Goal: Task Accomplishment & Management: Manage account settings

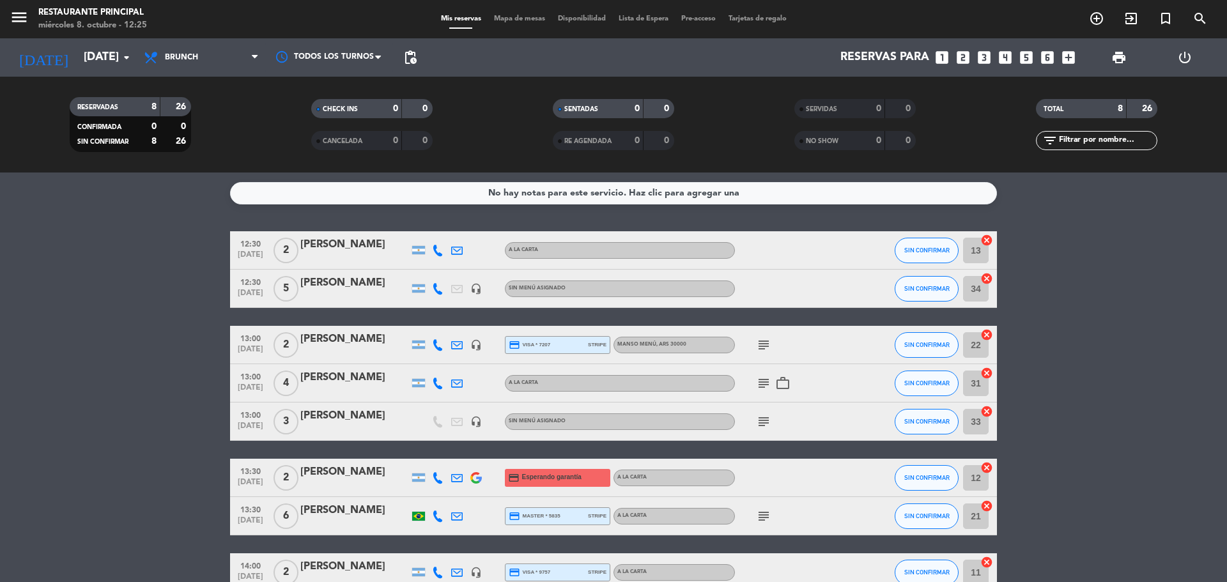
scroll to position [73, 0]
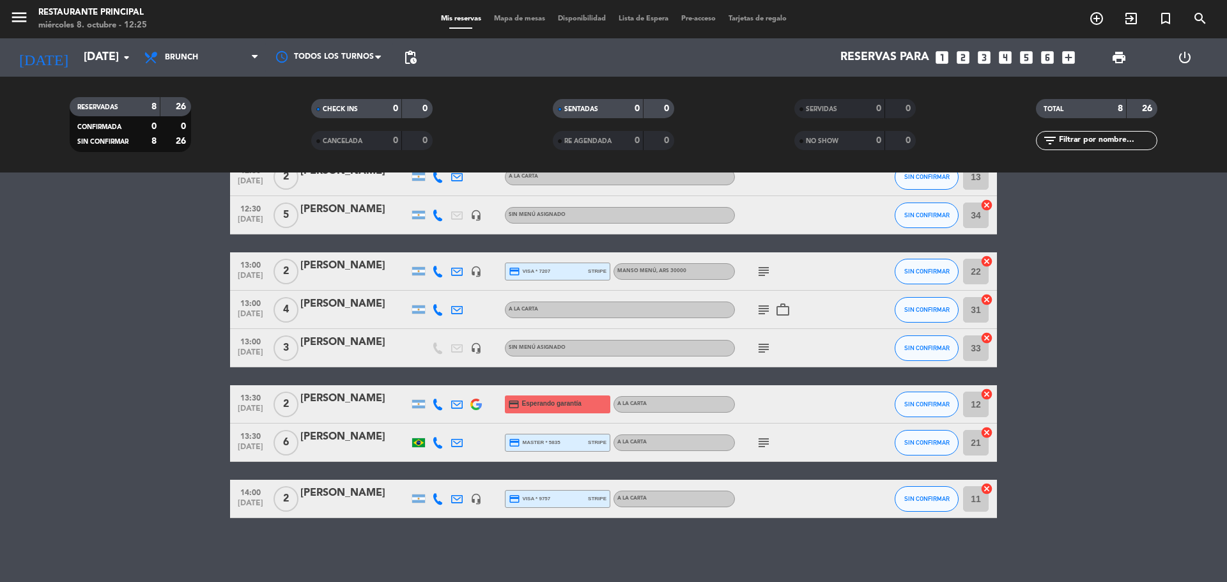
click at [1104, 325] on bookings-row "12:30 [DATE] 2 [PERSON_NAME] A LA CARTA SIN CONFIRMAR 13 cancel 12:30 [DATE] 5 …" at bounding box center [613, 338] width 1227 height 360
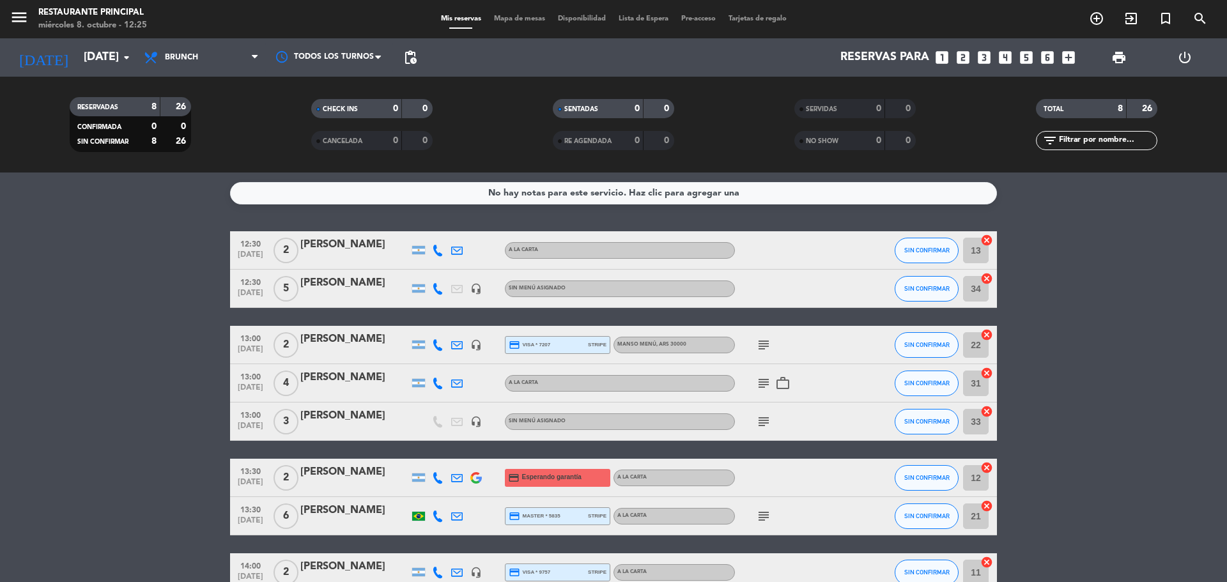
click at [756, 340] on icon "subject" at bounding box center [763, 344] width 15 height 15
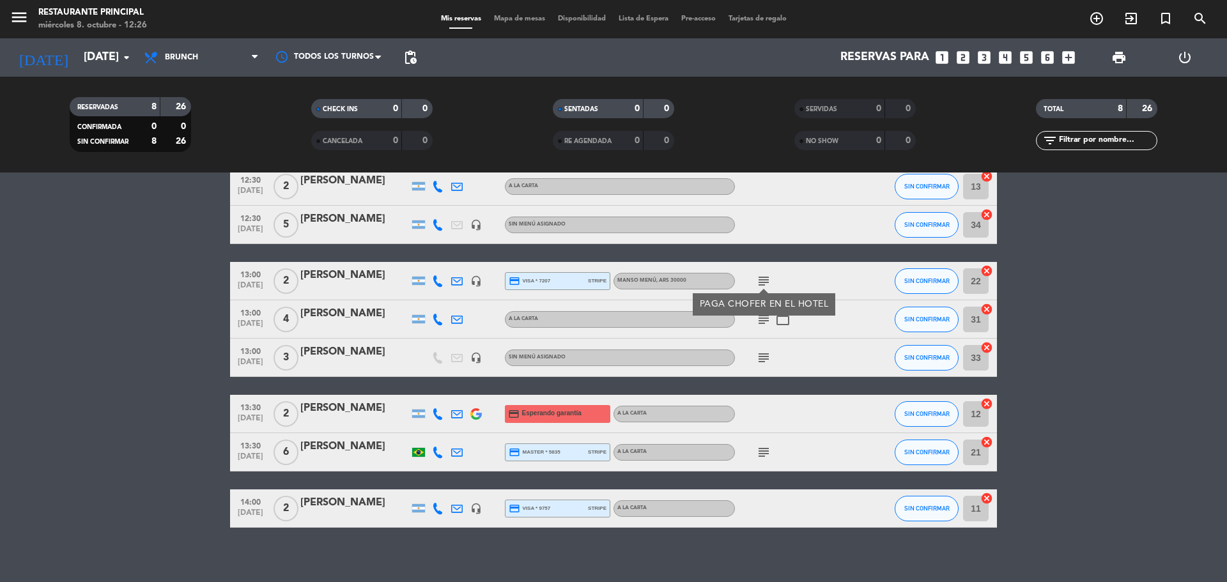
click at [1128, 277] on bookings-row "12:30 [DATE] 2 [PERSON_NAME] A LA CARTA SIN CONFIRMAR 13 cancel 12:30 [DATE] 5 …" at bounding box center [613, 347] width 1227 height 360
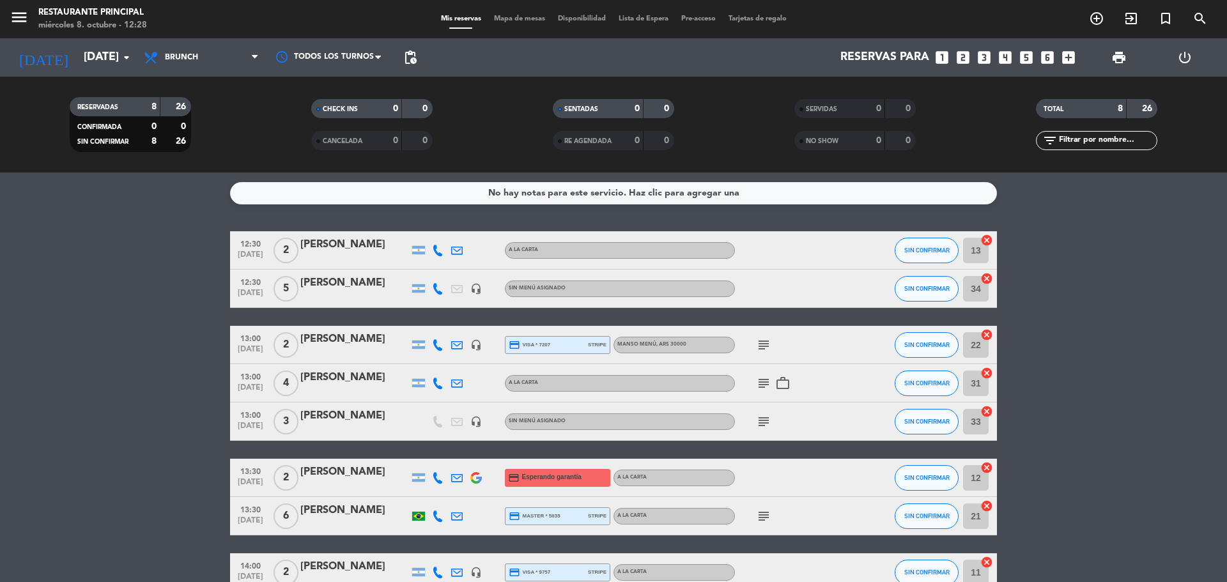
click at [985, 244] on icon "cancel" at bounding box center [986, 240] width 13 height 13
click at [988, 278] on icon "cancel" at bounding box center [986, 278] width 13 height 13
click at [988, 329] on icon "cancel" at bounding box center [986, 334] width 13 height 13
click at [987, 374] on icon "cancel" at bounding box center [986, 373] width 13 height 13
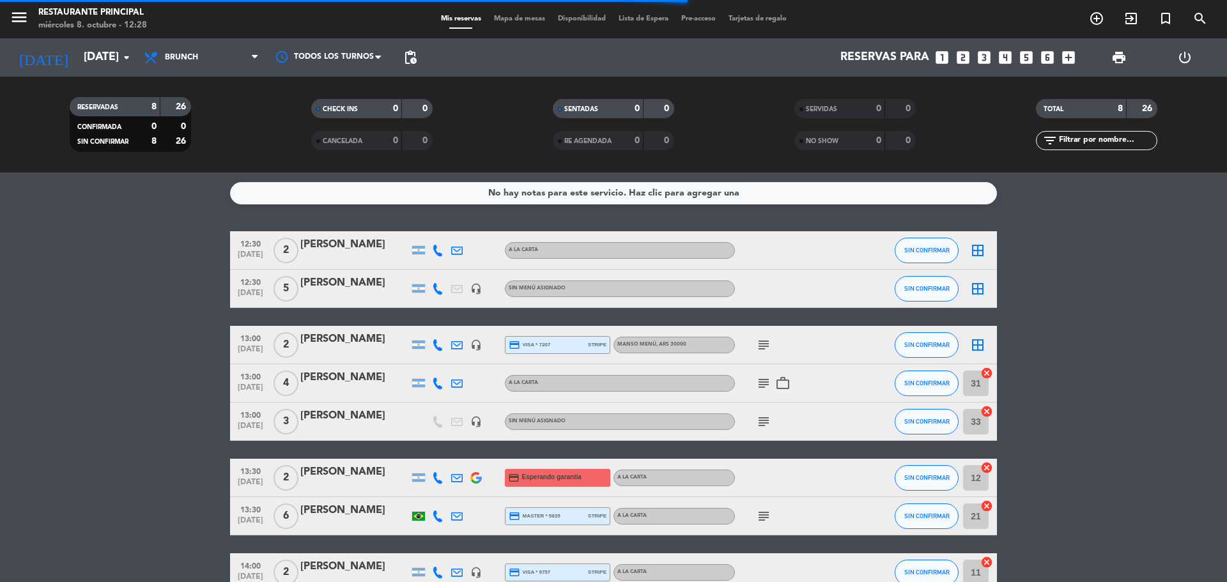
click at [988, 410] on icon "cancel" at bounding box center [986, 411] width 13 height 13
click at [988, 466] on icon "cancel" at bounding box center [986, 467] width 13 height 13
click at [988, 503] on icon "cancel" at bounding box center [986, 506] width 13 height 13
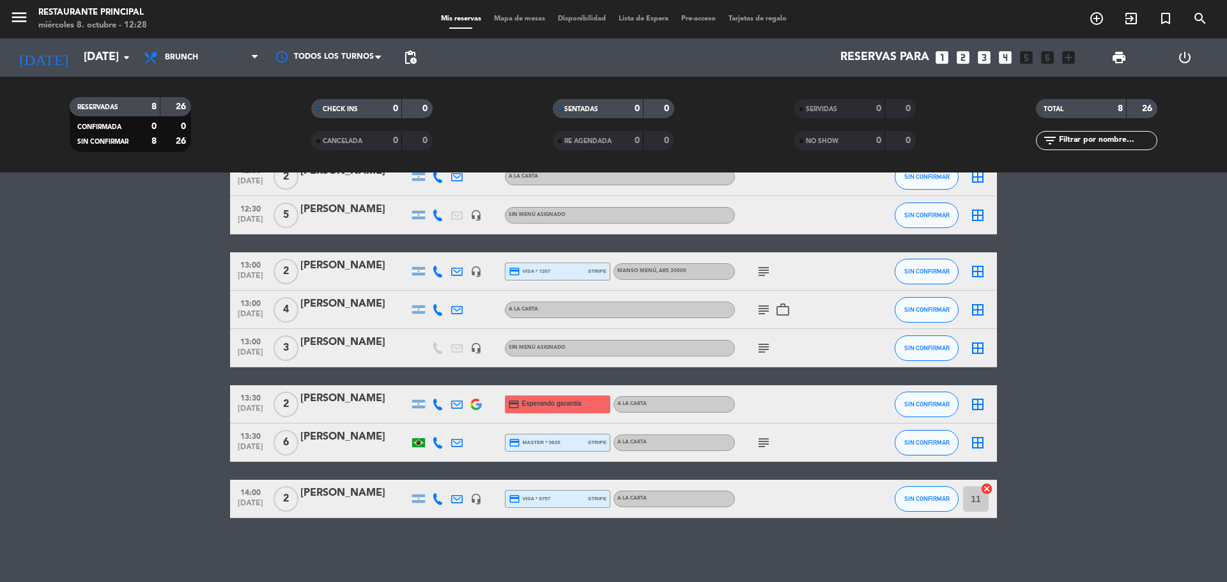
click at [987, 488] on icon "cancel" at bounding box center [986, 488] width 13 height 13
click at [976, 277] on icon "border_all" at bounding box center [977, 271] width 15 height 15
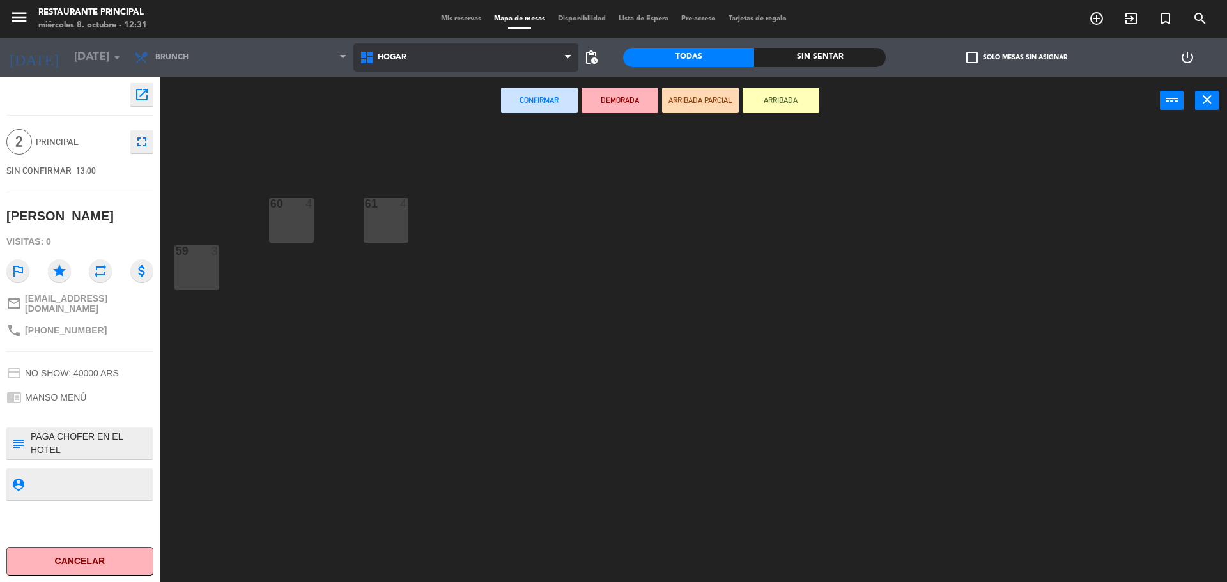
click at [459, 61] on span "Hogar" at bounding box center [466, 57] width 226 height 28
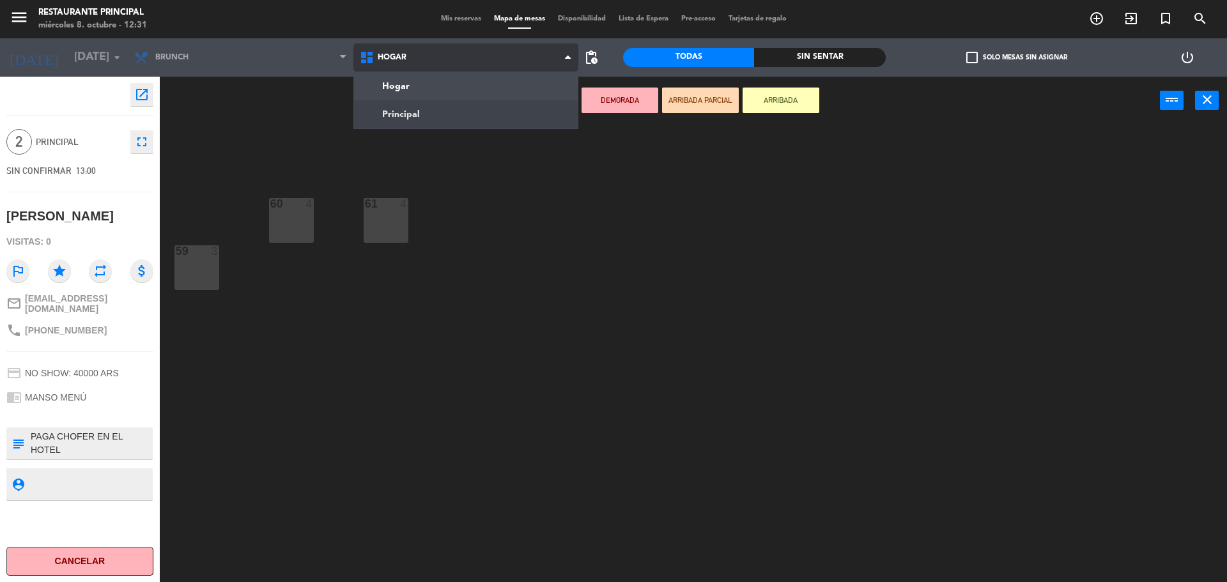
click at [420, 113] on ng-component "menu Restaurante Principal [DATE] 8. octubre - 12:31 Mis reservas Mapa de mesas…" at bounding box center [613, 292] width 1227 height 585
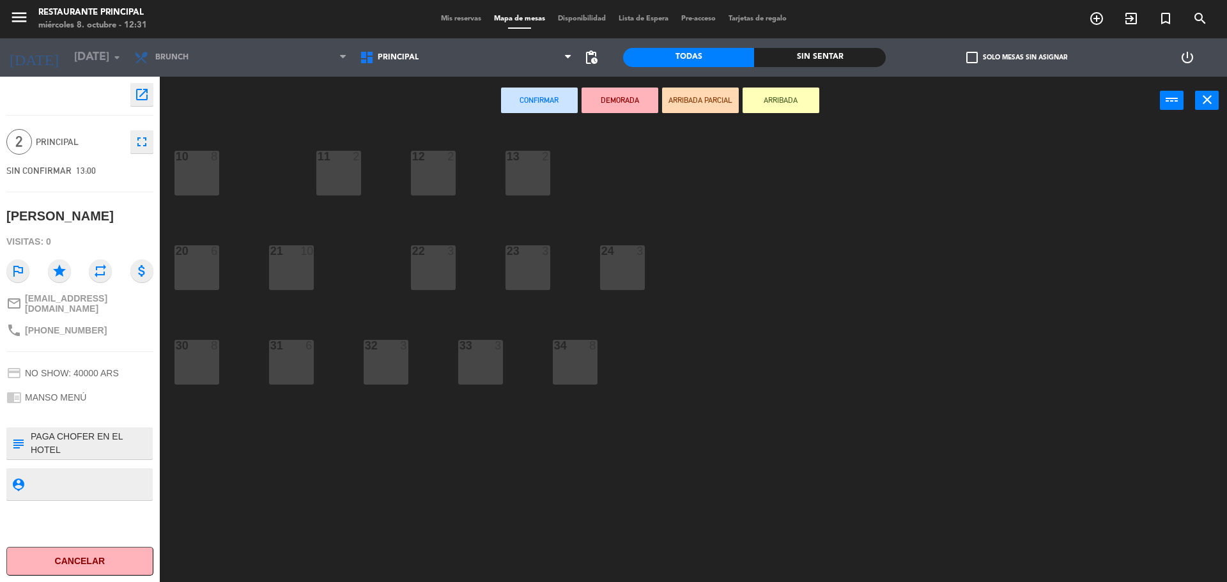
click at [290, 355] on div "31 6" at bounding box center [291, 362] width 45 height 45
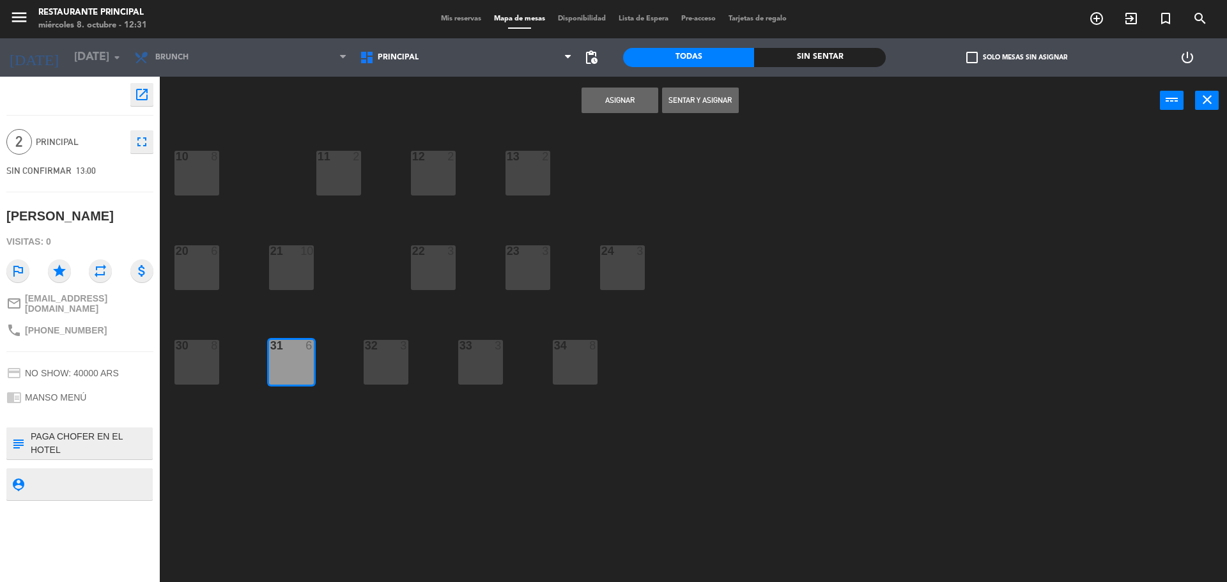
click at [627, 110] on button "Asignar" at bounding box center [619, 101] width 77 height 26
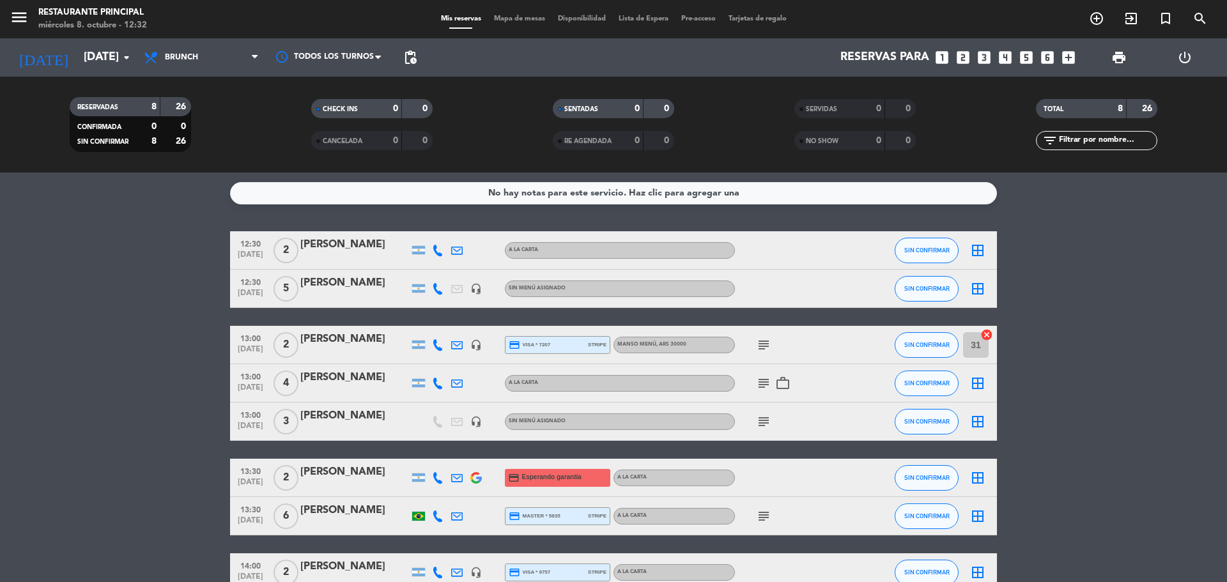
scroll to position [64, 0]
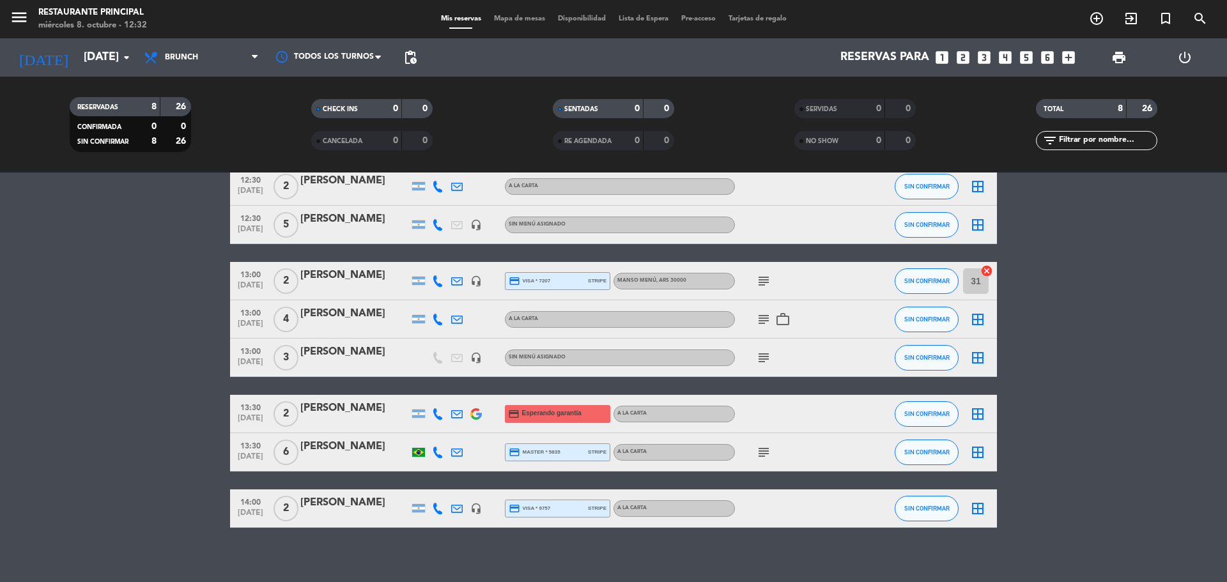
click at [977, 223] on icon "border_all" at bounding box center [977, 224] width 15 height 15
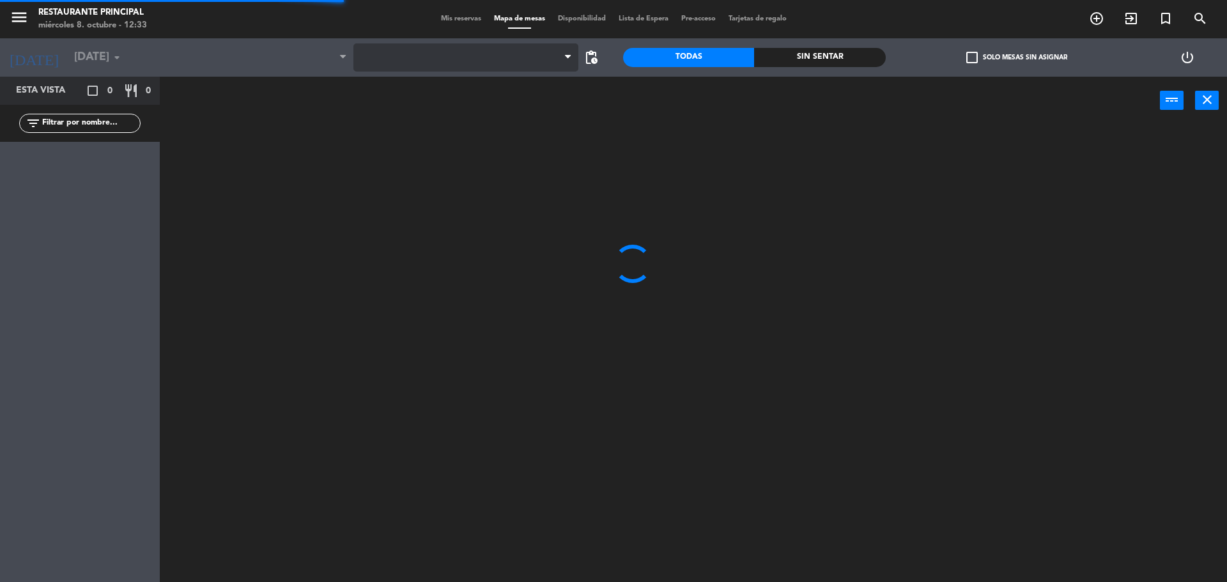
click at [440, 54] on span at bounding box center [466, 57] width 226 height 28
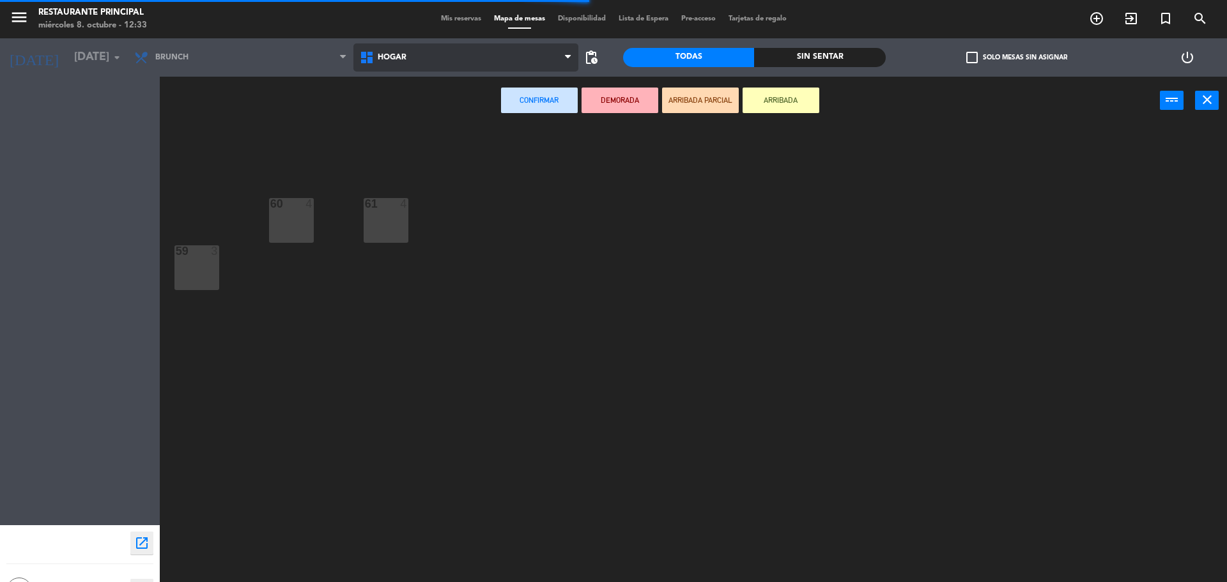
click at [413, 67] on span "Hogar" at bounding box center [466, 57] width 226 height 28
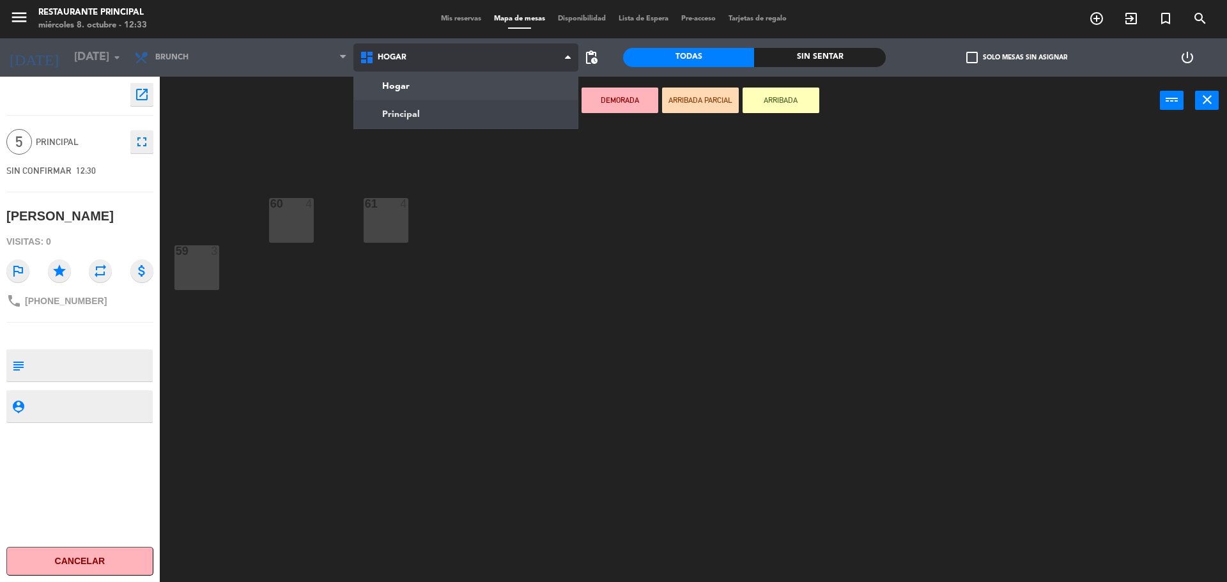
click at [411, 116] on ng-component "menu Restaurante Principal [DATE] 8. octubre - 12:33 Mis reservas Mapa de mesas…" at bounding box center [613, 292] width 1227 height 585
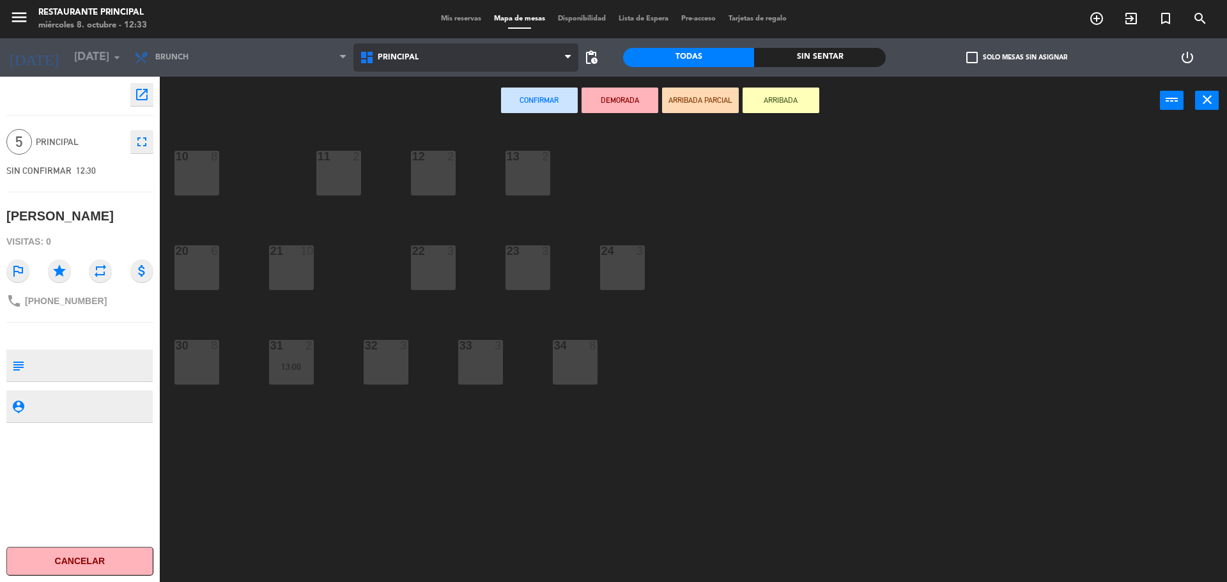
click at [404, 61] on span "Principal" at bounding box center [398, 57] width 41 height 9
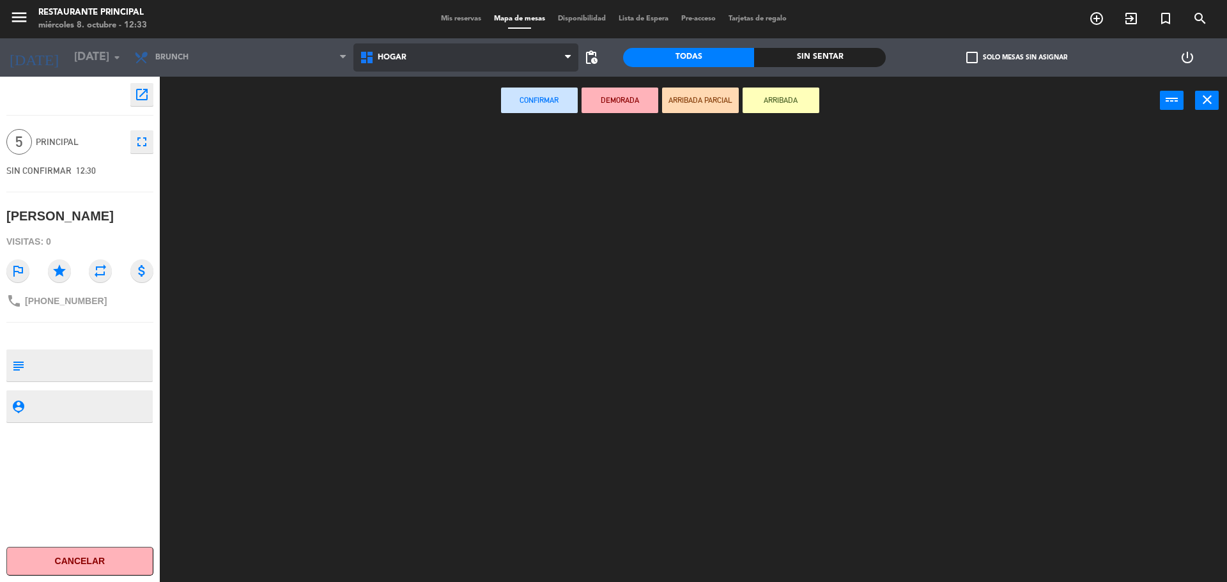
click at [396, 93] on ng-component "menu Restaurante Principal [DATE] 8. octubre - 12:33 Mis reservas Mapa de mesas…" at bounding box center [613, 292] width 1227 height 585
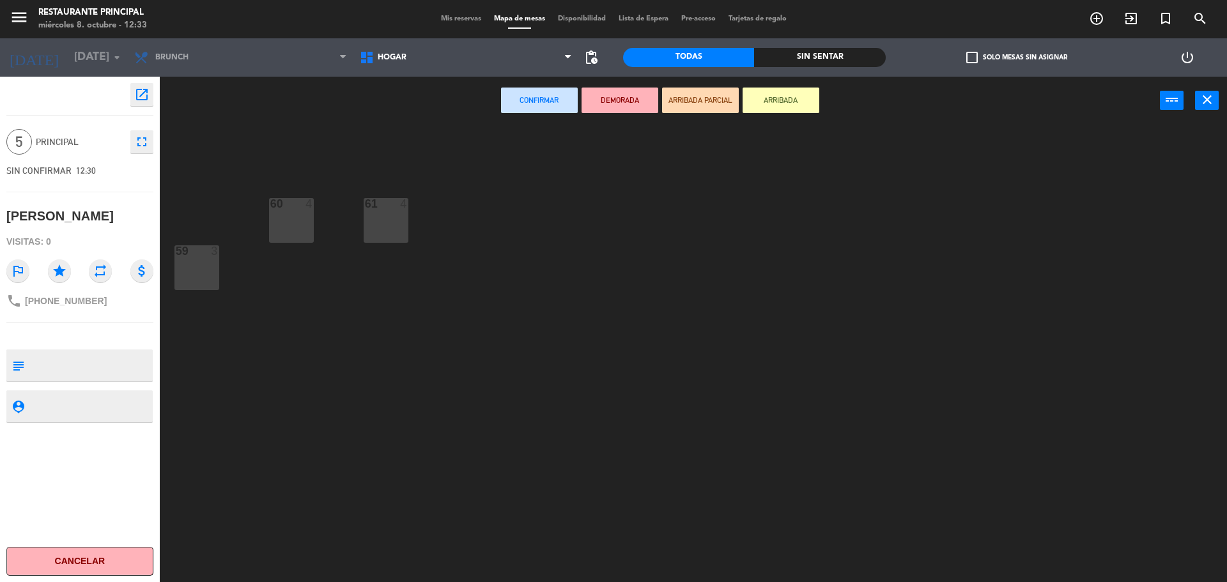
click at [211, 266] on div "59 3" at bounding box center [196, 267] width 45 height 45
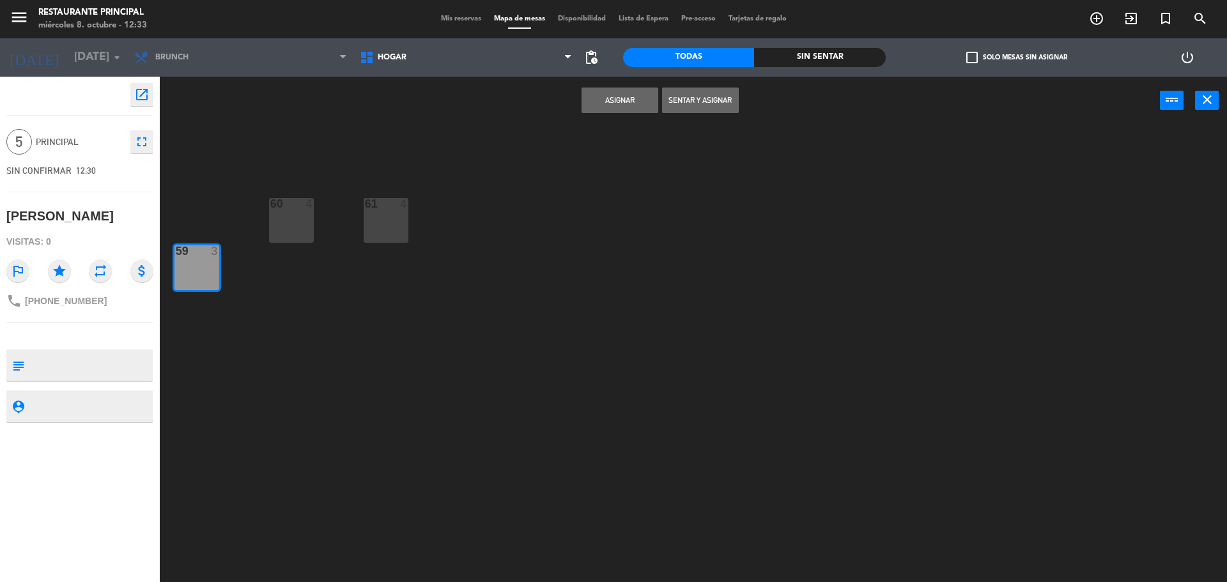
click at [198, 266] on div "59 3" at bounding box center [196, 267] width 45 height 45
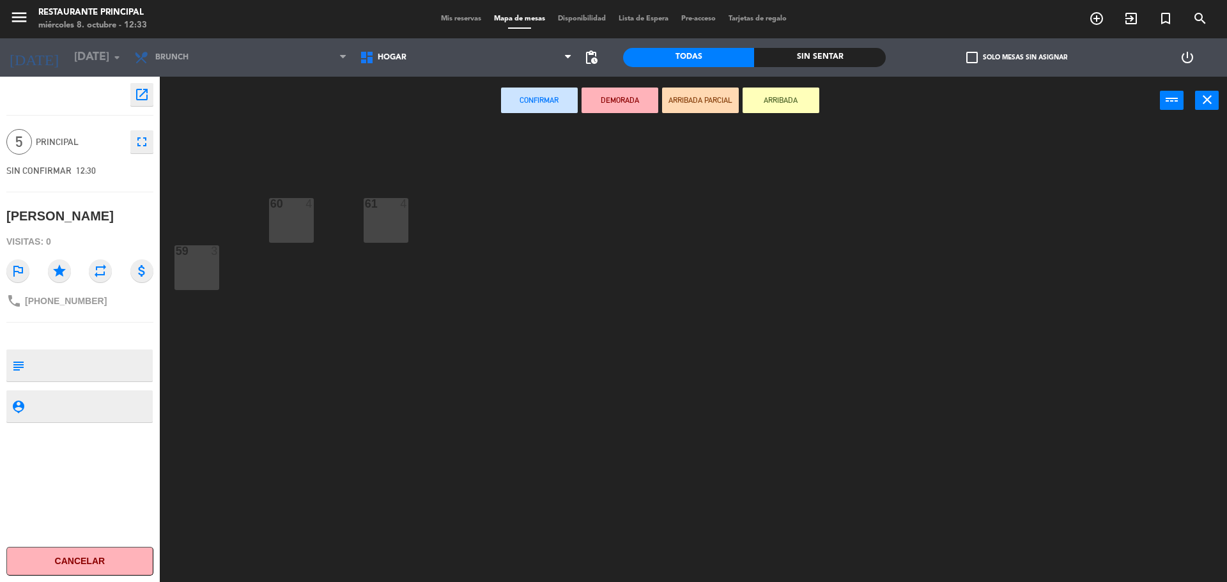
click at [287, 228] on div "60 4" at bounding box center [291, 220] width 45 height 45
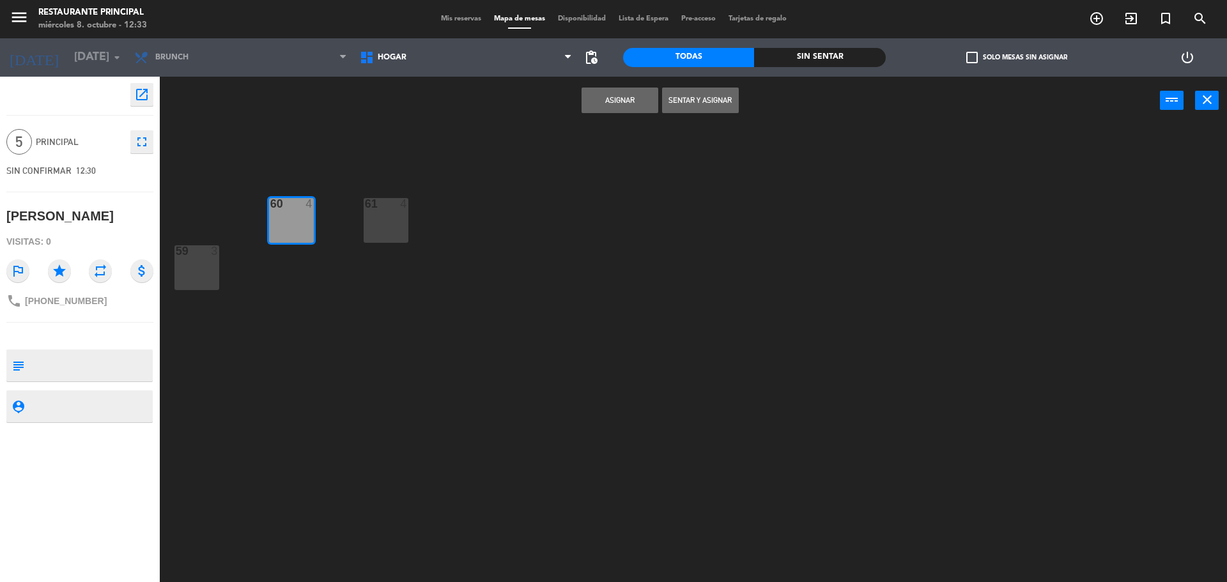
click at [730, 102] on button "Sentar y Asignar" at bounding box center [700, 101] width 77 height 26
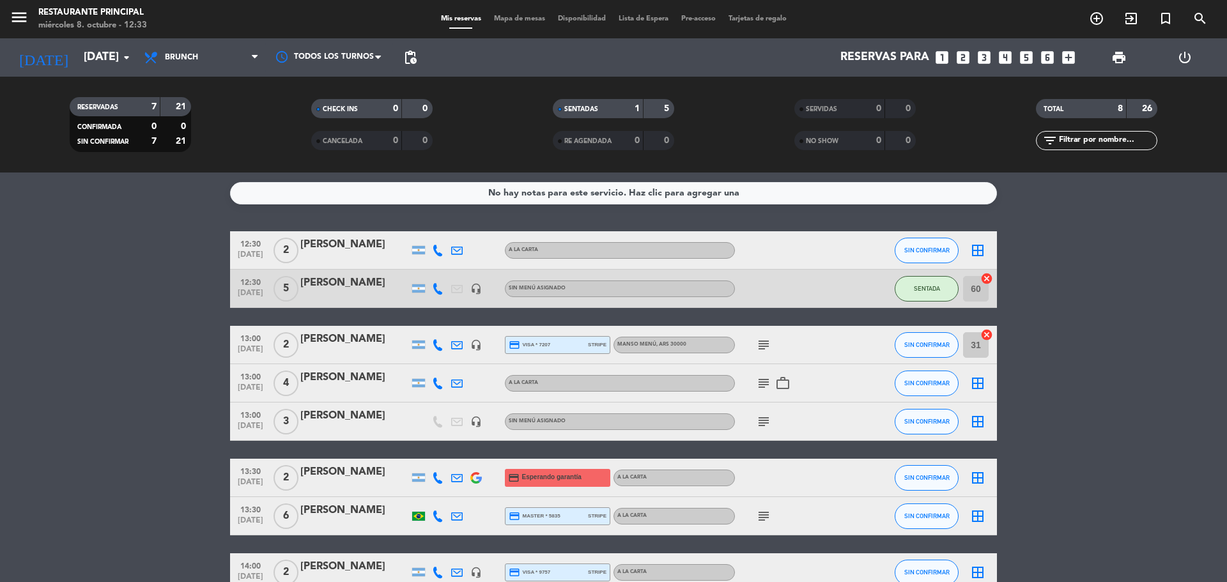
scroll to position [64, 0]
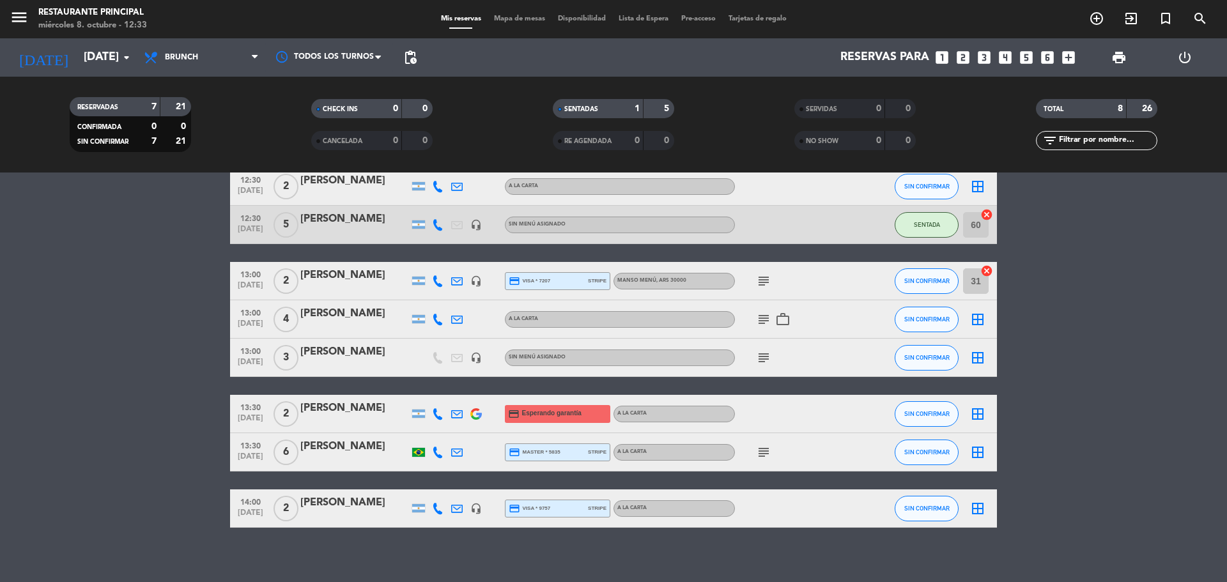
click at [769, 449] on icon "subject" at bounding box center [763, 452] width 15 height 15
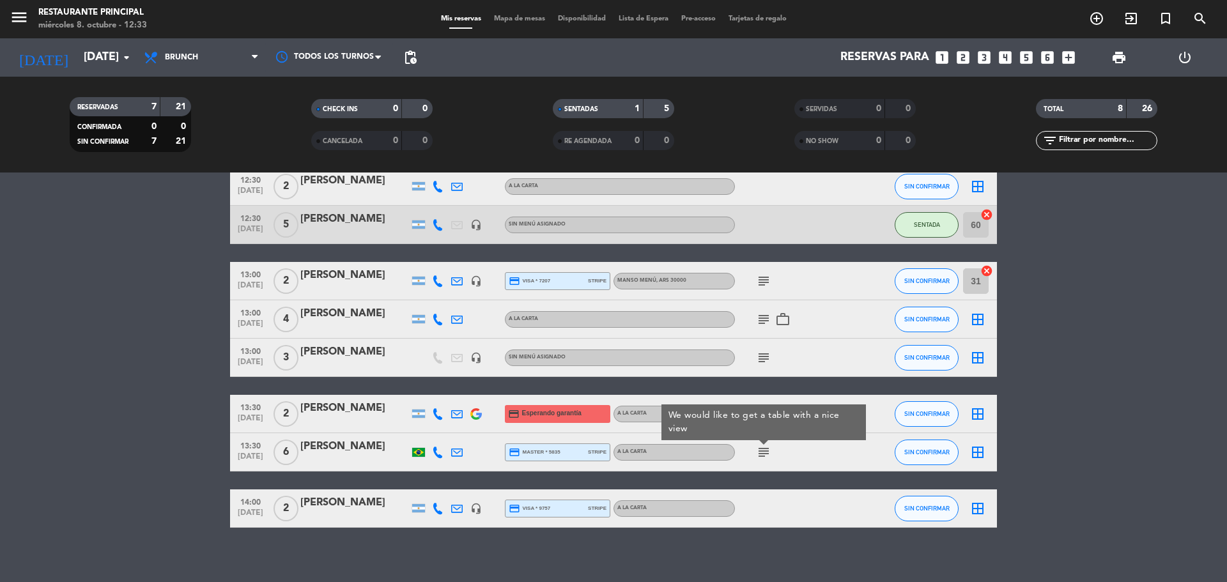
click at [972, 452] on icon "border_all" at bounding box center [977, 452] width 15 height 15
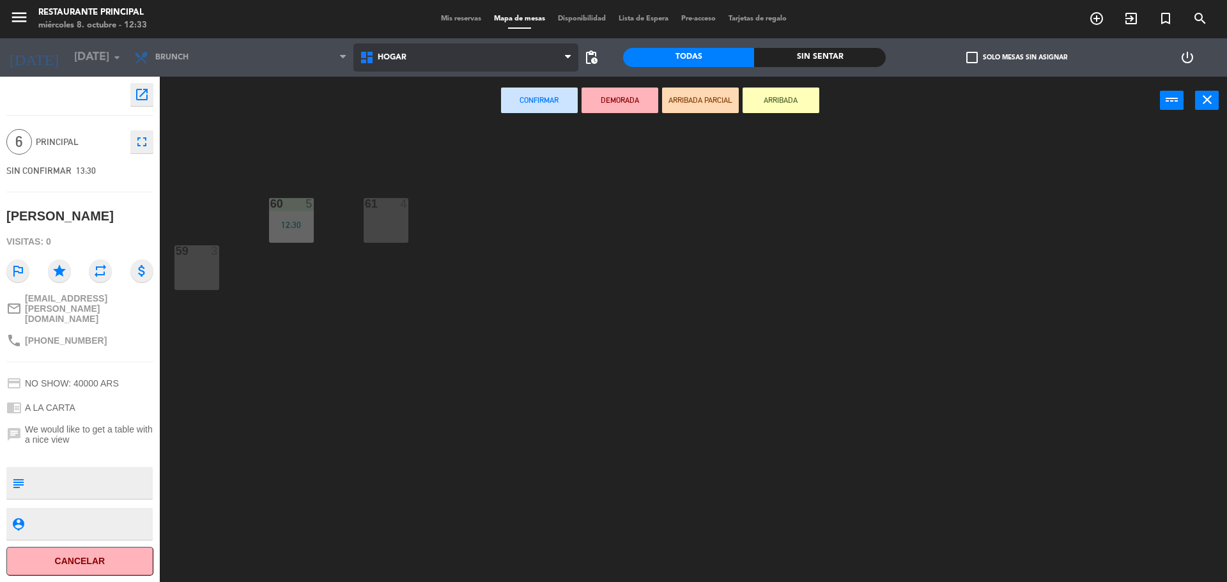
click at [473, 61] on span "Hogar" at bounding box center [466, 57] width 226 height 28
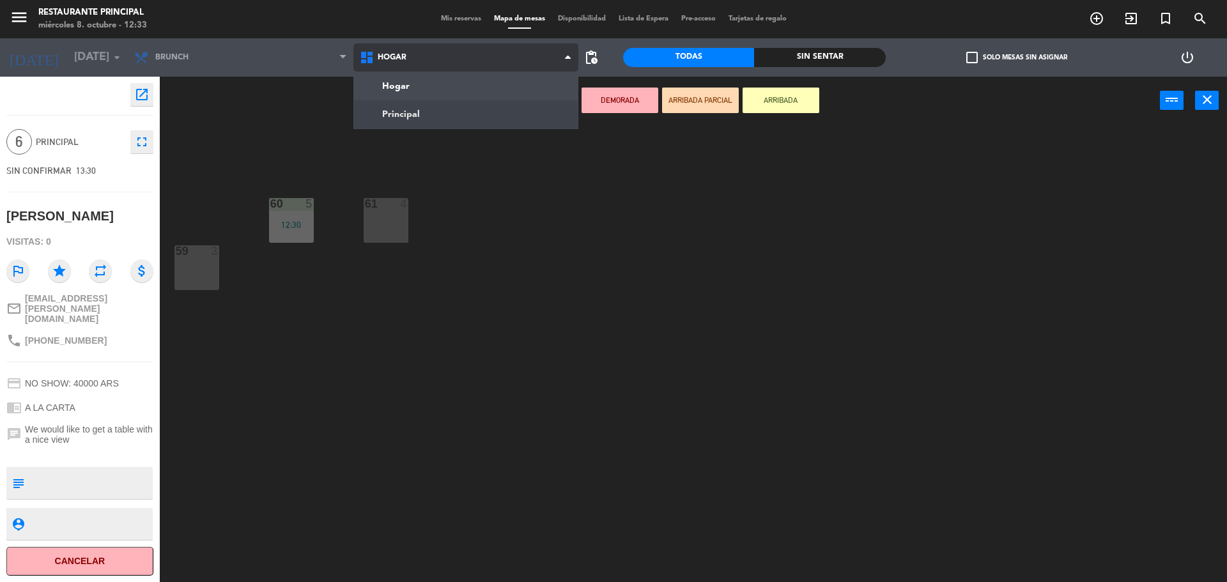
click at [439, 112] on ng-component "menu Restaurante Principal [DATE] 8. octubre - 12:33 Mis reservas Mapa de mesas…" at bounding box center [613, 292] width 1227 height 585
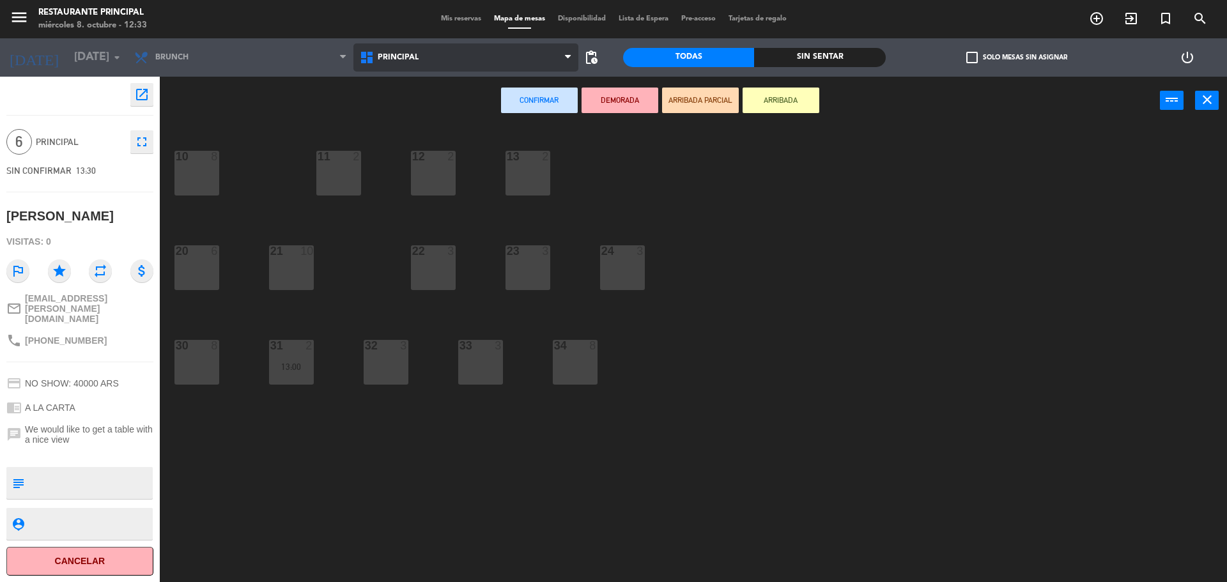
click at [460, 57] on span "Principal" at bounding box center [466, 57] width 226 height 28
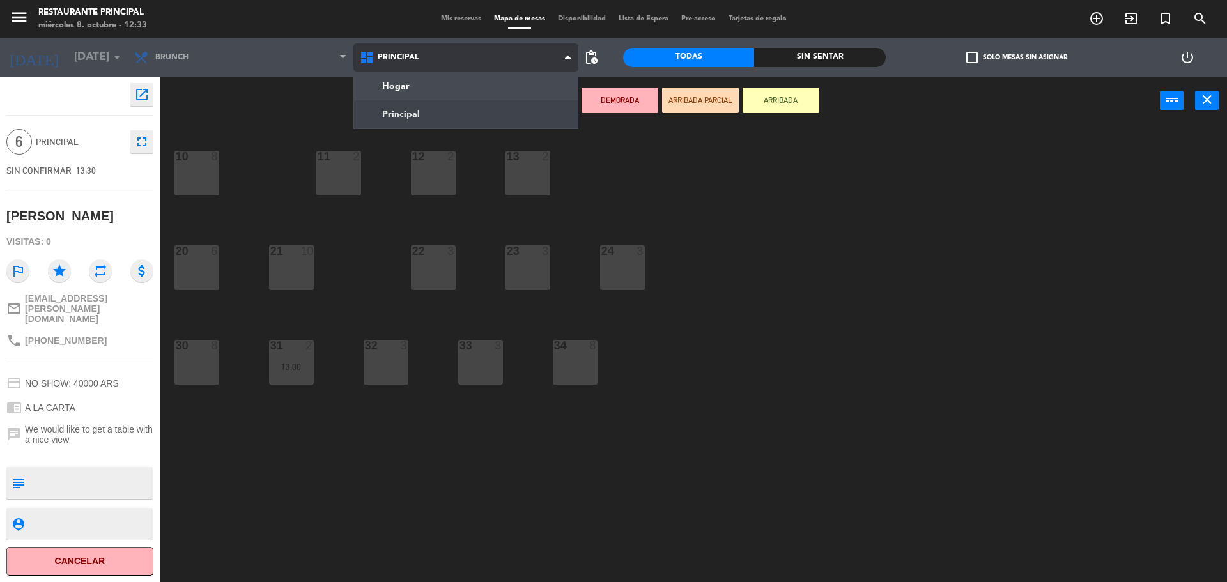
click at [419, 127] on ng-component "menu Restaurante Principal [DATE] 8. octubre - 12:33 Mis reservas Mapa de mesas…" at bounding box center [613, 292] width 1227 height 585
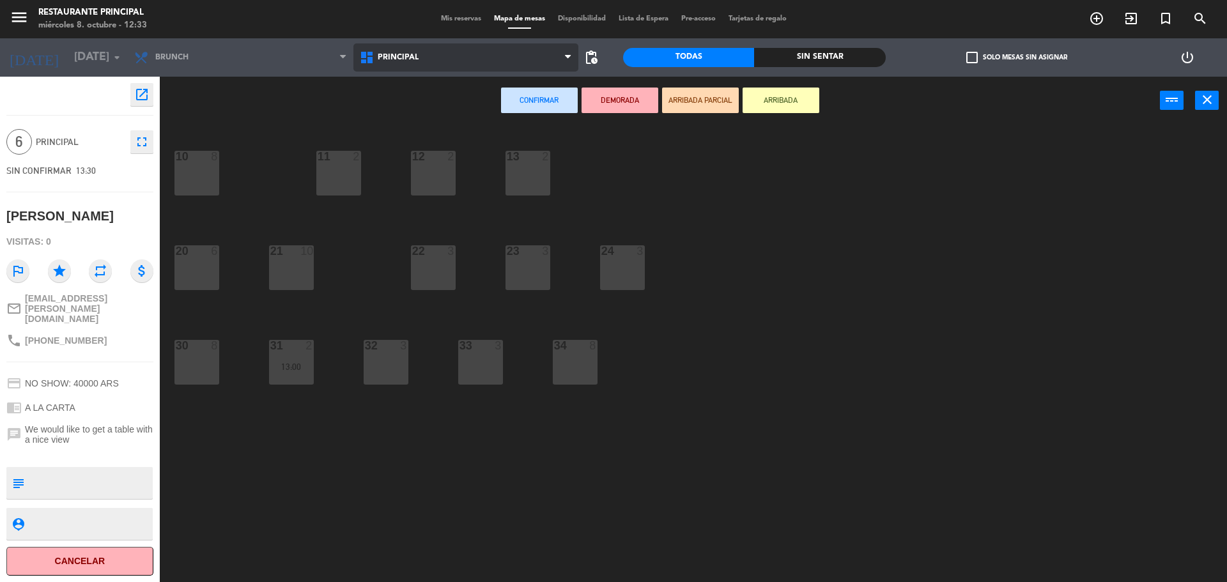
click at [417, 61] on span "Principal" at bounding box center [398, 57] width 41 height 9
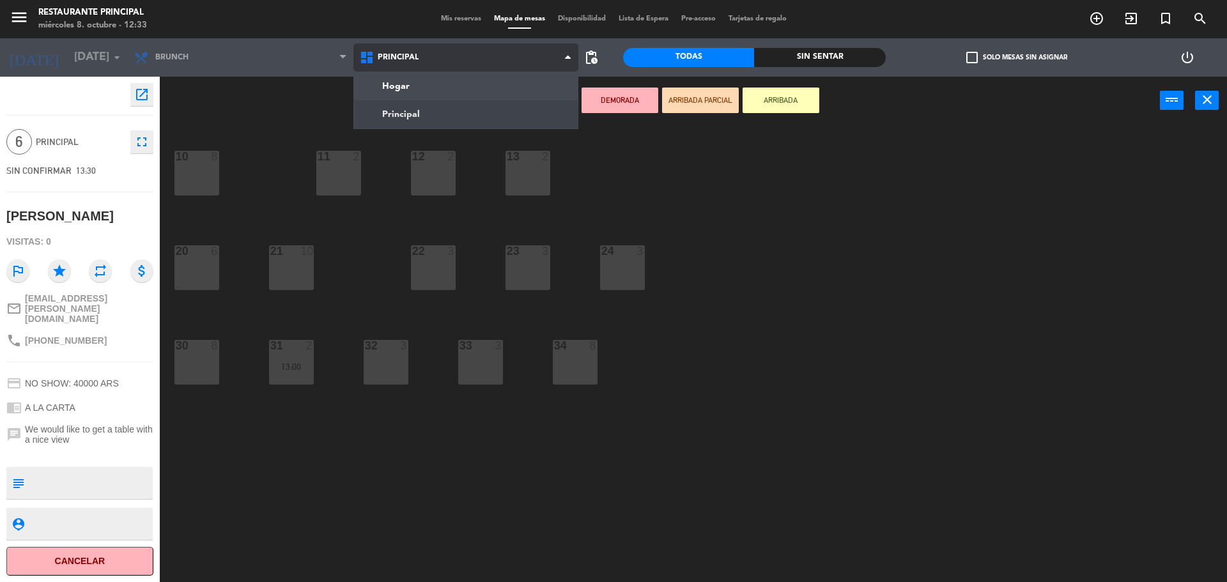
click at [410, 78] on ng-component "menu Restaurante Principal [DATE] 8. octubre - 12:33 Mis reservas Mapa de mesas…" at bounding box center [613, 292] width 1227 height 585
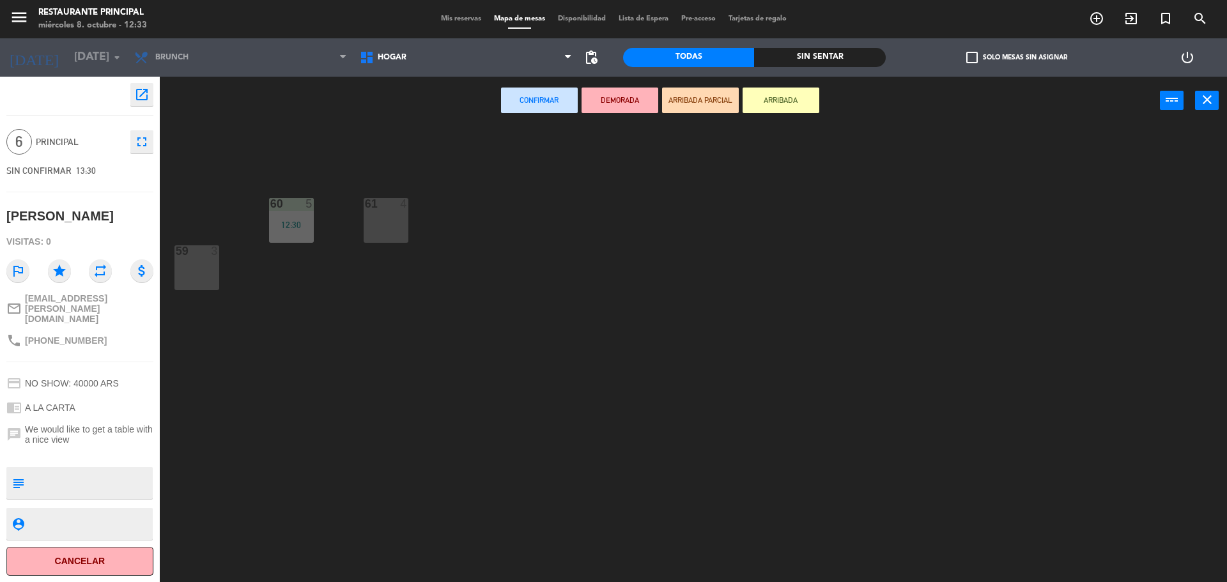
click at [381, 227] on div "61 4" at bounding box center [386, 220] width 45 height 45
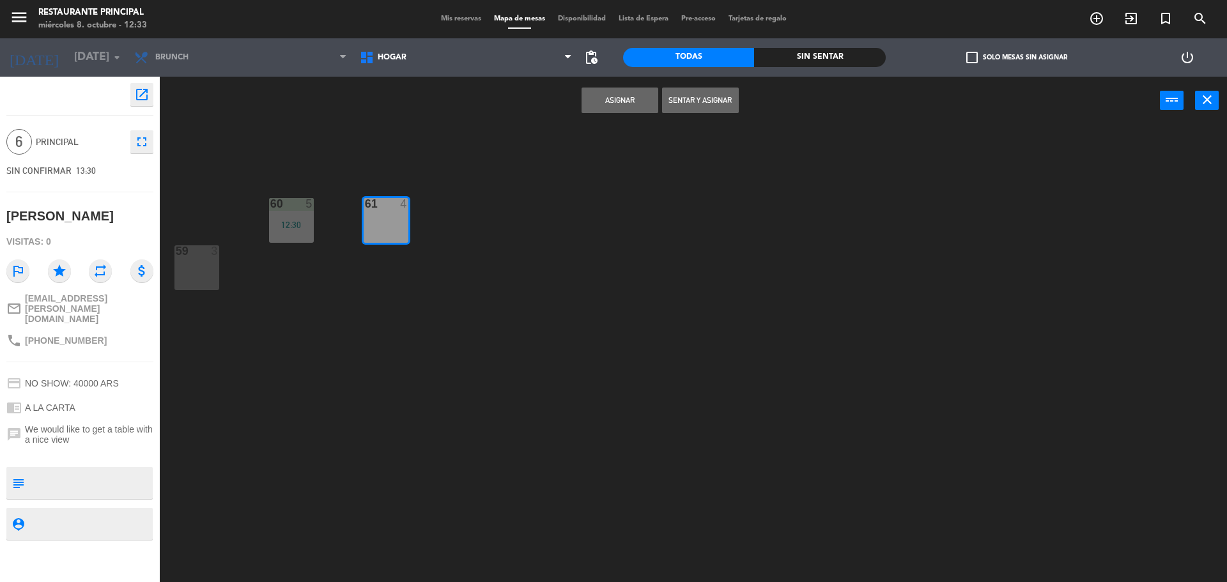
click at [633, 109] on button "Asignar" at bounding box center [619, 101] width 77 height 26
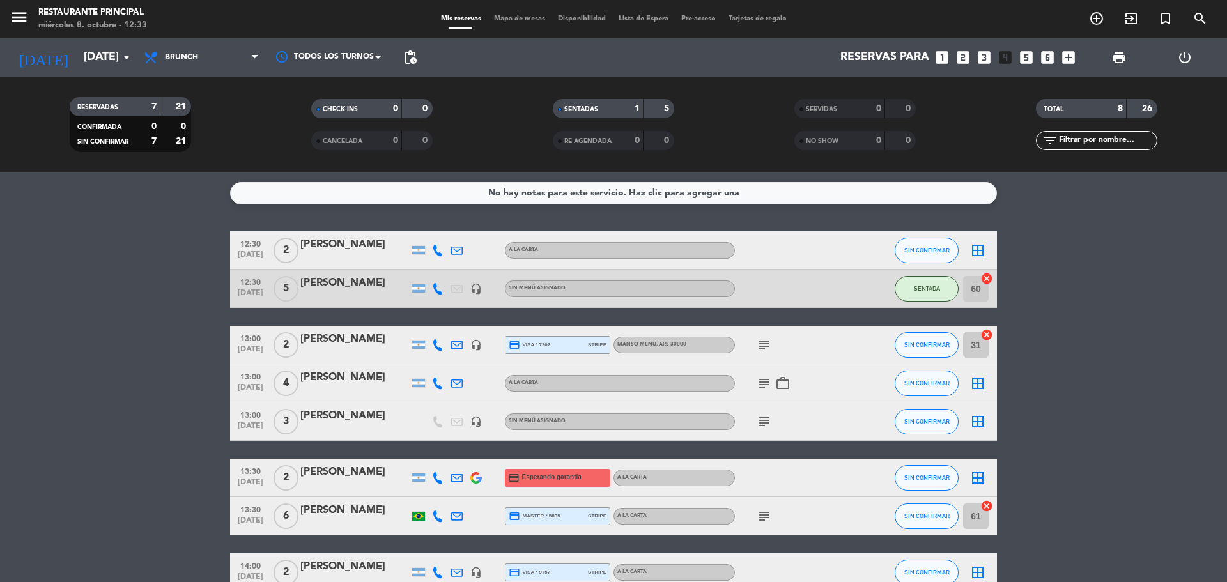
scroll to position [73, 0]
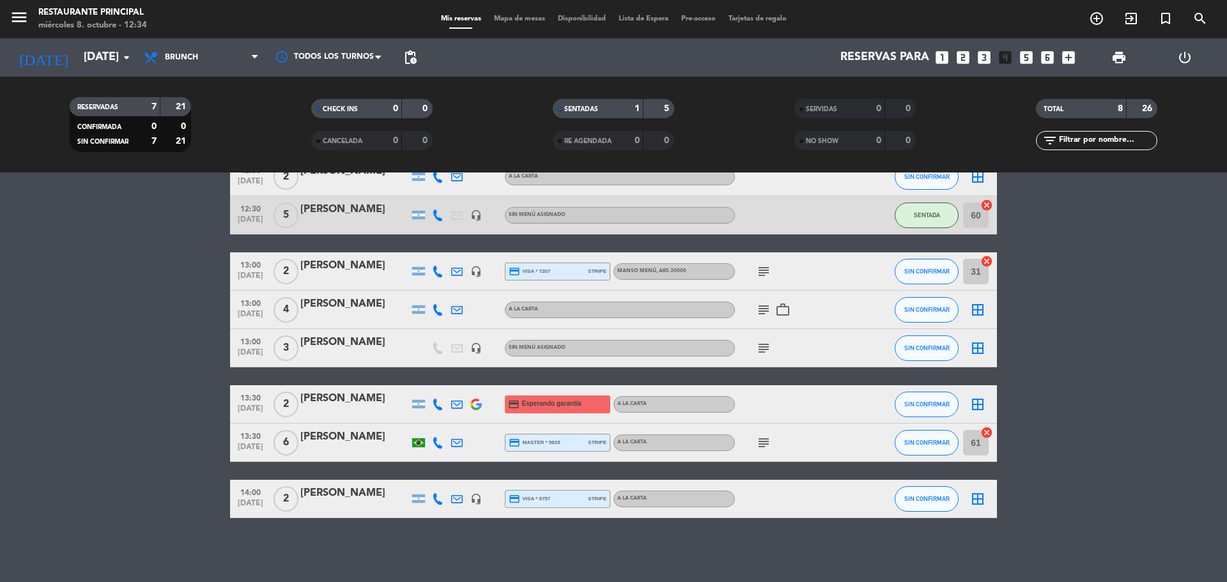
click at [976, 307] on icon "border_all" at bounding box center [977, 309] width 15 height 15
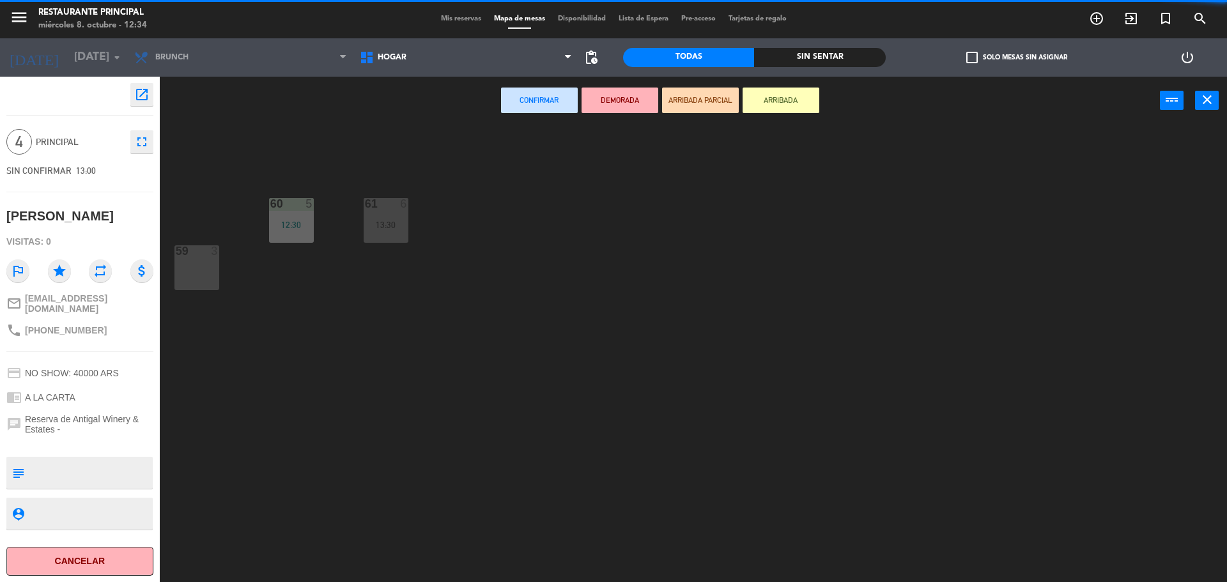
click at [402, 72] on div "Hogar Principal [PERSON_NAME] Principal" at bounding box center [466, 57] width 226 height 38
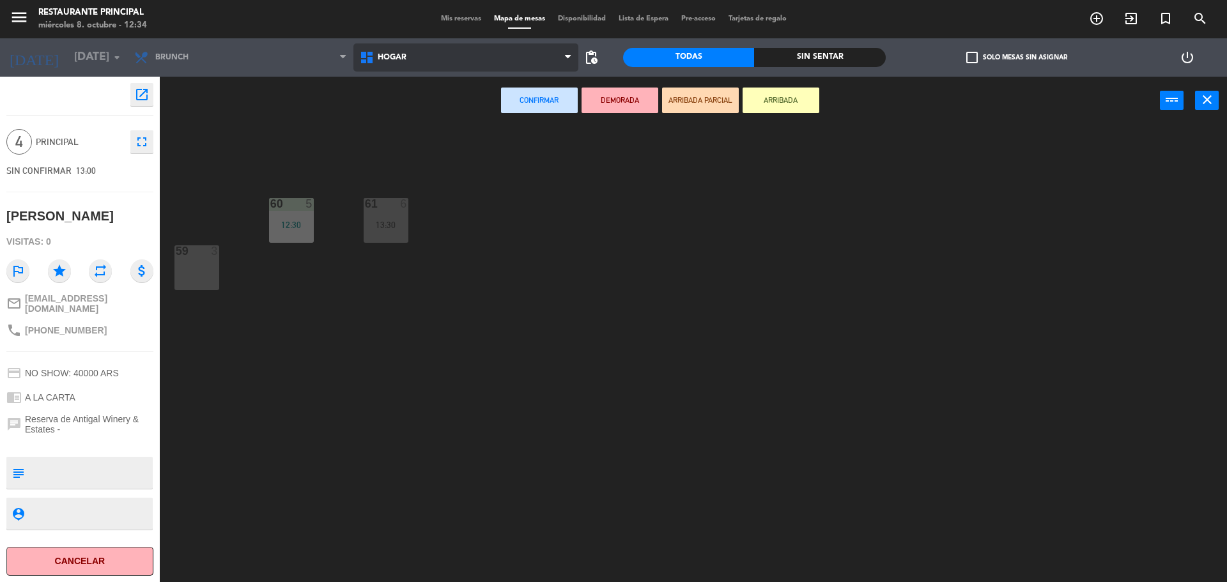
click at [411, 51] on span "Hogar" at bounding box center [466, 57] width 226 height 28
click at [405, 114] on ng-component "menu Restaurante Principal [DATE] 8. octubre - 12:34 Mis reservas Mapa de mesas…" at bounding box center [613, 292] width 1227 height 585
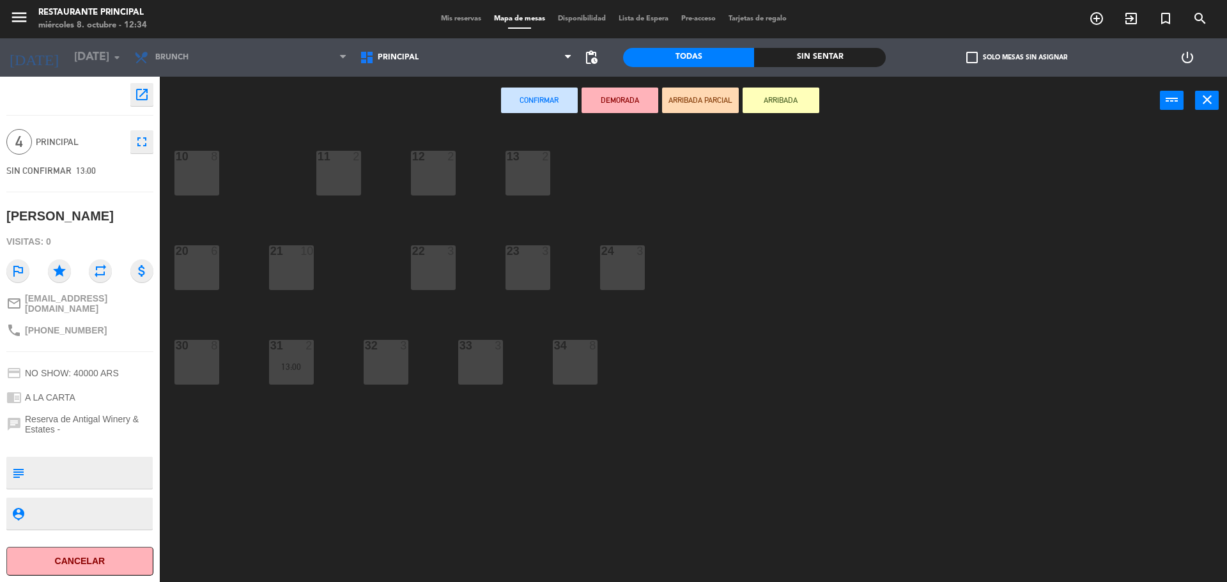
click at [469, 373] on div "33 3" at bounding box center [480, 362] width 45 height 45
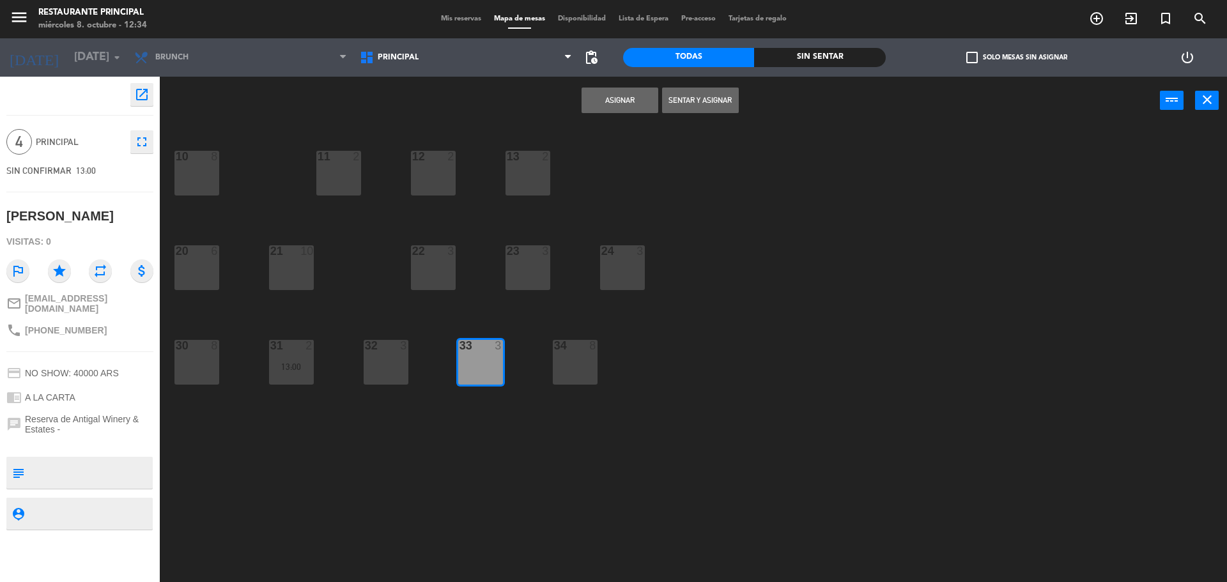
click at [616, 111] on button "Asignar" at bounding box center [619, 101] width 77 height 26
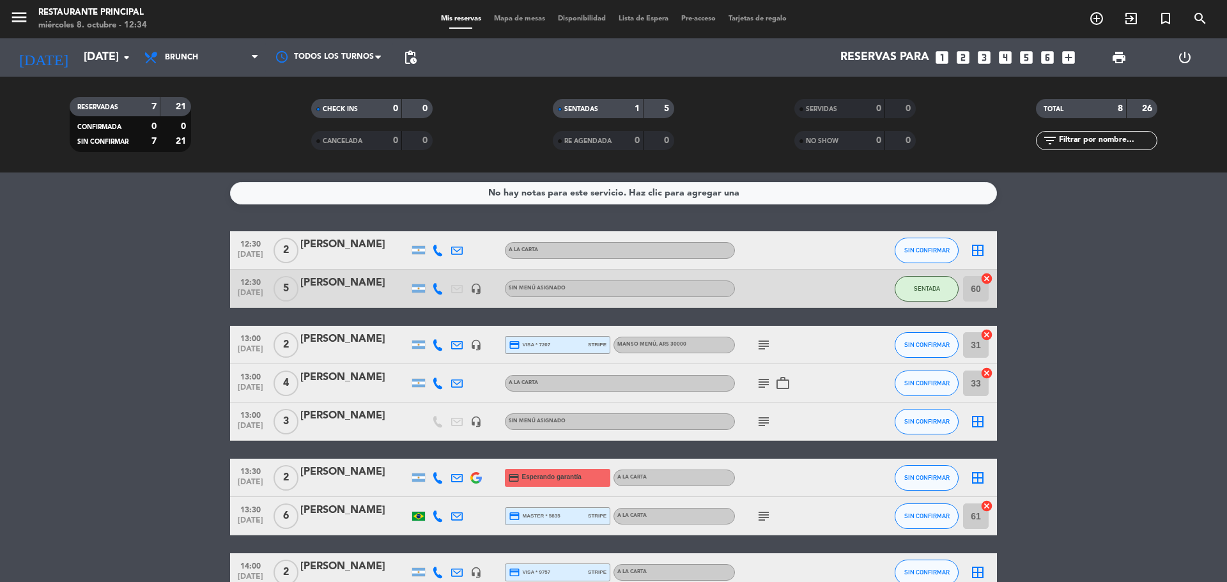
scroll to position [73, 0]
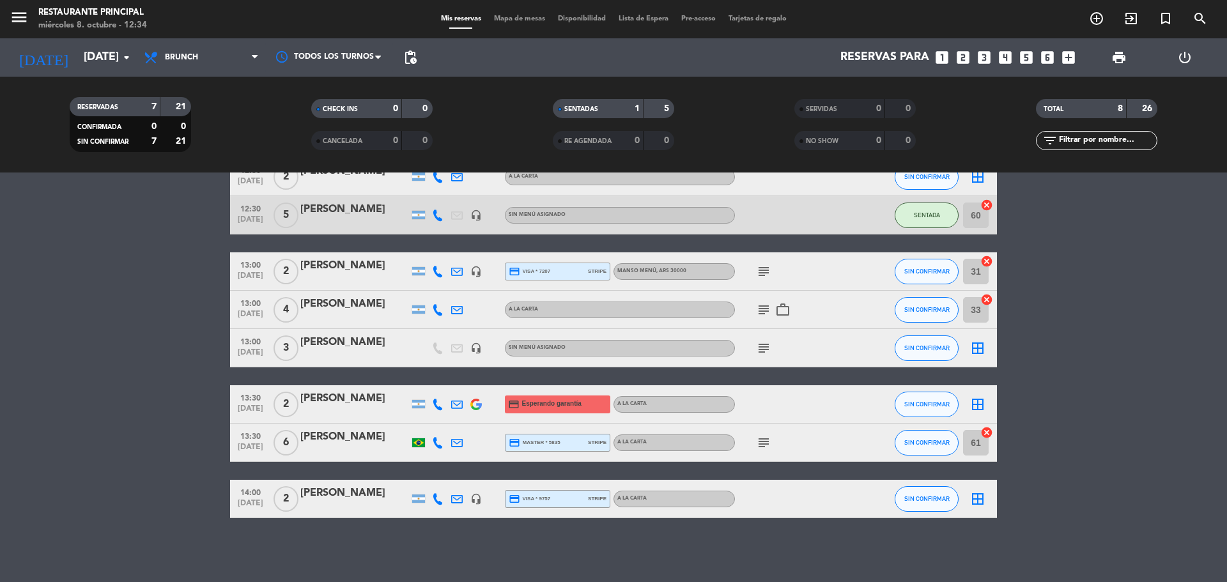
click at [978, 347] on icon "border_all" at bounding box center [977, 348] width 15 height 15
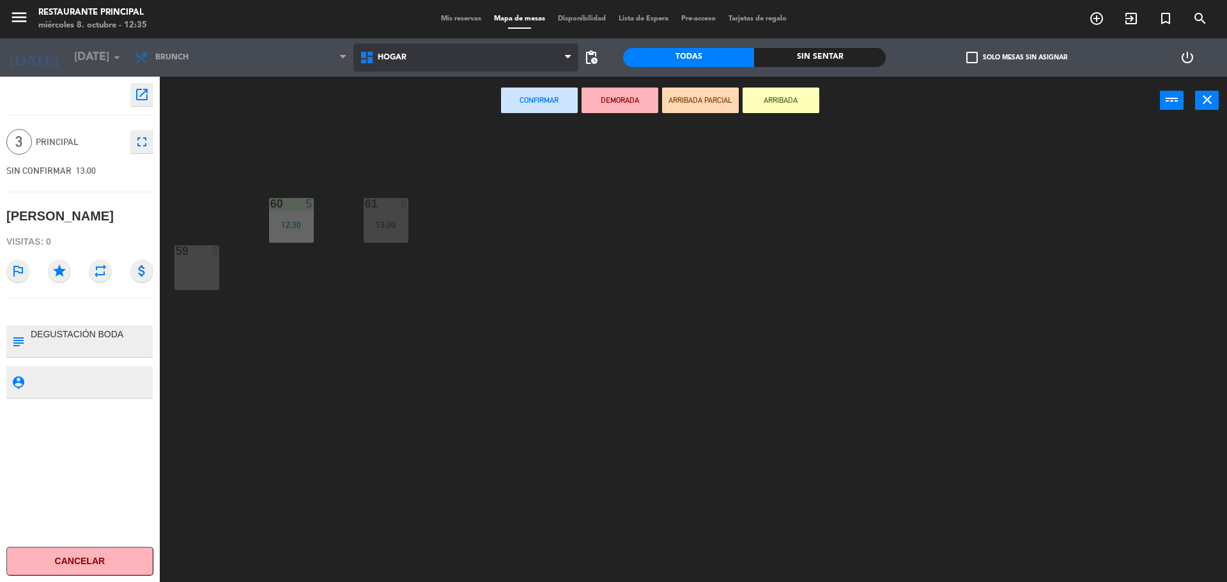
click at [414, 70] on span "Hogar" at bounding box center [466, 57] width 226 height 28
click at [417, 106] on ng-component "menu Restaurante Principal [DATE] 8. octubre - 12:35 Mis reservas Mapa de mesas…" at bounding box center [613, 292] width 1227 height 585
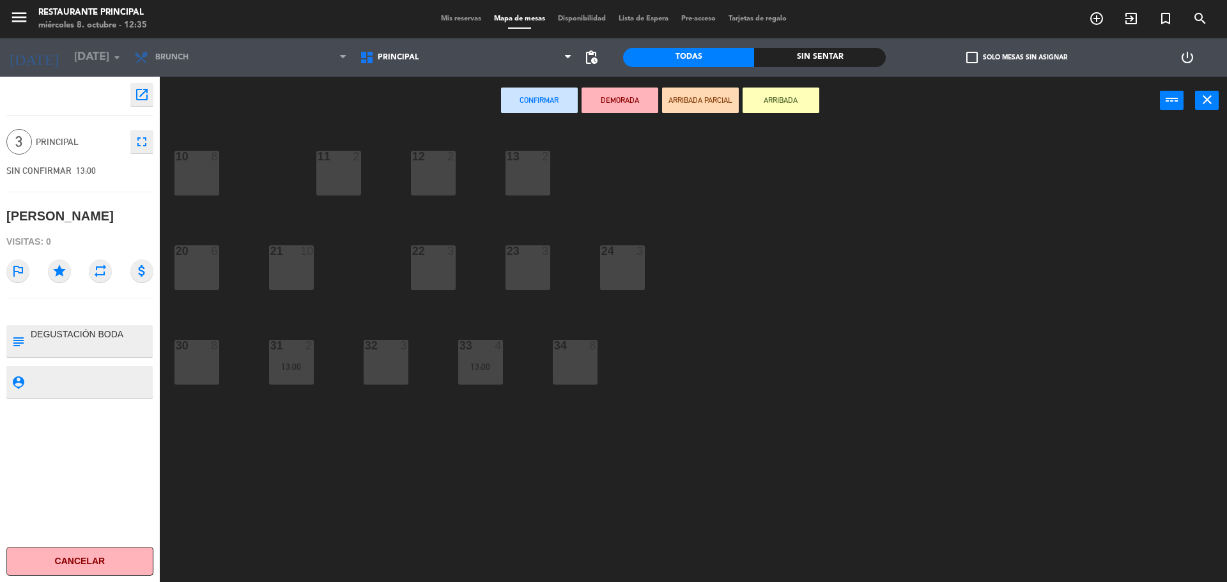
click at [209, 369] on div "30 8" at bounding box center [196, 362] width 45 height 45
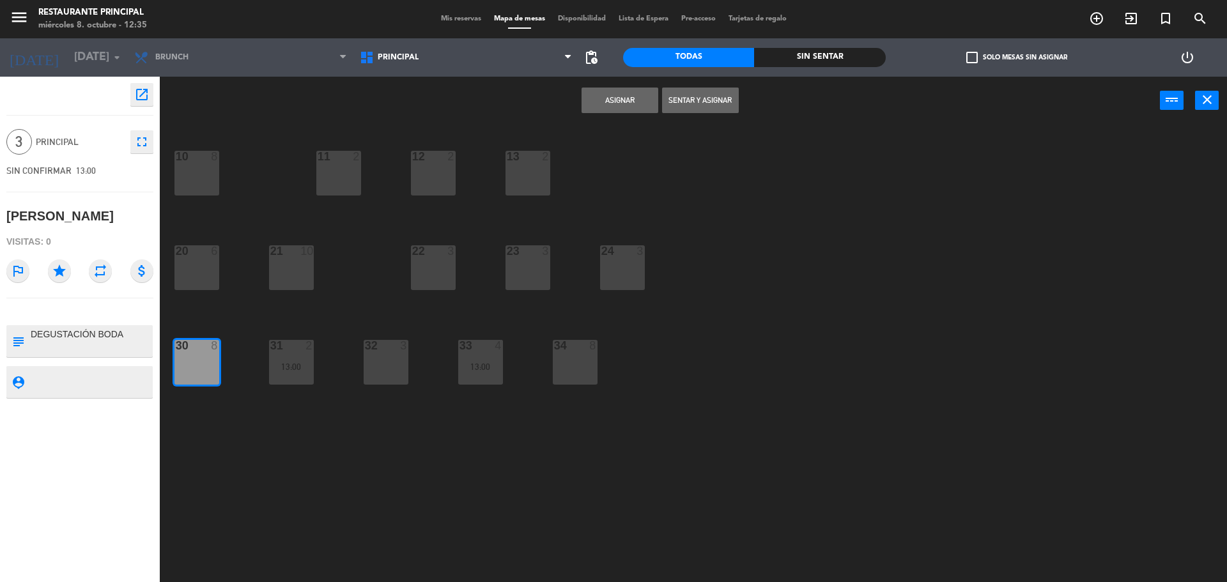
click at [644, 97] on button "Asignar" at bounding box center [619, 101] width 77 height 26
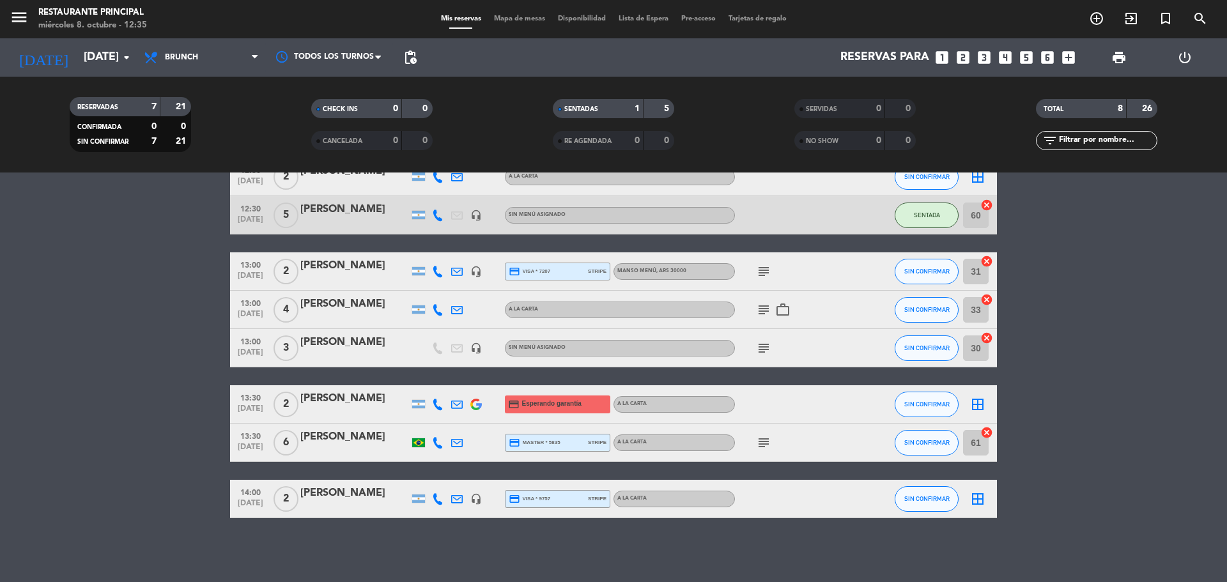
scroll to position [10, 0]
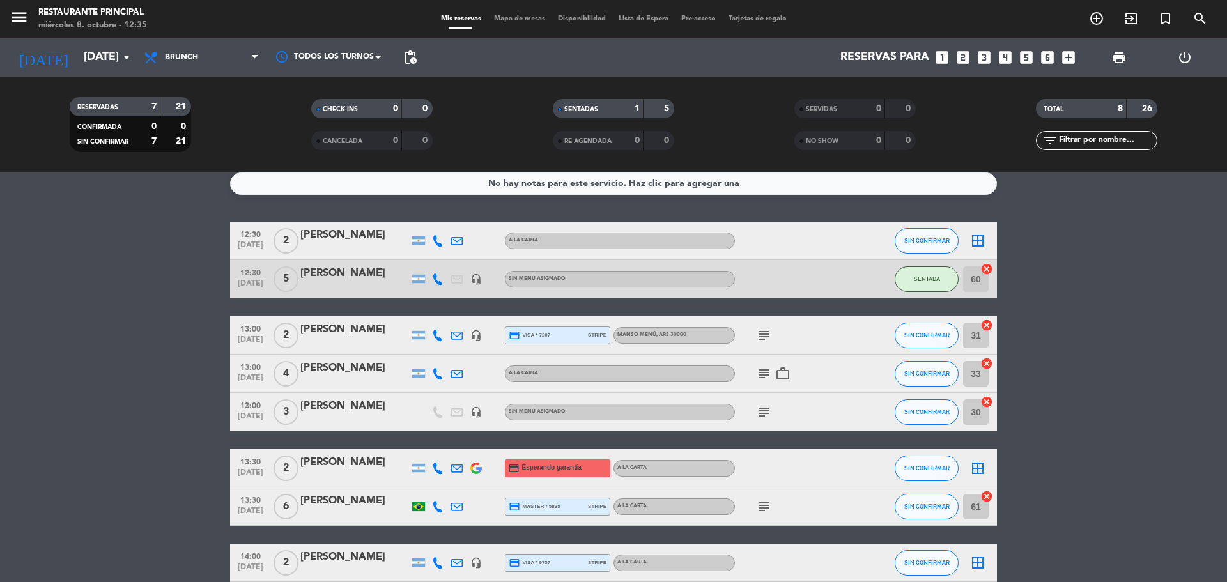
click at [980, 245] on icon "border_all" at bounding box center [977, 240] width 15 height 15
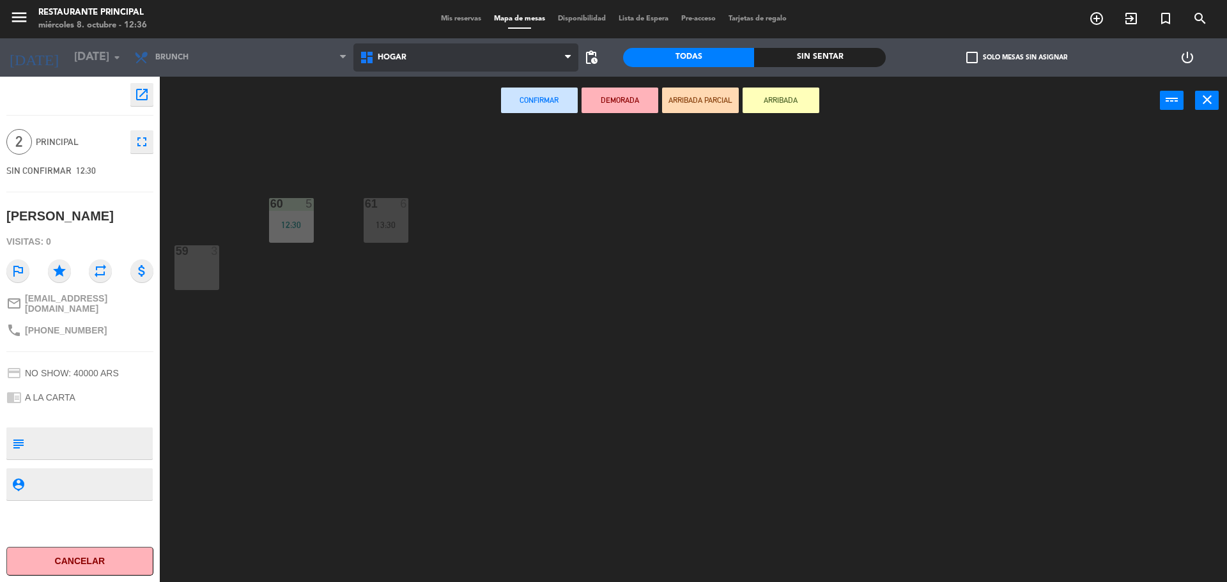
click at [428, 54] on span "Hogar" at bounding box center [466, 57] width 226 height 28
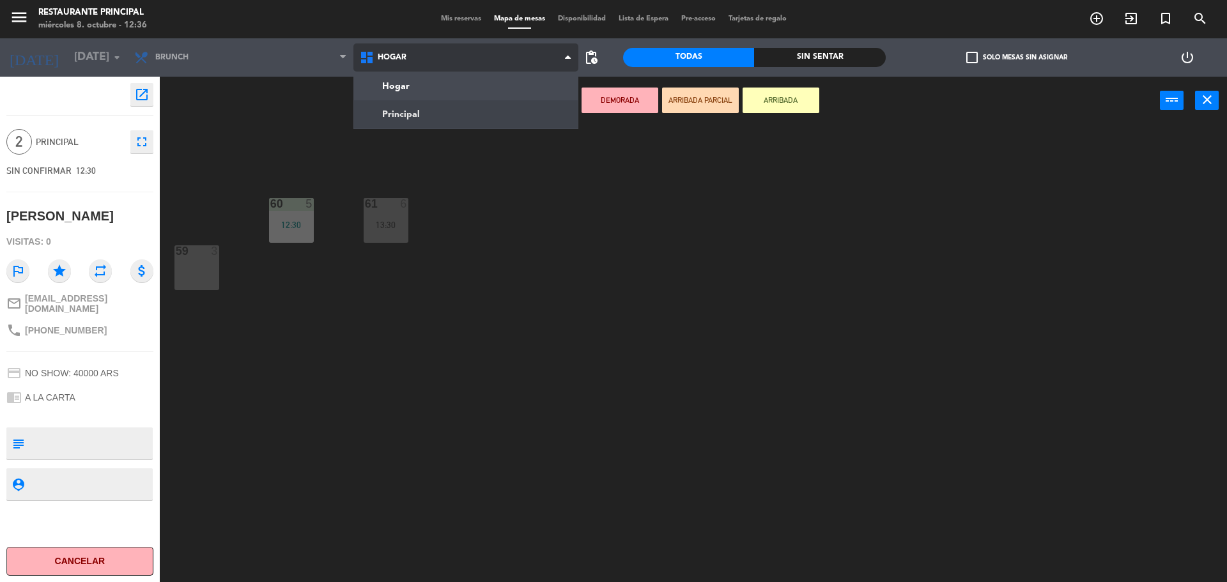
click at [444, 126] on ng-component "menu Restaurante Principal [DATE] 8. octubre - 12:36 Mis reservas Mapa de mesas…" at bounding box center [613, 292] width 1227 height 585
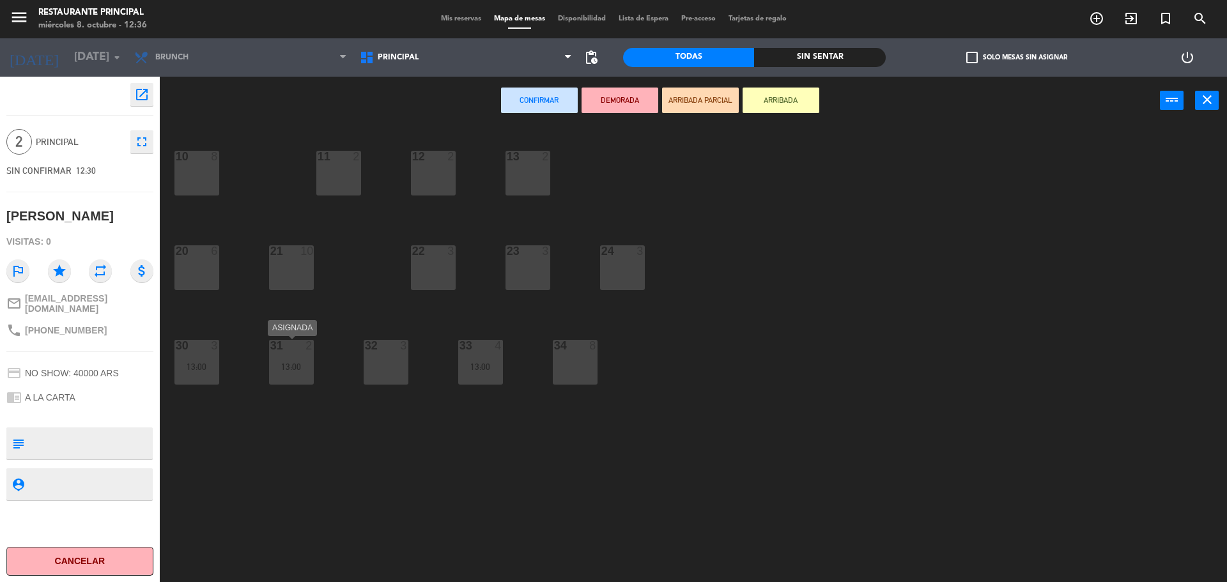
click at [302, 364] on div "13:00" at bounding box center [291, 366] width 45 height 9
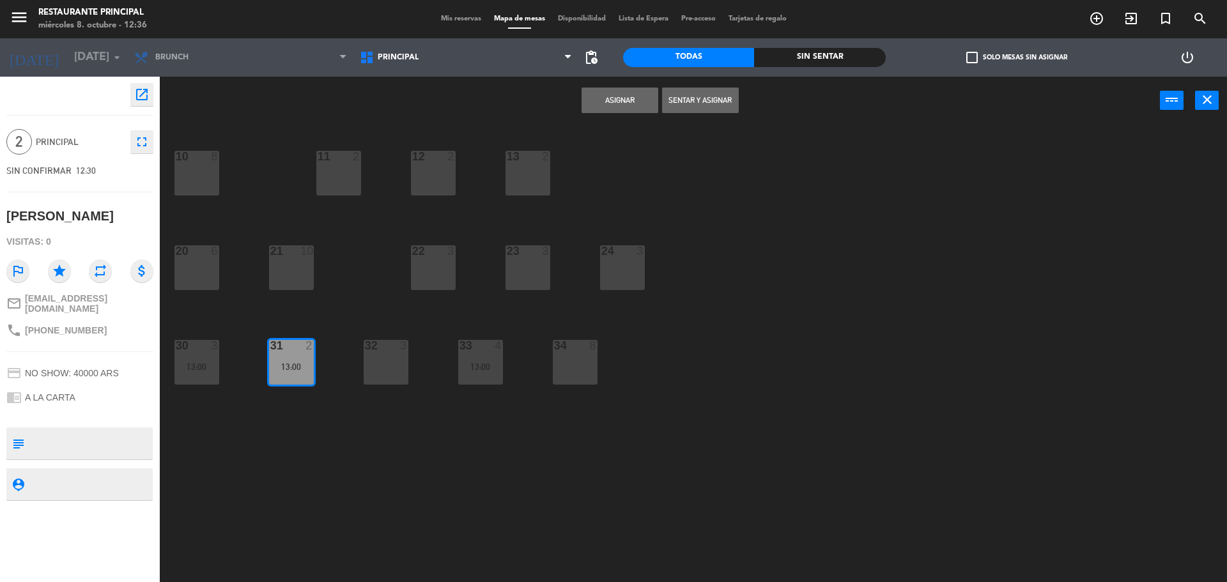
click at [302, 364] on div "13:00" at bounding box center [291, 366] width 45 height 9
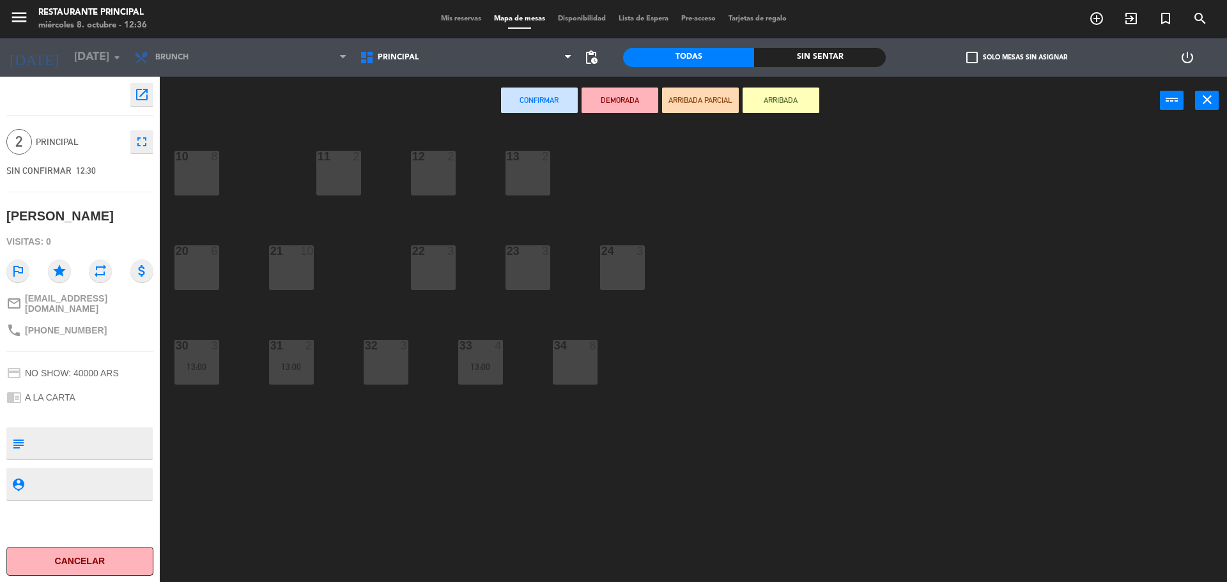
click at [393, 374] on div "32 3" at bounding box center [386, 362] width 45 height 45
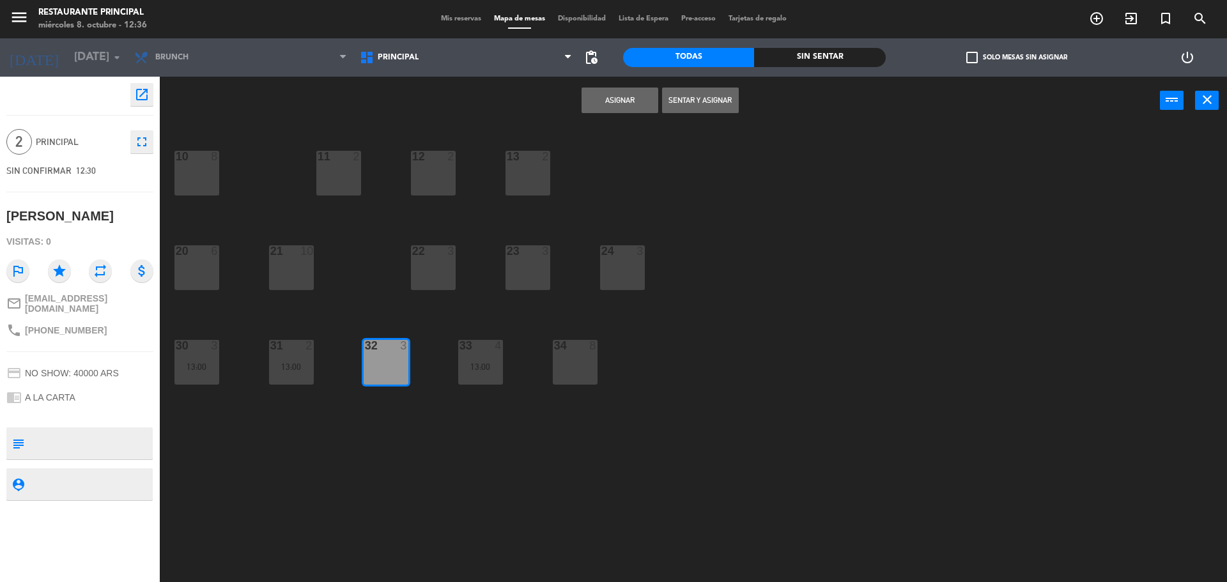
click at [645, 103] on button "Asignar" at bounding box center [619, 101] width 77 height 26
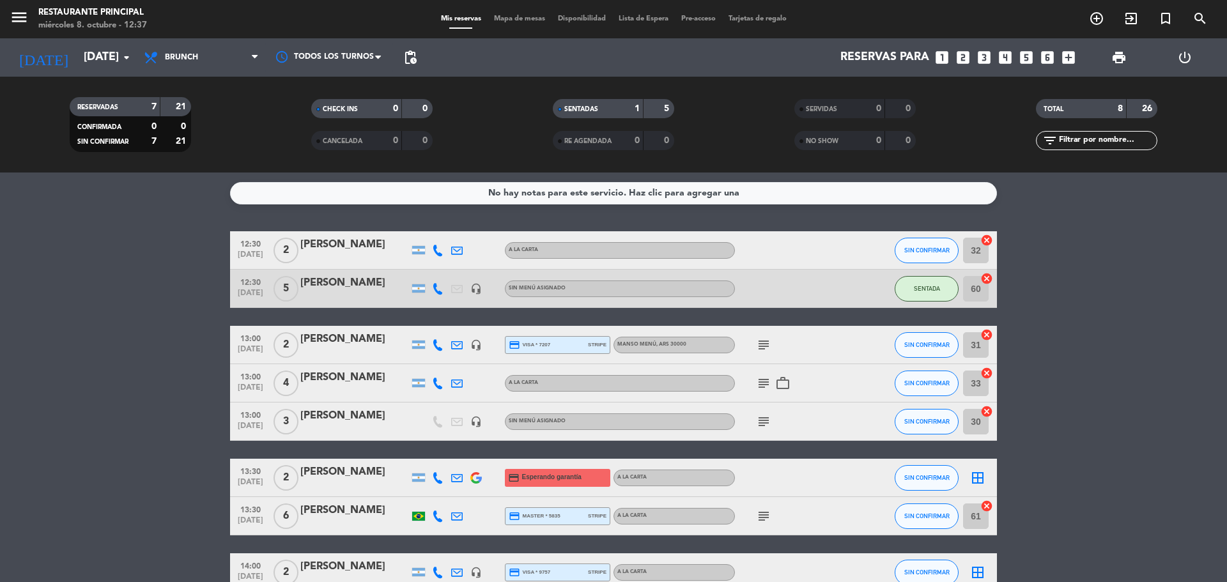
scroll to position [73, 0]
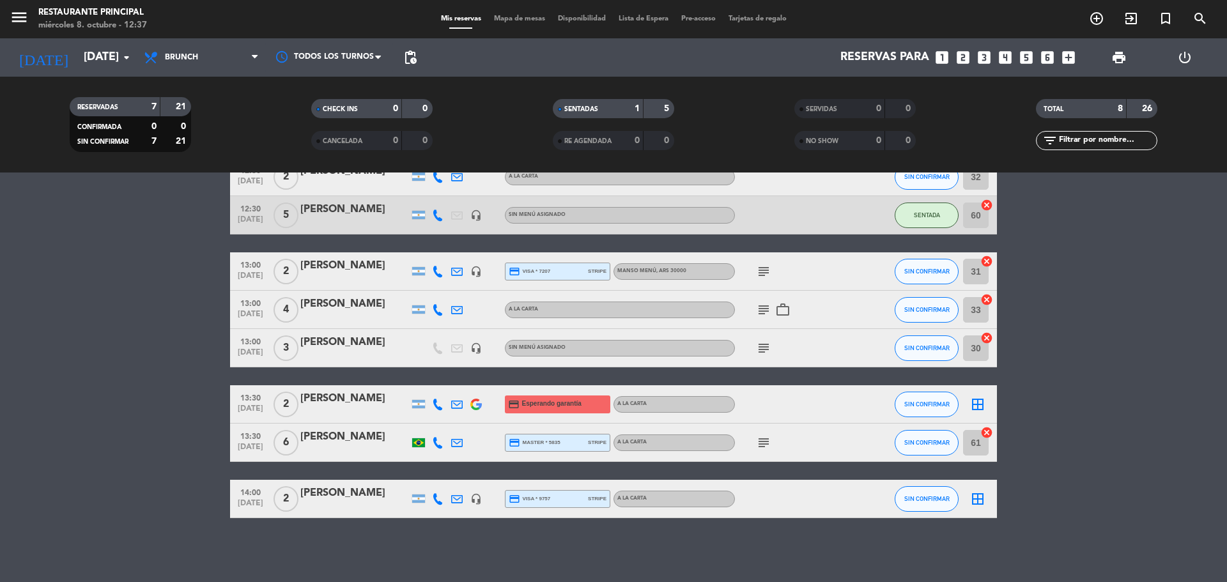
click at [978, 404] on icon "border_all" at bounding box center [977, 404] width 15 height 15
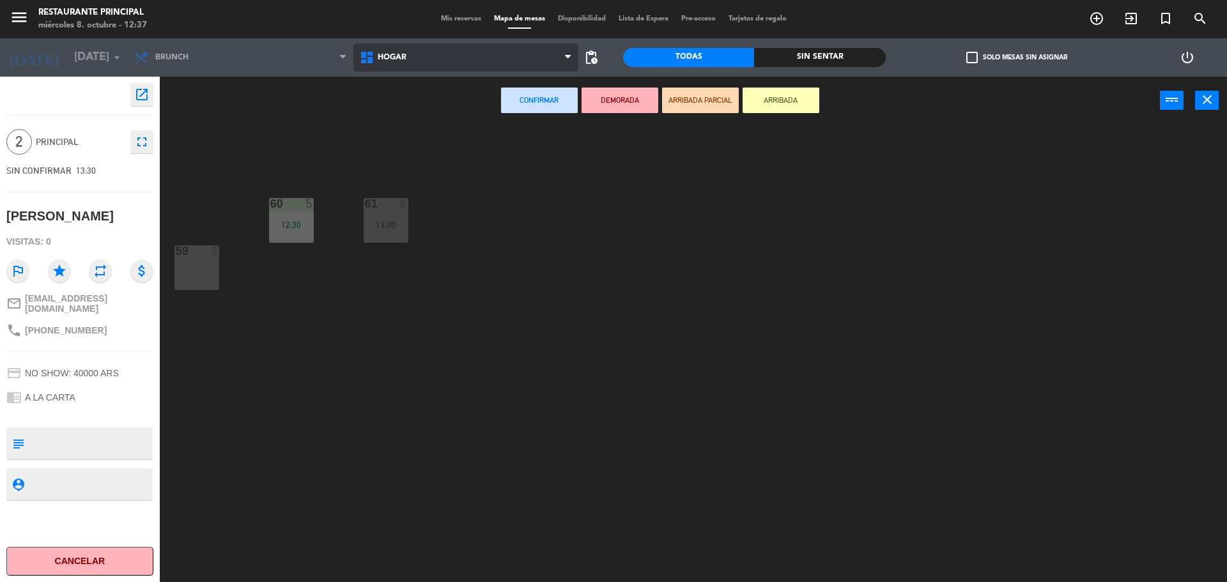
click at [442, 65] on span "Hogar" at bounding box center [466, 57] width 226 height 28
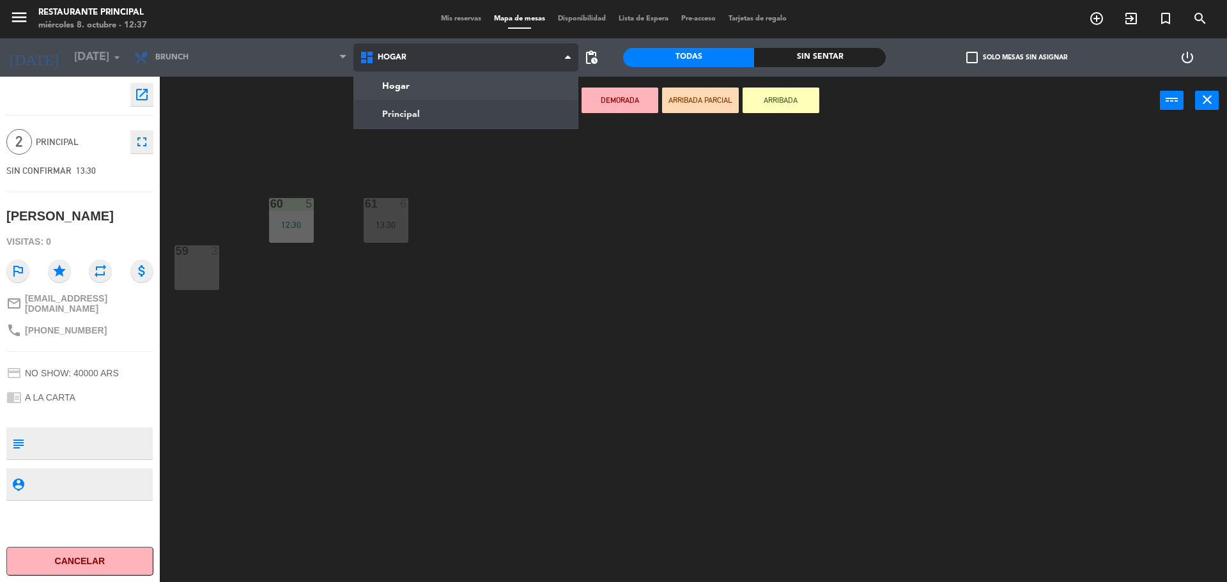
click at [428, 116] on ng-component "menu Restaurante Principal [DATE] 8. octubre - 12:37 Mis reservas Mapa de mesas…" at bounding box center [613, 292] width 1227 height 585
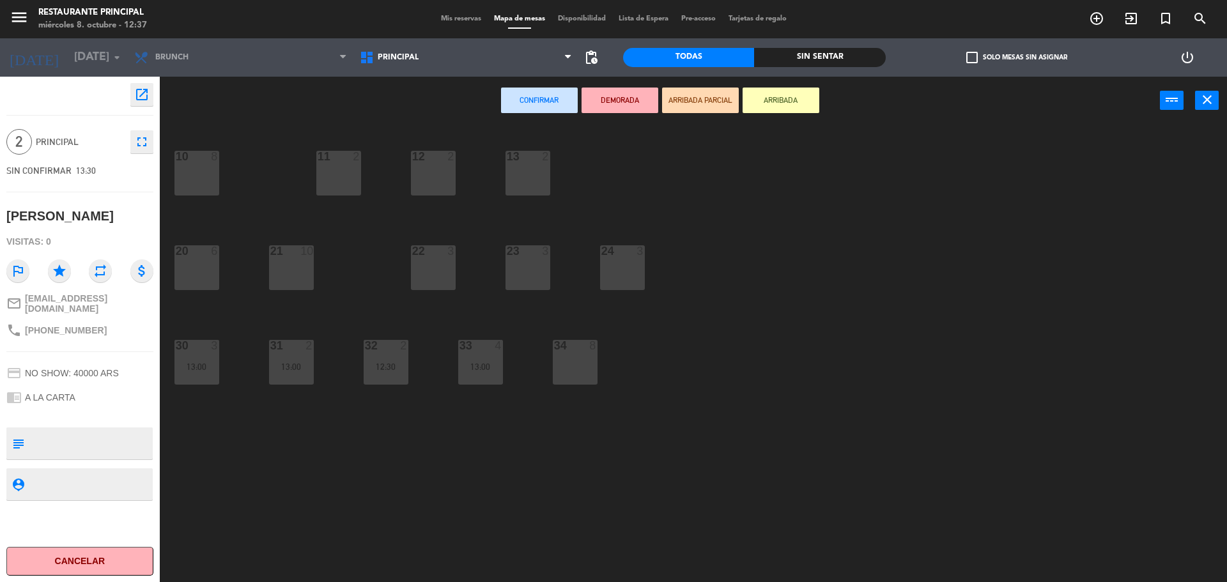
click at [574, 369] on div "34 8" at bounding box center [575, 362] width 45 height 45
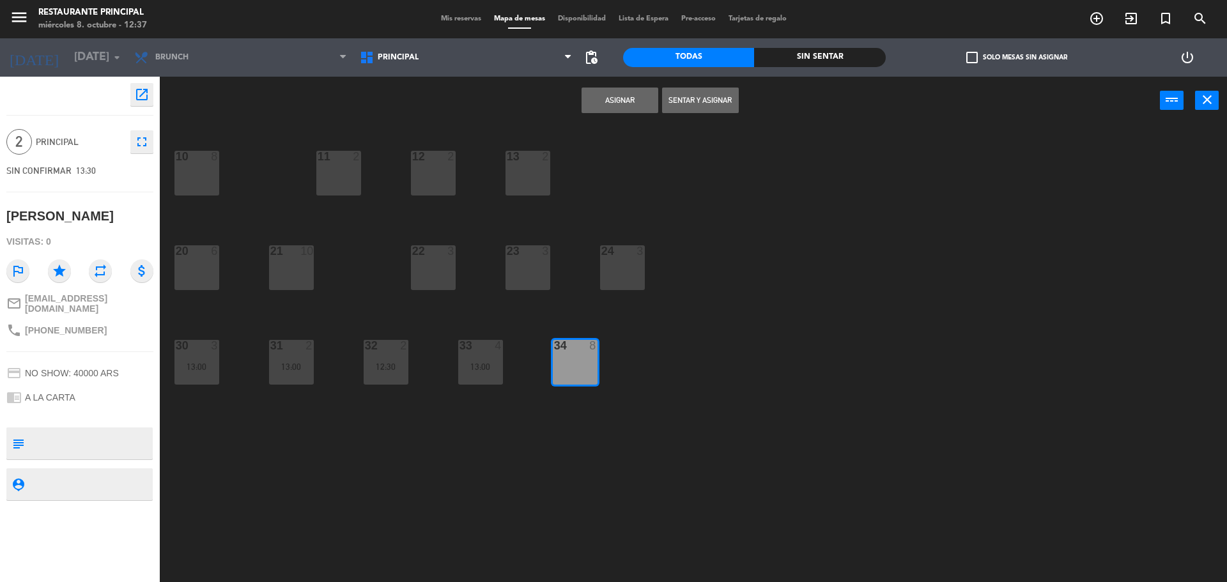
click at [609, 105] on button "Asignar" at bounding box center [619, 101] width 77 height 26
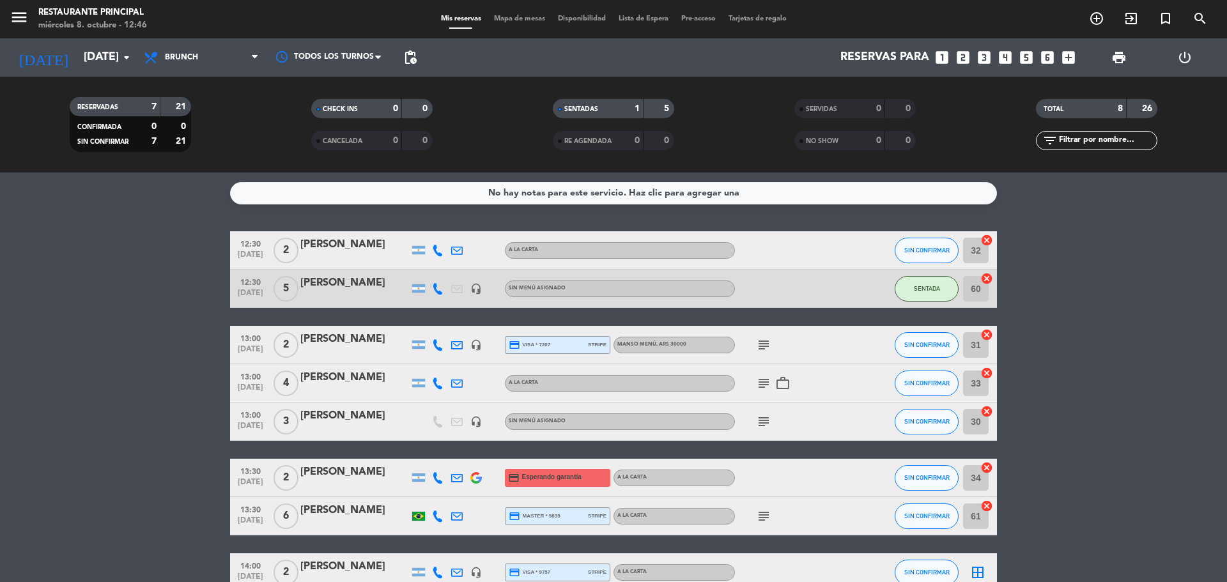
click at [1052, 286] on bookings-row "12:30 [DATE] 2 [PERSON_NAME] A LA CARTA SIN CONFIRMAR 32 cancel 12:30 [DATE] 5 …" at bounding box center [613, 411] width 1227 height 360
click at [138, 337] on bookings-row "12:30 [DATE] 2 [PERSON_NAME] A LA CARTA SIN CONFIRMAR 32 cancel 12:30 [DATE] 5 …" at bounding box center [613, 411] width 1227 height 360
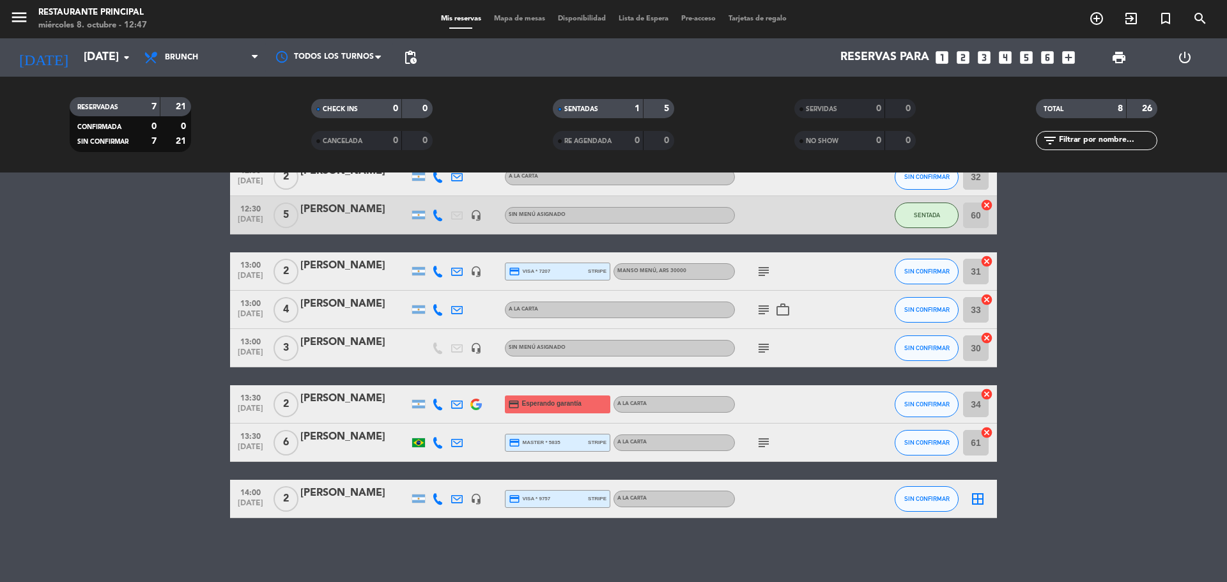
click at [979, 503] on icon "border_all" at bounding box center [977, 498] width 15 height 15
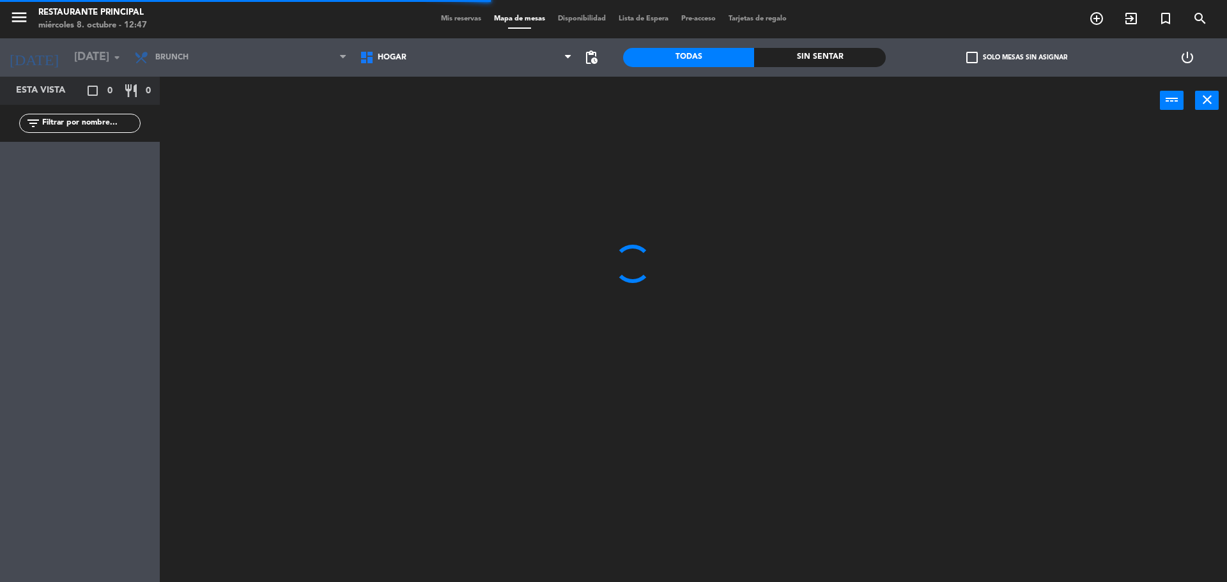
click at [446, 73] on div "Hogar Principal [PERSON_NAME] Principal" at bounding box center [466, 57] width 226 height 38
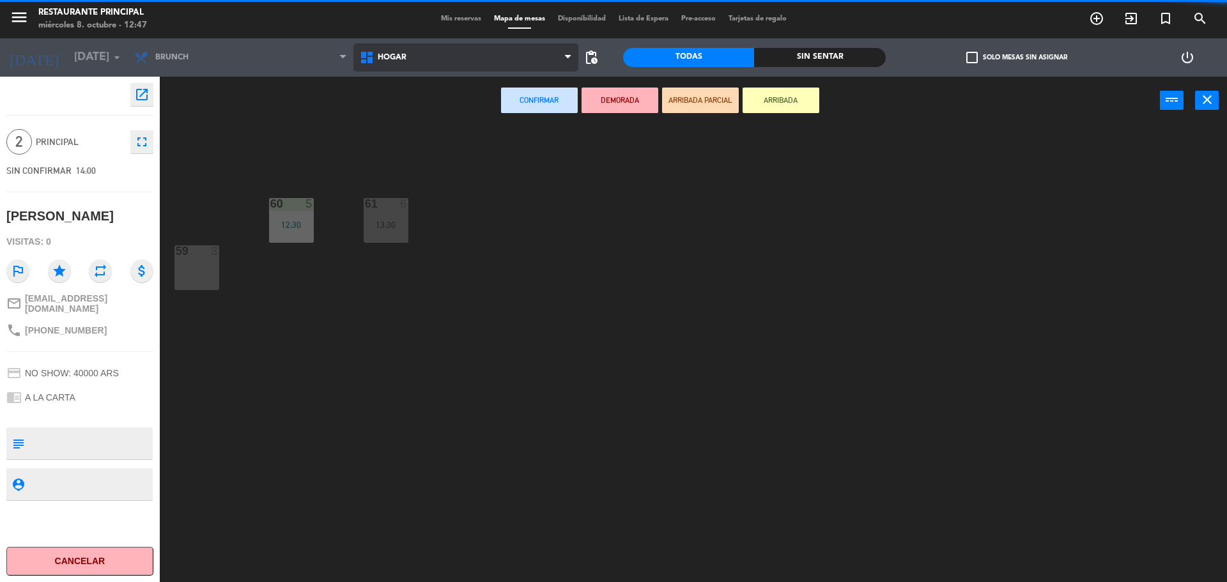
click at [438, 62] on span "Hogar" at bounding box center [466, 57] width 226 height 28
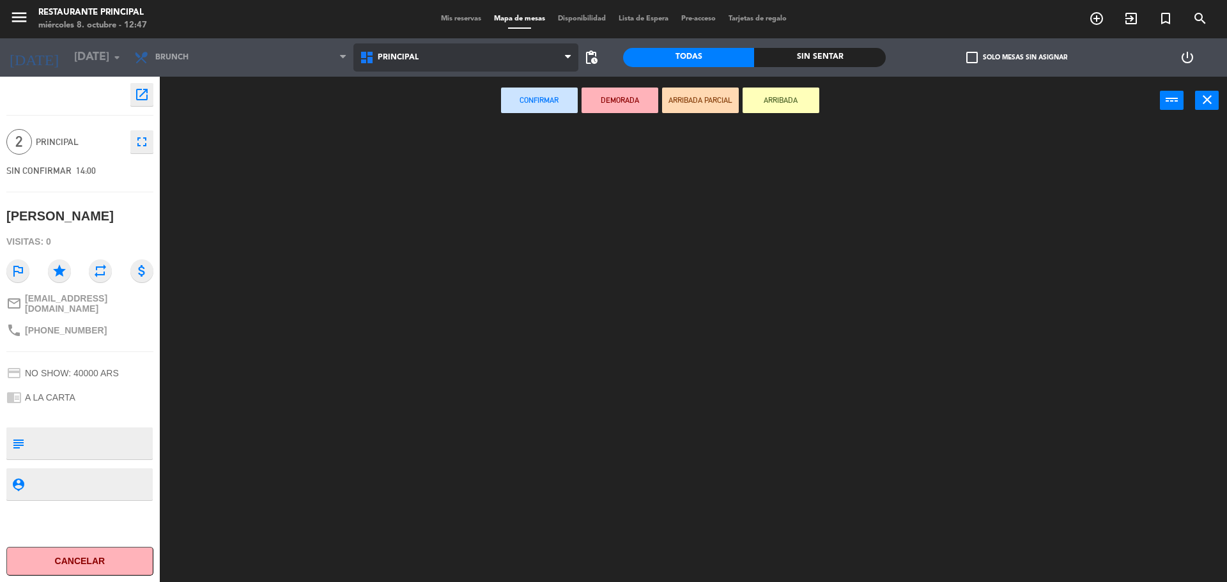
click at [404, 110] on ng-component "menu Restaurante Principal [DATE] 8. octubre - 12:47 Mis reservas Mapa de mesas…" at bounding box center [613, 292] width 1227 height 585
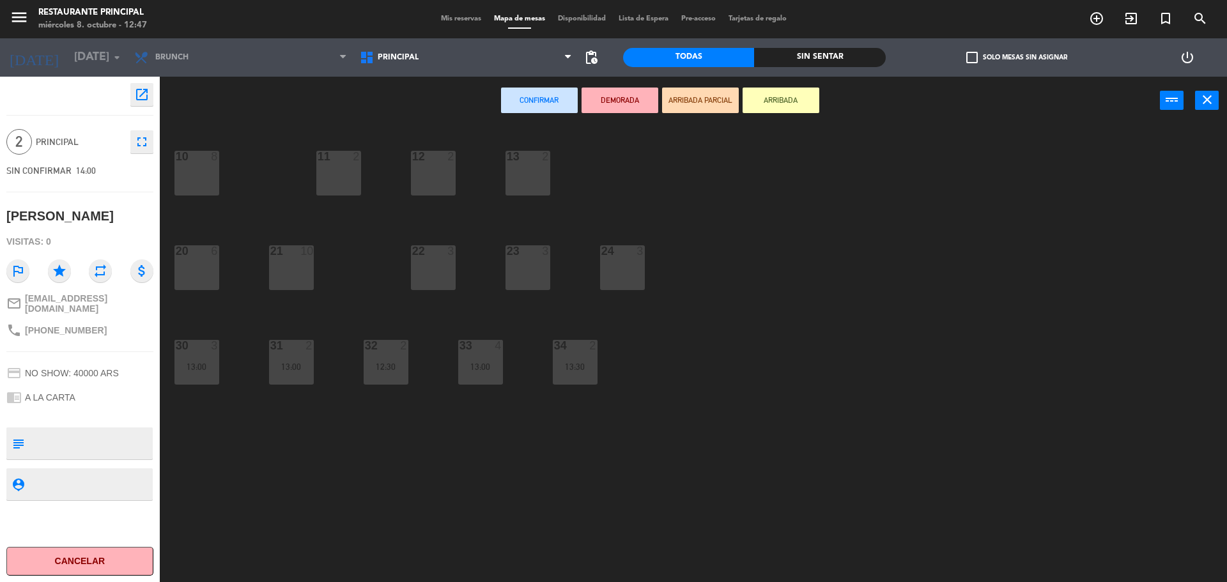
click at [188, 273] on div "20 6" at bounding box center [196, 267] width 45 height 45
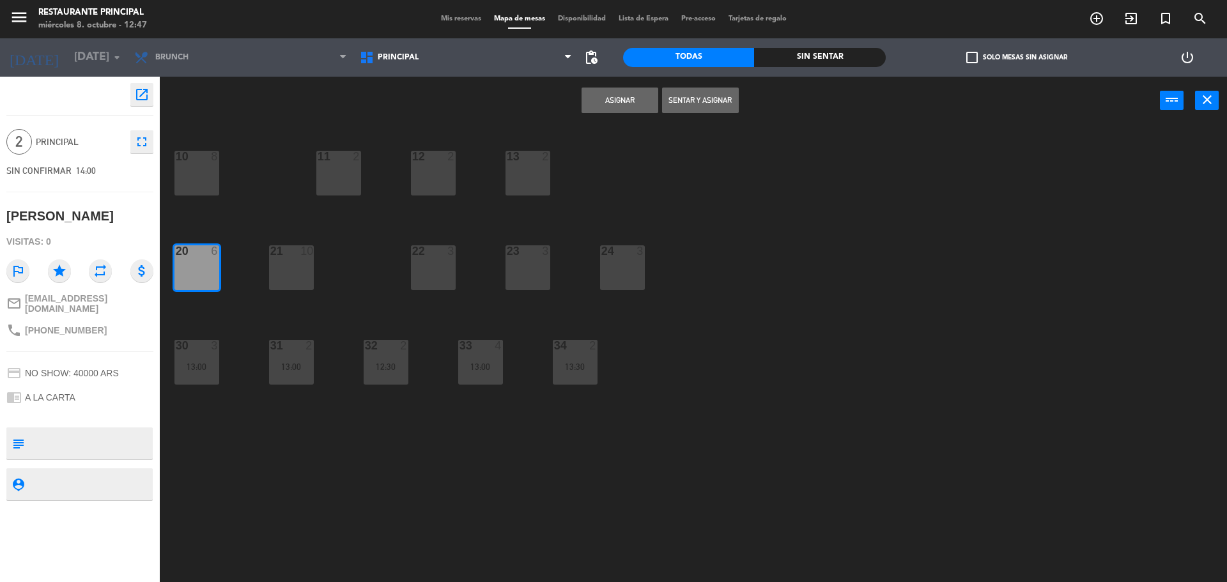
click at [604, 100] on button "Asignar" at bounding box center [619, 101] width 77 height 26
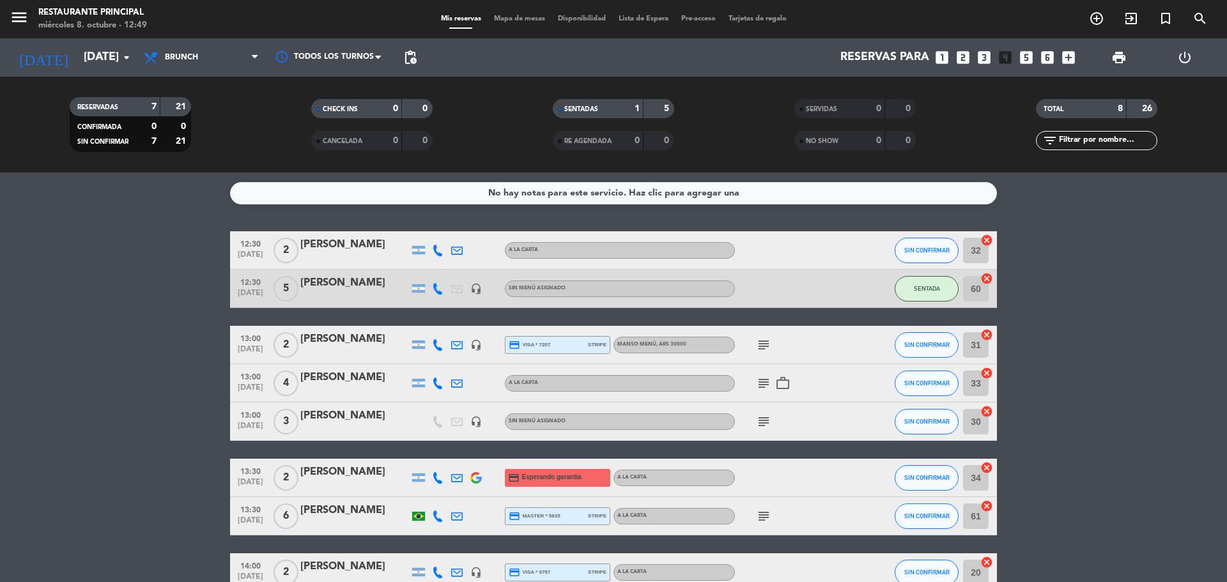
click at [767, 519] on icon "subject" at bounding box center [763, 516] width 15 height 15
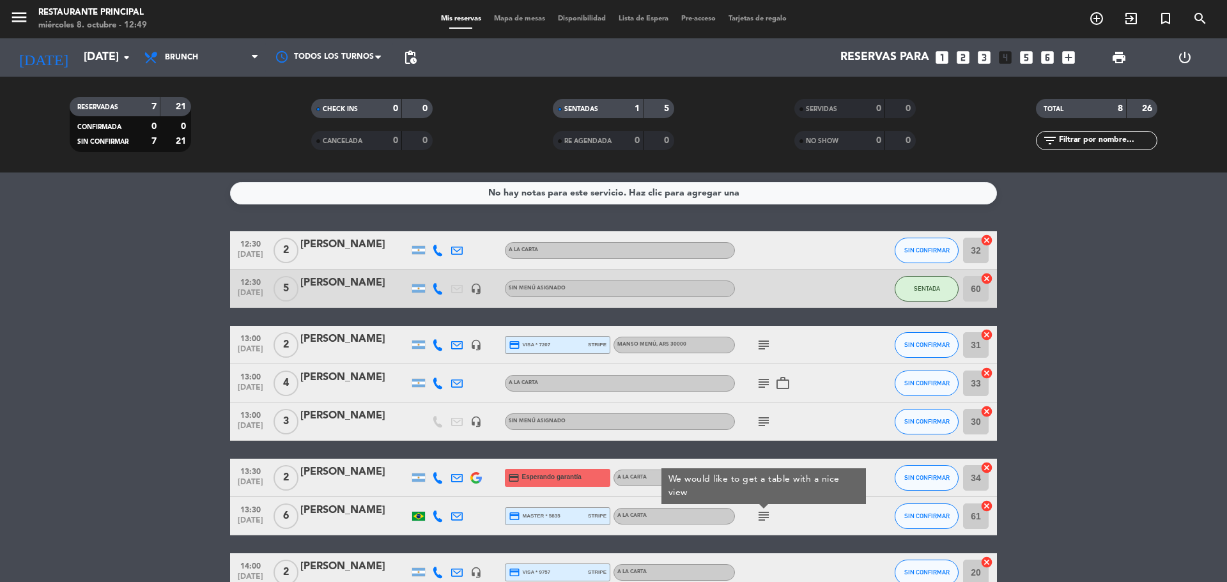
click at [1067, 422] on bookings-row "12:30 [DATE] 2 [PERSON_NAME] A LA CARTA SIN CONFIRMAR 32 cancel 12:30 [DATE] 5 …" at bounding box center [613, 411] width 1227 height 360
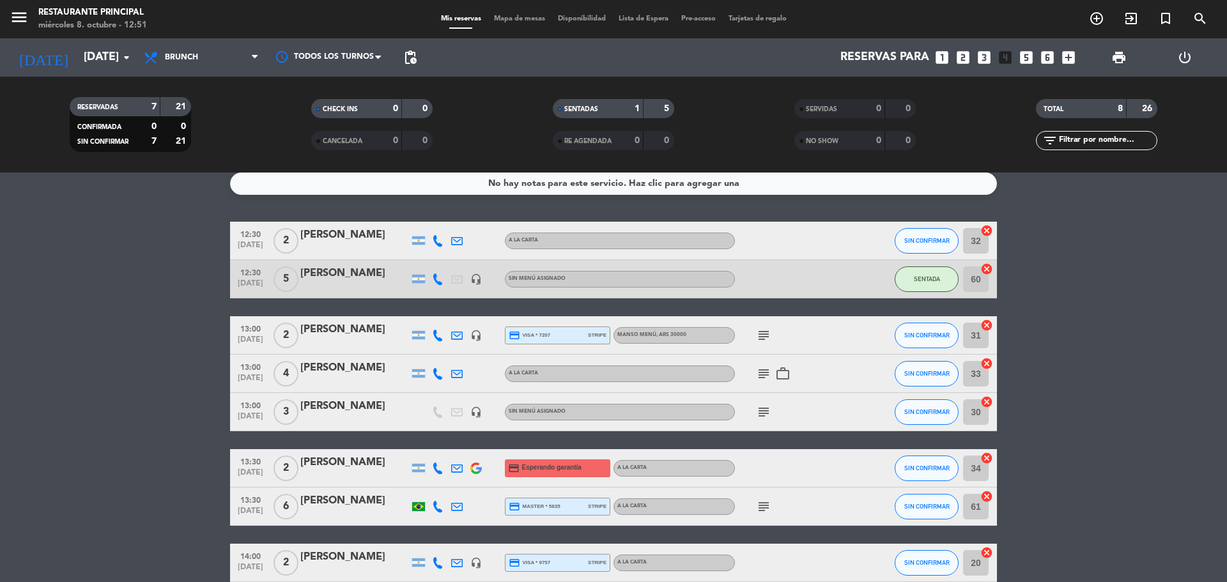
scroll to position [73, 0]
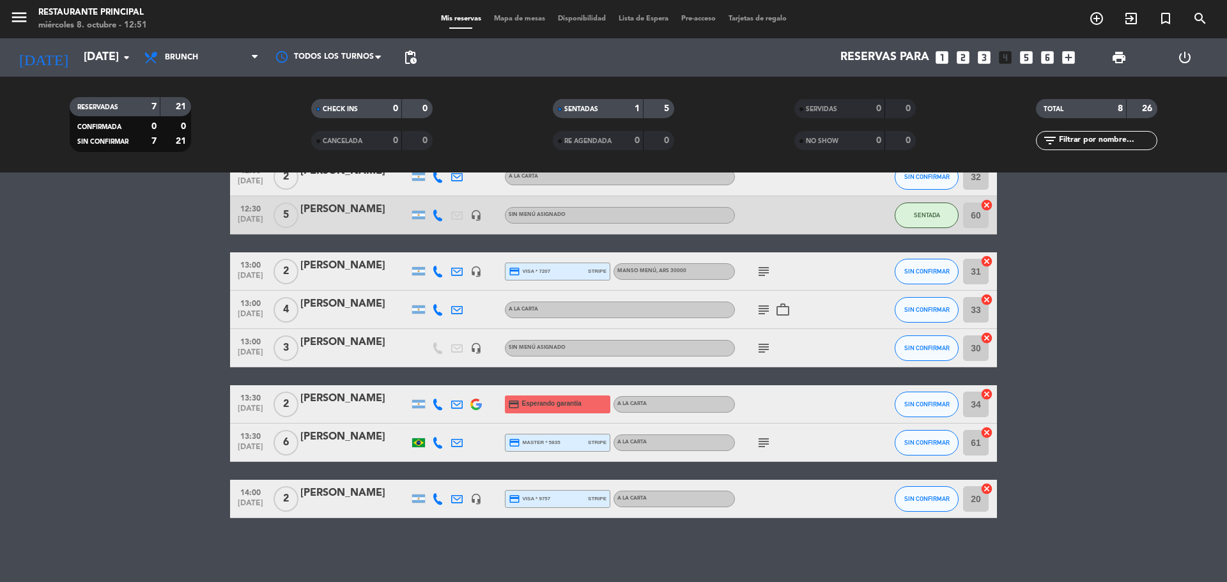
click at [759, 436] on icon "subject" at bounding box center [763, 442] width 15 height 15
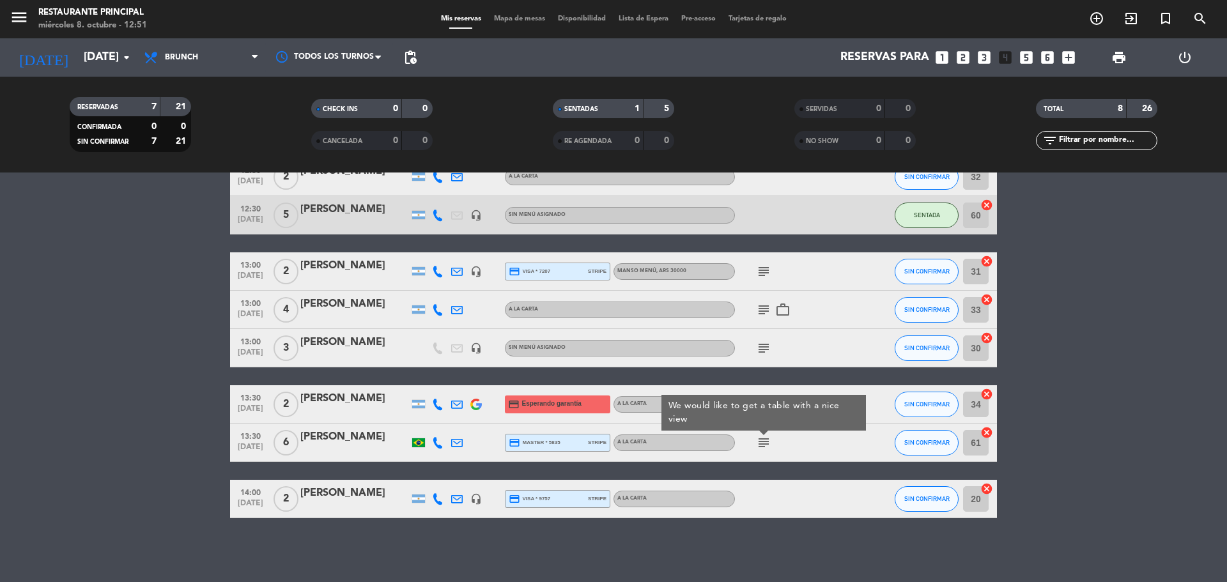
click at [764, 447] on icon "subject" at bounding box center [763, 442] width 15 height 15
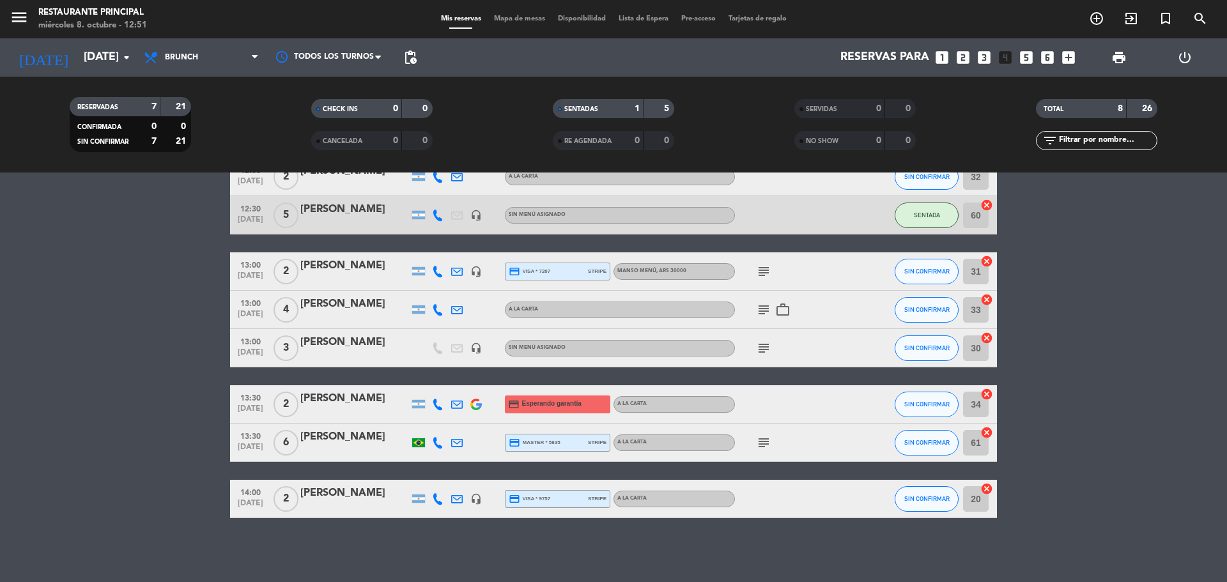
scroll to position [10, 0]
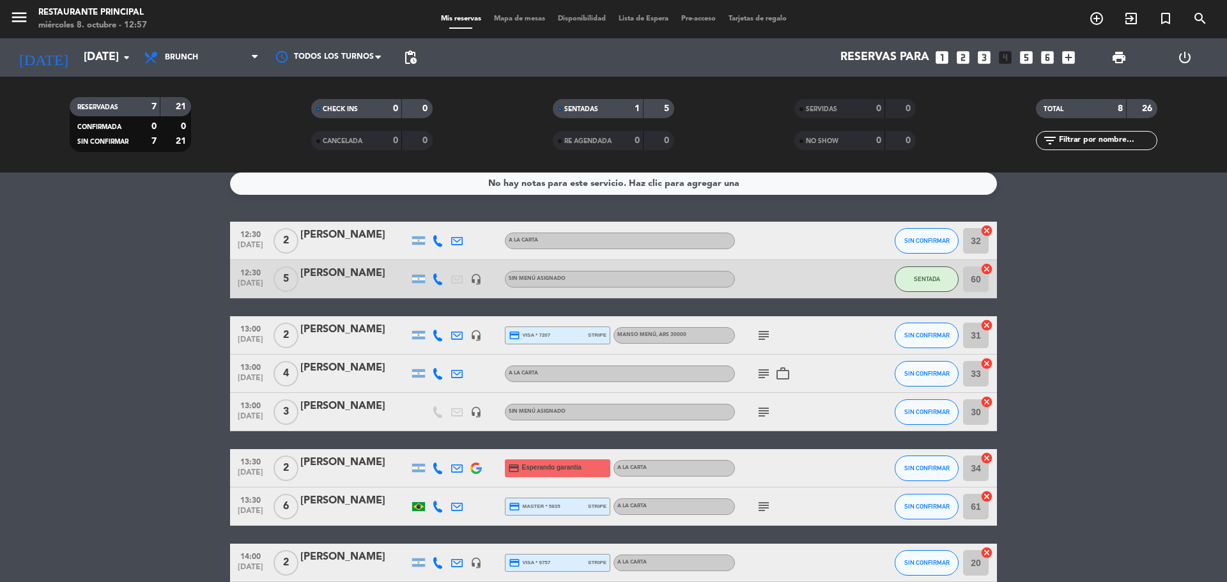
click at [123, 263] on bookings-row "12:30 [DATE] 2 [PERSON_NAME] A LA CARTA SIN CONFIRMAR 32 cancel 12:30 [DATE] 5 …" at bounding box center [613, 402] width 1227 height 360
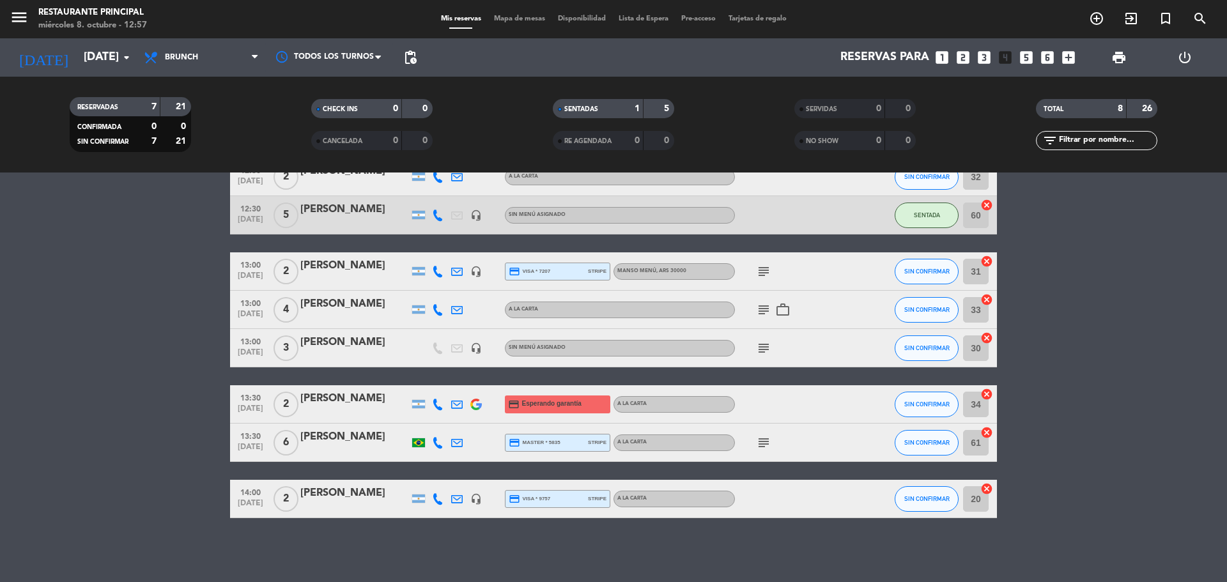
click at [1096, 466] on bookings-row "12:30 [DATE] 2 [PERSON_NAME] A LA CARTA SIN CONFIRMAR 32 cancel 12:30 [DATE] 5 …" at bounding box center [613, 338] width 1227 height 360
click at [119, 267] on bookings-row "12:30 [DATE] 2 [PERSON_NAME] A LA CARTA SIN CONFIRMAR 32 cancel 12:30 [DATE] 5 …" at bounding box center [613, 338] width 1227 height 360
click at [503, 18] on span "Mapa de mesas" at bounding box center [520, 18] width 64 height 7
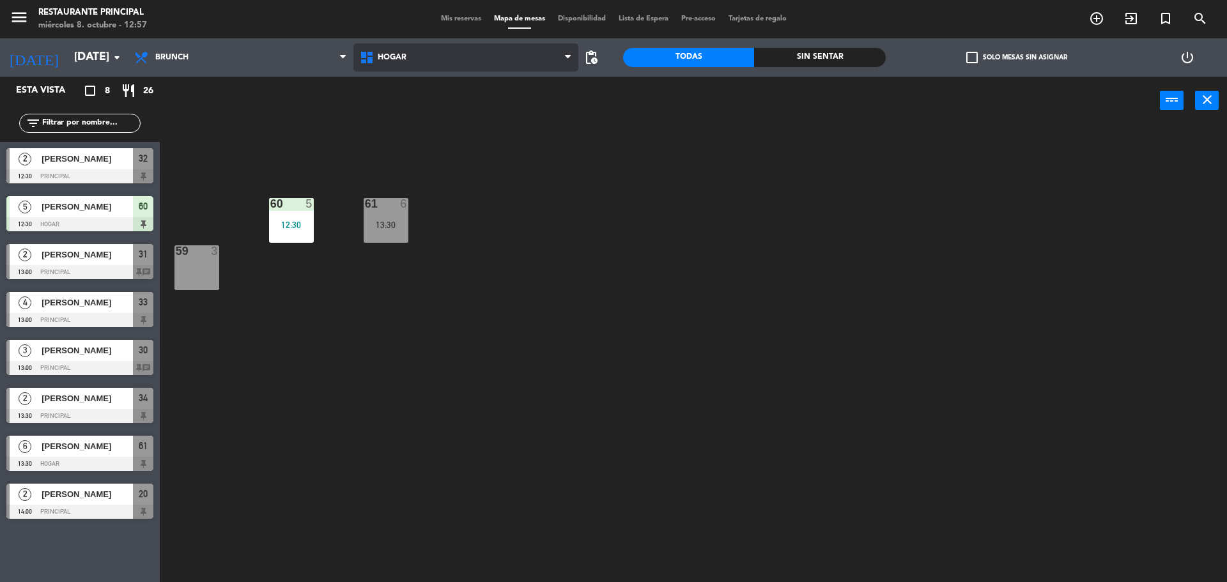
click at [493, 61] on span "Hogar" at bounding box center [466, 57] width 226 height 28
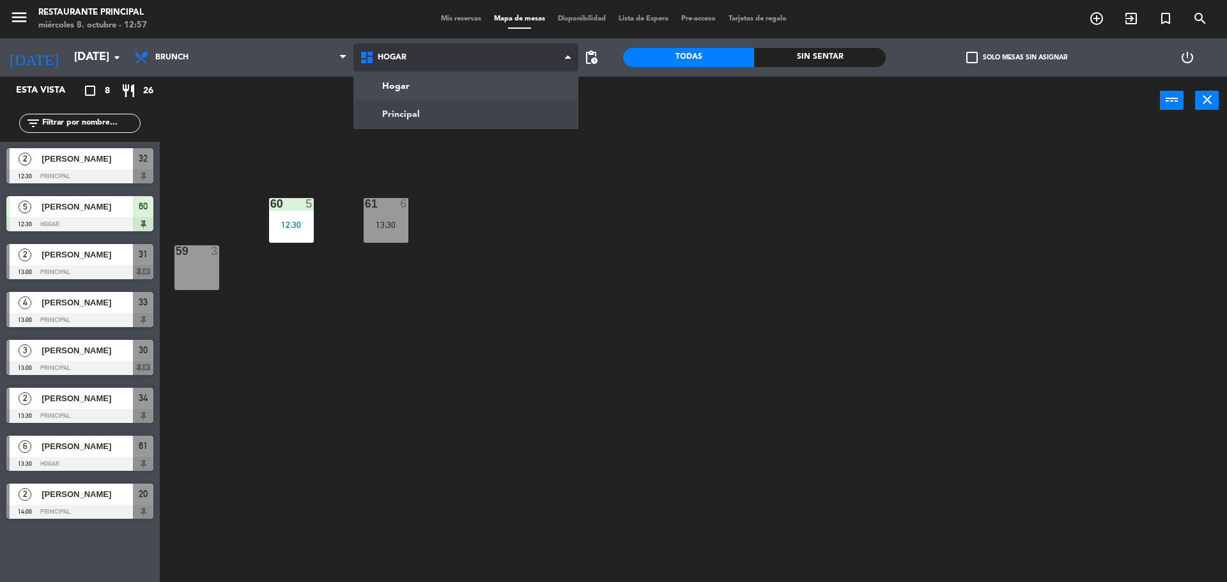
click at [426, 118] on ng-component "menu Restaurante Principal [DATE] 8. octubre - 12:57 Mis reservas Mapa de mesas…" at bounding box center [613, 292] width 1227 height 585
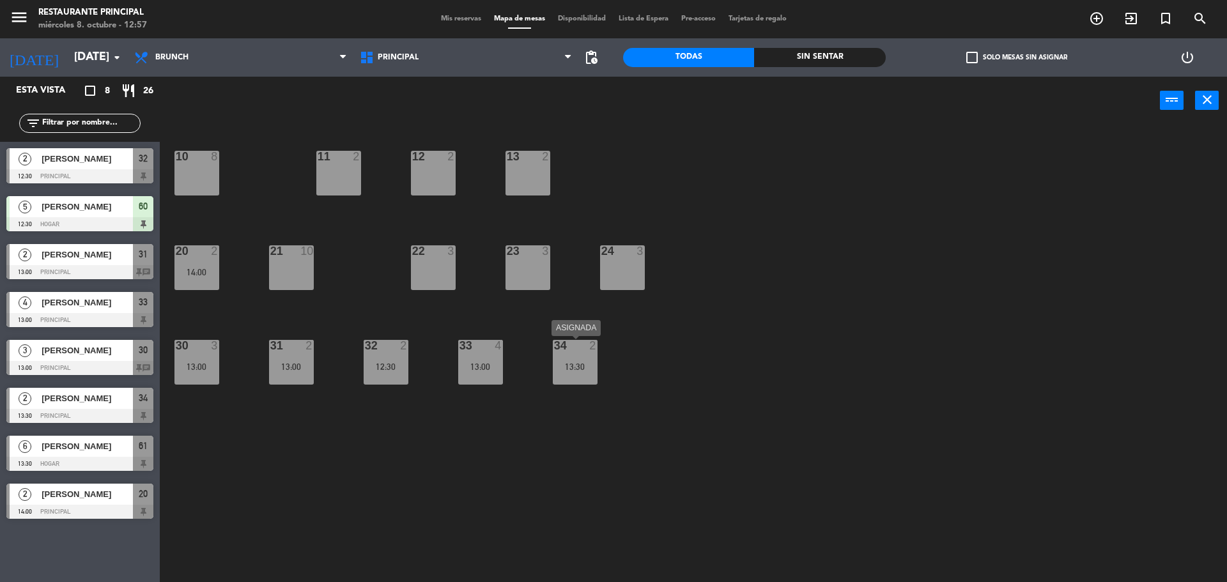
click at [571, 370] on div "13:30" at bounding box center [575, 366] width 45 height 9
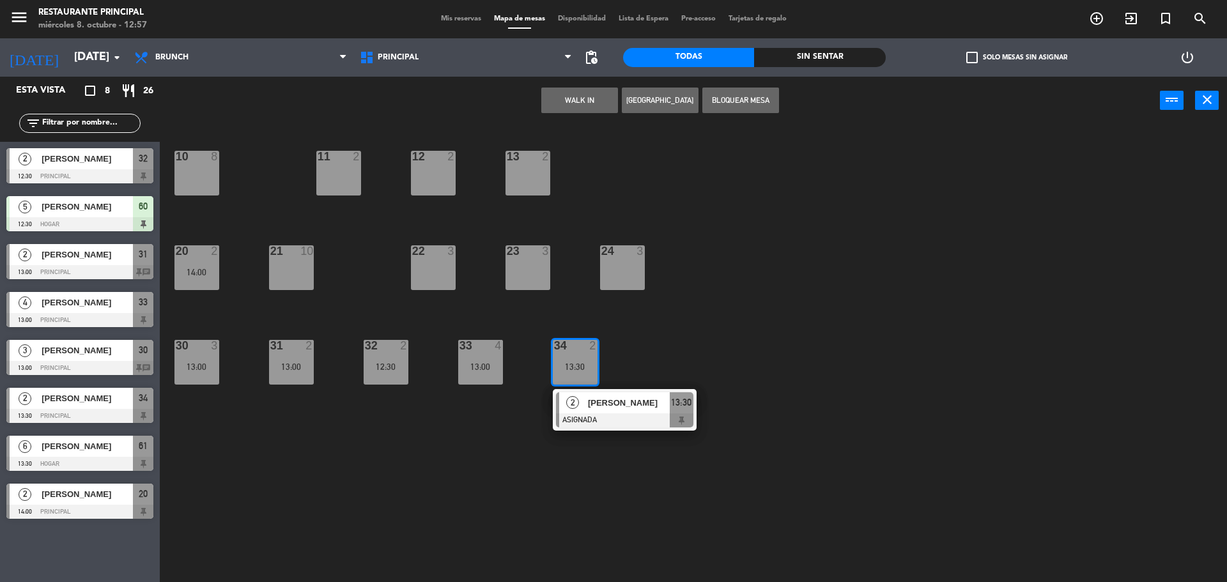
click at [541, 263] on div "23 3" at bounding box center [527, 267] width 45 height 45
click at [561, 100] on button "Mover" at bounding box center [539, 101] width 77 height 26
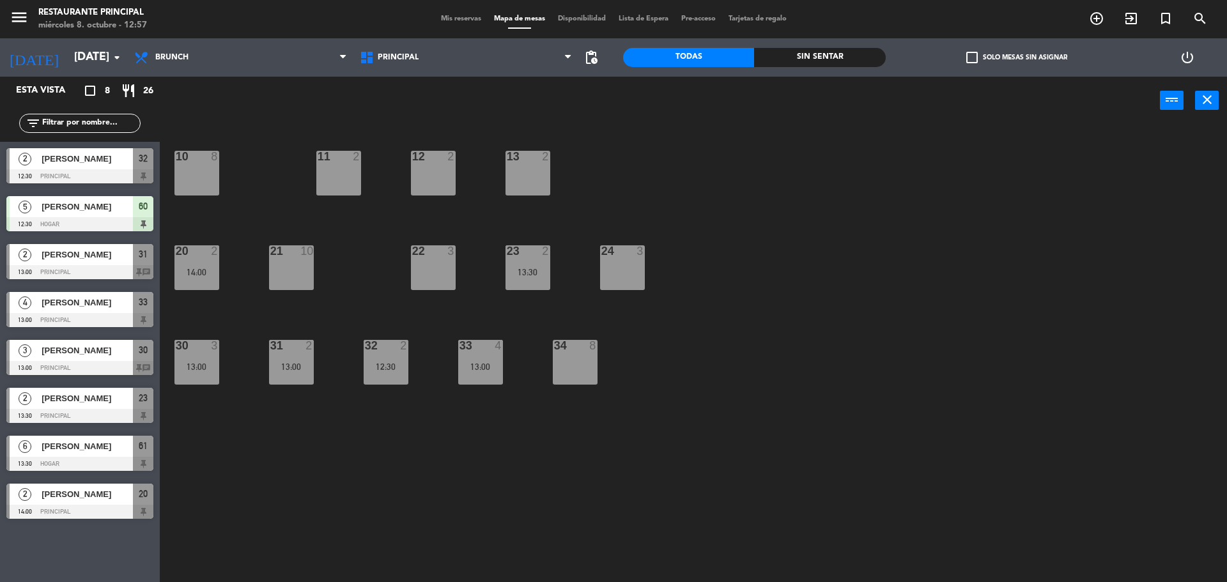
click at [588, 350] on div "8" at bounding box center [595, 346] width 21 height 12
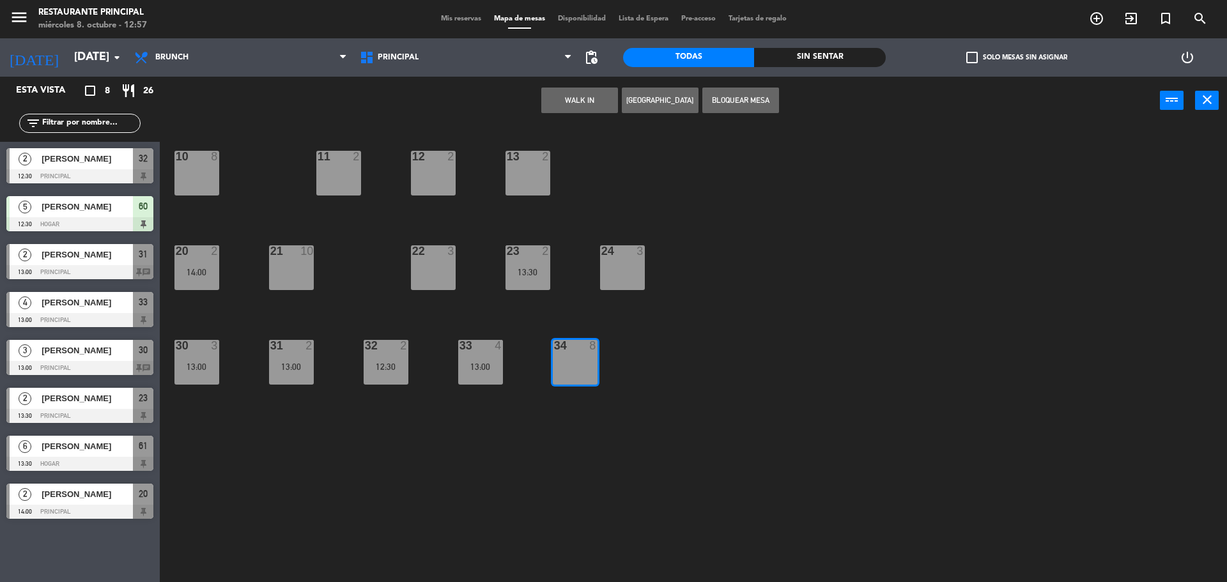
click at [584, 98] on button "WALK IN" at bounding box center [579, 101] width 77 height 26
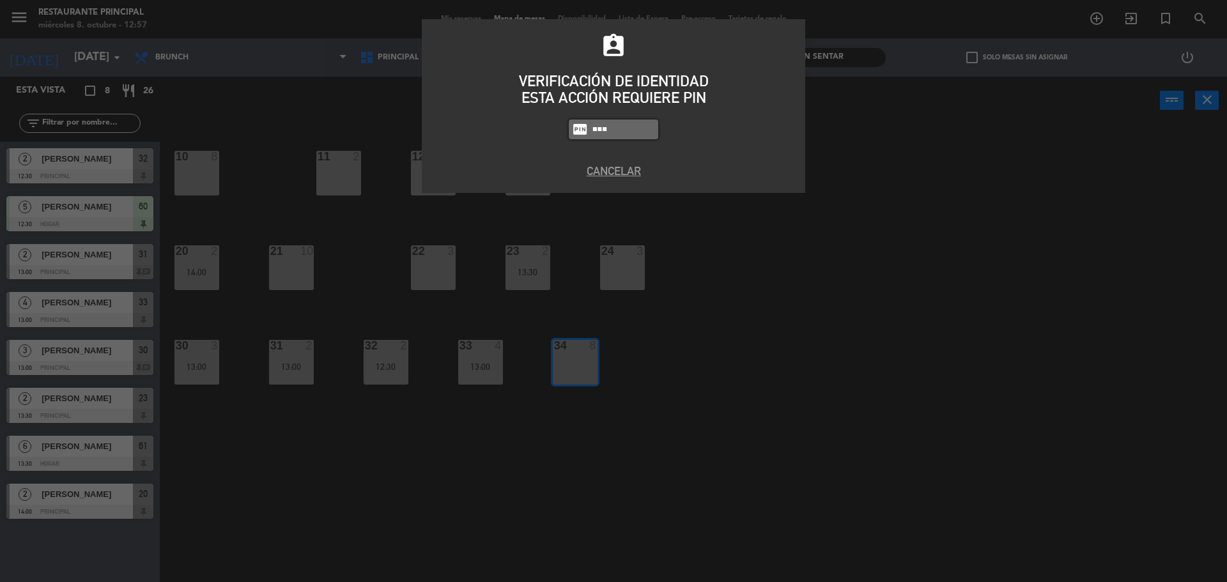
type input "8184"
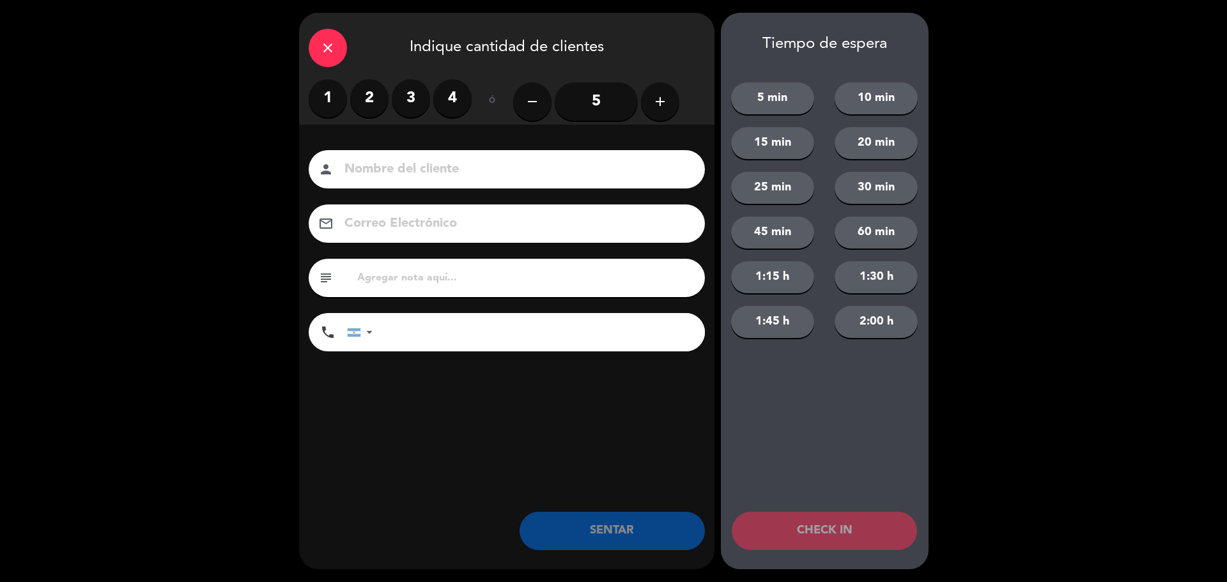
click at [358, 91] on label "2" at bounding box center [369, 98] width 38 height 38
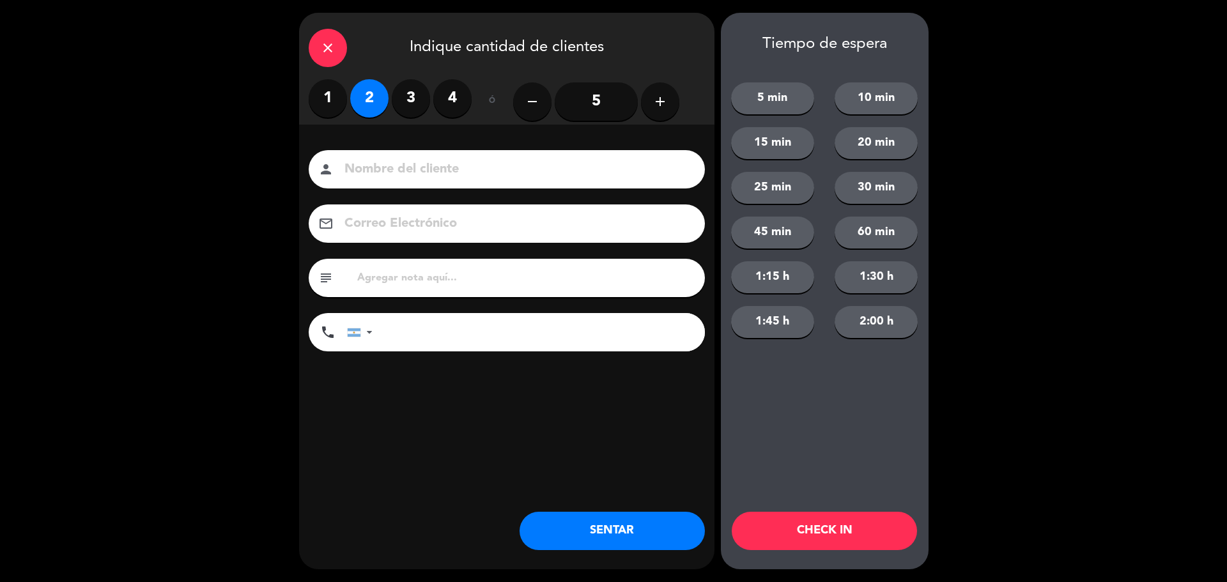
click at [394, 155] on div "person" at bounding box center [507, 169] width 396 height 38
click at [405, 165] on input at bounding box center [515, 169] width 345 height 22
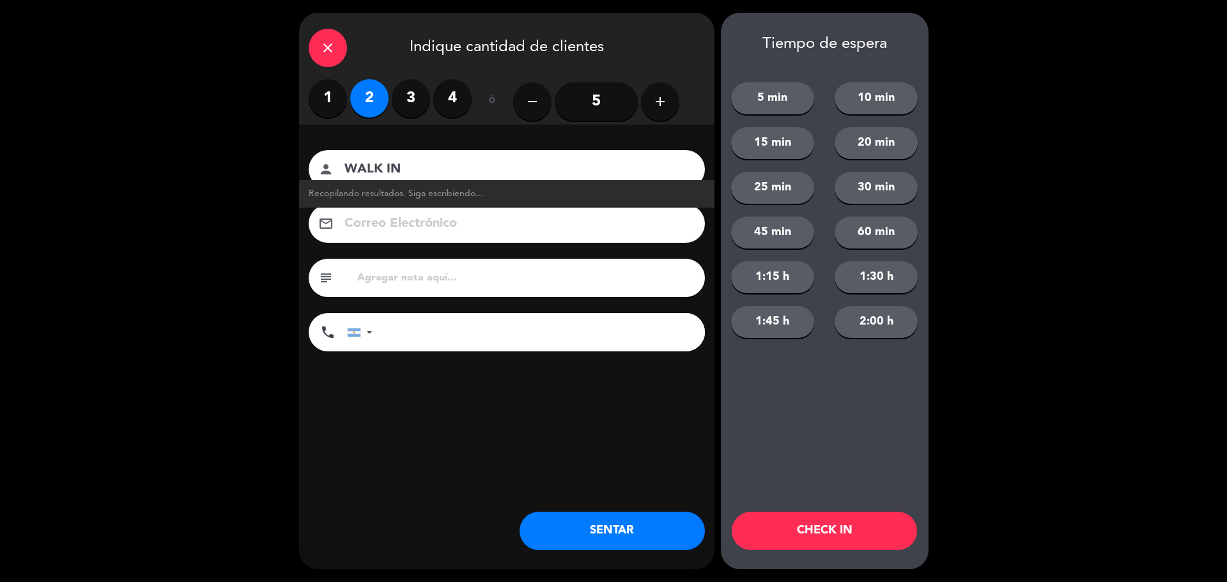
type input "WALK IN"
click at [599, 534] on button "SENTAR" at bounding box center [611, 531] width 185 height 38
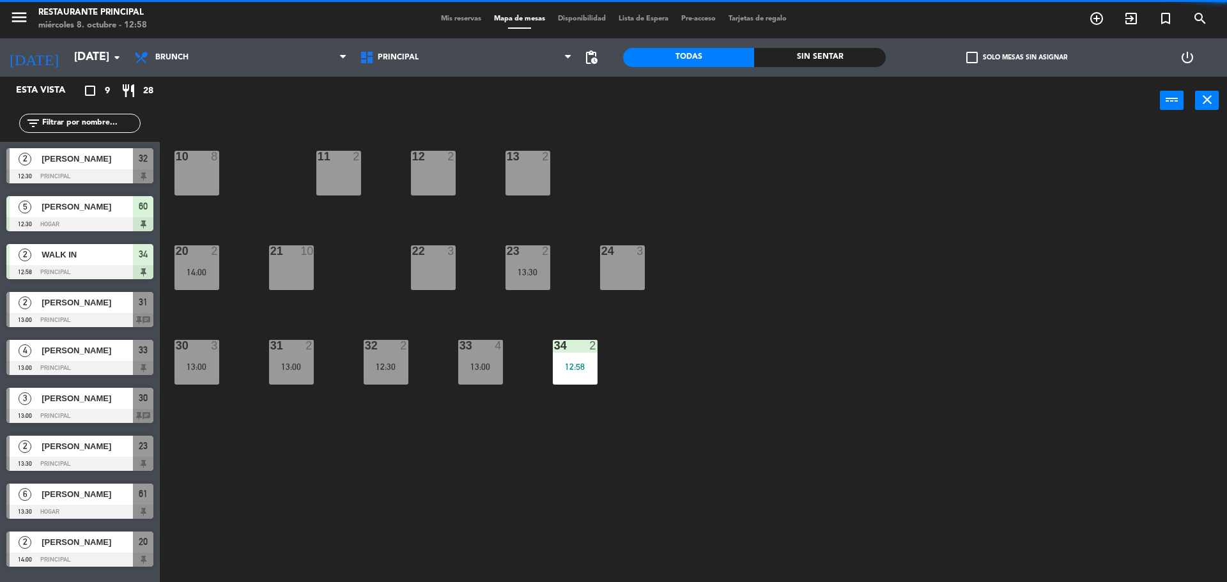
click at [465, 20] on span "Mis reservas" at bounding box center [460, 18] width 53 height 7
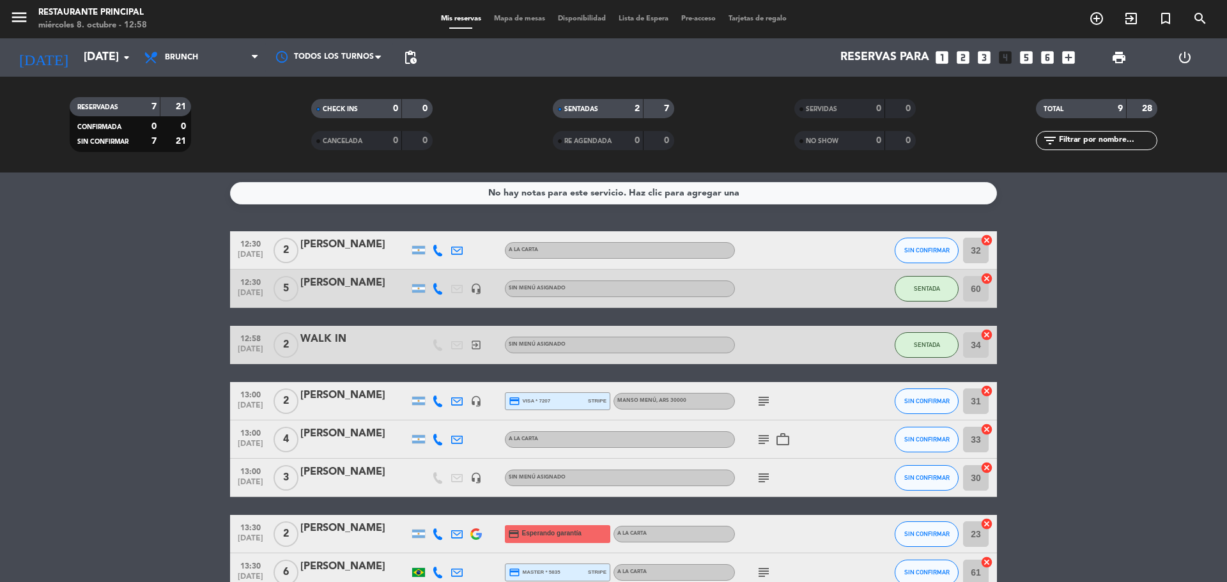
scroll to position [130, 0]
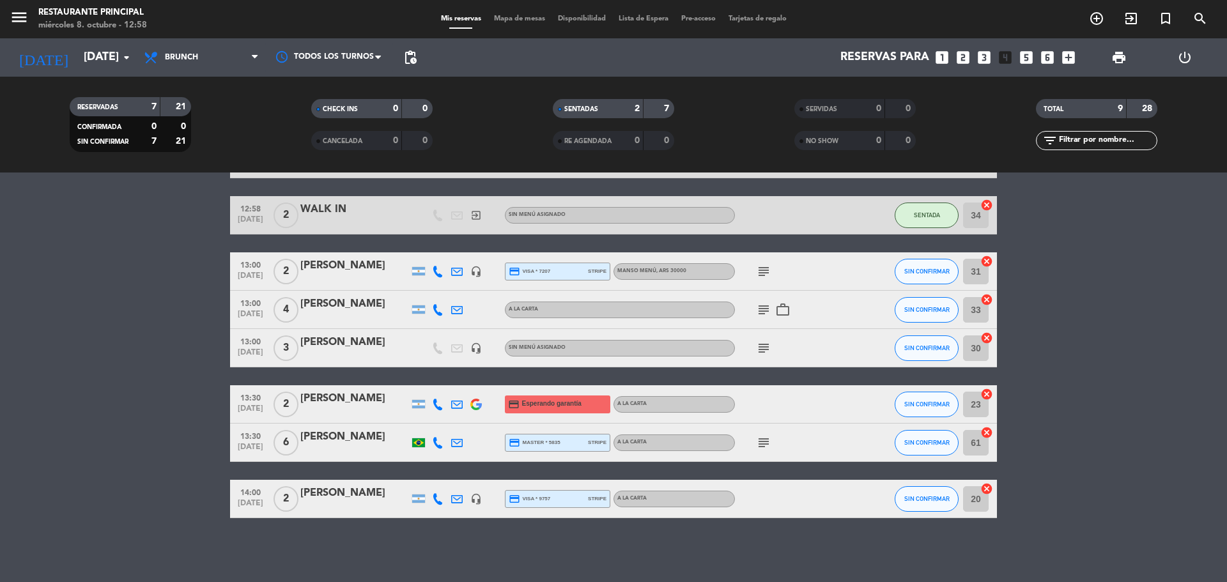
click at [105, 258] on bookings-row "12:30 [DATE] 2 [PERSON_NAME] A LA CARTA SIN CONFIRMAR 32 cancel 12:30 [DATE] 5 …" at bounding box center [613, 310] width 1227 height 417
click at [464, 244] on div "12:30 [DATE] 2 [PERSON_NAME] A LA CARTA SIN CONFIRMAR 32 cancel 12:30 [DATE] 5 …" at bounding box center [613, 310] width 767 height 417
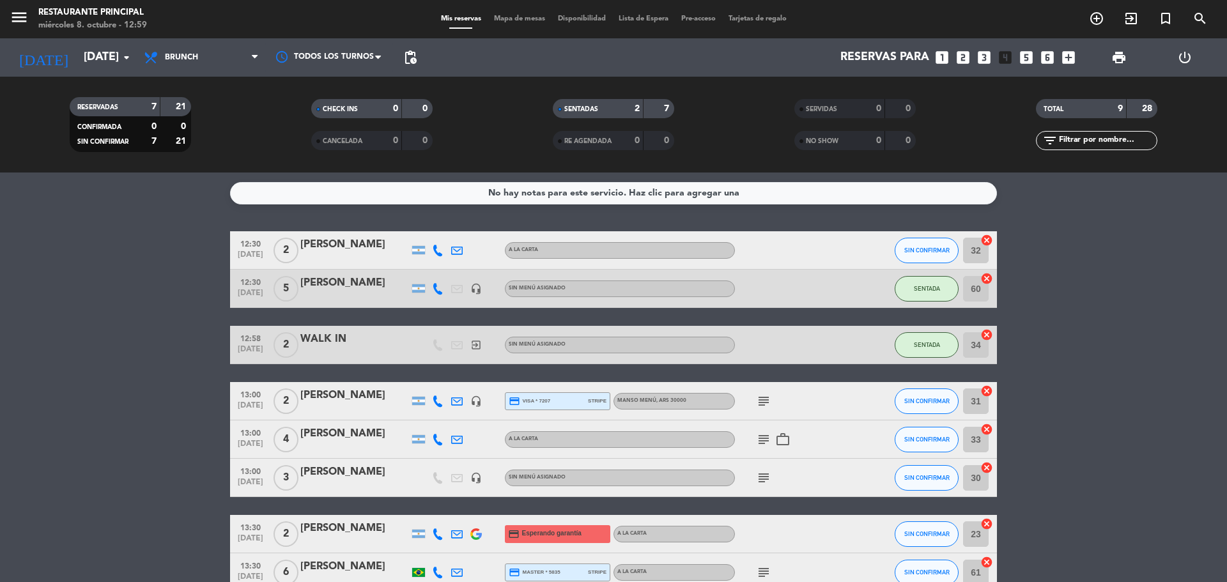
click at [173, 273] on bookings-row "12:30 [DATE] 2 [PERSON_NAME] A LA CARTA SIN CONFIRMAR 32 cancel 12:30 [DATE] 5 …" at bounding box center [613, 439] width 1227 height 417
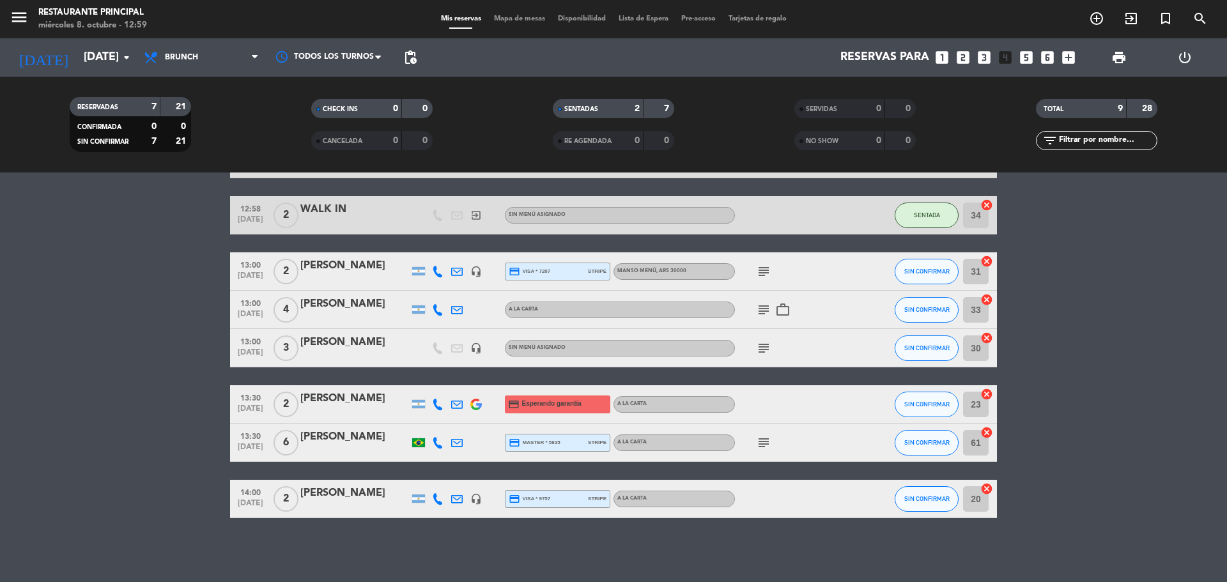
click at [81, 344] on bookings-row "12:30 [DATE] 2 [PERSON_NAME] A LA CARTA SIN CONFIRMAR 32 cancel 12:30 [DATE] 5 …" at bounding box center [613, 310] width 1227 height 417
click at [1141, 325] on bookings-row "12:30 [DATE] 2 [PERSON_NAME] A LA CARTA SIN CONFIRMAR 32 cancel 12:30 [DATE] 5 …" at bounding box center [613, 310] width 1227 height 417
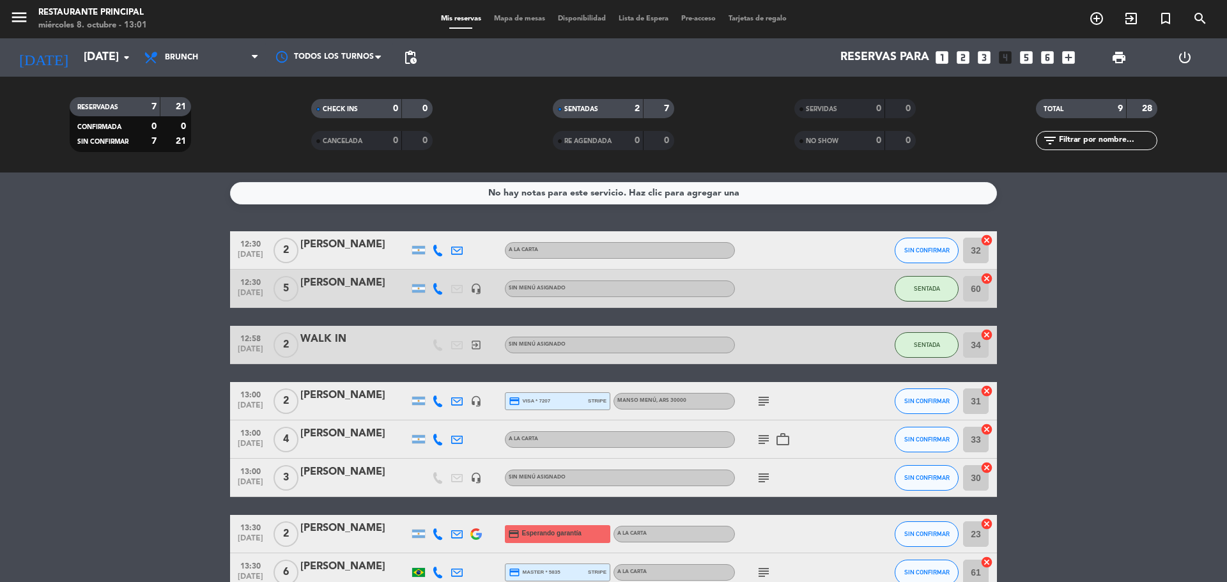
click at [511, 24] on div "Mis reservas Mapa de mesas Disponibilidad Lista de Espera Pre-acceso Tarjetas d…" at bounding box center [613, 19] width 358 height 12
click at [511, 22] on span "Mapa de mesas" at bounding box center [520, 18] width 64 height 7
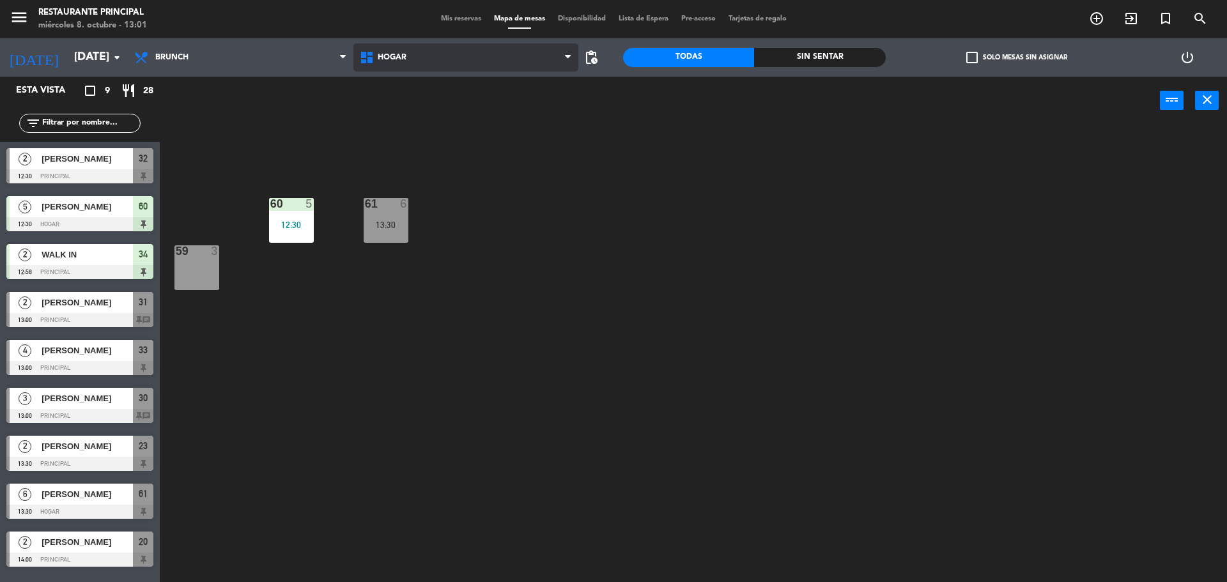
click at [486, 69] on span "Hogar" at bounding box center [466, 57] width 226 height 28
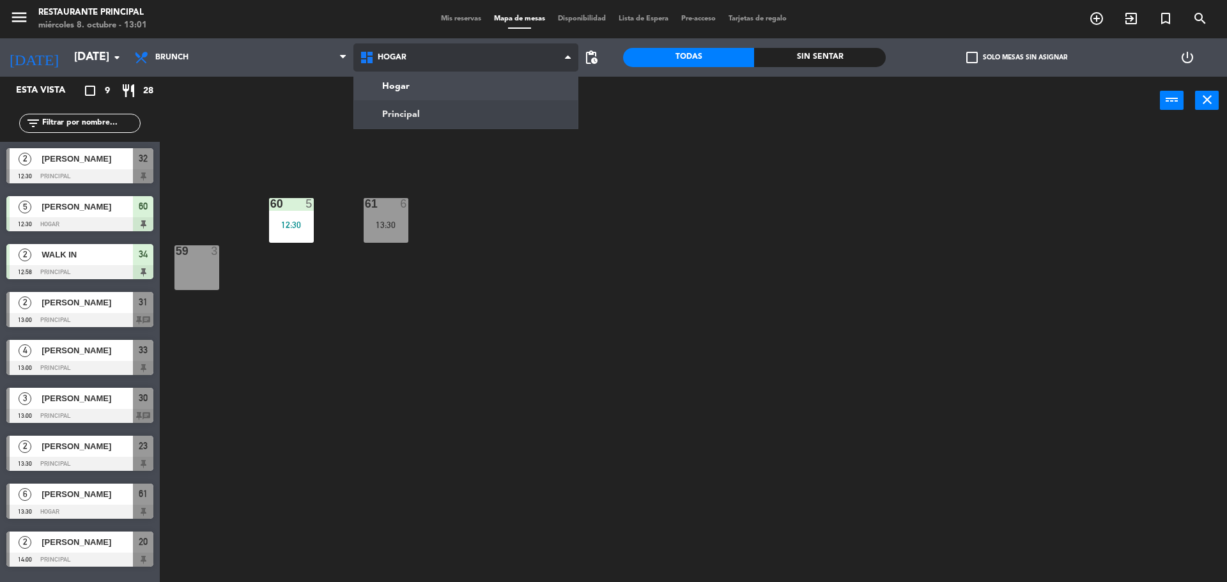
click at [450, 112] on ng-component "menu Restaurante Principal [DATE] 8. octubre - 13:01 Mis reservas Mapa de mesas…" at bounding box center [613, 292] width 1227 height 585
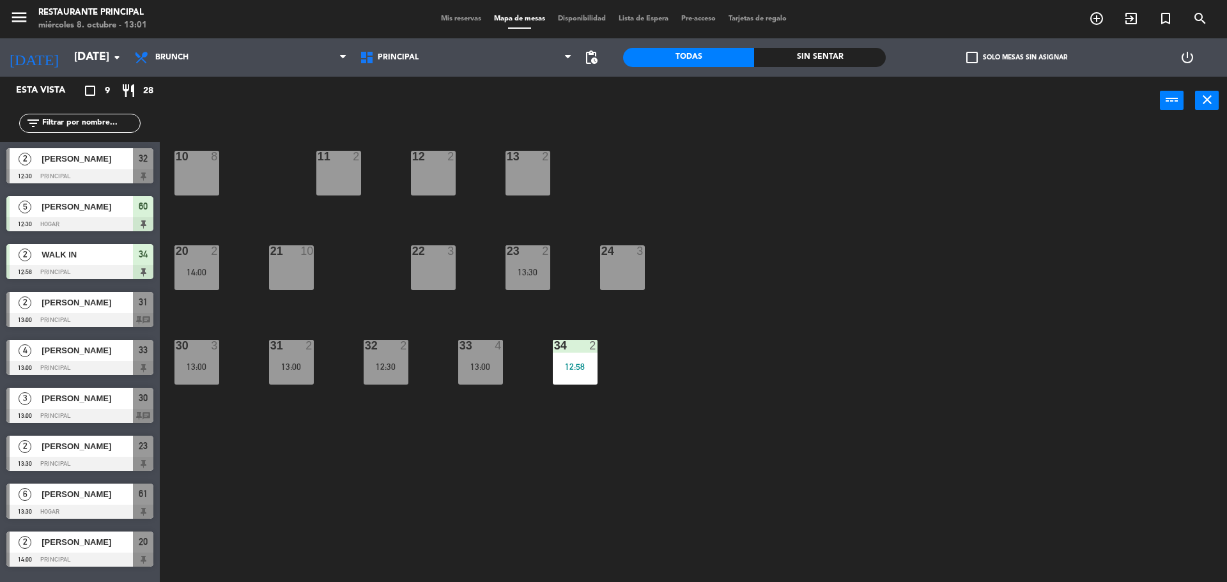
click at [437, 265] on div "22 3" at bounding box center [433, 267] width 45 height 45
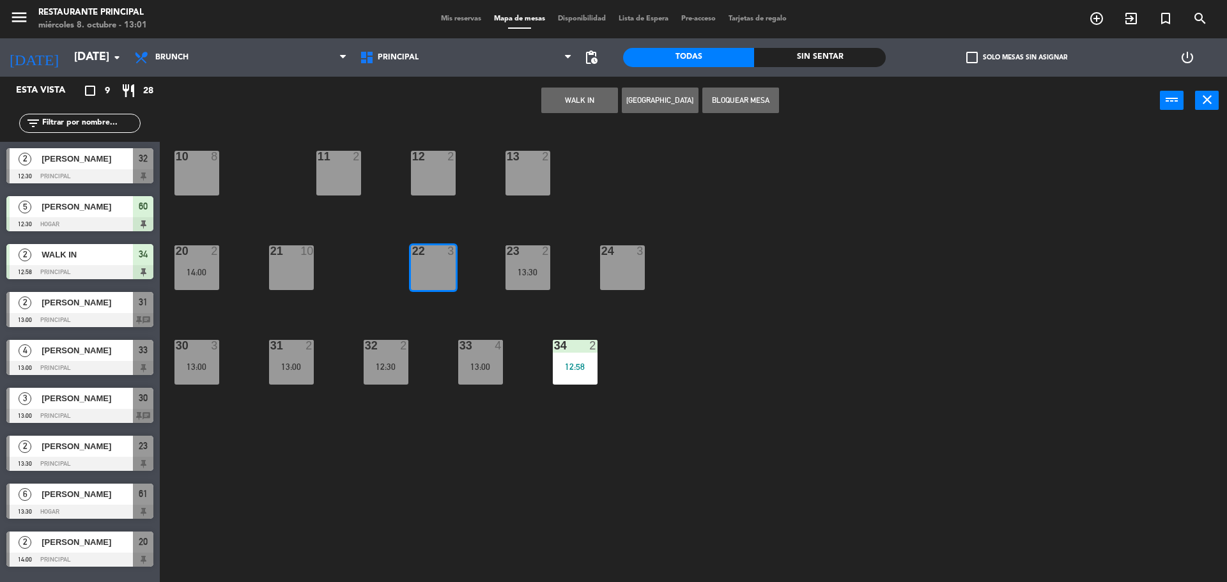
click at [558, 102] on button "WALK IN" at bounding box center [579, 101] width 77 height 26
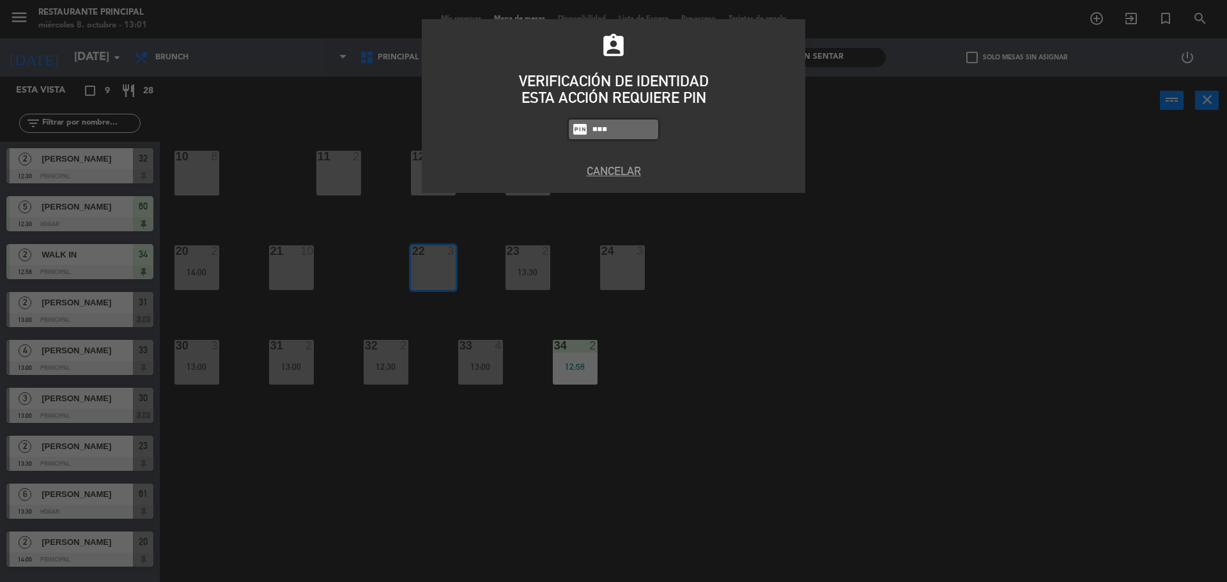
type input "8184"
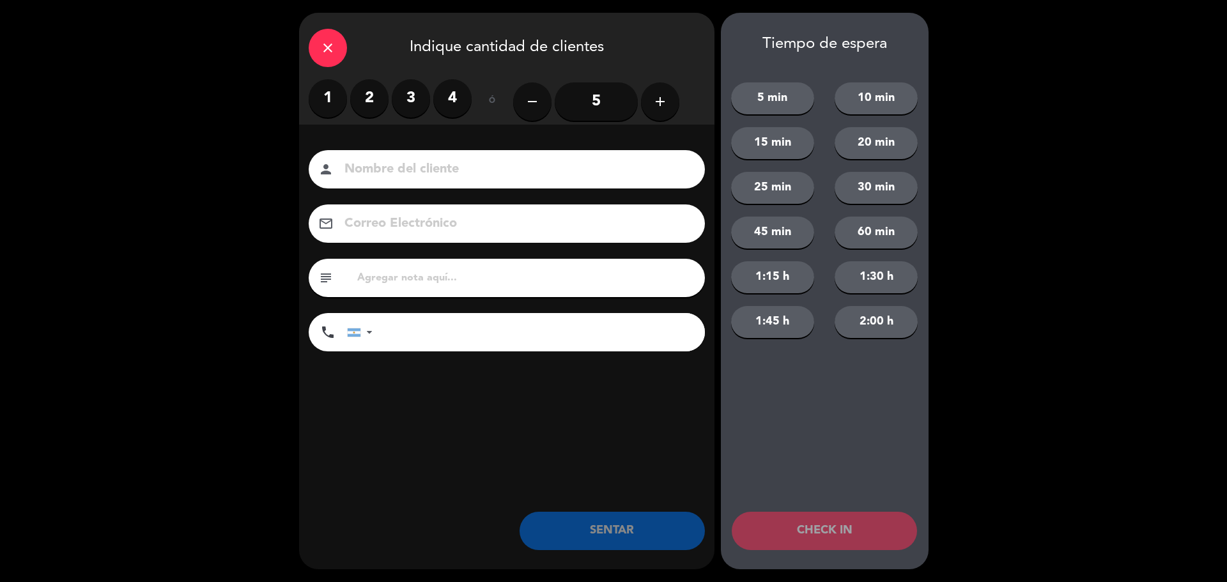
click at [643, 97] on button "add" at bounding box center [660, 101] width 38 height 38
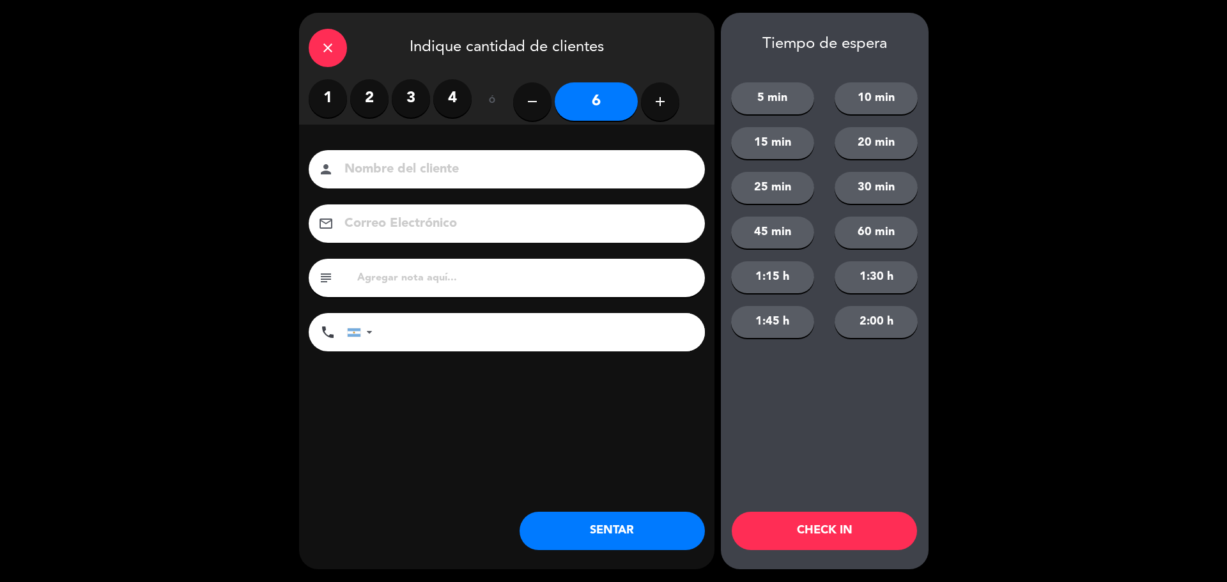
click at [513, 169] on input at bounding box center [515, 169] width 345 height 22
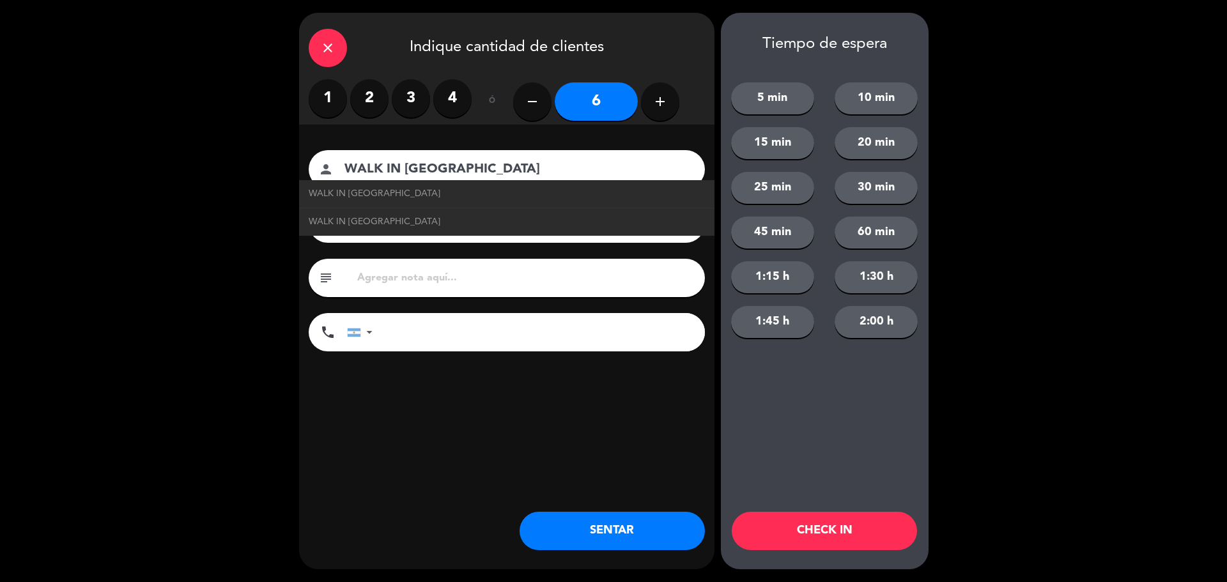
type input "WALK IN [GEOGRAPHIC_DATA]"
click at [426, 470] on div "close Indique cantidad de clientes 1 2 3 4 ó remove 6 add Nombre del cliente pe…" at bounding box center [506, 291] width 415 height 557
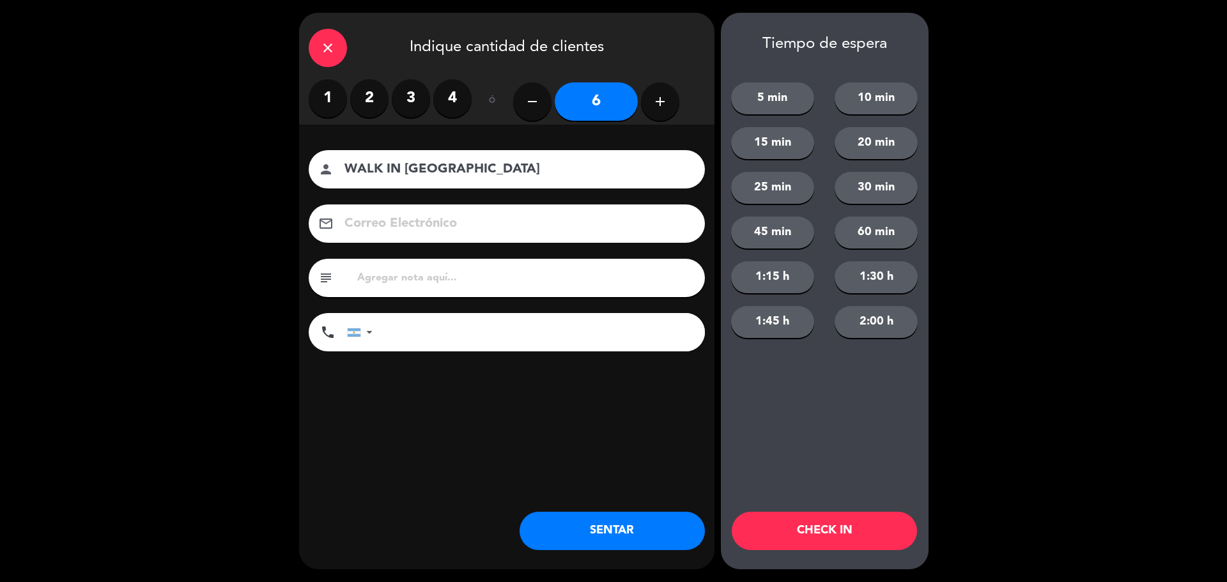
click at [583, 531] on button "SENTAR" at bounding box center [611, 531] width 185 height 38
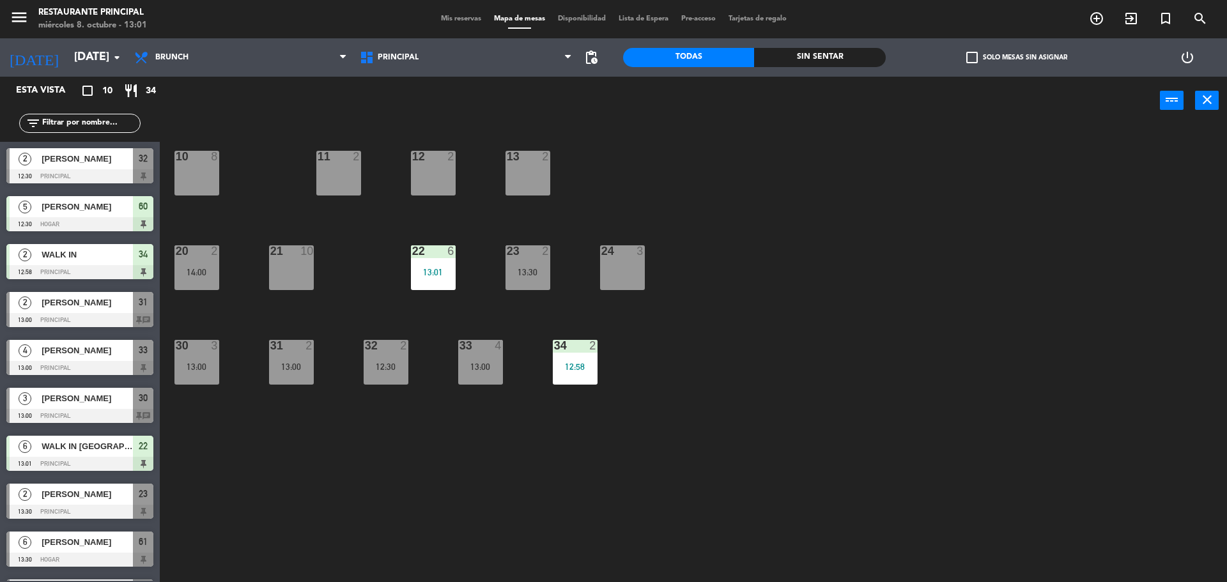
click at [187, 186] on div "10 8" at bounding box center [196, 173] width 45 height 45
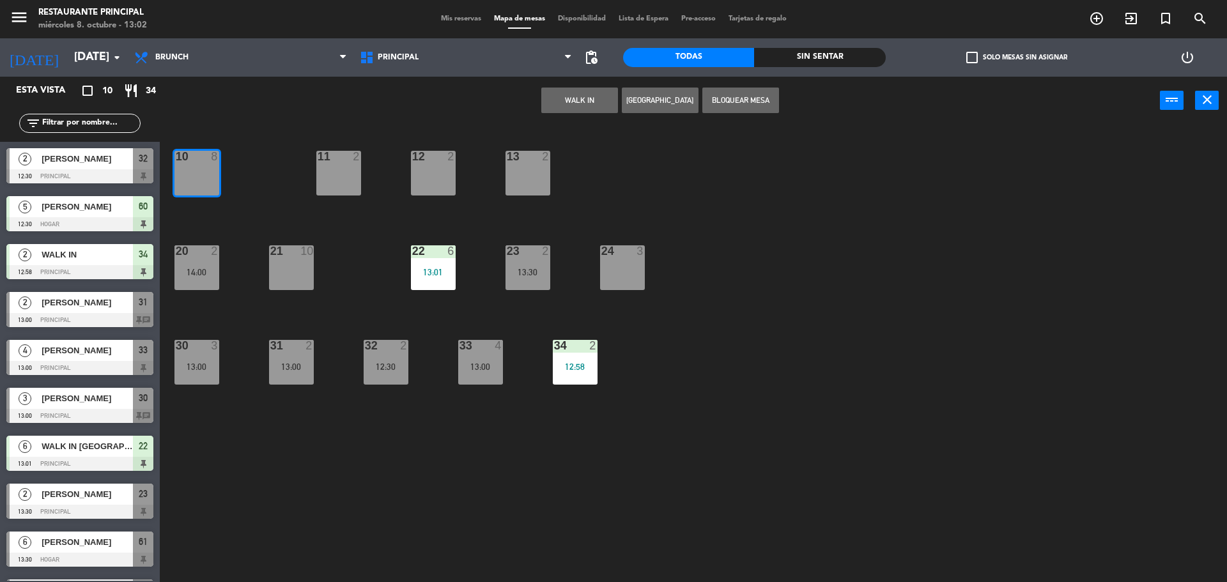
click at [592, 101] on button "WALK IN" at bounding box center [579, 101] width 77 height 26
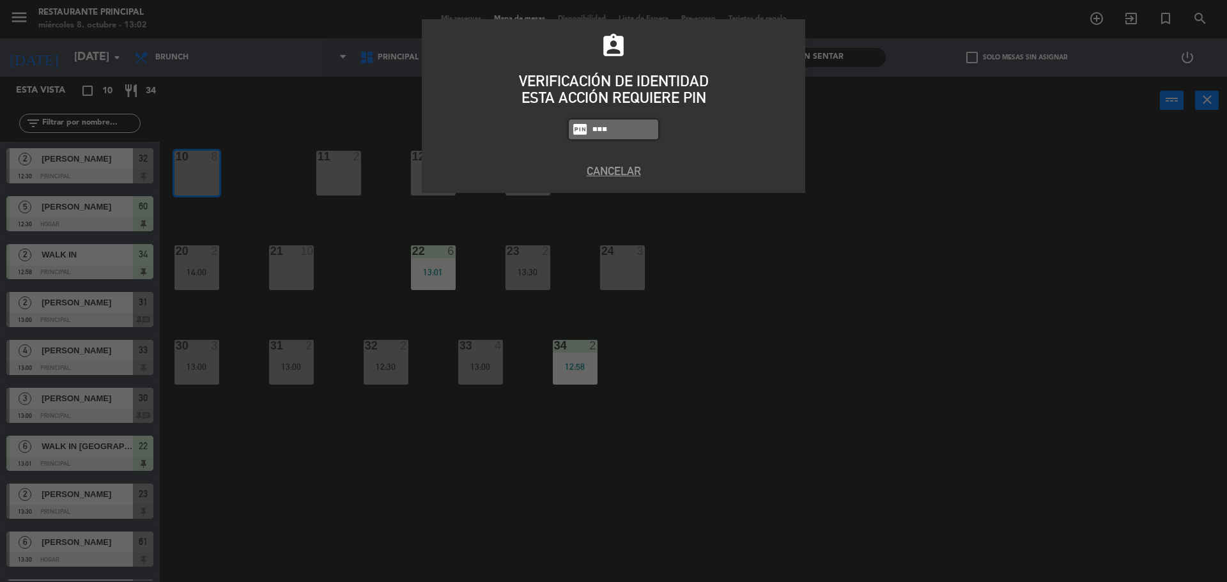
type input "8184"
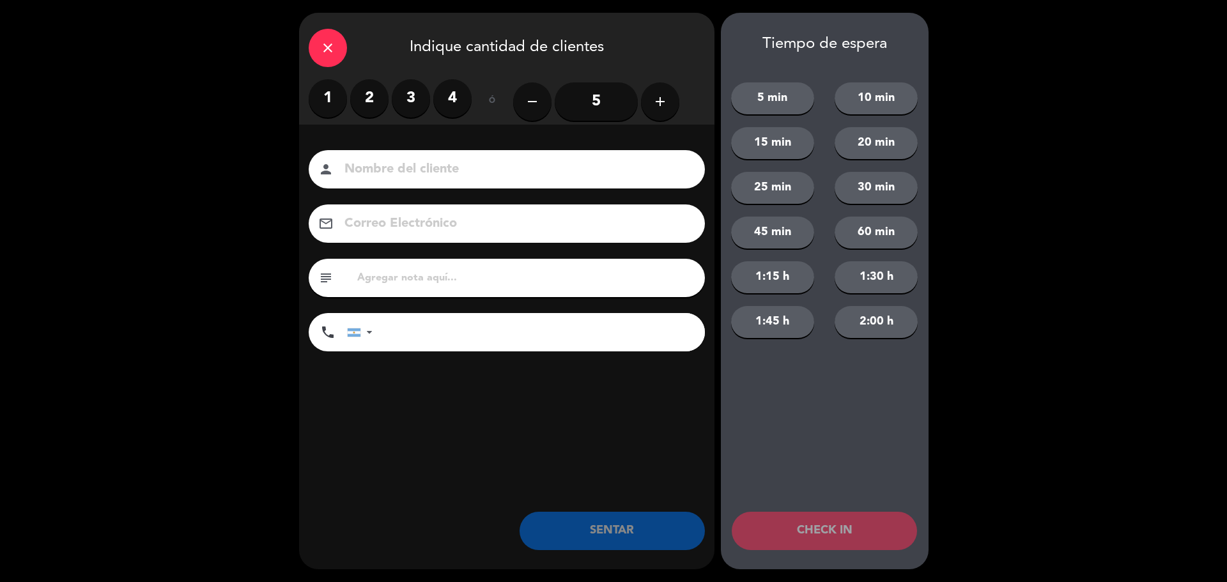
click at [649, 102] on button "add" at bounding box center [660, 101] width 38 height 38
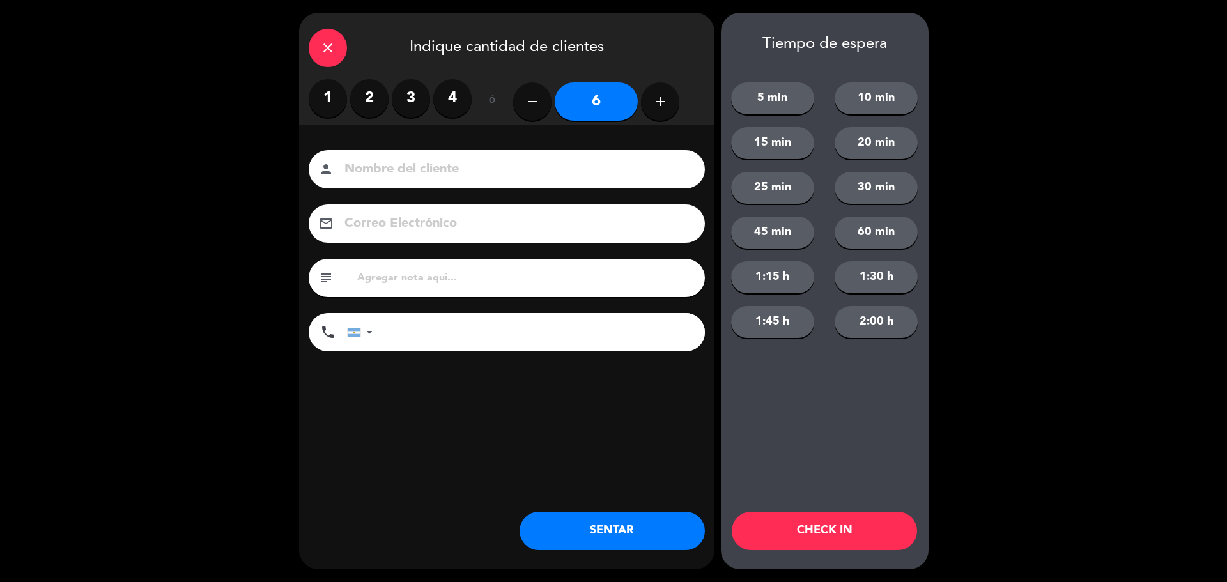
click at [499, 169] on input at bounding box center [515, 169] width 345 height 22
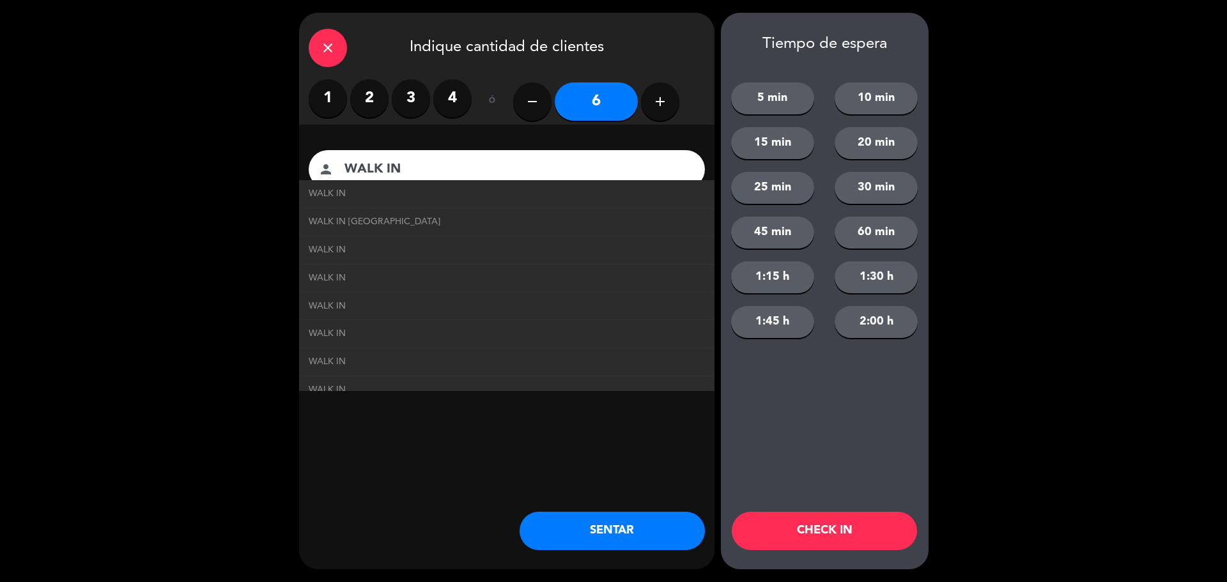
type input "WALK IN"
click at [434, 440] on div "close Indique cantidad de clientes 1 2 3 4 ó remove 6 add Nombre del cliente pe…" at bounding box center [506, 291] width 415 height 557
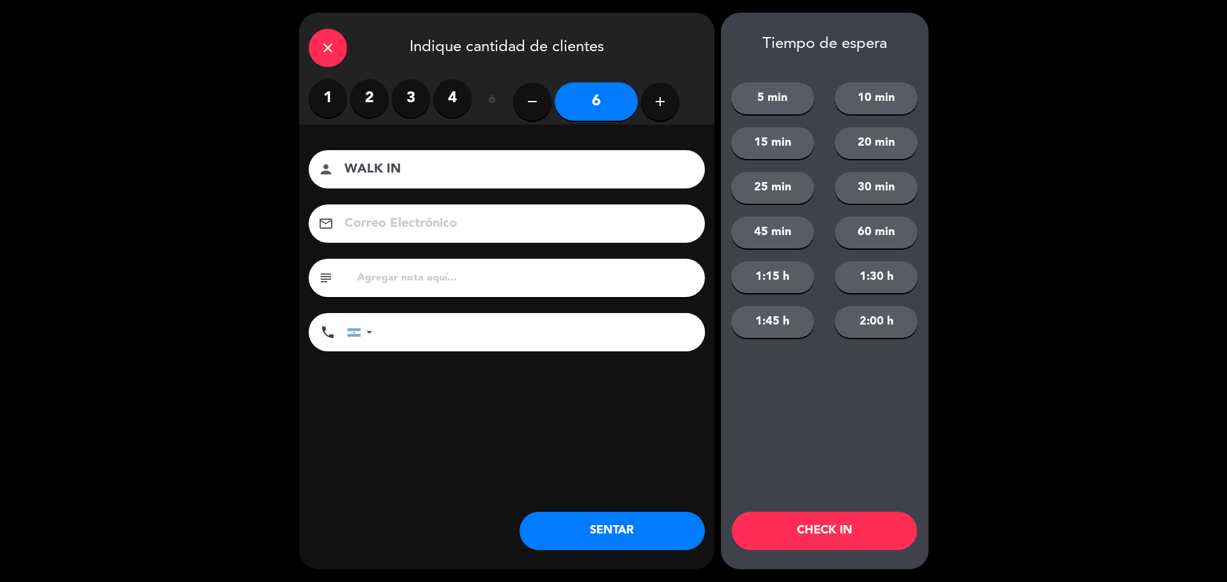
click at [638, 537] on button "SENTAR" at bounding box center [611, 531] width 185 height 38
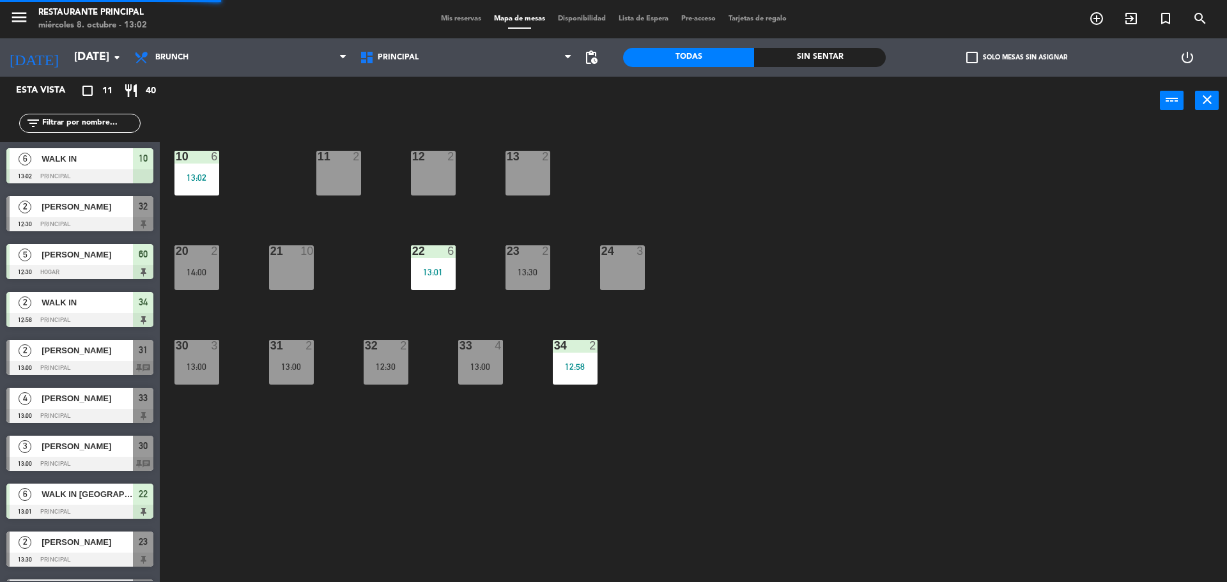
click at [440, 19] on span "Mis reservas" at bounding box center [460, 18] width 53 height 7
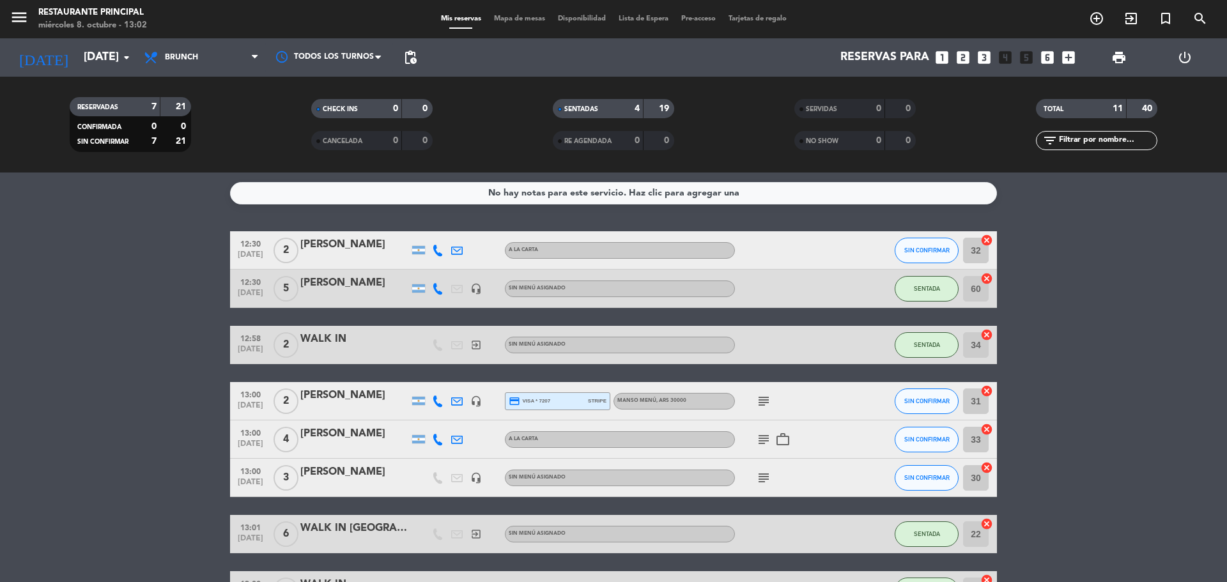
scroll to position [128, 0]
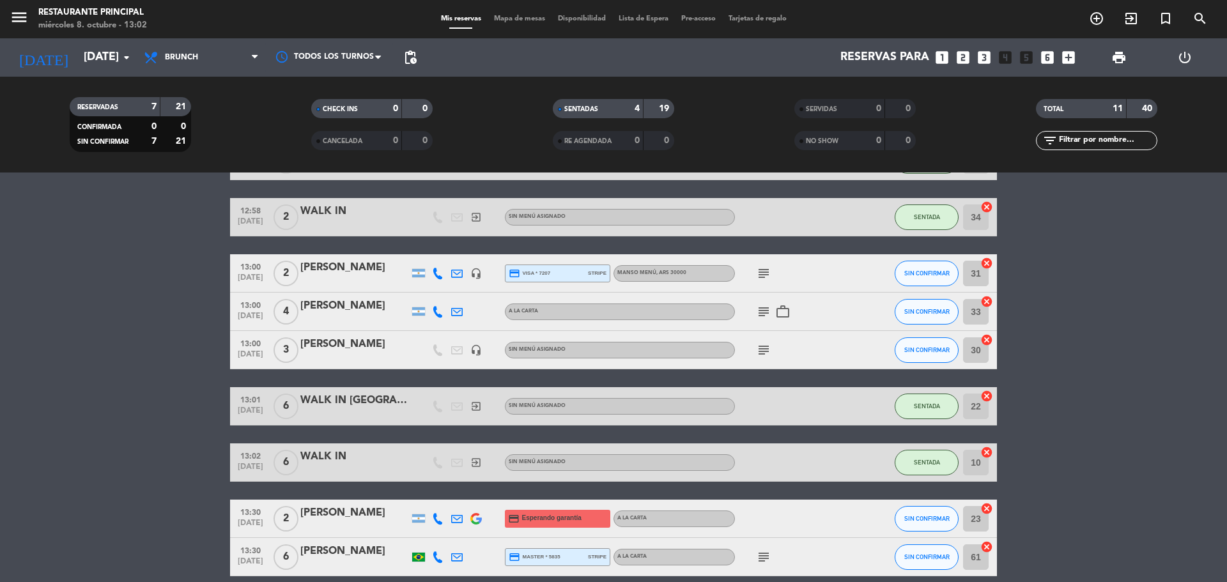
click at [83, 399] on bookings-row "12:30 [DATE] 2 [PERSON_NAME] A LA CARTA SIN CONFIRMAR 32 cancel 12:30 [DATE] 5 …" at bounding box center [613, 368] width 1227 height 529
click at [105, 377] on bookings-row "12:30 [DATE] 2 [PERSON_NAME] A LA CARTA SIN CONFIRMAR 32 cancel 12:30 [DATE] 5 …" at bounding box center [613, 368] width 1227 height 529
click at [1052, 300] on bookings-row "12:30 [DATE] 2 [PERSON_NAME] A LA CARTA SIN CONFIRMAR 32 cancel 12:30 [DATE] 5 …" at bounding box center [613, 368] width 1227 height 529
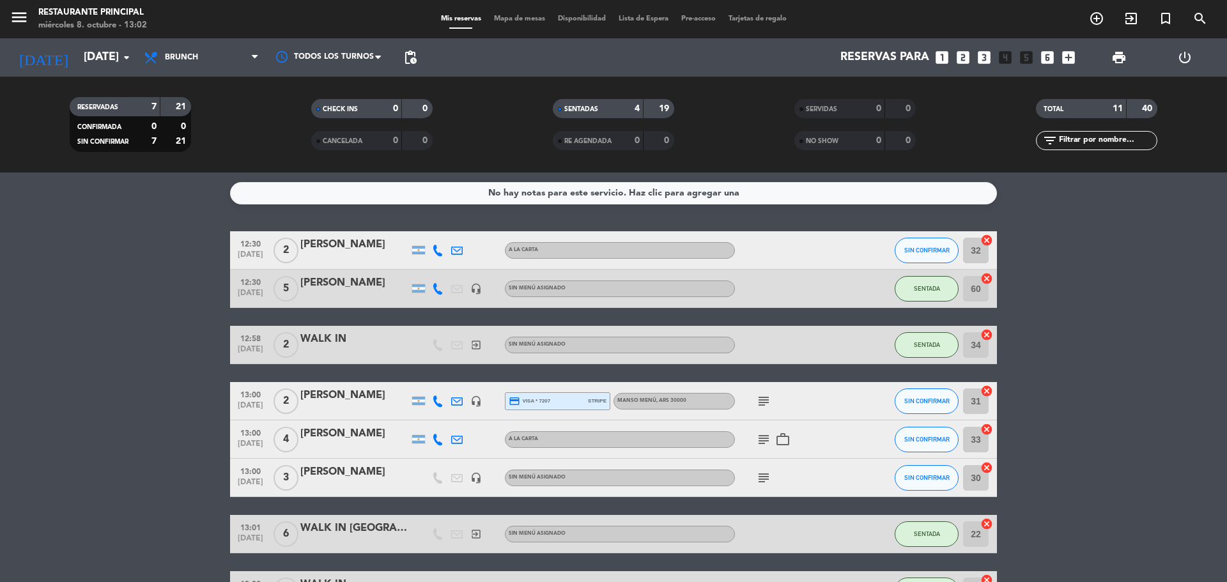
click at [1036, 337] on bookings-row "12:30 [DATE] 2 [PERSON_NAME] A LA CARTA SIN CONFIRMAR 32 cancel 12:30 [DATE] 5 …" at bounding box center [613, 495] width 1227 height 529
click at [1065, 283] on bookings-row "12:30 [DATE] 2 [PERSON_NAME] A LA CARTA SIN CONFIRMAR 32 cancel 12:30 [DATE] 5 …" at bounding box center [613, 495] width 1227 height 529
click at [1086, 295] on bookings-row "12:30 [DATE] 2 [PERSON_NAME] A LA CARTA SIN CONFIRMAR 32 cancel 12:30 [DATE] 5 …" at bounding box center [613, 495] width 1227 height 529
click at [1126, 396] on bookings-row "12:30 [DATE] 2 [PERSON_NAME] A LA CARTA SIN CONFIRMAR 32 cancel 12:30 [DATE] 5 …" at bounding box center [613, 495] width 1227 height 529
click at [1095, 346] on bookings-row "12:30 [DATE] 2 [PERSON_NAME] A LA CARTA SIN CONFIRMAR 32 cancel 12:30 [DATE] 5 …" at bounding box center [613, 495] width 1227 height 529
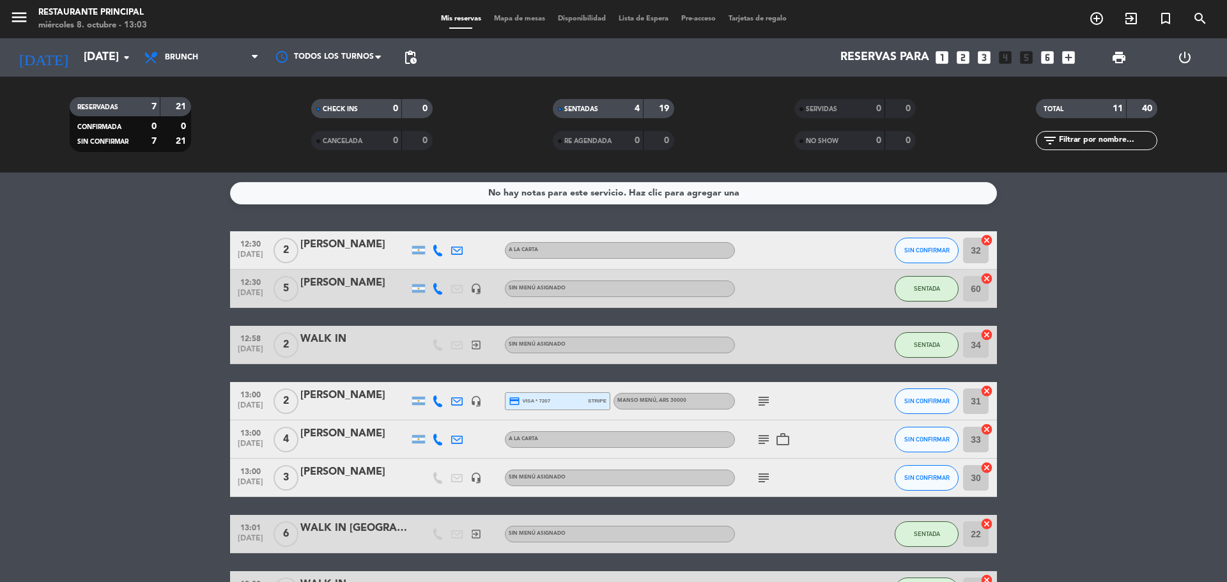
click at [1132, 440] on bookings-row "12:30 [DATE] 2 [PERSON_NAME] A LA CARTA SIN CONFIRMAR 32 cancel 12:30 [DATE] 5 …" at bounding box center [613, 495] width 1227 height 529
click at [1131, 438] on bookings-row "12:30 [DATE] 2 [PERSON_NAME] A LA CARTA SIN CONFIRMAR 32 cancel 12:30 [DATE] 5 …" at bounding box center [613, 495] width 1227 height 529
click at [1139, 380] on bookings-row "12:30 [DATE] 2 [PERSON_NAME] A LA CARTA SIN CONFIRMAR 32 cancel 12:30 [DATE] 5 …" at bounding box center [613, 495] width 1227 height 529
click at [1107, 332] on bookings-row "12:30 [DATE] 2 [PERSON_NAME] A LA CARTA SIN CONFIRMAR 32 cancel 12:30 [DATE] 5 …" at bounding box center [613, 495] width 1227 height 529
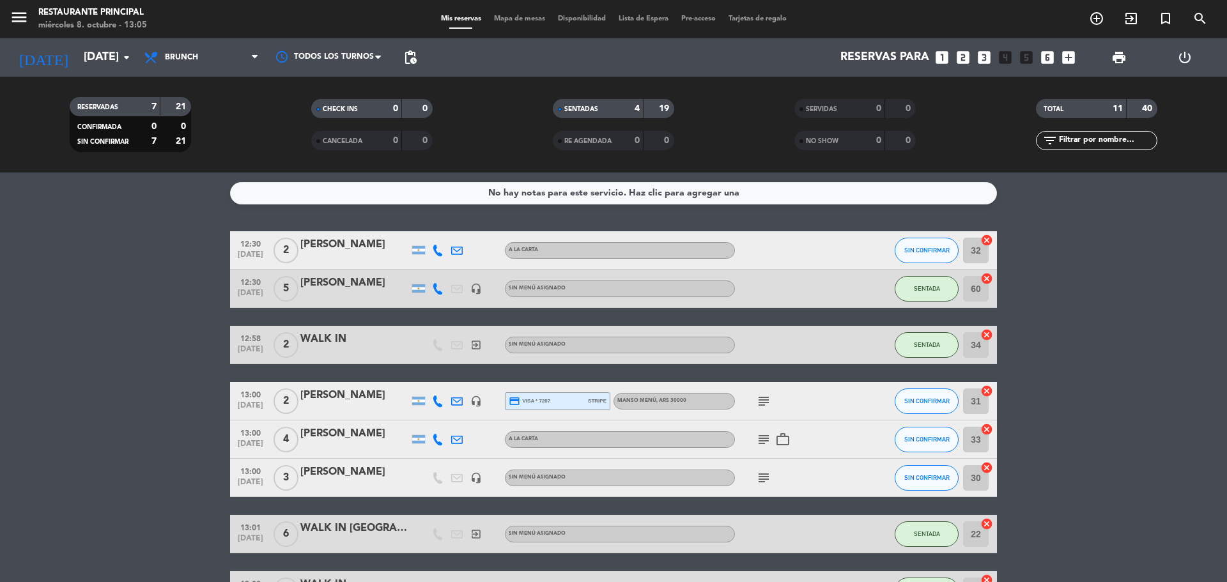
click at [46, 282] on bookings-row "12:30 [DATE] 2 [PERSON_NAME] A LA CARTA SIN CONFIRMAR 32 cancel 12:30 [DATE] 5 …" at bounding box center [613, 495] width 1227 height 529
click at [939, 252] on span "SIN CONFIRMAR" at bounding box center [926, 250] width 45 height 7
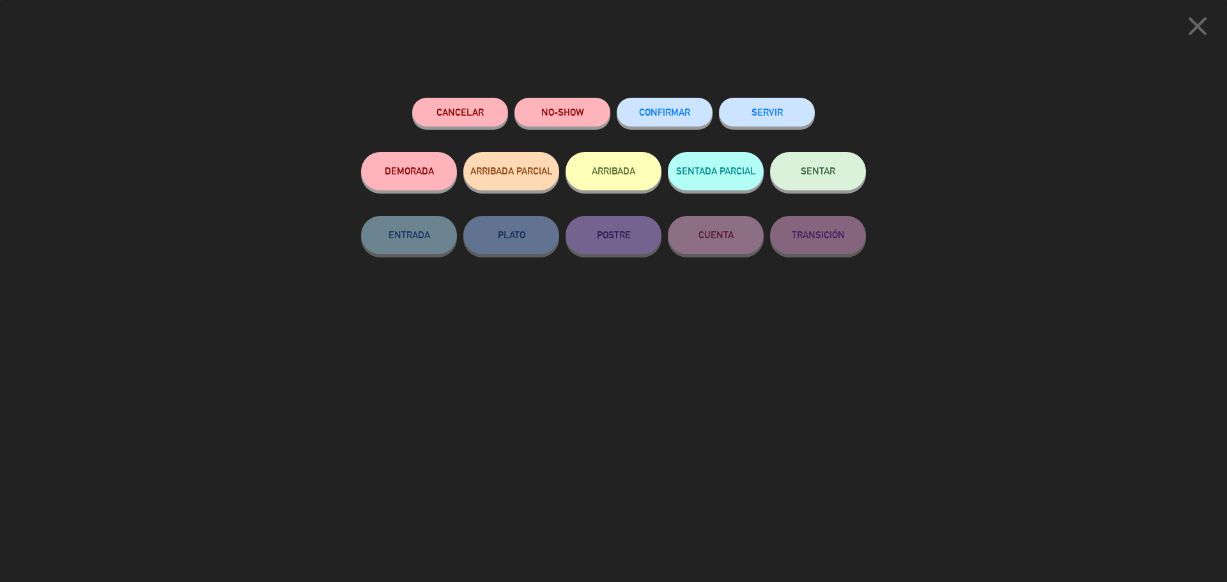
click at [831, 175] on span "SENTAR" at bounding box center [818, 170] width 35 height 11
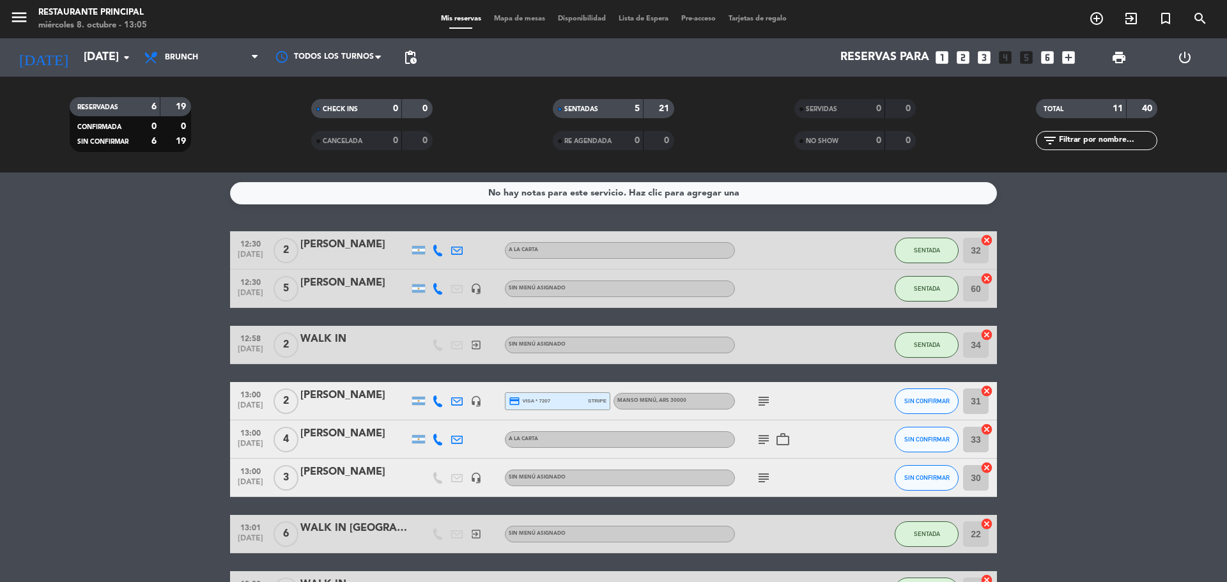
scroll to position [128, 0]
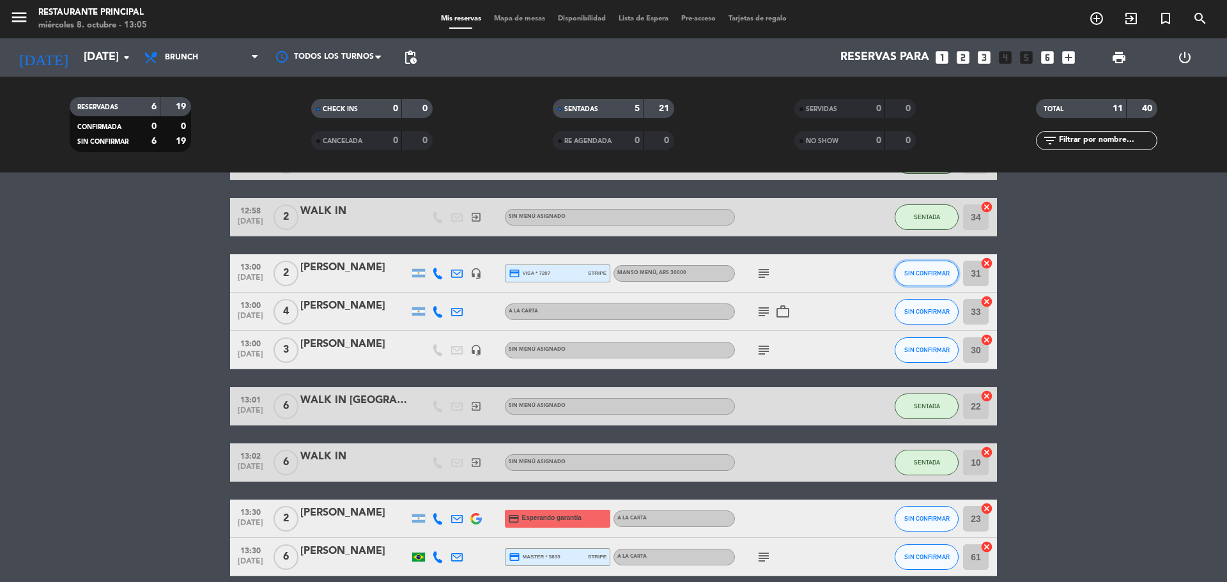
click at [916, 269] on button "SIN CONFIRMAR" at bounding box center [927, 274] width 64 height 26
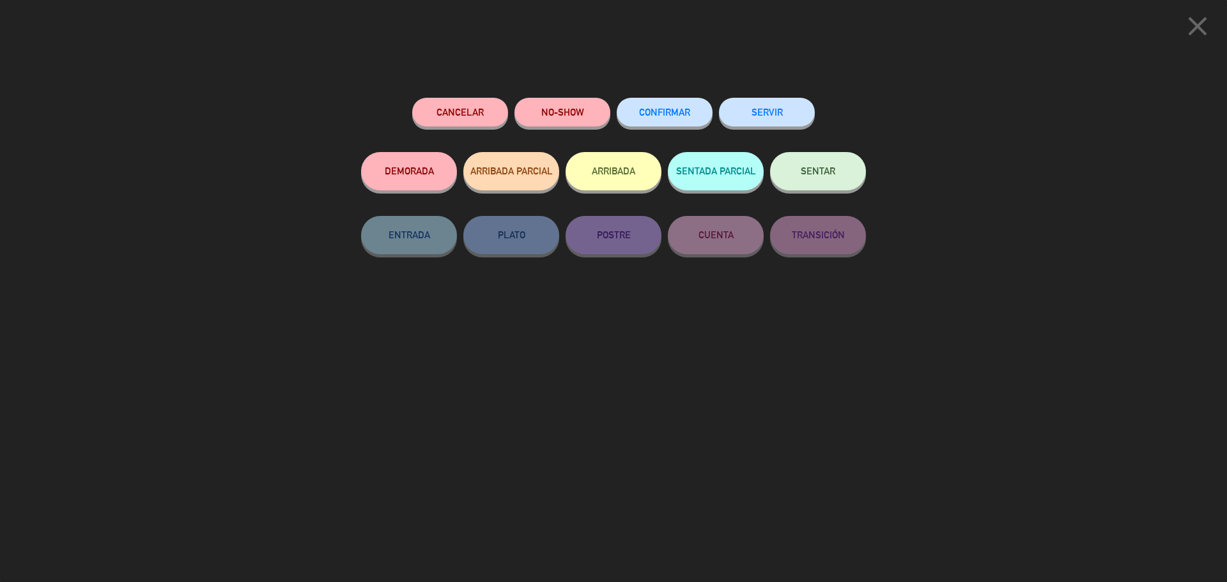
click at [796, 171] on button "SENTAR" at bounding box center [818, 171] width 96 height 38
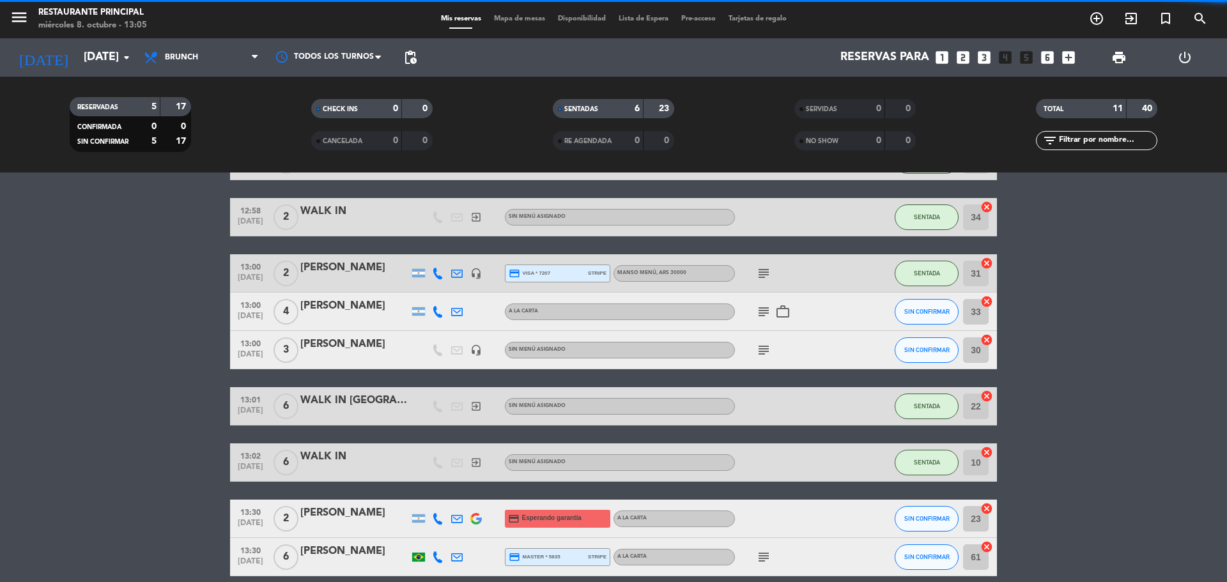
click at [758, 270] on icon "subject" at bounding box center [763, 273] width 15 height 15
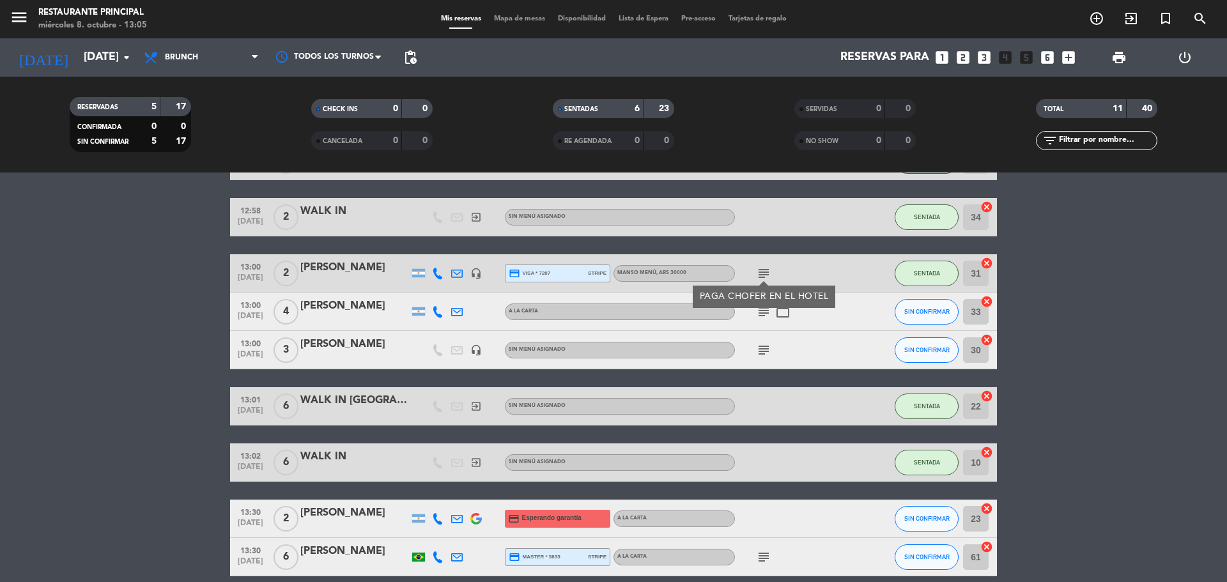
click at [1180, 315] on bookings-row "12:30 [DATE] 2 [PERSON_NAME] A LA CARTA SENTADA 32 cancel 12:30 [DATE] 5 [PERSO…" at bounding box center [613, 368] width 1227 height 529
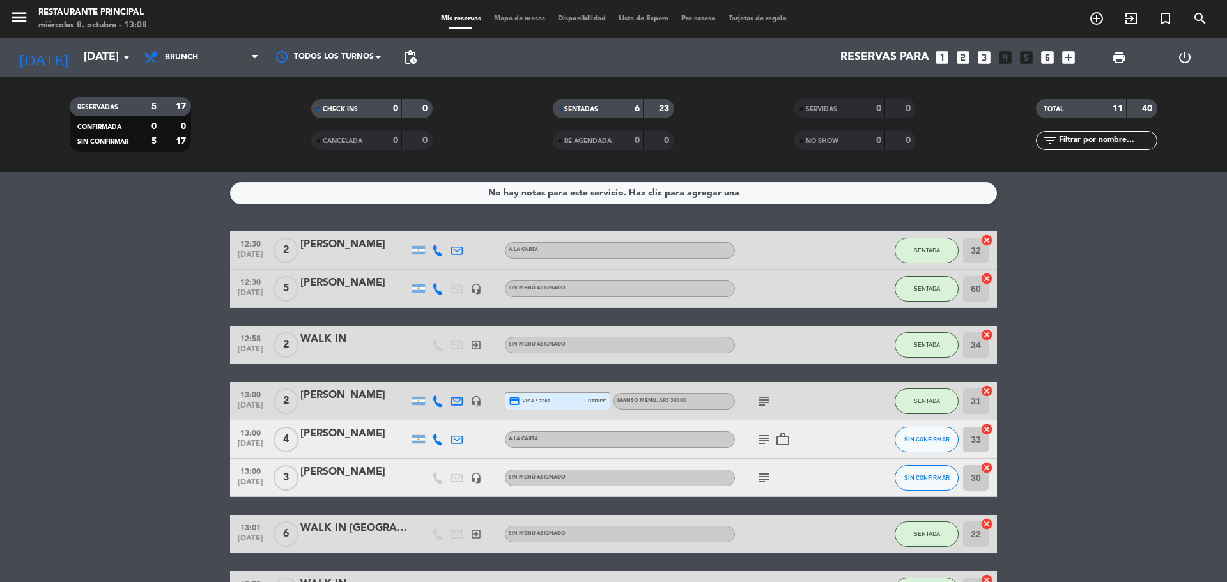
scroll to position [242, 0]
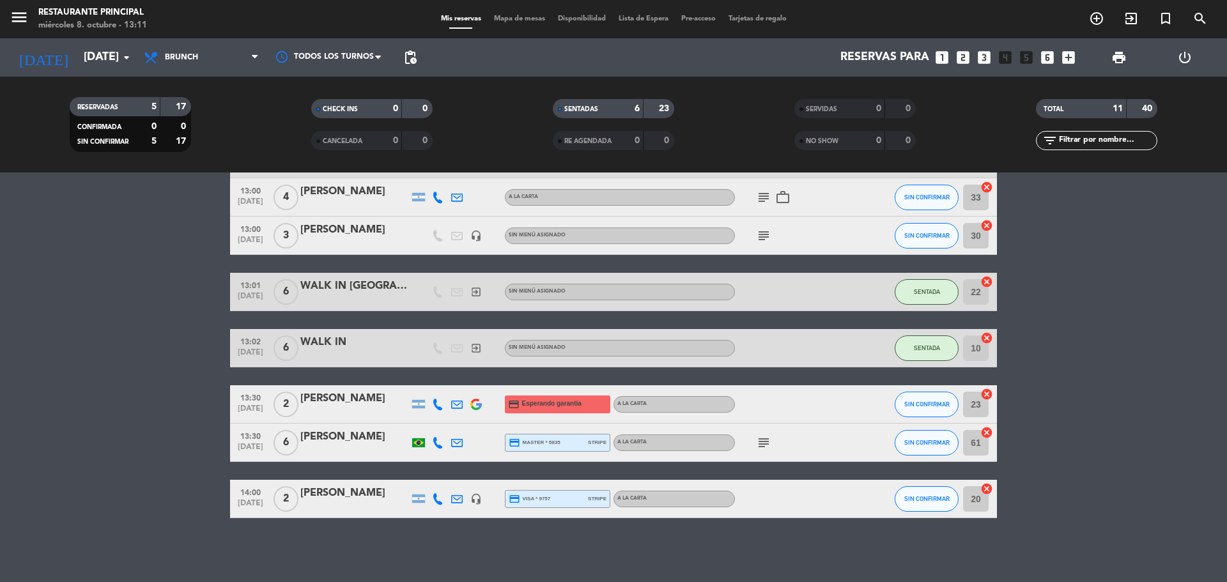
click at [1226, 341] on bookings-row "12:30 [DATE] 2 [PERSON_NAME] A LA CARTA SENTADA 32 cancel 12:30 [DATE] 5 [PERSO…" at bounding box center [613, 253] width 1227 height 529
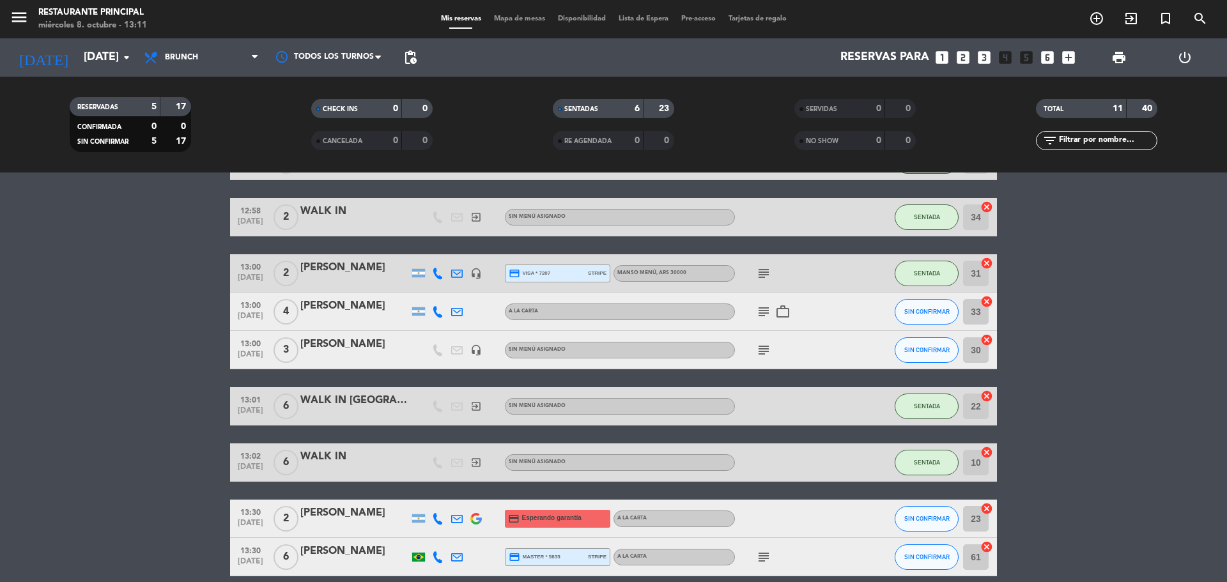
scroll to position [192, 0]
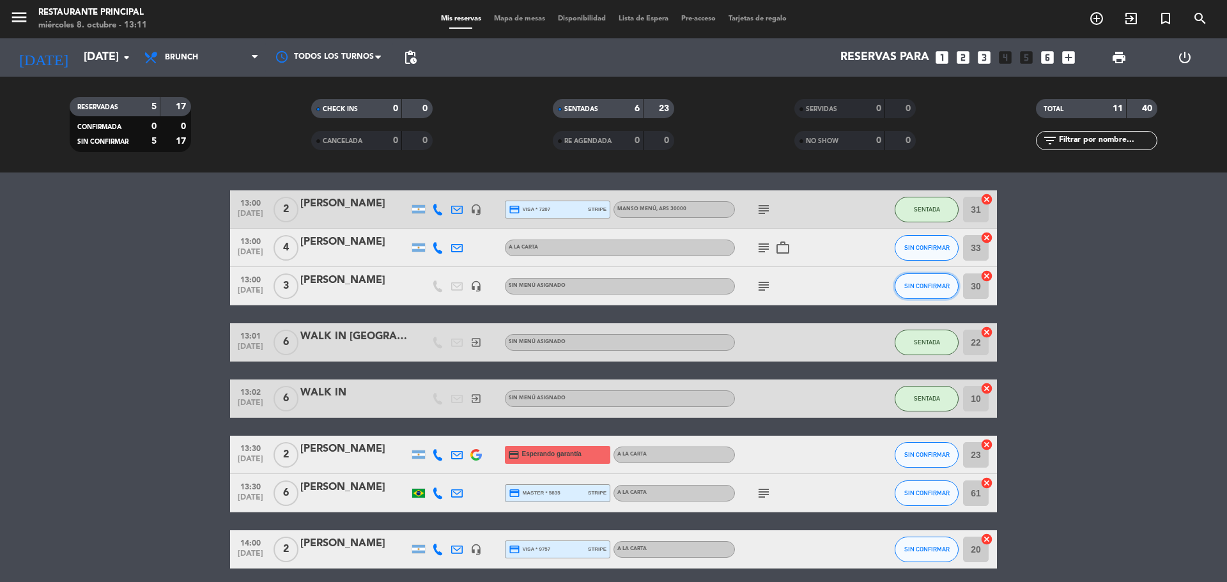
click at [917, 293] on button "SIN CONFIRMAR" at bounding box center [927, 286] width 64 height 26
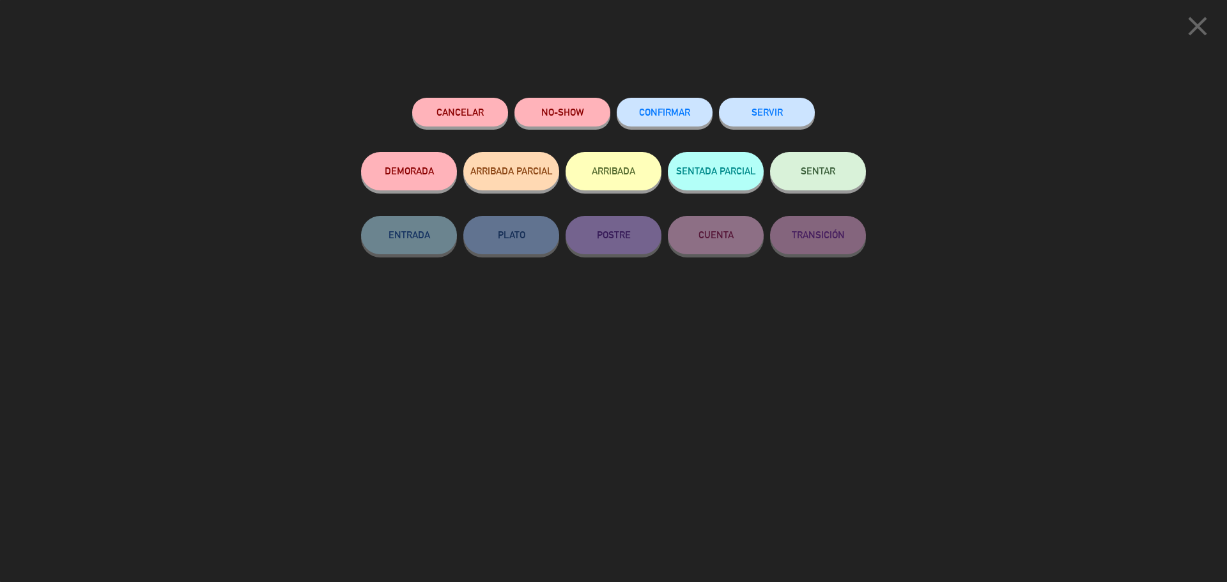
click at [826, 180] on button "SENTAR" at bounding box center [818, 171] width 96 height 38
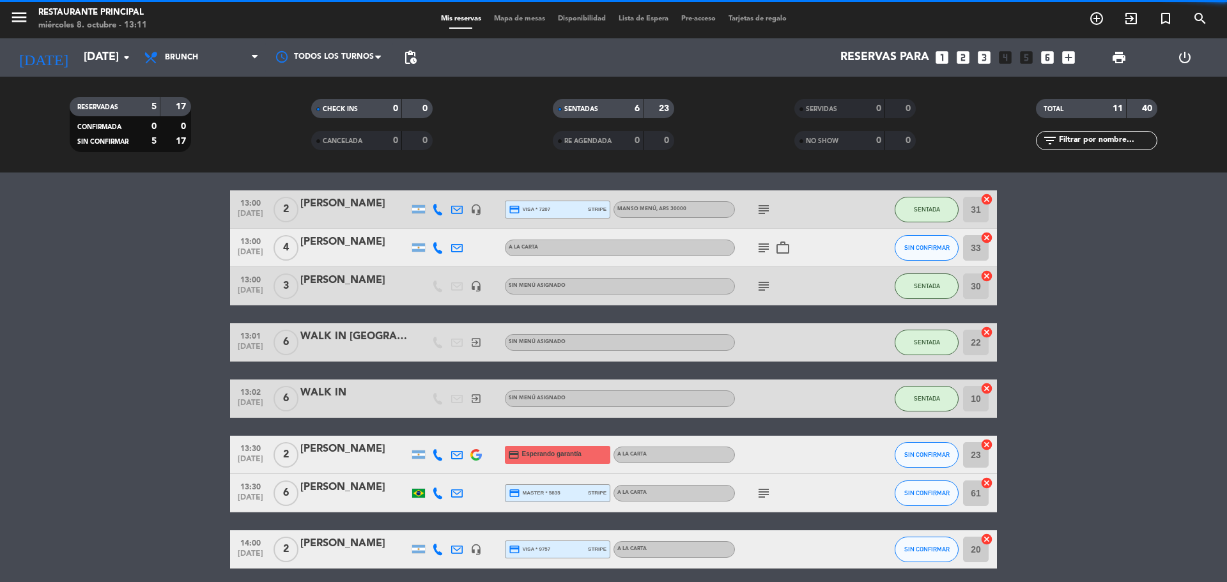
scroll to position [242, 0]
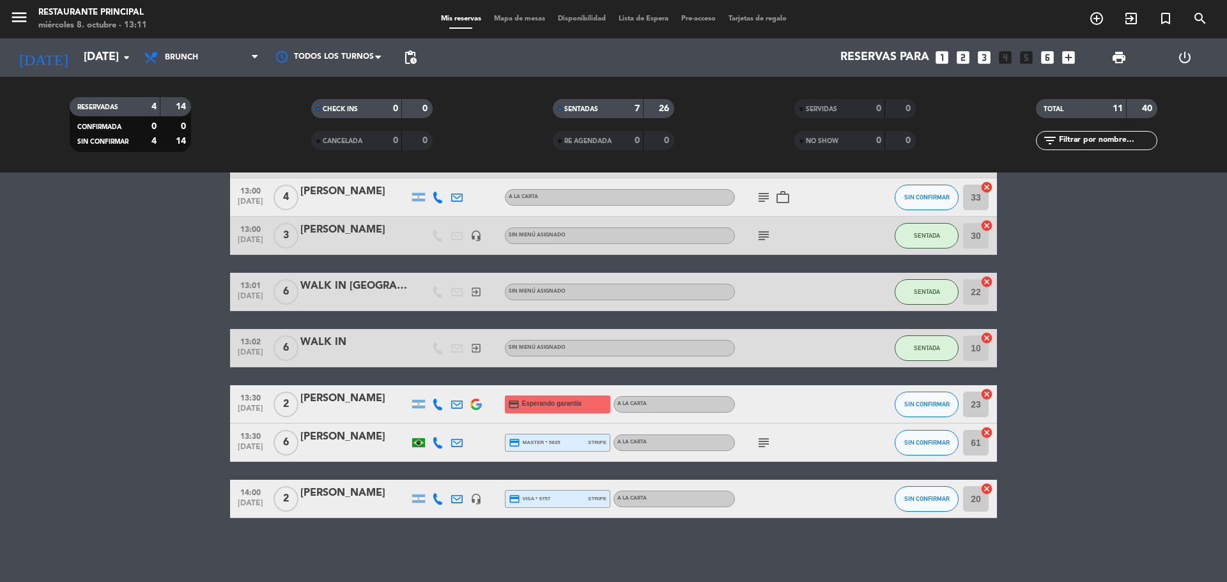
click at [119, 303] on bookings-row "12:30 [DATE] 2 [PERSON_NAME] A LA CARTA SENTADA 32 cancel 12:30 [DATE] 5 [PERSO…" at bounding box center [613, 253] width 1227 height 529
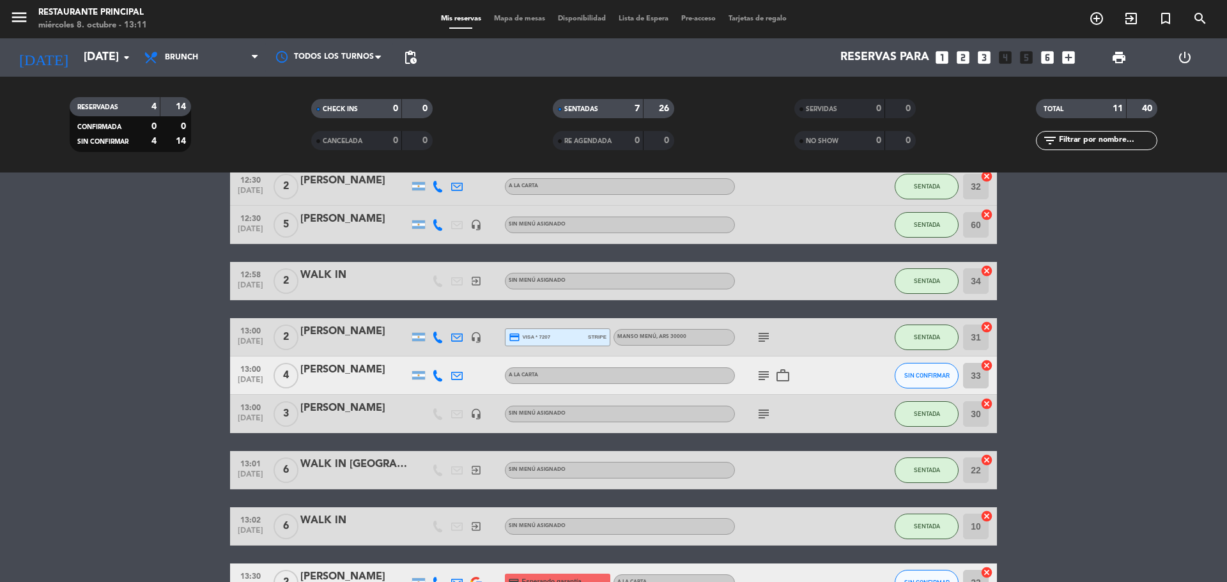
scroll to position [128, 0]
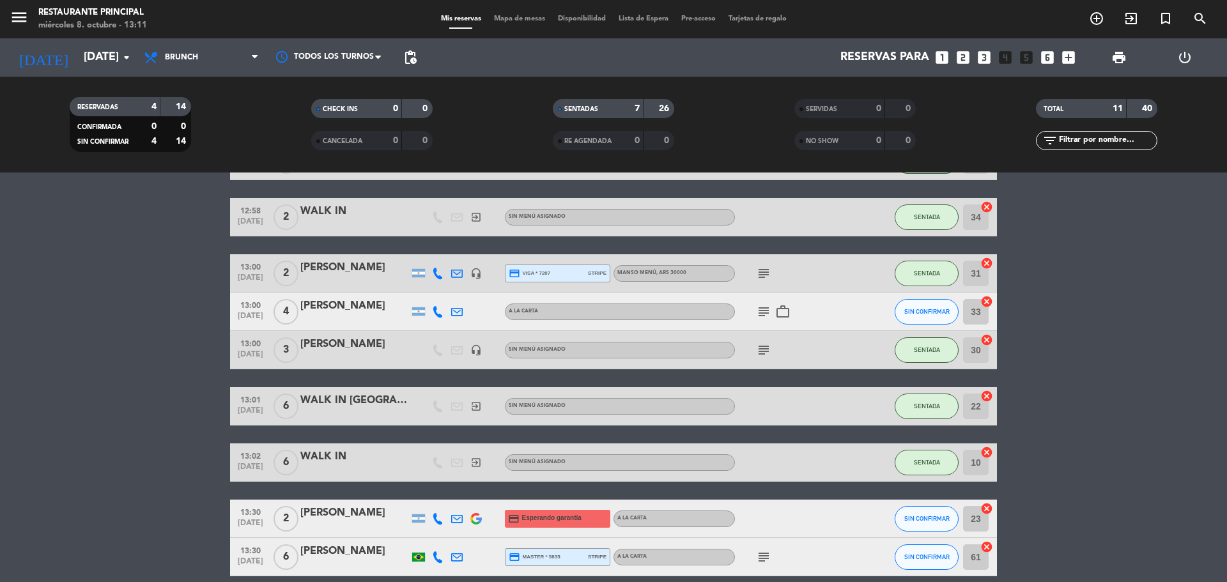
click at [762, 311] on icon "subject" at bounding box center [763, 311] width 15 height 15
click at [778, 310] on icon "work_outline" at bounding box center [782, 311] width 15 height 15
click at [763, 355] on icon "subject" at bounding box center [763, 349] width 15 height 15
click at [1135, 323] on bookings-row "12:30 [DATE] 2 [PERSON_NAME] A LA CARTA SENTADA 32 cancel 12:30 [DATE] 5 [PERSO…" at bounding box center [613, 368] width 1227 height 529
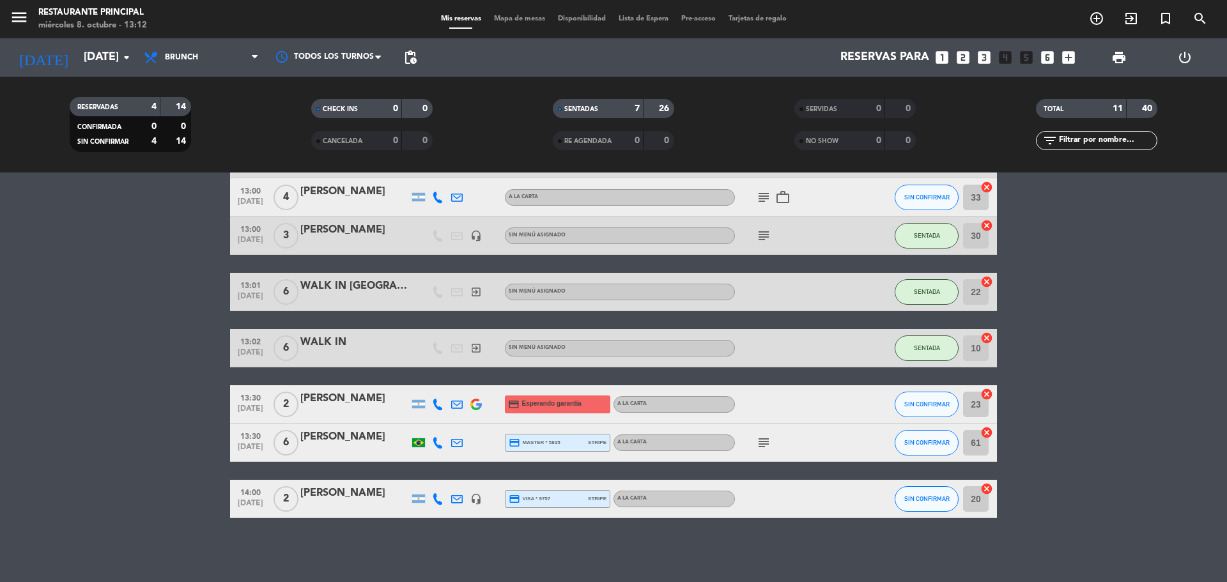
click at [765, 443] on icon "subject" at bounding box center [763, 442] width 15 height 15
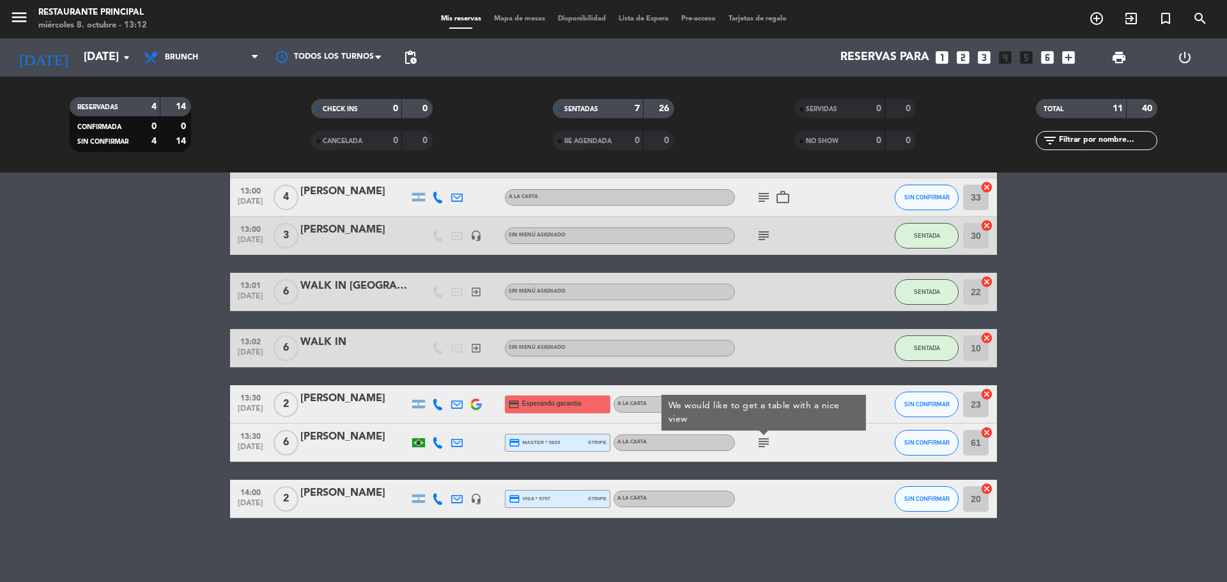
click at [0, 348] on bookings-row "12:30 [DATE] 2 [PERSON_NAME] A LA CARTA SENTADA 32 cancel 12:30 [DATE] 5 [PERSO…" at bounding box center [613, 253] width 1227 height 529
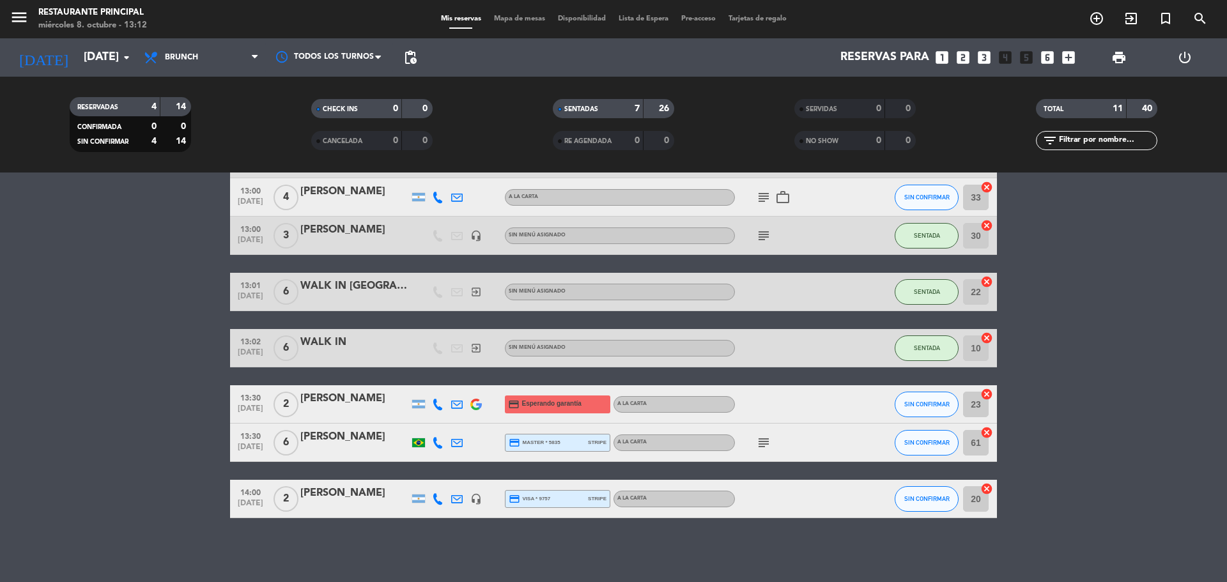
click at [1058, 354] on bookings-row "12:30 [DATE] 2 [PERSON_NAME] A LA CARTA SENTADA 32 cancel 12:30 [DATE] 5 [PERSO…" at bounding box center [613, 253] width 1227 height 529
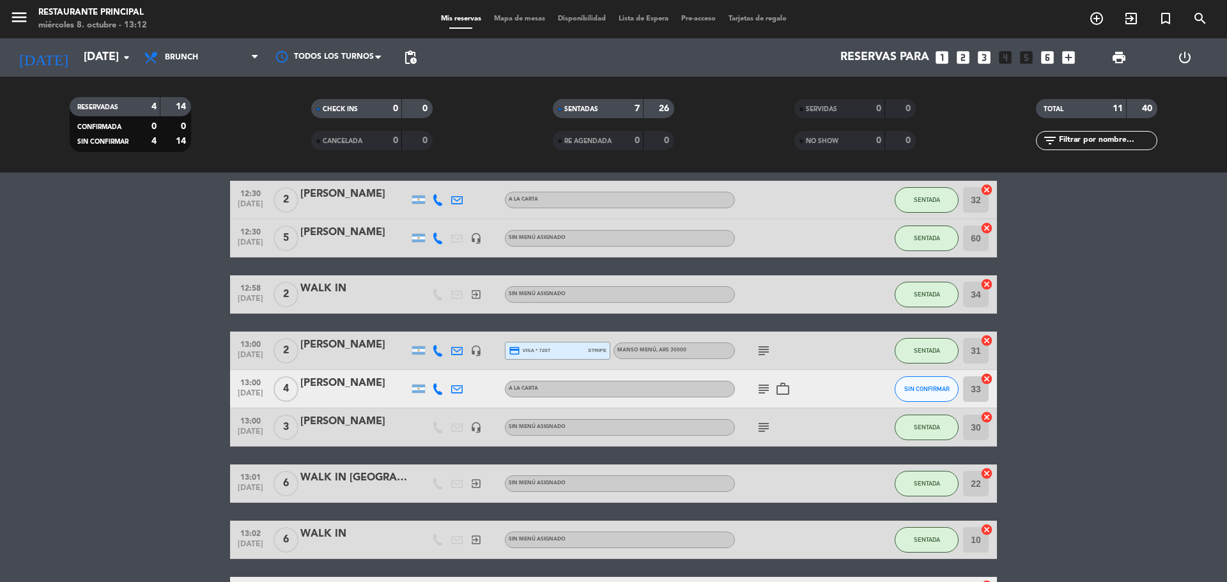
scroll to position [0, 0]
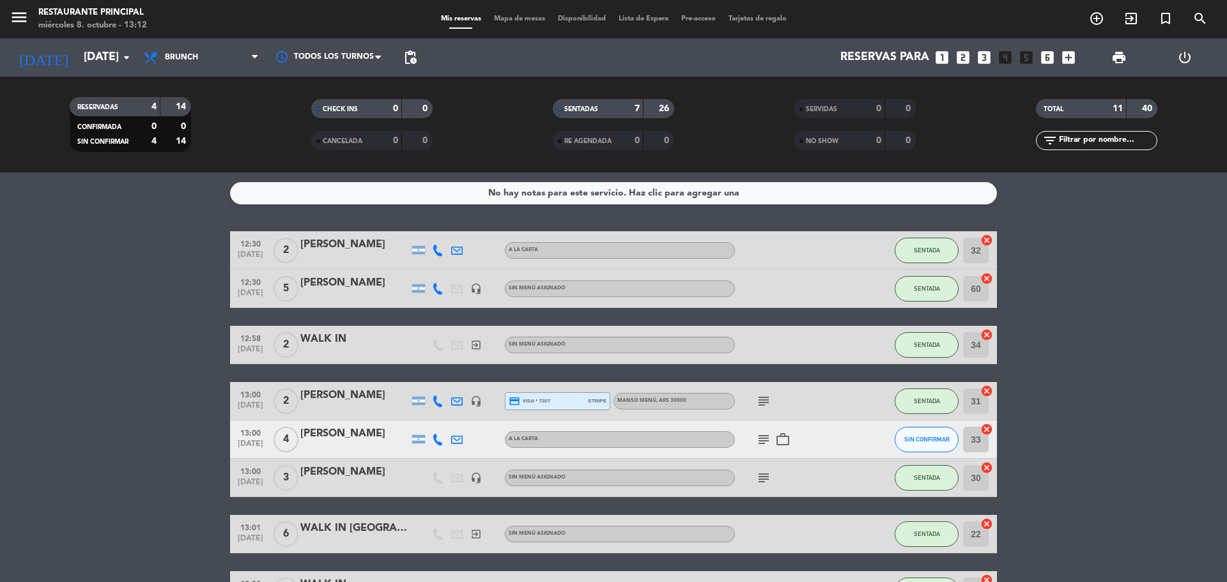
click at [1051, 304] on bookings-row "12:30 [DATE] 2 [PERSON_NAME] A LA CARTA SENTADA 32 cancel 12:30 [DATE] 5 [PERSO…" at bounding box center [613, 495] width 1227 height 529
click at [1079, 350] on bookings-row "12:30 [DATE] 2 [PERSON_NAME] A LA CARTA SENTADA 32 cancel 12:30 [DATE] 5 [PERSO…" at bounding box center [613, 495] width 1227 height 529
click at [188, 338] on bookings-row "12:30 [DATE] 2 [PERSON_NAME] A LA CARTA SENTADA 32 cancel 12:30 [DATE] 5 [PERSO…" at bounding box center [613, 495] width 1227 height 529
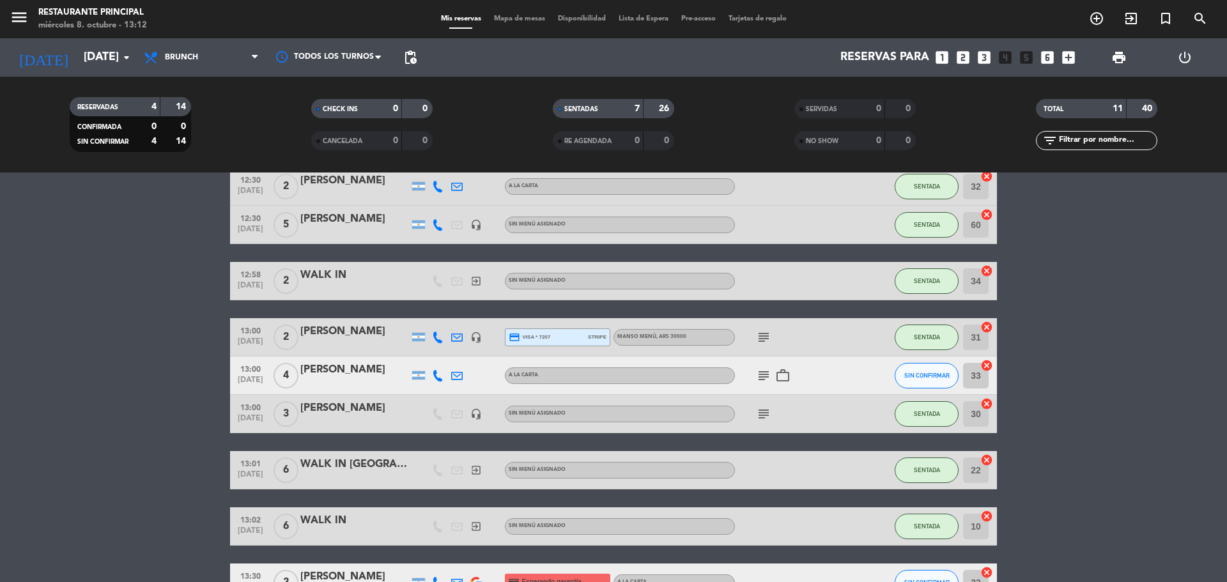
scroll to position [242, 0]
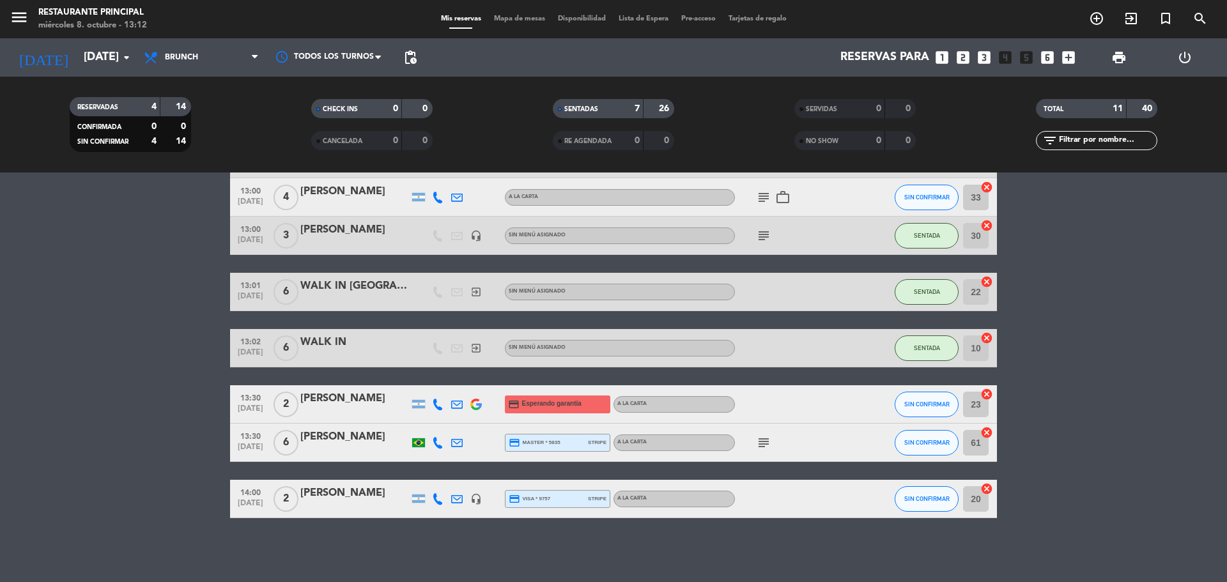
click at [762, 442] on icon "subject" at bounding box center [763, 442] width 15 height 15
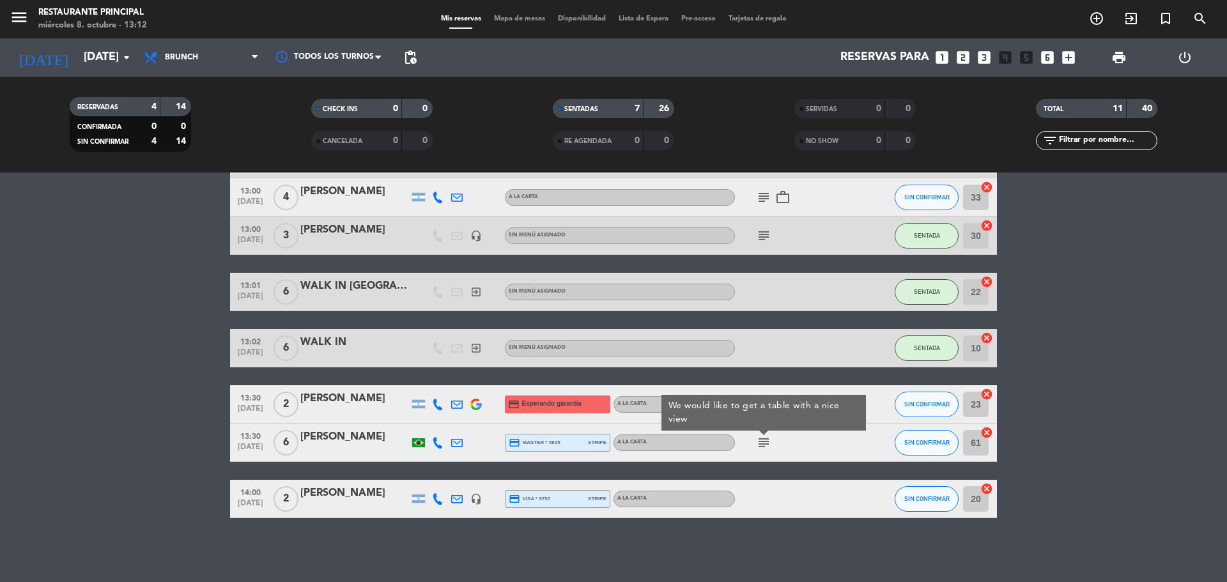
click at [69, 300] on bookings-row "12:30 [DATE] 2 [PERSON_NAME] A LA CARTA SENTADA 32 cancel 12:30 [DATE] 5 [PERSO…" at bounding box center [613, 253] width 1227 height 529
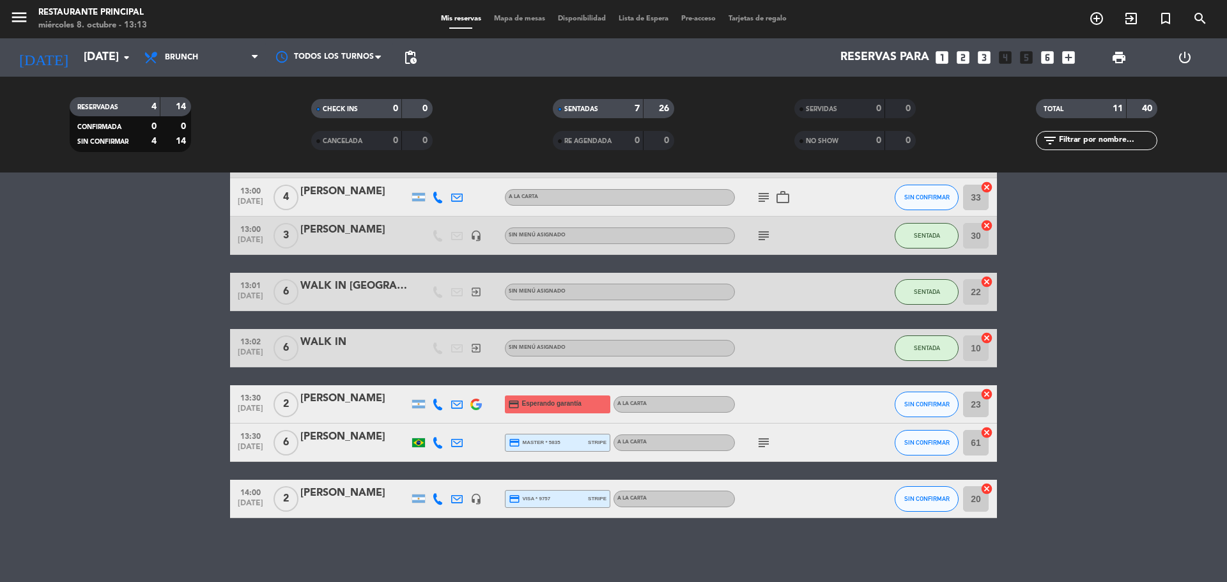
scroll to position [0, 0]
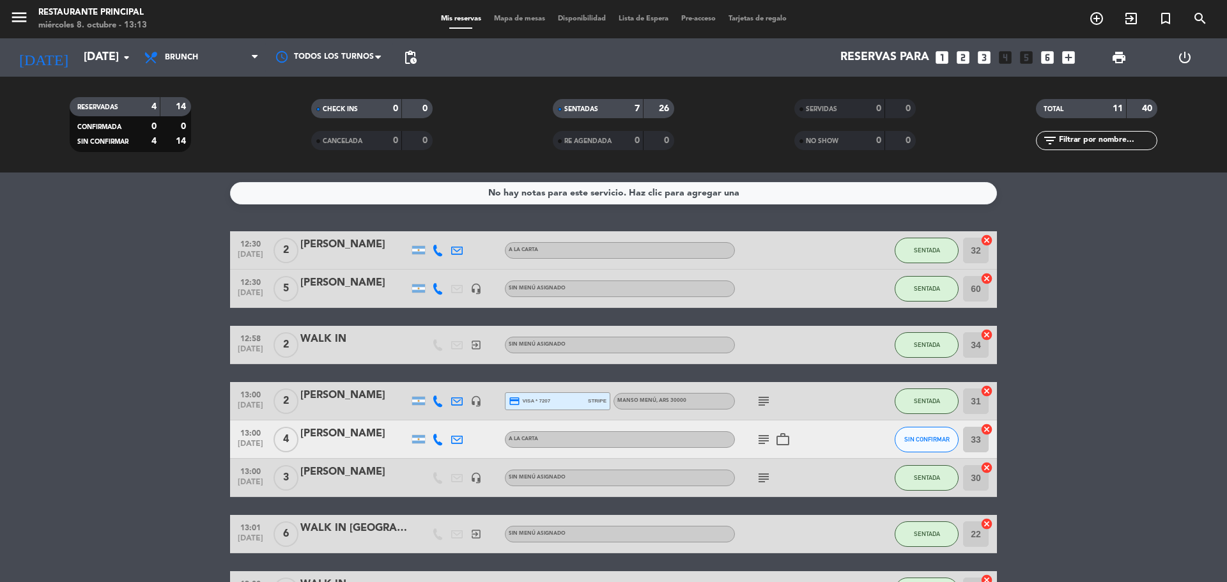
click at [764, 437] on icon "subject" at bounding box center [763, 439] width 15 height 15
click at [762, 479] on icon "subject" at bounding box center [763, 477] width 15 height 15
click at [764, 396] on icon "subject" at bounding box center [763, 401] width 15 height 15
click at [1173, 357] on bookings-row "12:30 [DATE] 2 [PERSON_NAME] A LA CARTA SENTADA 32 cancel 12:30 [DATE] 5 [PERSO…" at bounding box center [613, 495] width 1227 height 529
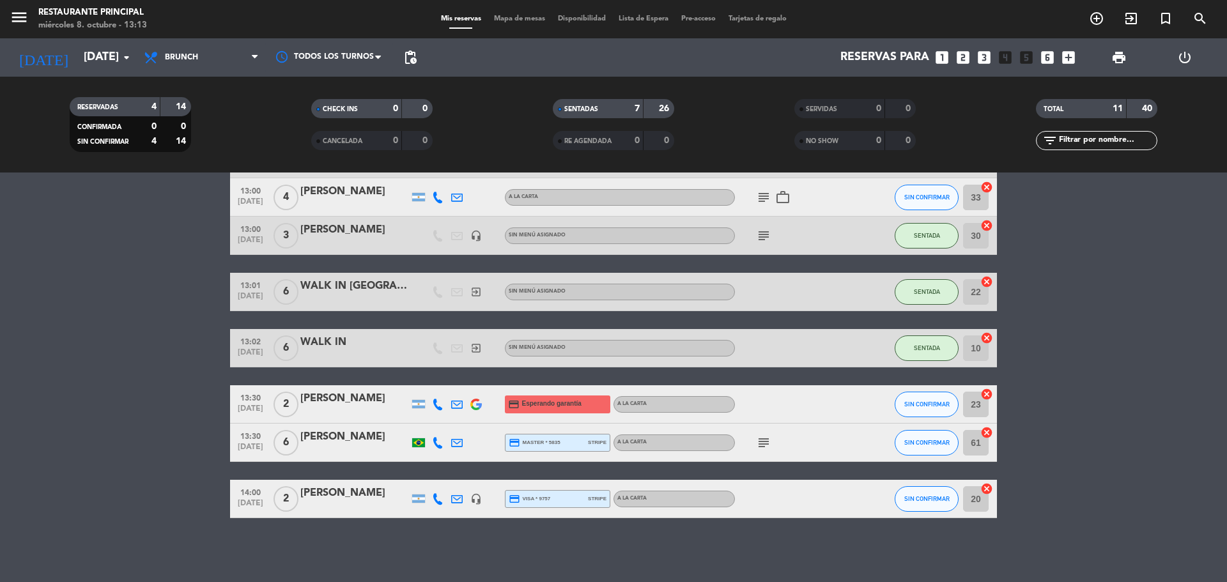
click at [769, 442] on icon "subject" at bounding box center [763, 442] width 15 height 15
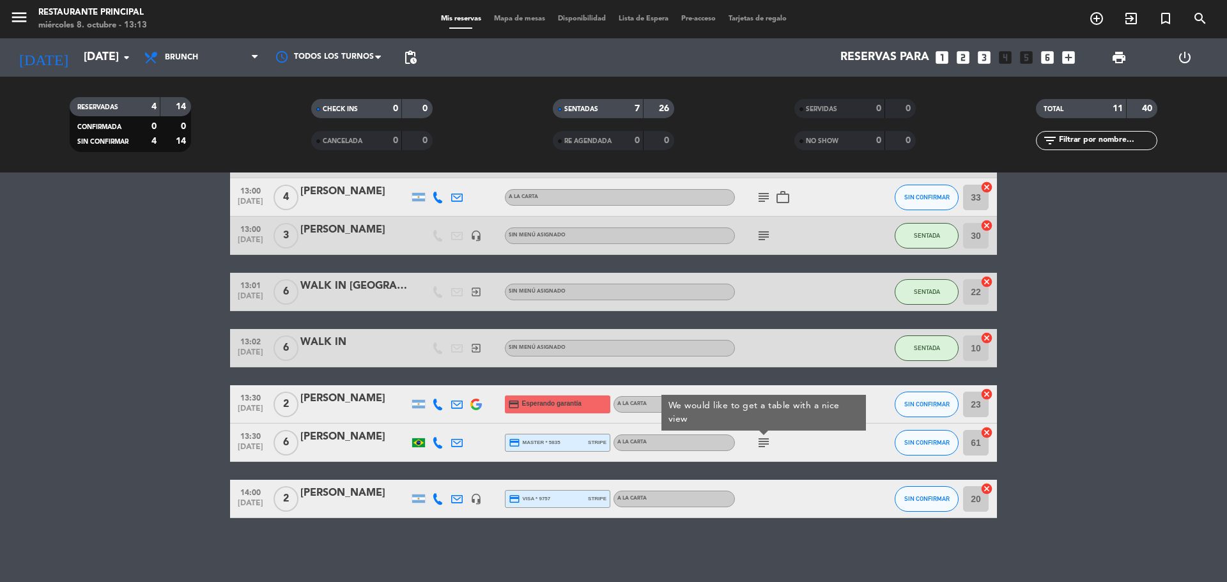
click at [1100, 395] on bookings-row "12:30 [DATE] 2 [PERSON_NAME] A LA CARTA SENTADA 32 cancel 12:30 [DATE] 5 [PERSO…" at bounding box center [613, 253] width 1227 height 529
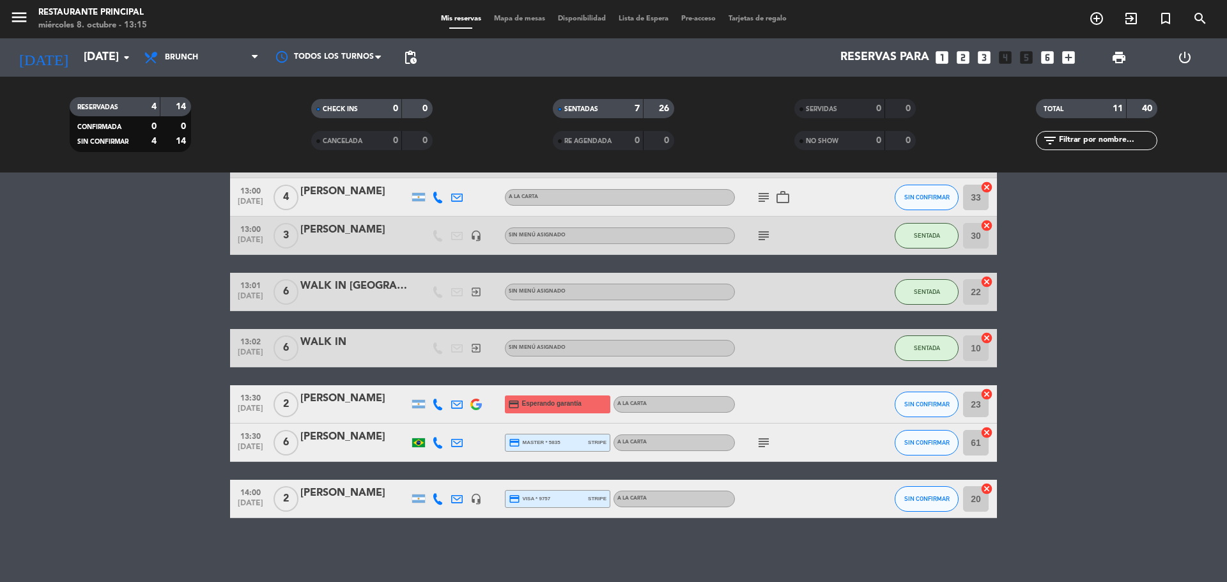
click at [43, 251] on bookings-row "12:30 [DATE] 2 [PERSON_NAME] A LA CARTA SENTADA 32 cancel 12:30 [DATE] 5 [PERSO…" at bounding box center [613, 253] width 1227 height 529
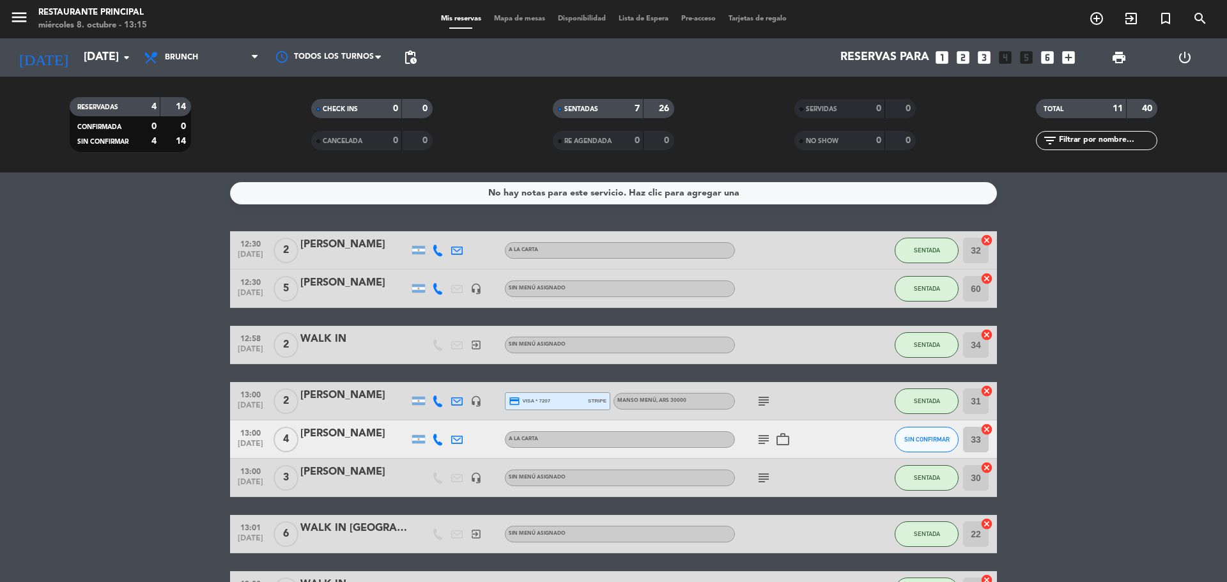
scroll to position [192, 0]
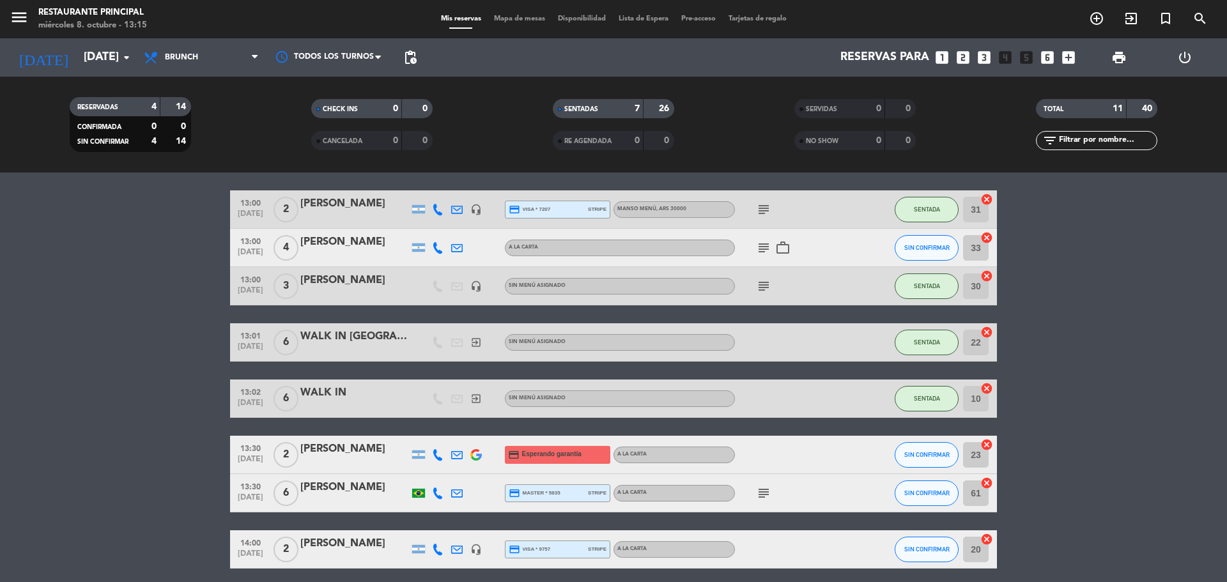
click at [762, 252] on icon "subject" at bounding box center [763, 247] width 15 height 15
click at [782, 249] on icon "work_outline" at bounding box center [782, 247] width 15 height 15
click at [1181, 249] on bookings-row "12:30 [DATE] 2 [PERSON_NAME] A LA CARTA SENTADA 32 cancel 12:30 [DATE] 5 [PERSO…" at bounding box center [613, 304] width 1227 height 529
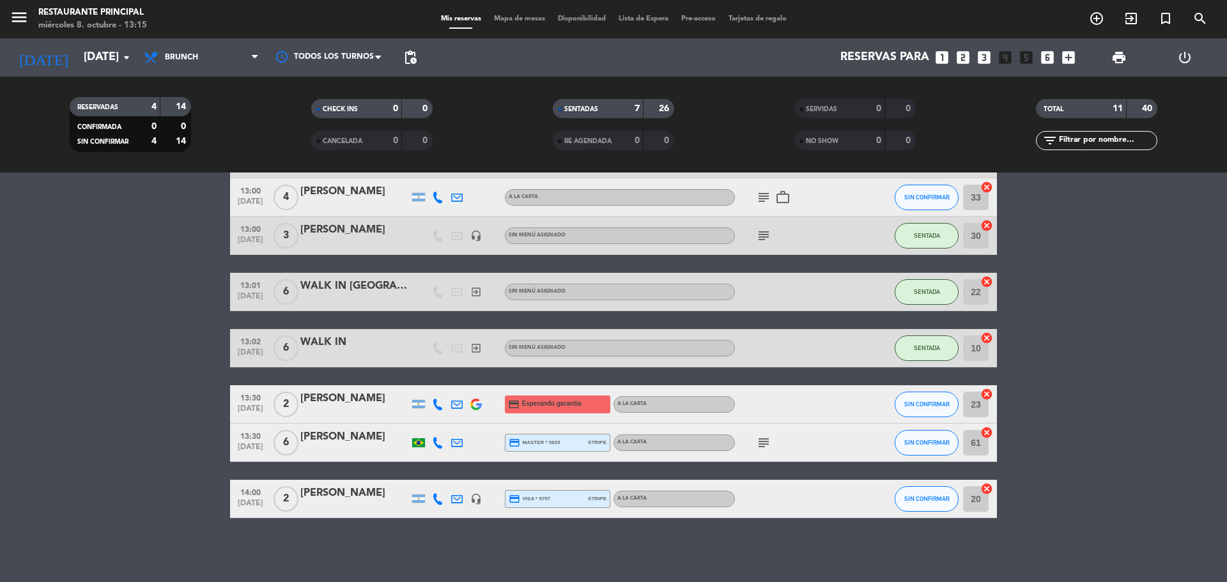
click at [772, 439] on span "subject" at bounding box center [763, 442] width 19 height 15
click at [769, 439] on icon "subject" at bounding box center [763, 442] width 15 height 15
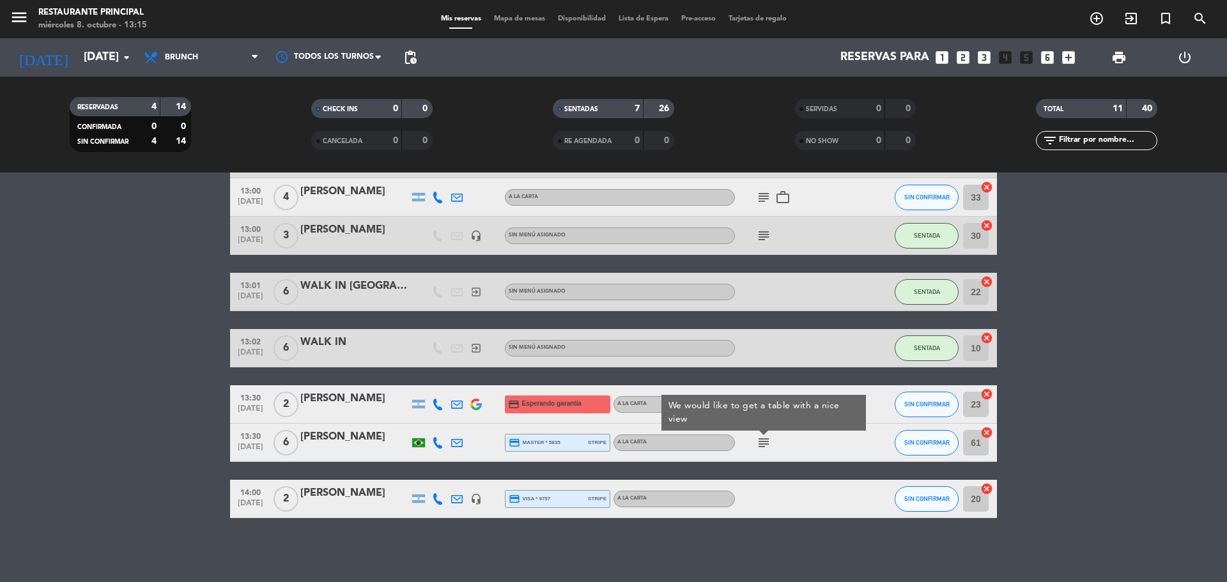
click at [1082, 293] on bookings-row "12:30 [DATE] 2 [PERSON_NAME] A LA CARTA SENTADA 32 cancel 12:30 [DATE] 5 [PERSO…" at bounding box center [613, 253] width 1227 height 529
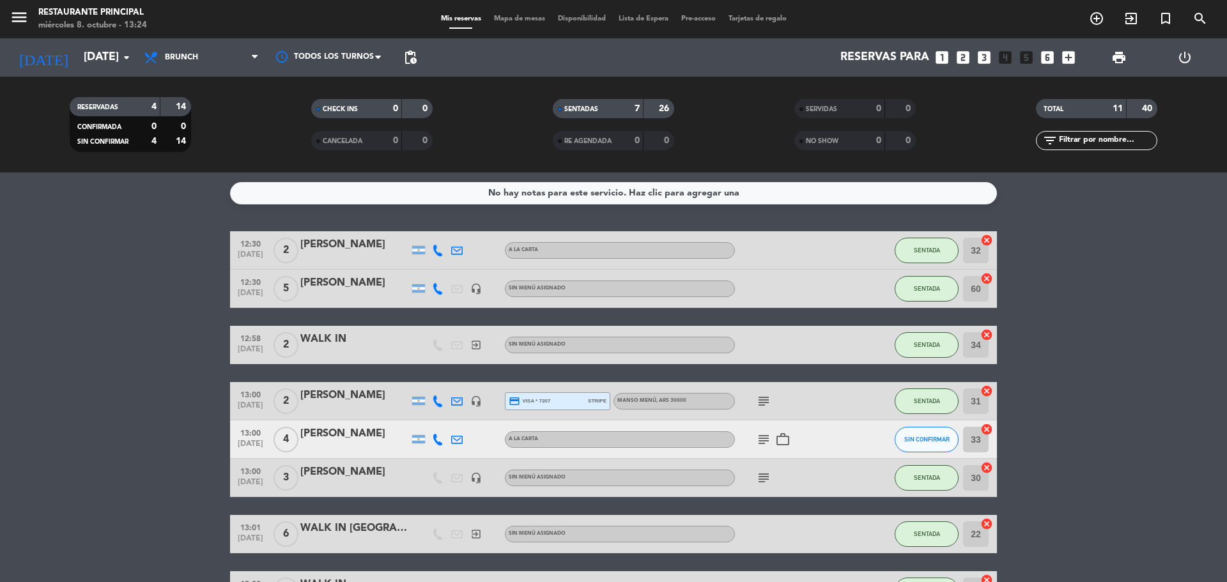
scroll to position [128, 0]
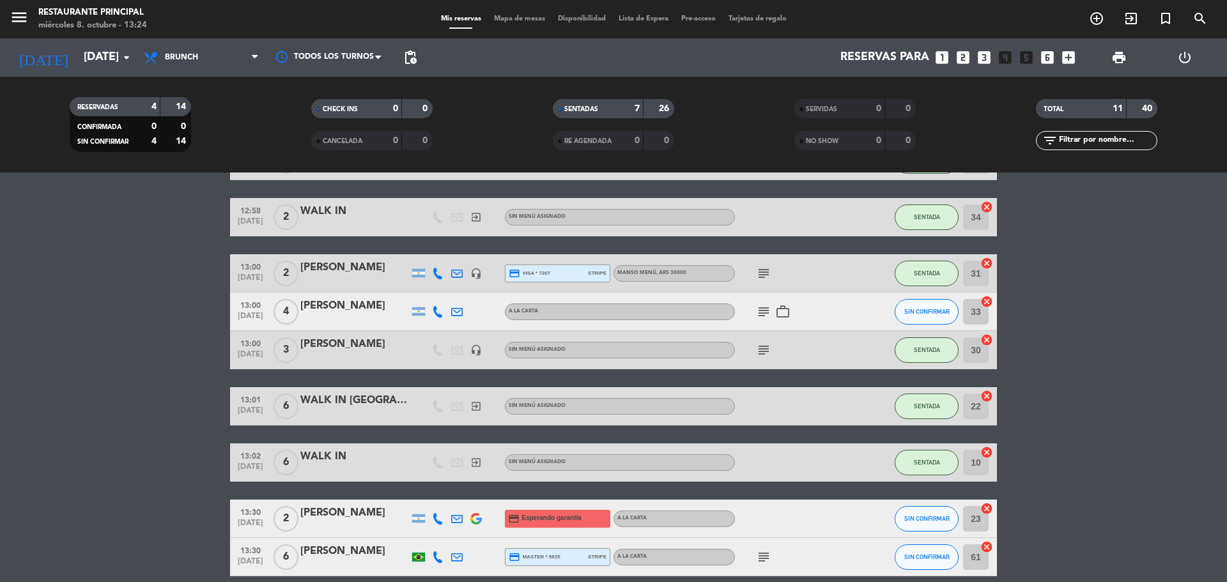
click at [762, 309] on icon "subject" at bounding box center [763, 311] width 15 height 15
click at [784, 314] on icon "work_outline" at bounding box center [782, 311] width 15 height 15
click at [760, 315] on icon "subject" at bounding box center [763, 311] width 15 height 15
click at [1112, 311] on bookings-row "12:30 [DATE] 2 [PERSON_NAME] A LA CARTA SENTADA 32 cancel 12:30 [DATE] 5 [PERSO…" at bounding box center [613, 368] width 1227 height 529
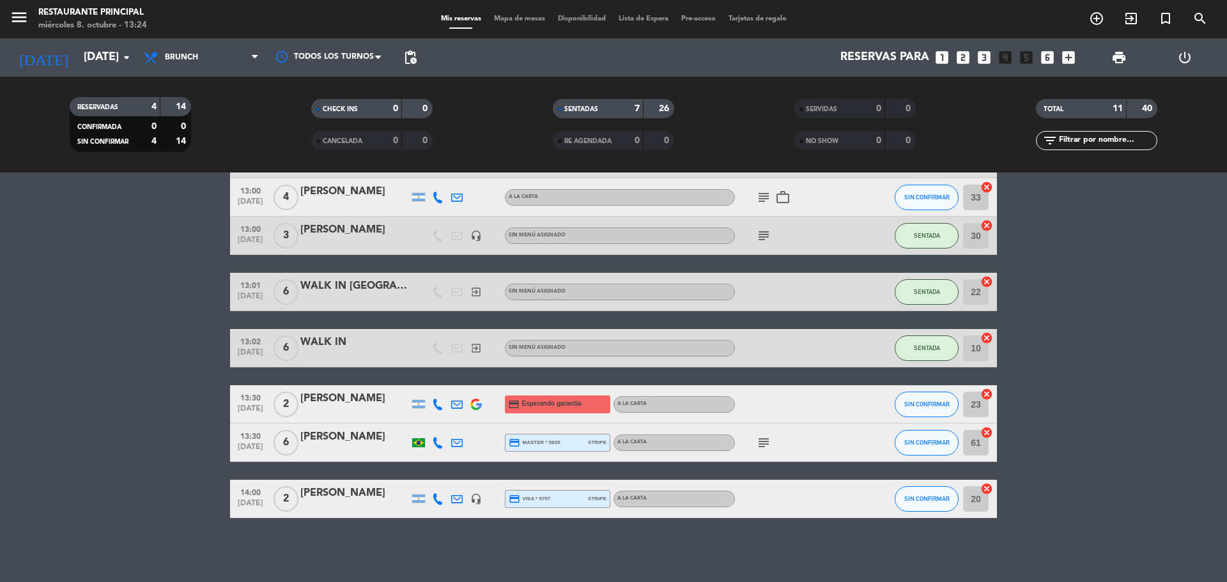
drag, startPoint x: 1158, startPoint y: 282, endPoint x: 997, endPoint y: 281, distance: 161.0
click at [1158, 282] on bookings-row "12:30 [DATE] 2 [PERSON_NAME] A LA CARTA SENTADA 32 cancel 12:30 [DATE] 5 [PERSO…" at bounding box center [613, 253] width 1227 height 529
click at [219, 388] on bookings-row "12:30 [DATE] 2 [PERSON_NAME] A LA CARTA SENTADA 32 cancel 12:30 [DATE] 5 [PERSO…" at bounding box center [613, 253] width 1227 height 529
click at [1119, 327] on bookings-row "12:30 [DATE] 2 [PERSON_NAME] A LA CARTA SENTADA 32 cancel 12:30 [DATE] 5 [PERSO…" at bounding box center [613, 253] width 1227 height 529
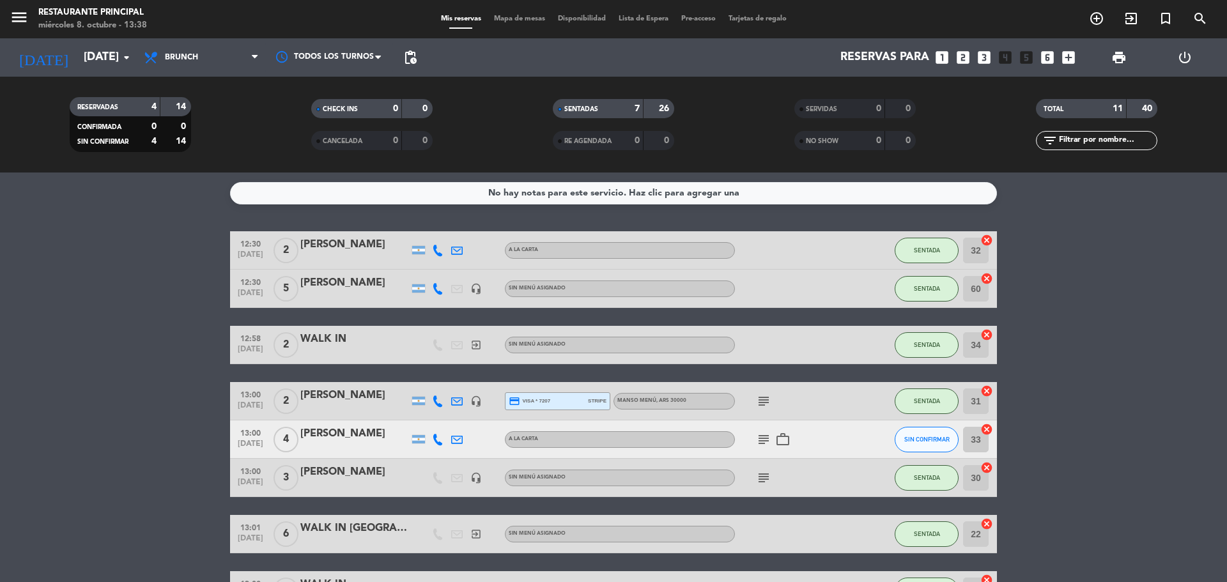
click at [106, 305] on bookings-row "12:30 [DATE] 2 [PERSON_NAME] A LA CARTA SENTADA 32 cancel 12:30 [DATE] 5 [PERSO…" at bounding box center [613, 495] width 1227 height 529
click at [758, 437] on icon "subject" at bounding box center [763, 439] width 15 height 15
click at [760, 405] on div "Reserva de Antigal Winery & Estates -" at bounding box center [764, 416] width 179 height 22
click at [1168, 334] on bookings-row "12:30 [DATE] 2 [PERSON_NAME] A LA CARTA SENTADA 32 cancel 12:30 [DATE] 5 [PERSO…" at bounding box center [613, 495] width 1227 height 529
click at [1149, 300] on bookings-row "12:30 [DATE] 2 [PERSON_NAME] A LA CARTA SENTADA 32 cancel 12:30 [DATE] 5 [PERSO…" at bounding box center [613, 495] width 1227 height 529
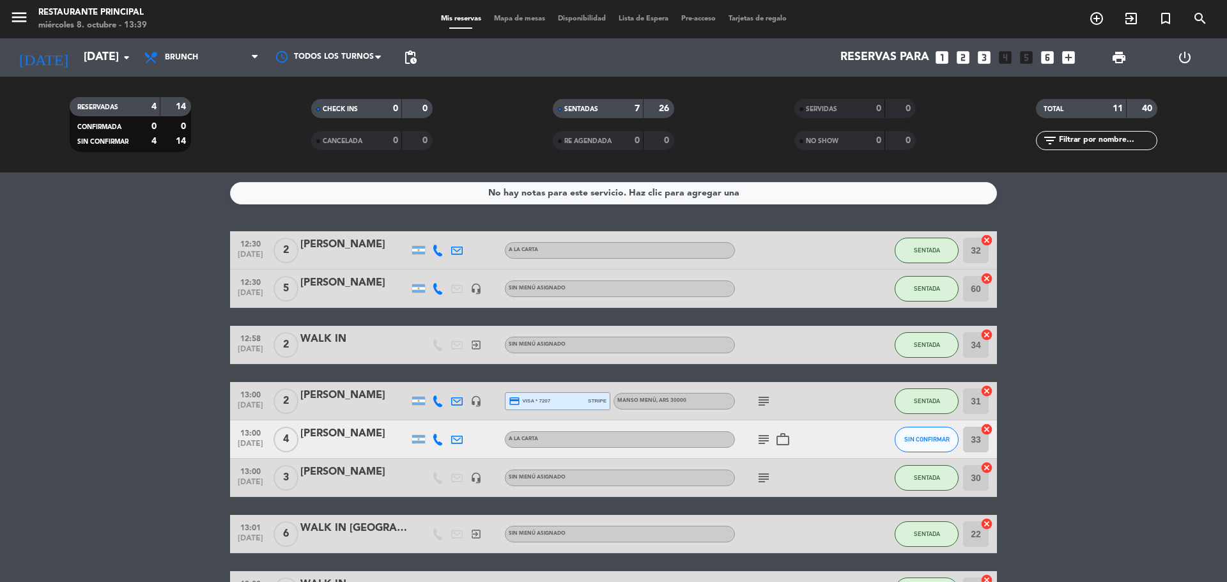
scroll to position [242, 0]
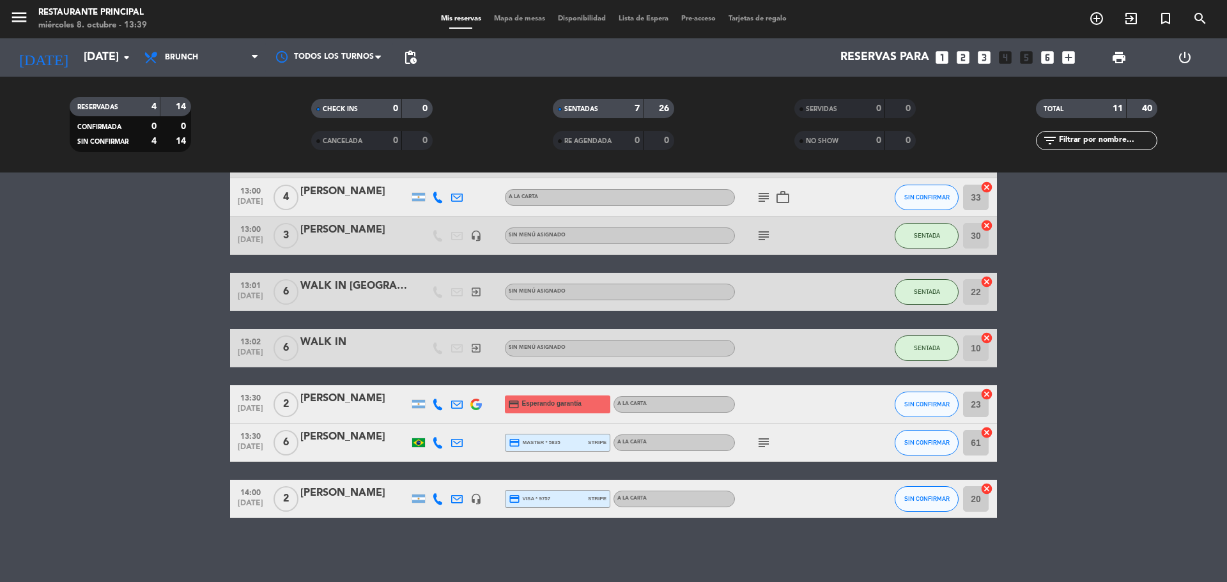
click at [166, 420] on bookings-row "12:30 [DATE] 2 [PERSON_NAME] A LA CARTA SENTADA 32 cancel 12:30 [DATE] 5 [PERSO…" at bounding box center [613, 253] width 1227 height 529
click at [764, 449] on icon "subject" at bounding box center [763, 442] width 15 height 15
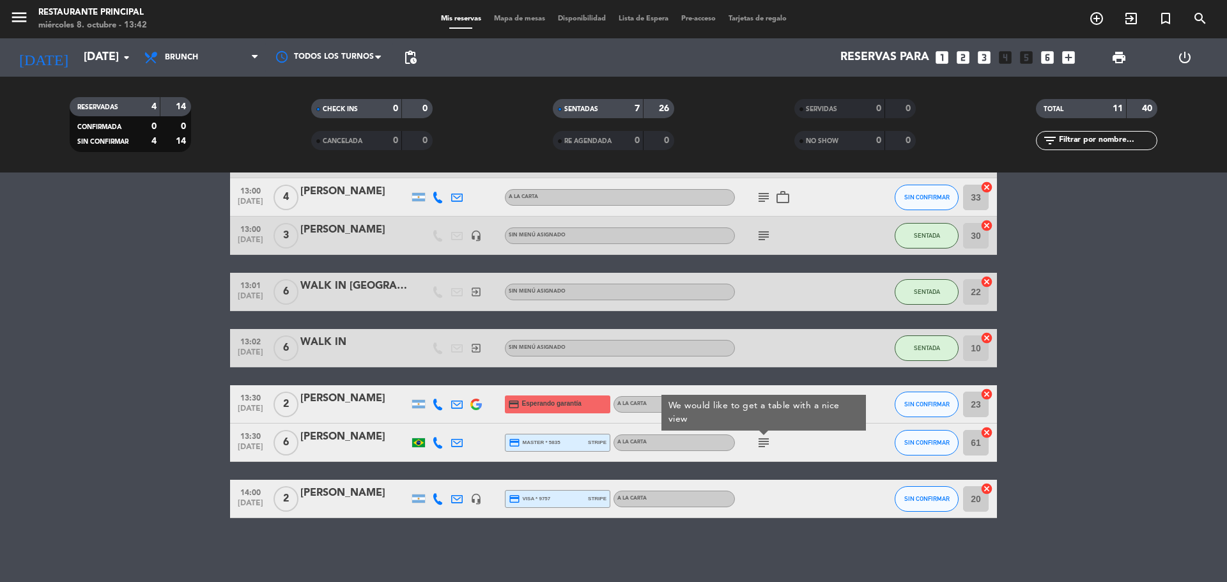
click at [1116, 388] on bookings-row "12:30 [DATE] 2 [PERSON_NAME] A LA CARTA SENTADA 32 cancel 12:30 [DATE] 5 [PERSO…" at bounding box center [613, 253] width 1227 height 529
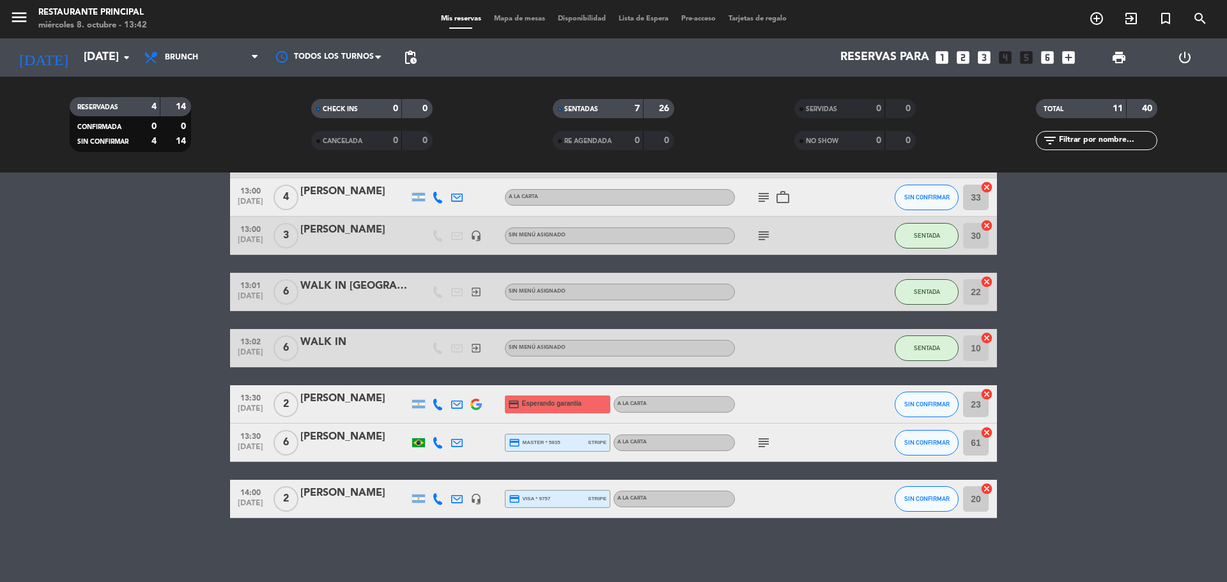
scroll to position [0, 0]
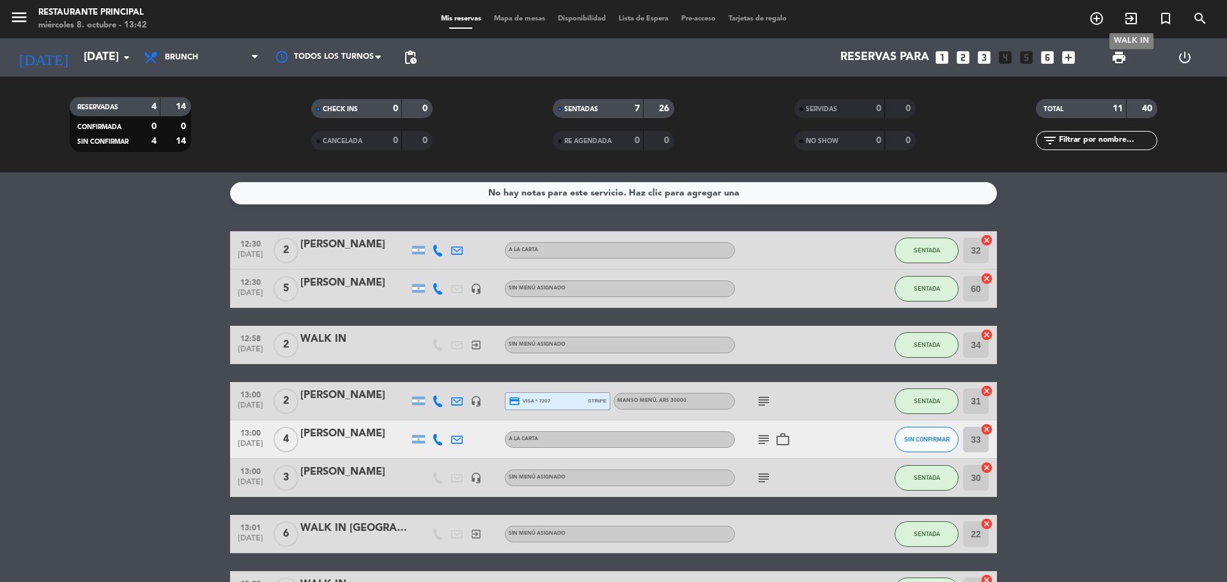
click at [1128, 17] on icon "exit_to_app" at bounding box center [1130, 18] width 15 height 15
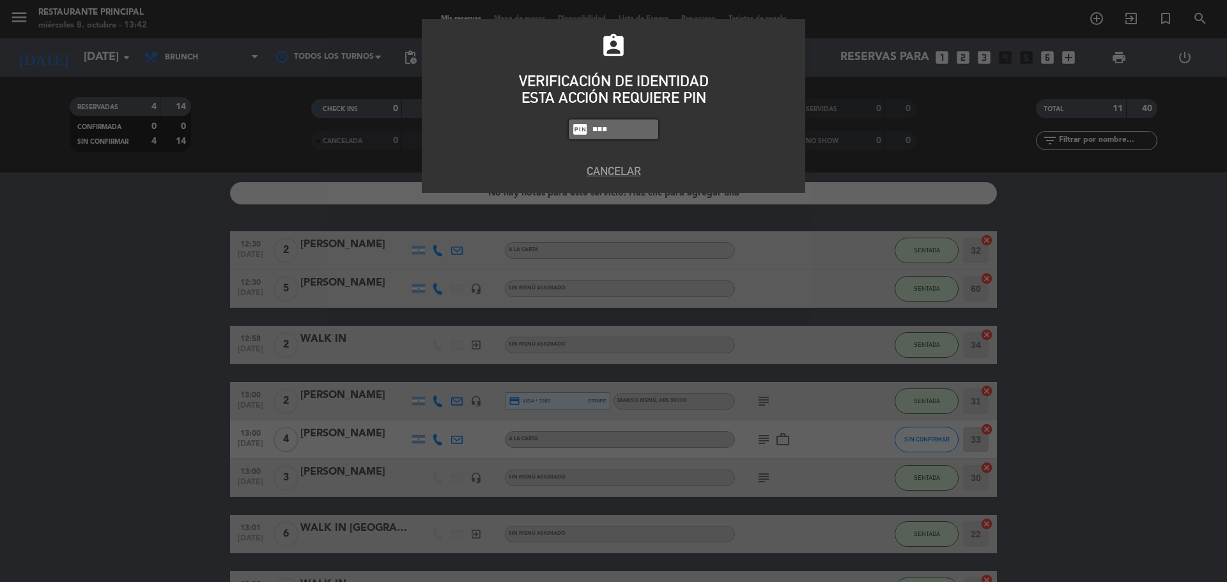
type input "8184"
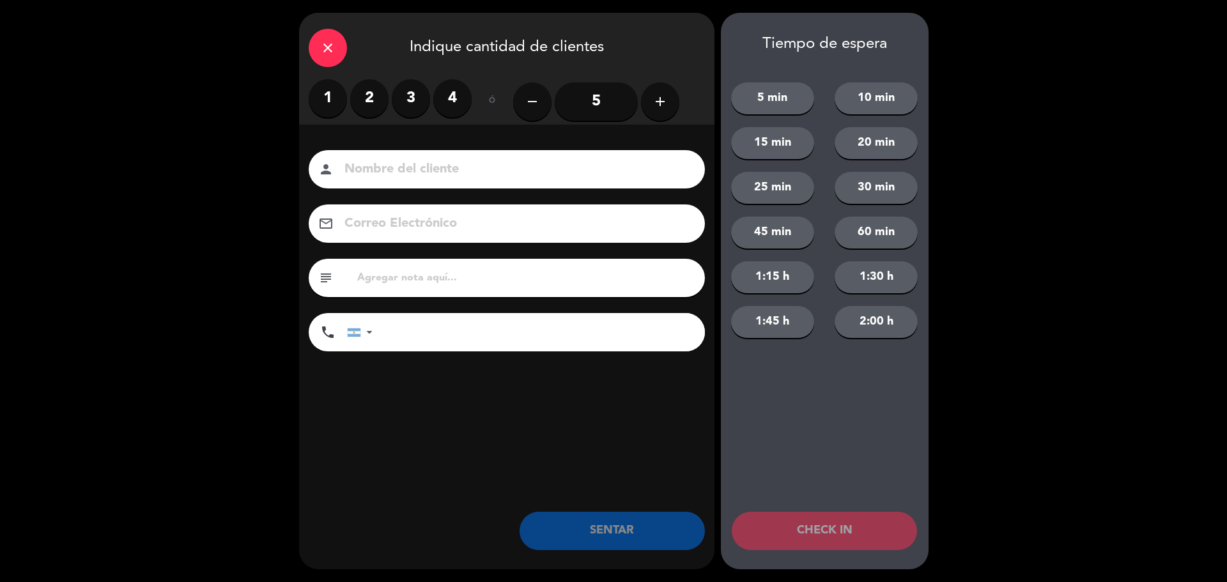
click at [369, 94] on label "2" at bounding box center [369, 98] width 38 height 38
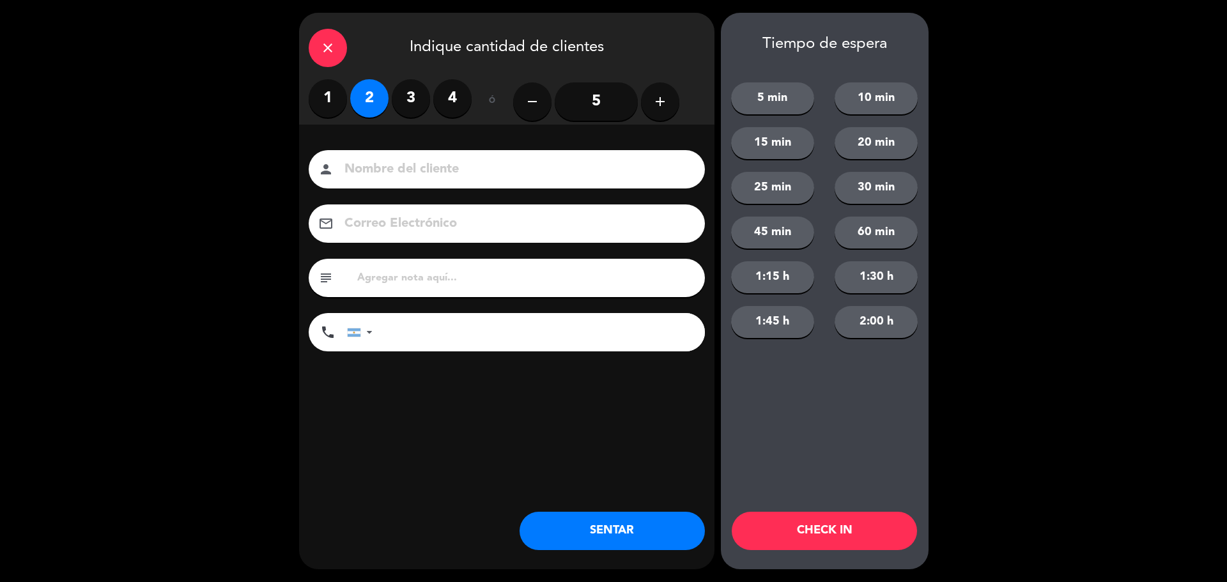
click at [379, 173] on input at bounding box center [515, 169] width 345 height 22
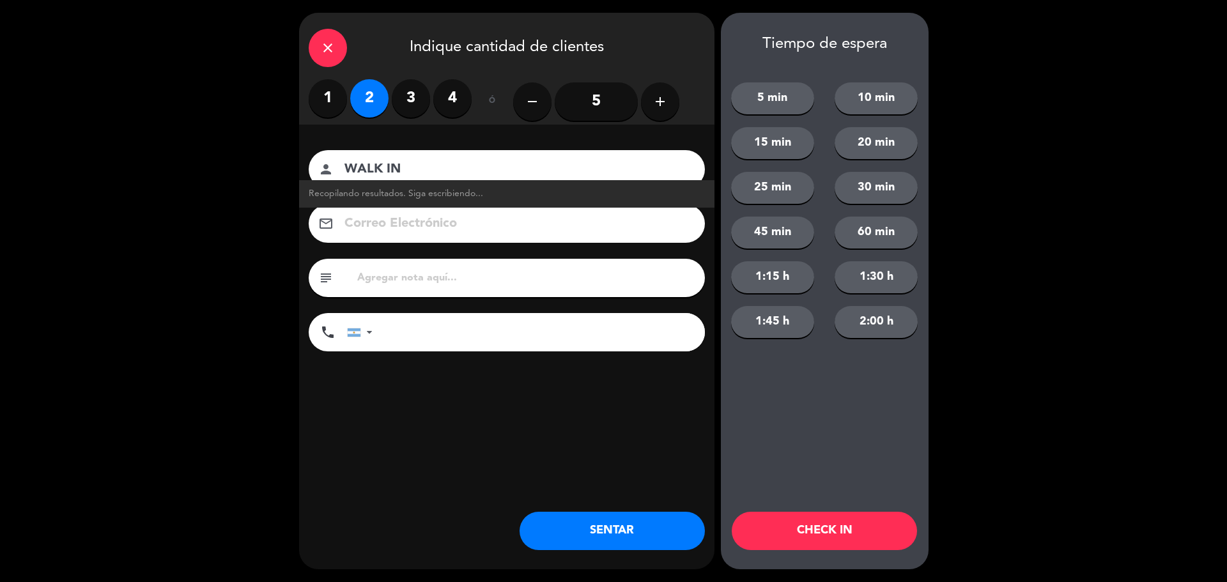
type input "WALK IN"
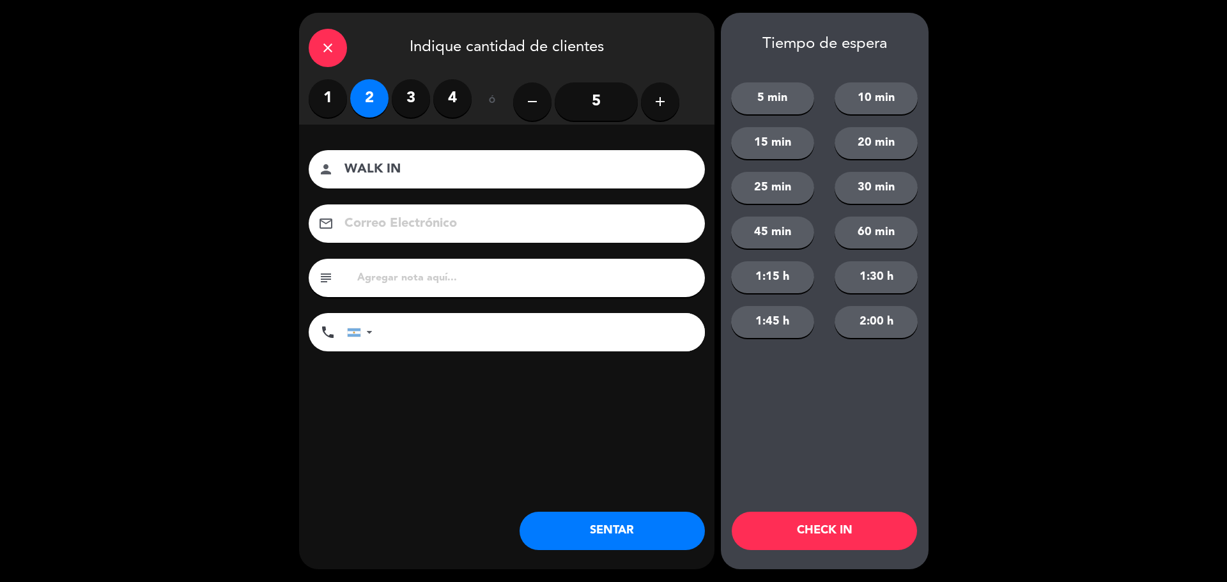
click at [440, 463] on div "close Indique cantidad de clientes 1 2 3 4 ó remove 5 add Nombre del cliente pe…" at bounding box center [506, 291] width 415 height 557
click at [643, 517] on button "SENTAR" at bounding box center [611, 531] width 185 height 38
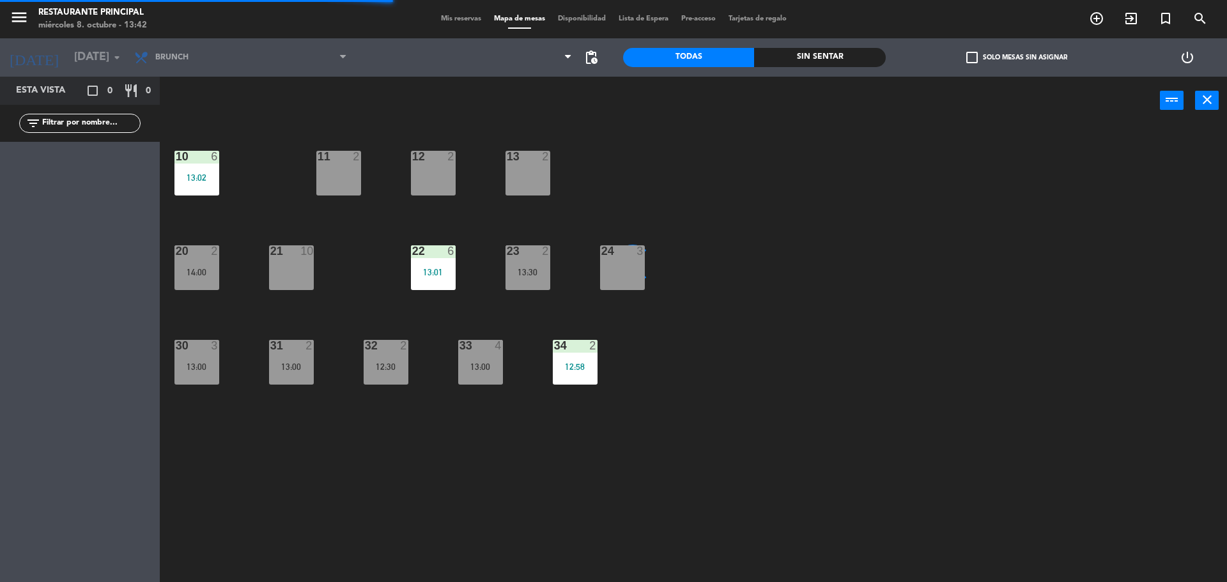
click at [337, 174] on div "11 2" at bounding box center [338, 173] width 45 height 45
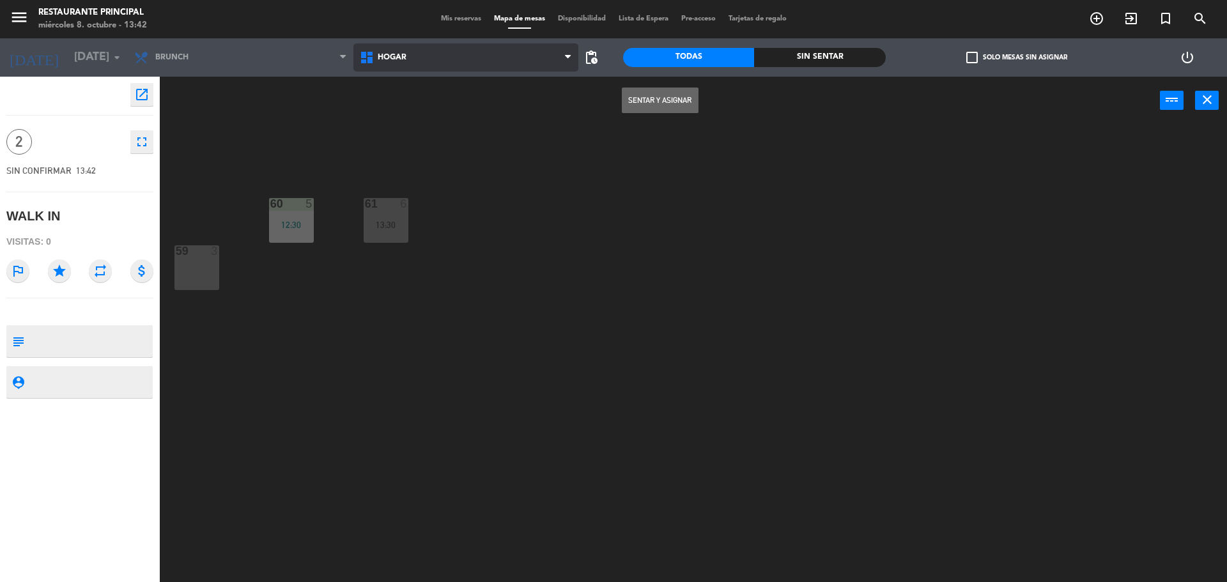
click at [426, 58] on span "Hogar" at bounding box center [466, 57] width 226 height 28
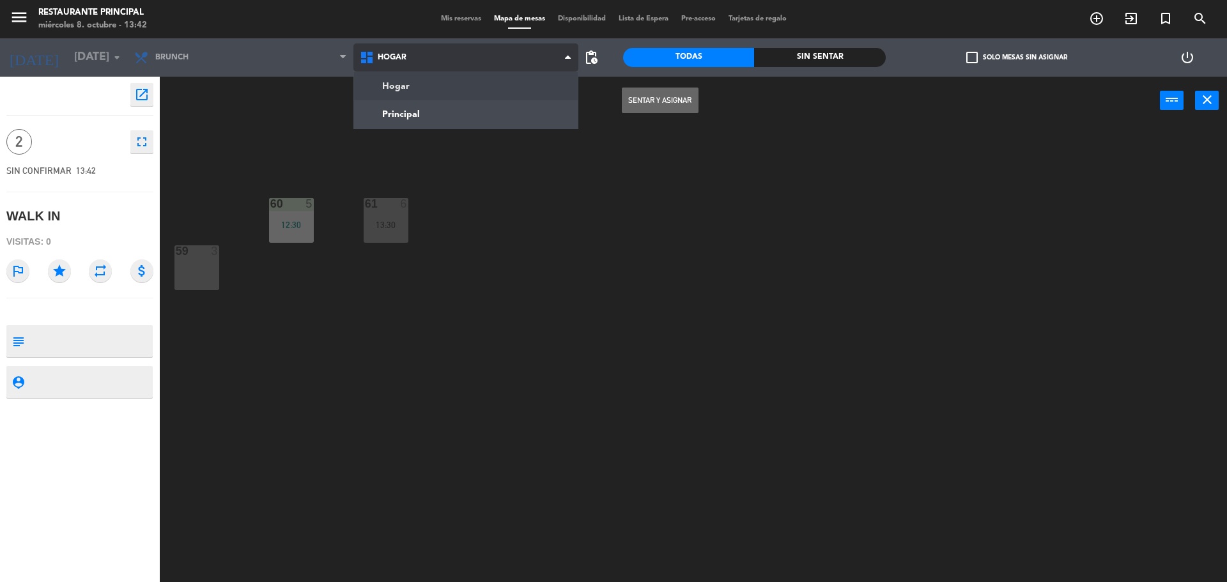
click at [422, 96] on ng-component "menu Restaurante Principal [DATE] 8. octubre - 13:42 Mis reservas Mapa de mesas…" at bounding box center [613, 292] width 1227 height 585
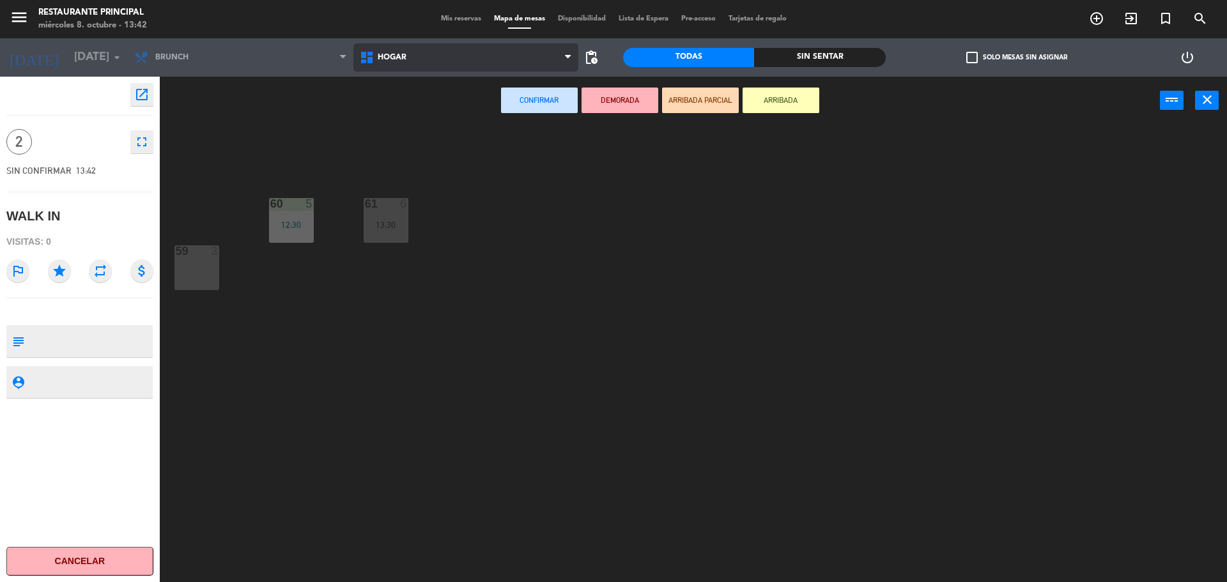
click at [422, 65] on span "Hogar" at bounding box center [466, 57] width 226 height 28
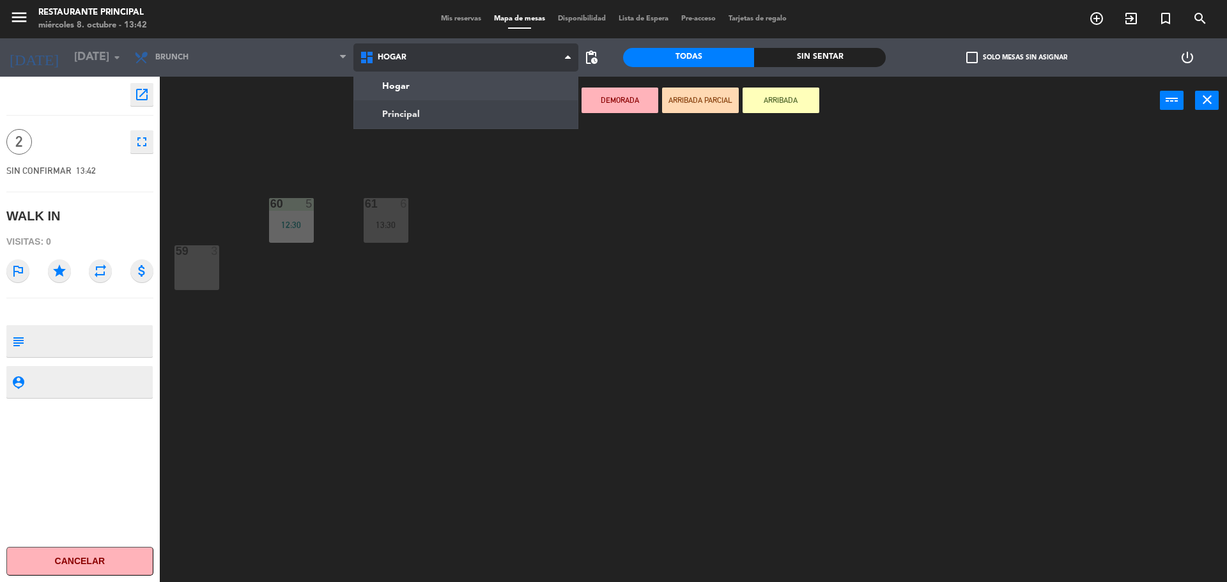
click at [422, 111] on ng-component "menu Restaurante Principal [DATE] 8. octubre - 13:42 Mis reservas Mapa de mesas…" at bounding box center [613, 292] width 1227 height 585
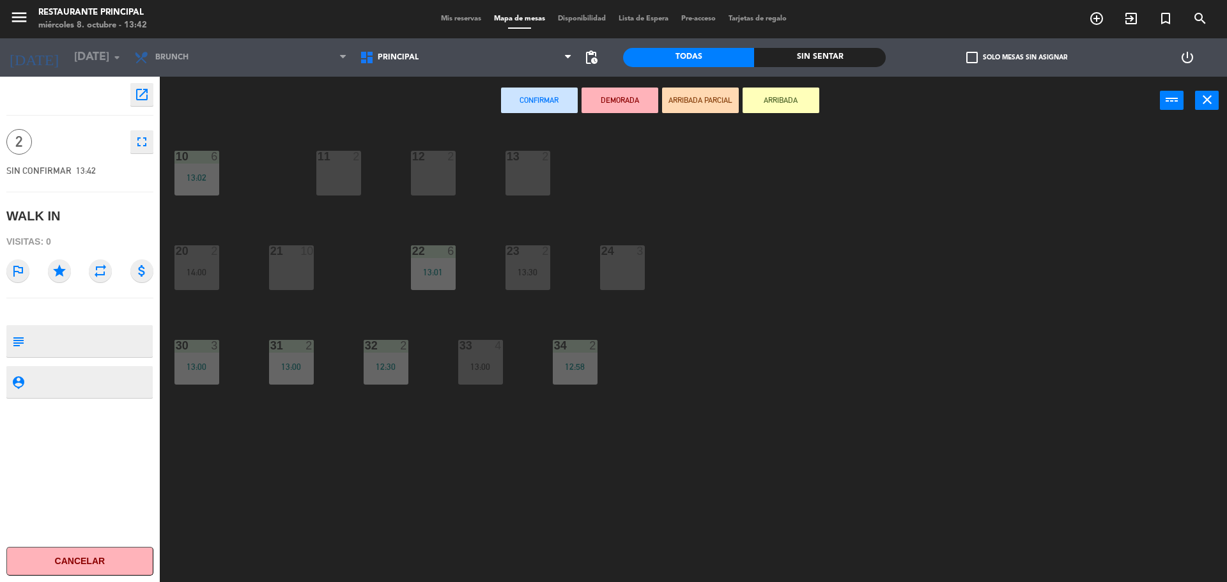
click at [341, 173] on div "11 2" at bounding box center [338, 173] width 45 height 45
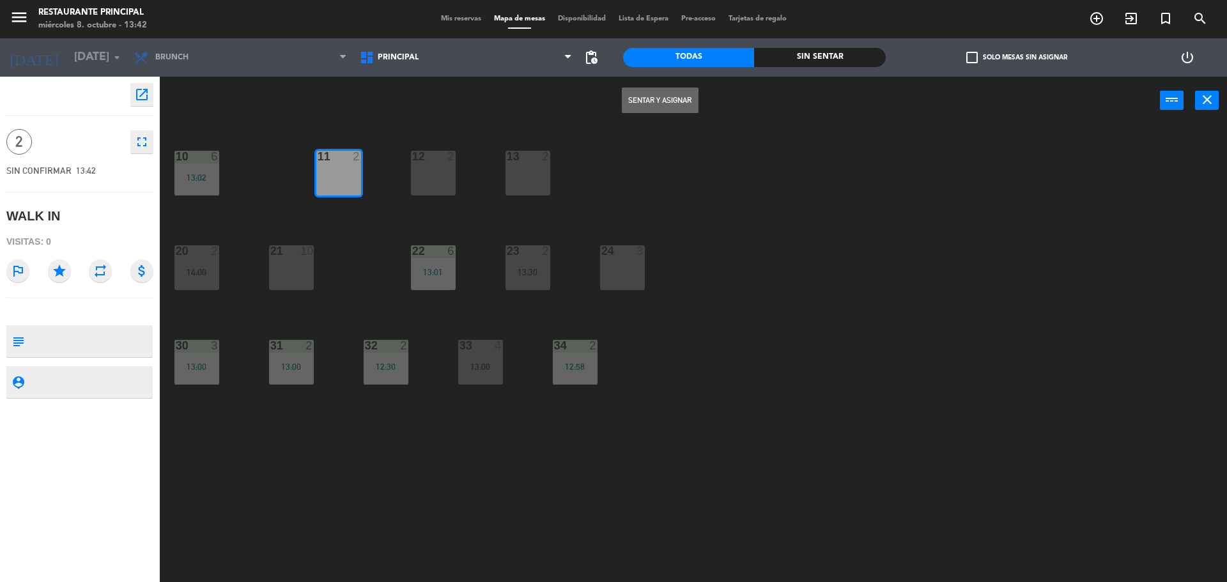
click at [673, 91] on button "Sentar y Asignar" at bounding box center [660, 101] width 77 height 26
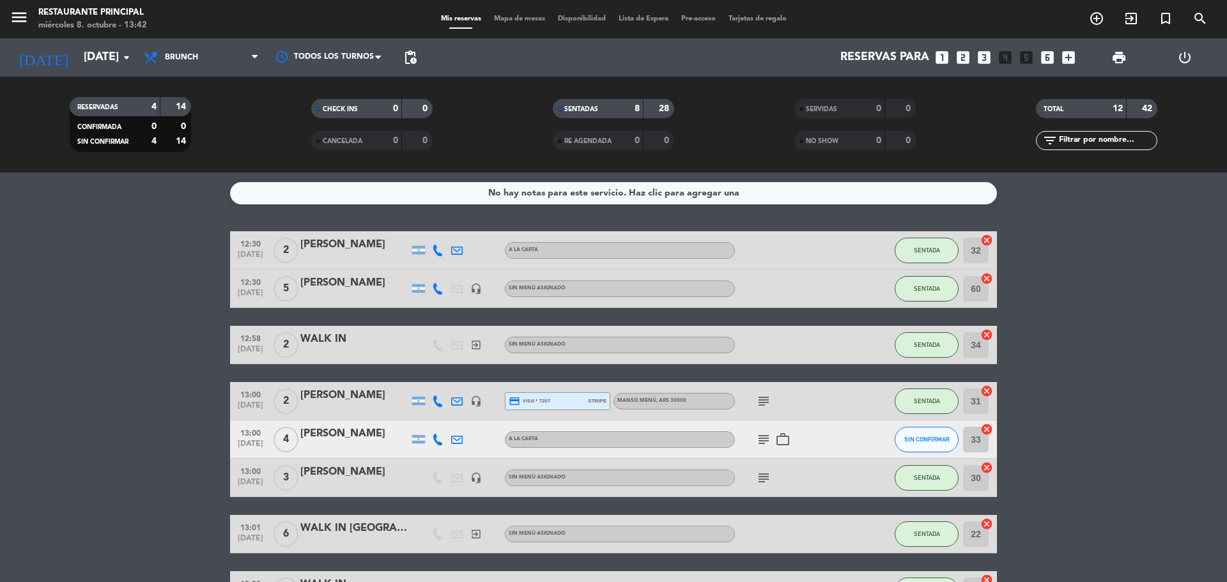
click at [1148, 401] on bookings-row "12:30 [DATE] 2 [PERSON_NAME] A LA CARTA SENTADA 32 cancel 12:30 [DATE] 5 [PERSO…" at bounding box center [613, 523] width 1227 height 585
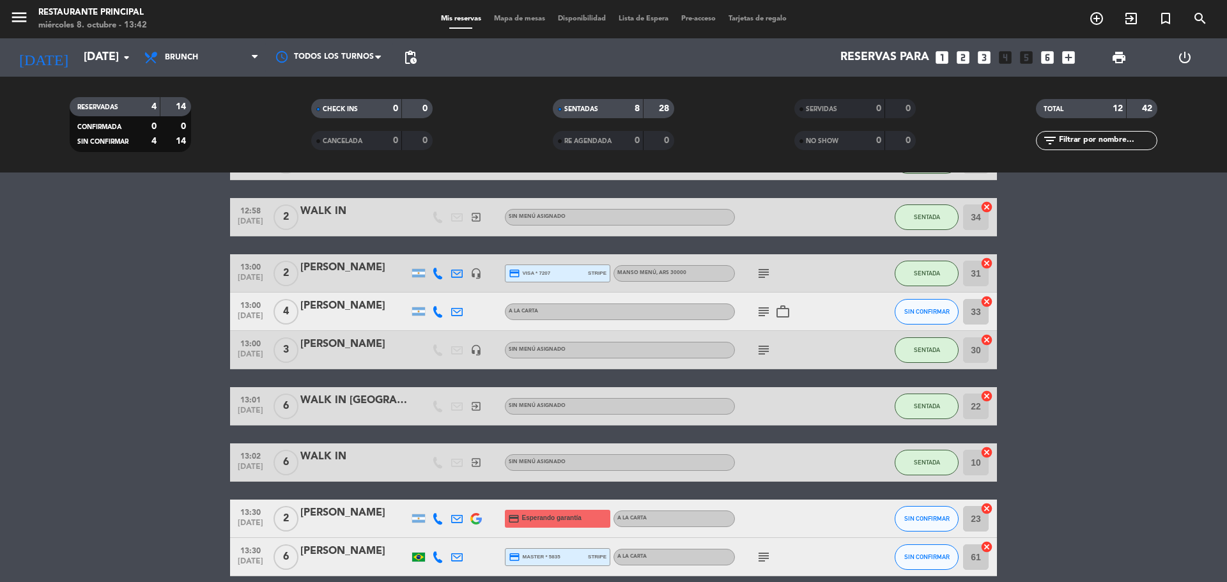
click at [424, 309] on div at bounding box center [418, 311] width 13 height 8
click at [434, 313] on icon at bounding box center [438, 312] width 12 height 12
click at [455, 316] on icon at bounding box center [457, 312] width 12 height 12
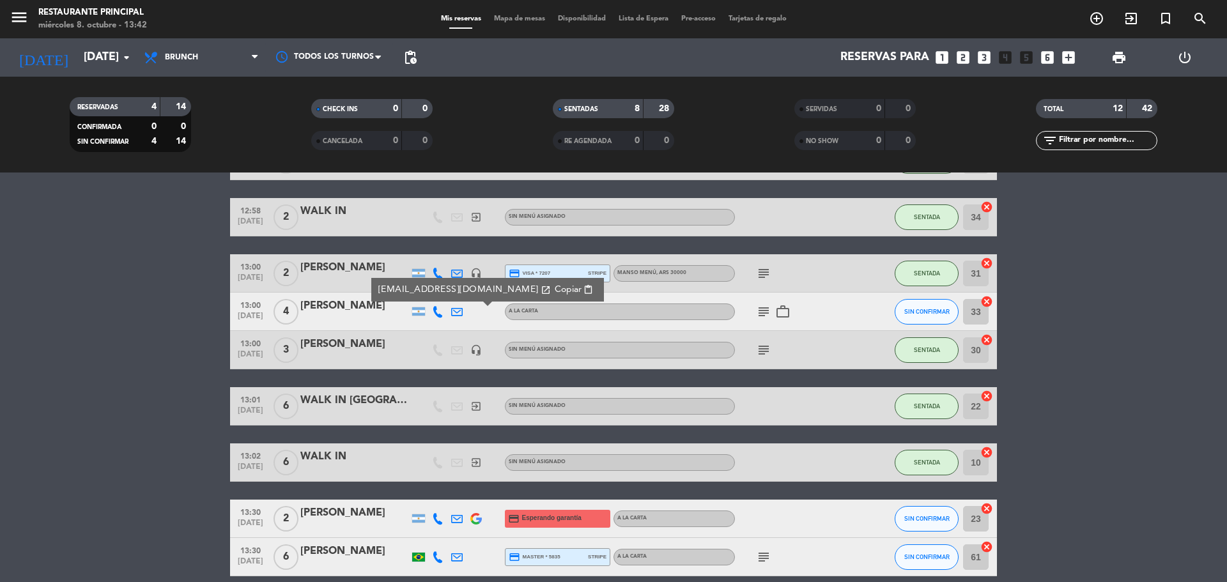
click at [1116, 302] on bookings-row "12:30 [DATE] 2 [PERSON_NAME] A LA CARTA SENTADA 32 cancel 12:30 [DATE] 5 [PERSO…" at bounding box center [613, 396] width 1227 height 585
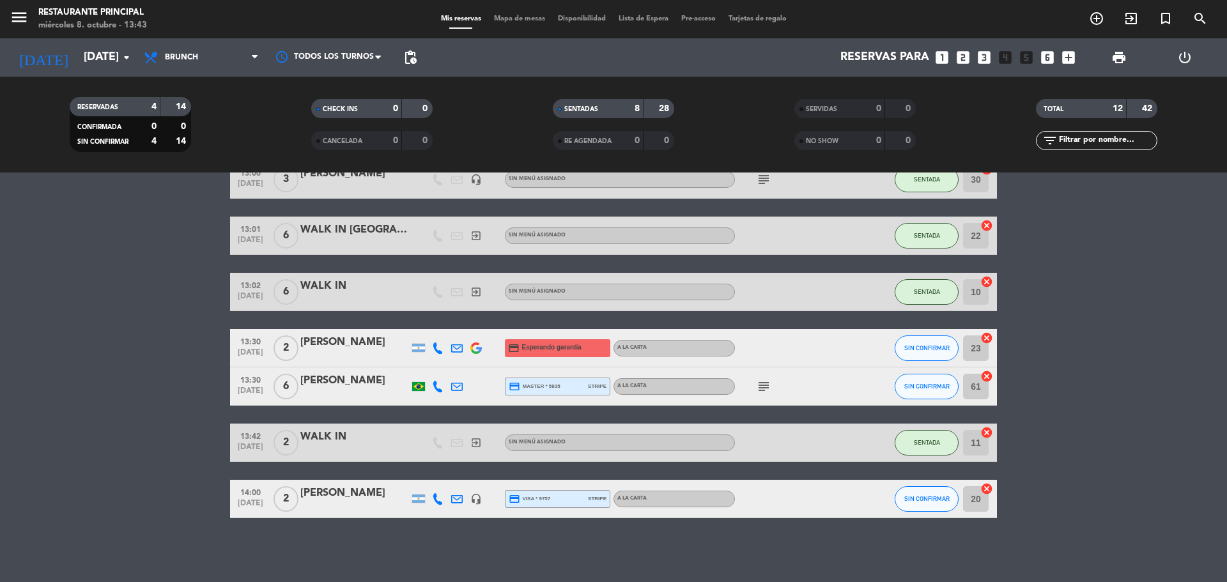
scroll to position [107, 0]
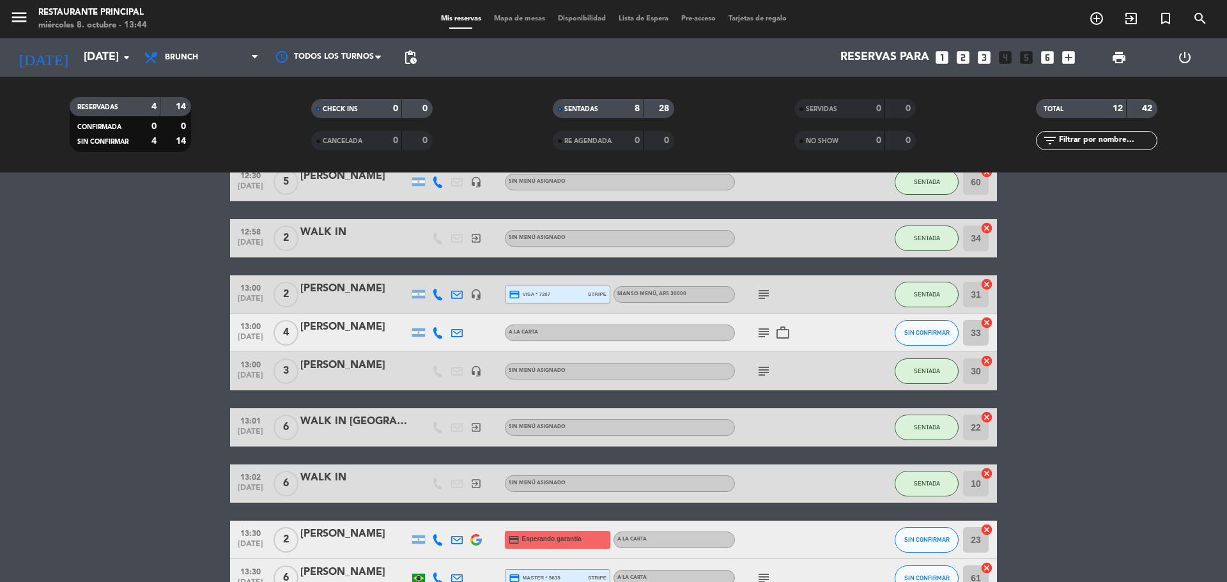
click at [1057, 382] on bookings-row "12:30 [DATE] 2 [PERSON_NAME] A LA CARTA SENTADA 32 cancel 12:30 [DATE] 5 [PERSO…" at bounding box center [613, 417] width 1227 height 585
click at [1090, 319] on bookings-row "12:30 [DATE] 2 [PERSON_NAME] A LA CARTA SENTADA 32 cancel 12:30 [DATE] 5 [PERSO…" at bounding box center [613, 417] width 1227 height 585
click at [1141, 233] on bookings-row "12:30 [DATE] 2 [PERSON_NAME] A LA CARTA SENTADA 32 cancel 12:30 [DATE] 5 [PERSO…" at bounding box center [613, 417] width 1227 height 585
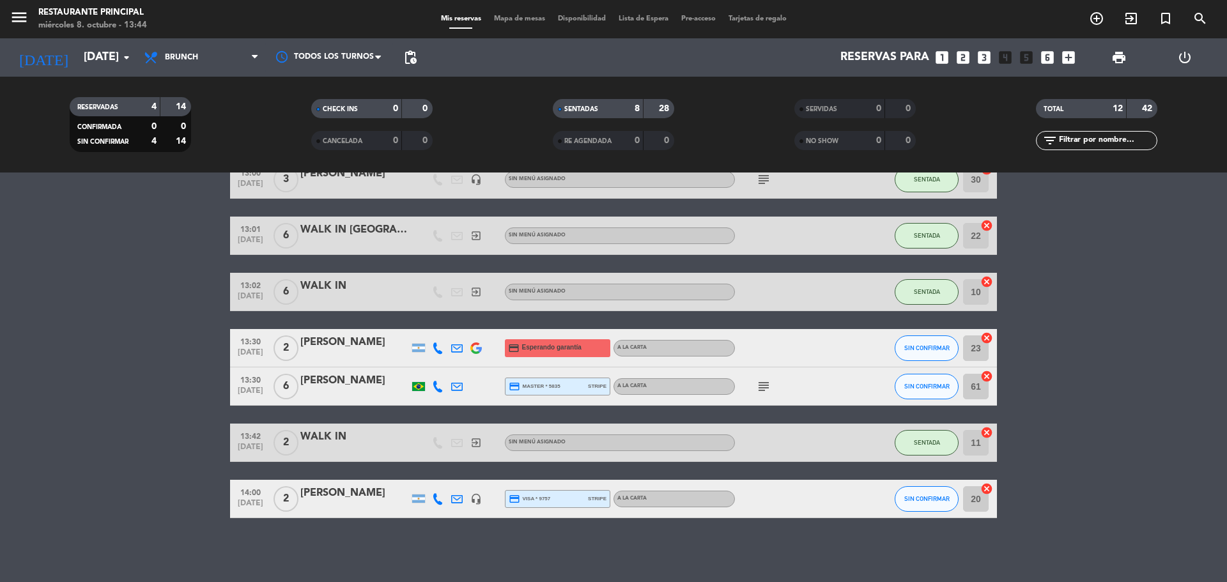
scroll to position [171, 0]
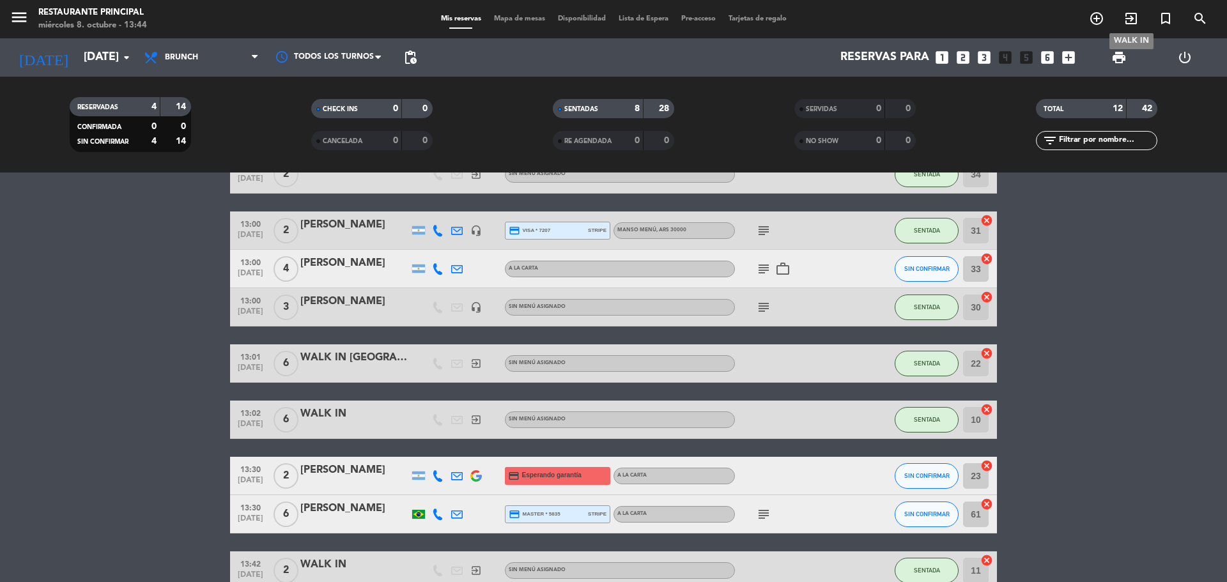
click at [1133, 19] on icon "exit_to_app" at bounding box center [1130, 18] width 15 height 15
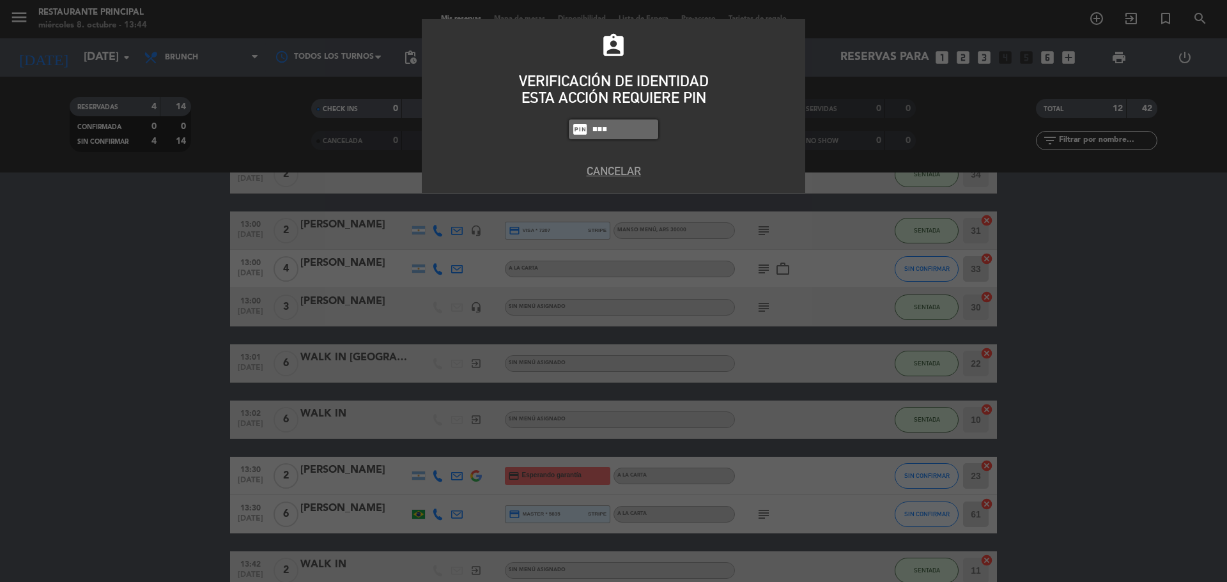
type input "8184"
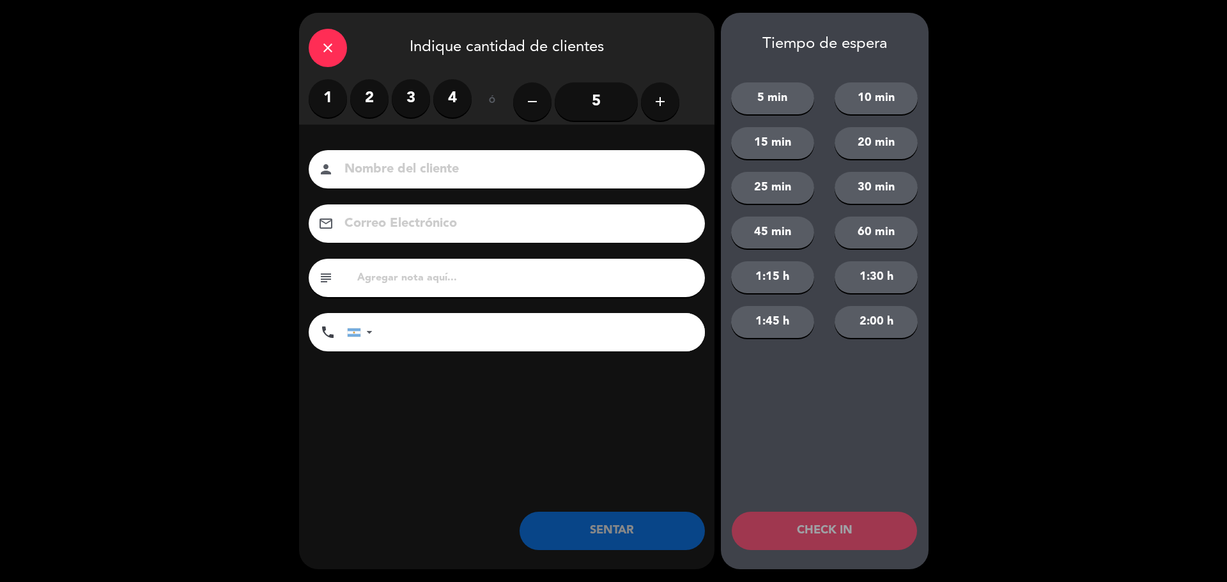
click at [364, 91] on label "2" at bounding box center [369, 98] width 38 height 38
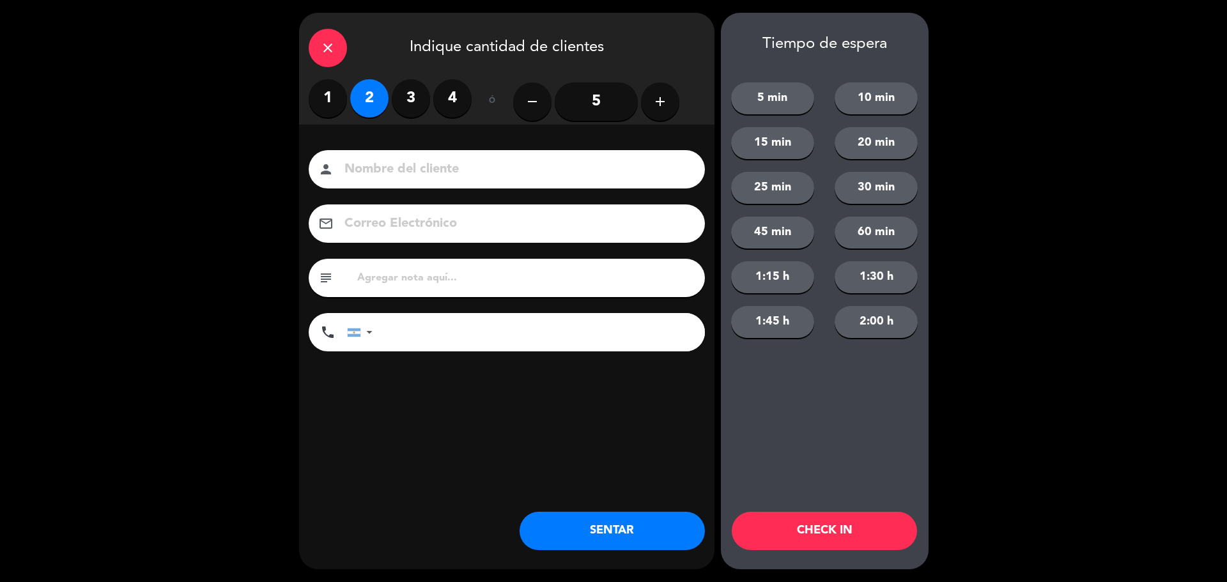
click at [427, 178] on input at bounding box center [515, 169] width 345 height 22
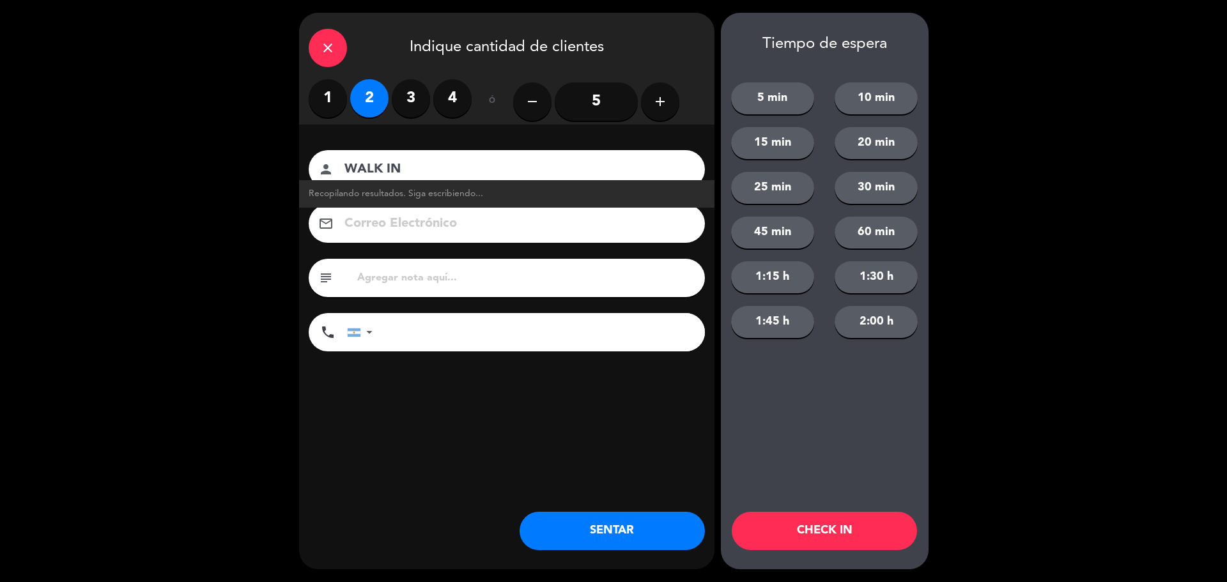
type input "WALK IN"
click at [549, 433] on div "close Indique cantidad de clientes 1 2 3 4 ó remove 5 add Nombre del cliente pe…" at bounding box center [506, 291] width 415 height 557
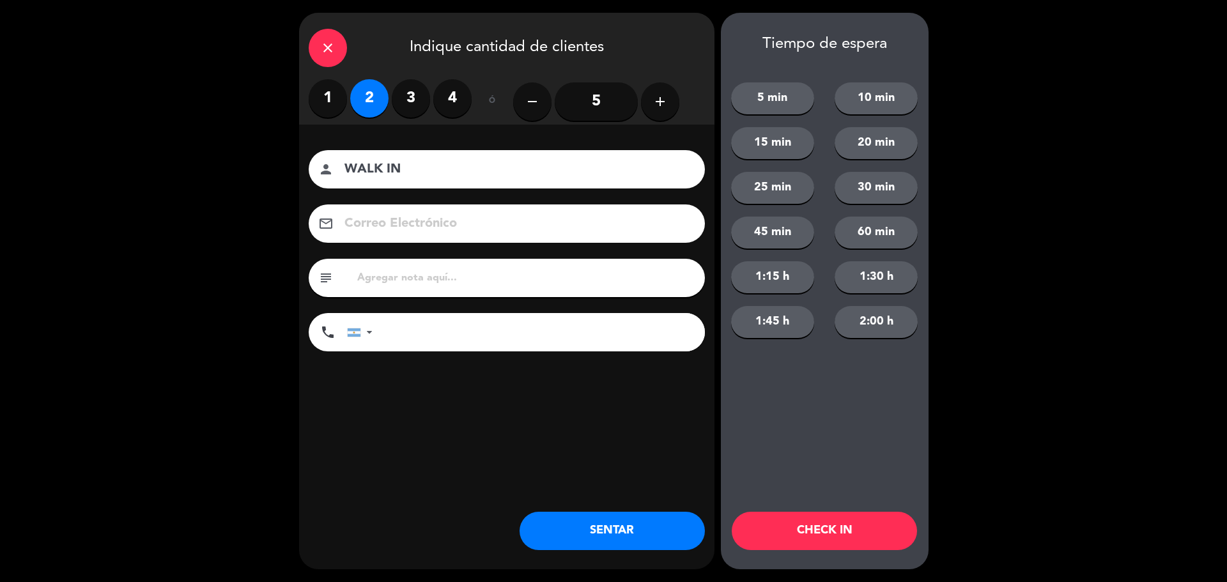
click at [586, 530] on button "SENTAR" at bounding box center [611, 531] width 185 height 38
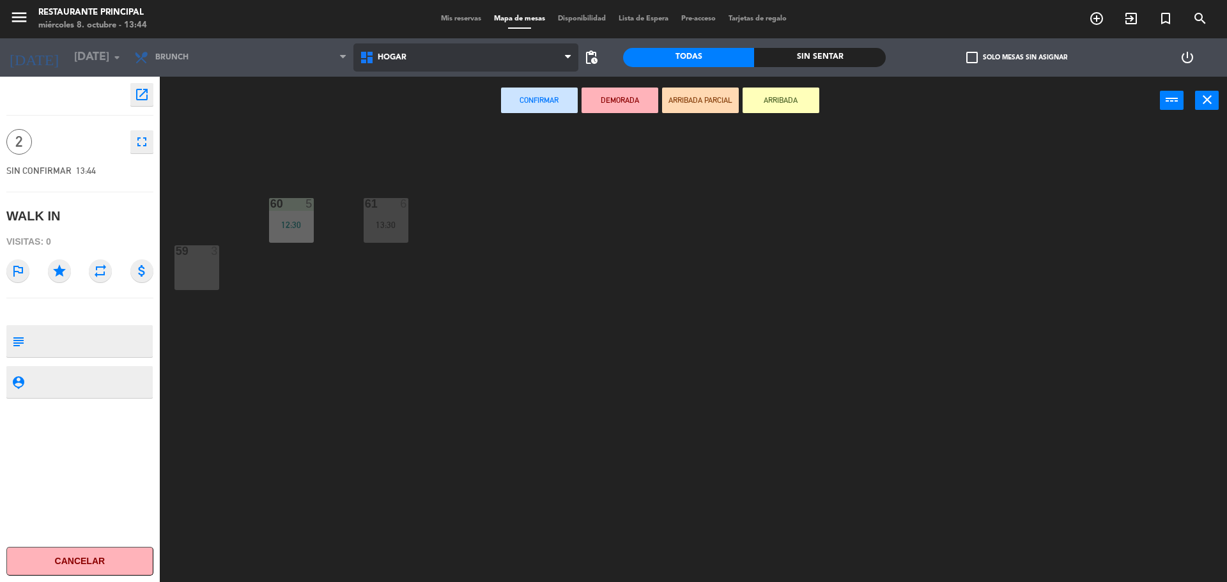
click at [465, 62] on span "Hogar" at bounding box center [466, 57] width 226 height 28
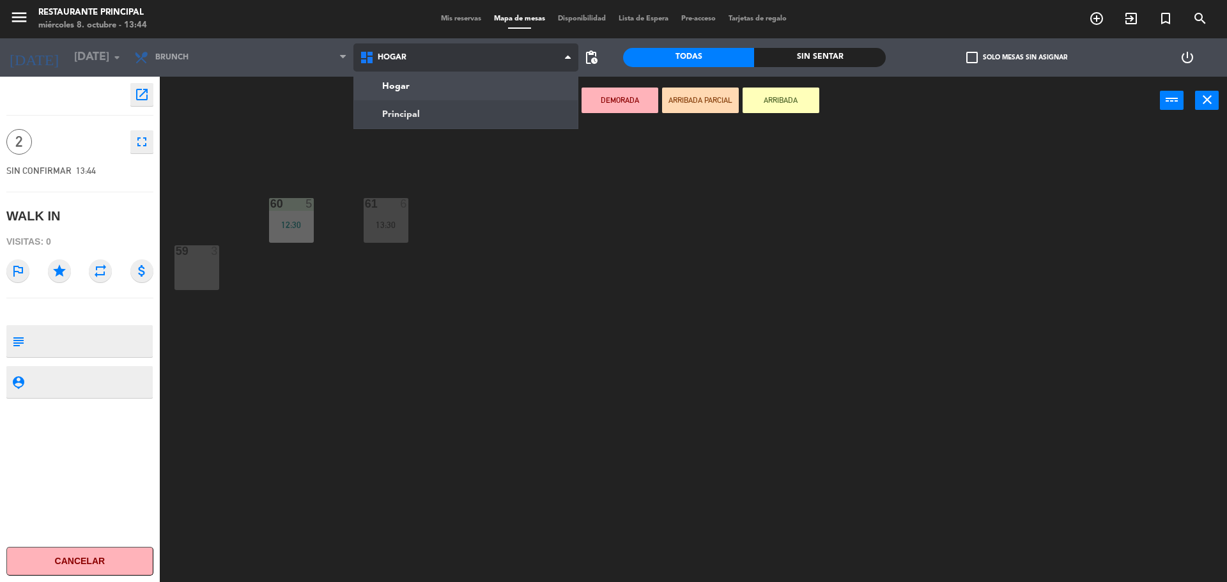
click at [430, 115] on ng-component "menu Restaurante Principal [DATE] 8. octubre - 13:44 Mis reservas Mapa de mesas…" at bounding box center [613, 292] width 1227 height 585
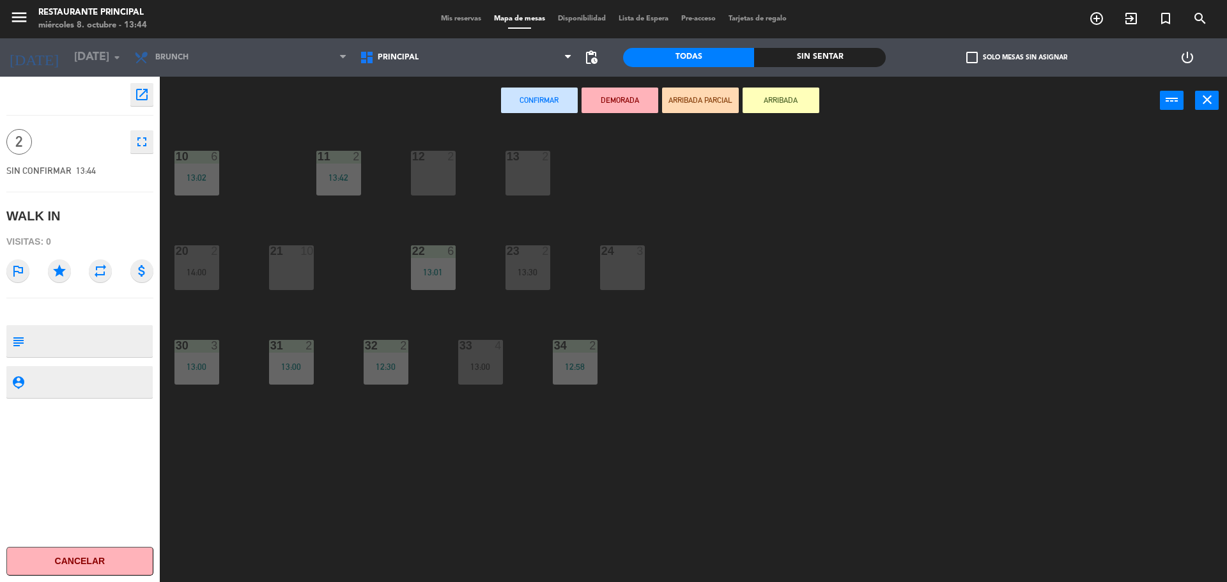
click at [523, 172] on div "13 2" at bounding box center [527, 173] width 45 height 45
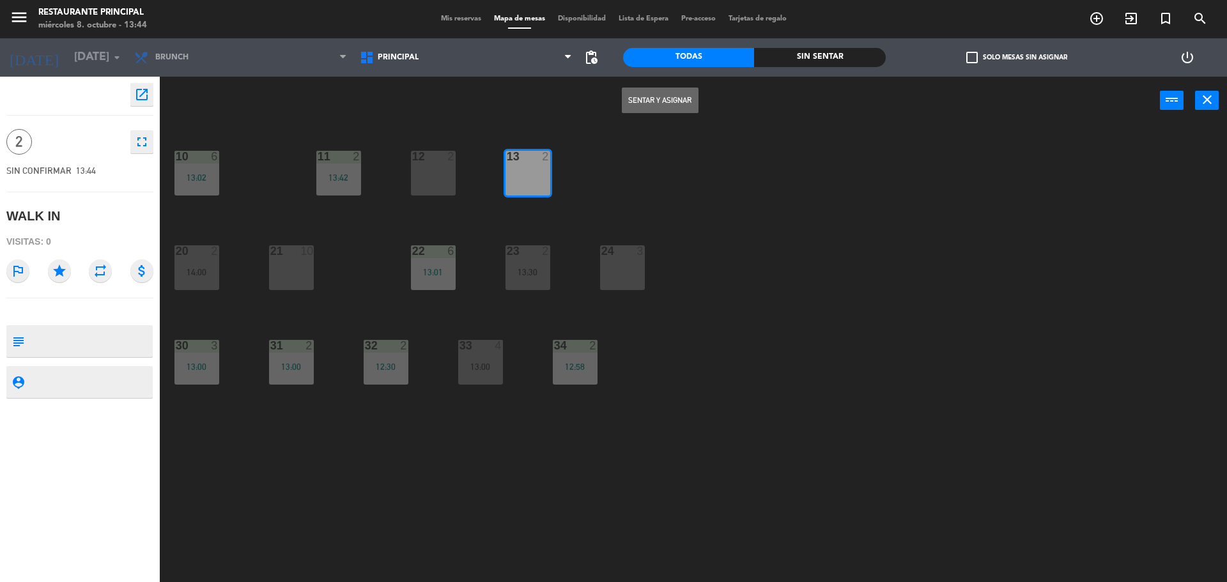
click at [634, 98] on button "Sentar y Asignar" at bounding box center [660, 101] width 77 height 26
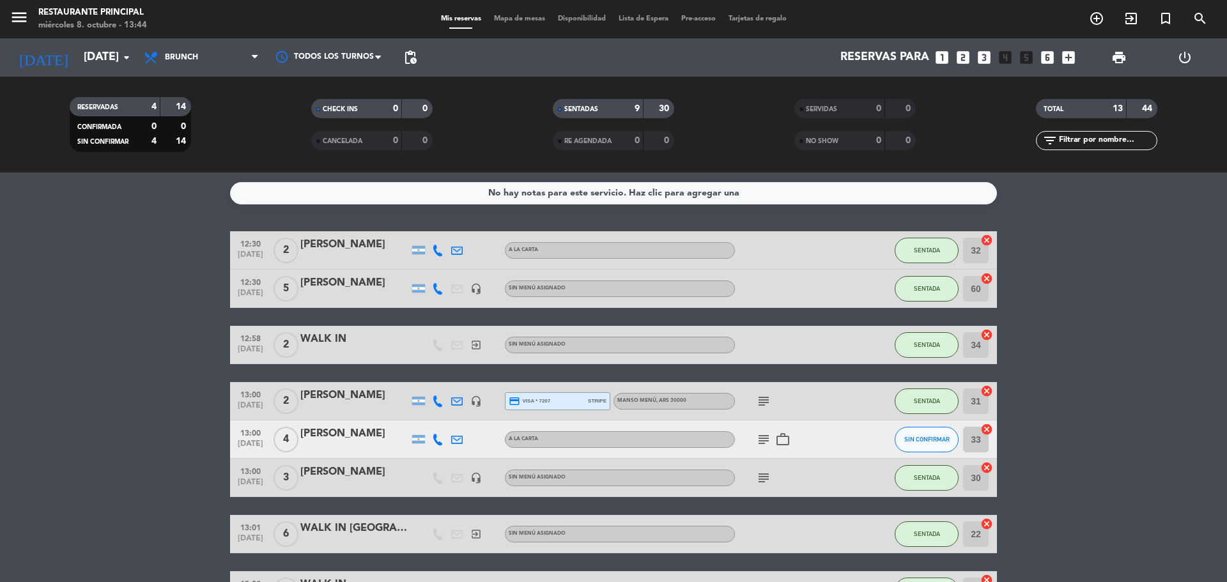
click at [1122, 283] on bookings-row "12:30 [DATE] 2 [PERSON_NAME] A LA CARTA SENTADA 32 cancel 12:30 [DATE] 5 [PERSO…" at bounding box center [613, 552] width 1227 height 642
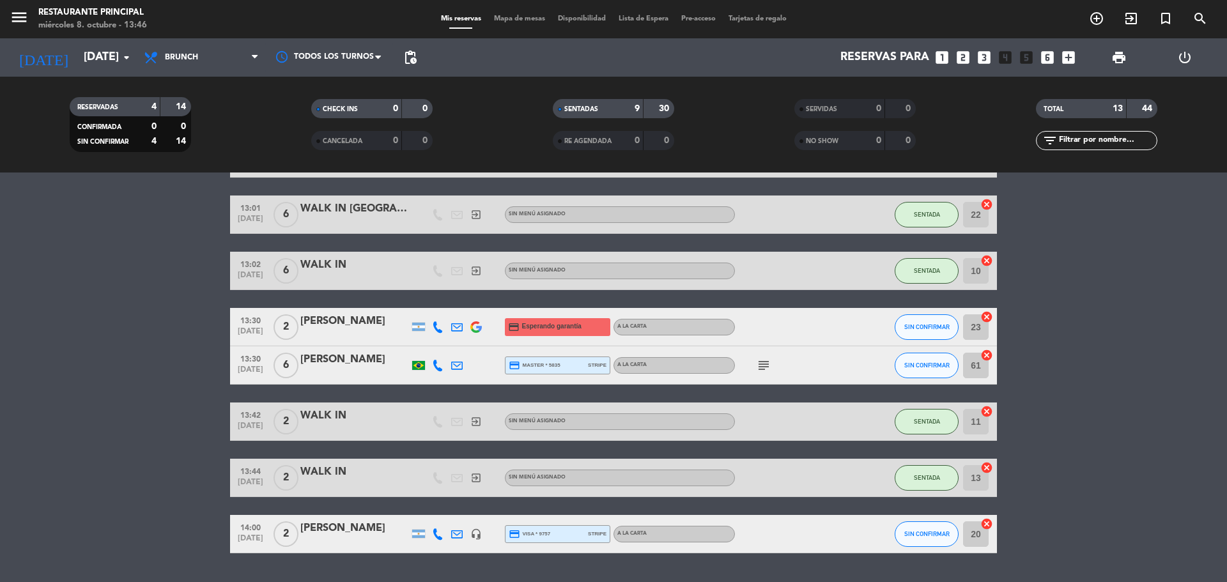
scroll to position [355, 0]
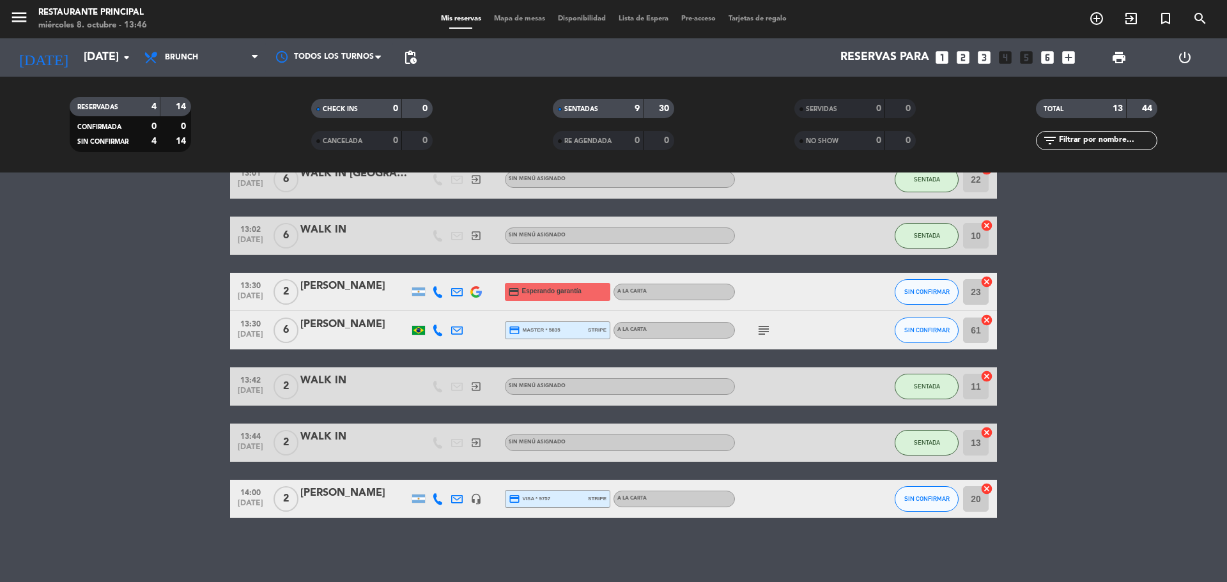
drag, startPoint x: 1052, startPoint y: 274, endPoint x: 1043, endPoint y: 268, distance: 10.5
click at [1052, 272] on bookings-row "12:30 [DATE] 2 [PERSON_NAME] A LA CARTA SENTADA 32 cancel 12:30 [DATE] 5 [PERSO…" at bounding box center [613, 198] width 1227 height 642
click at [1050, 380] on bookings-row "12:30 [DATE] 2 [PERSON_NAME] A LA CARTA SENTADA 32 cancel 12:30 [DATE] 5 [PERSO…" at bounding box center [613, 198] width 1227 height 642
click at [512, 15] on span "Mapa de mesas" at bounding box center [520, 18] width 64 height 7
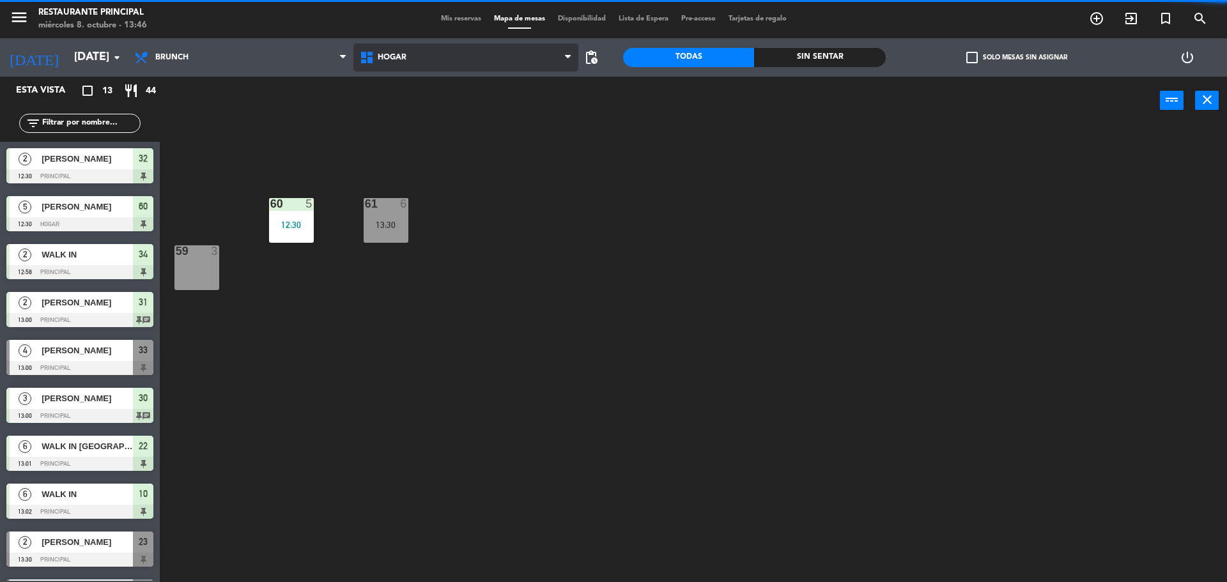
click at [428, 59] on span "Hogar" at bounding box center [466, 57] width 226 height 28
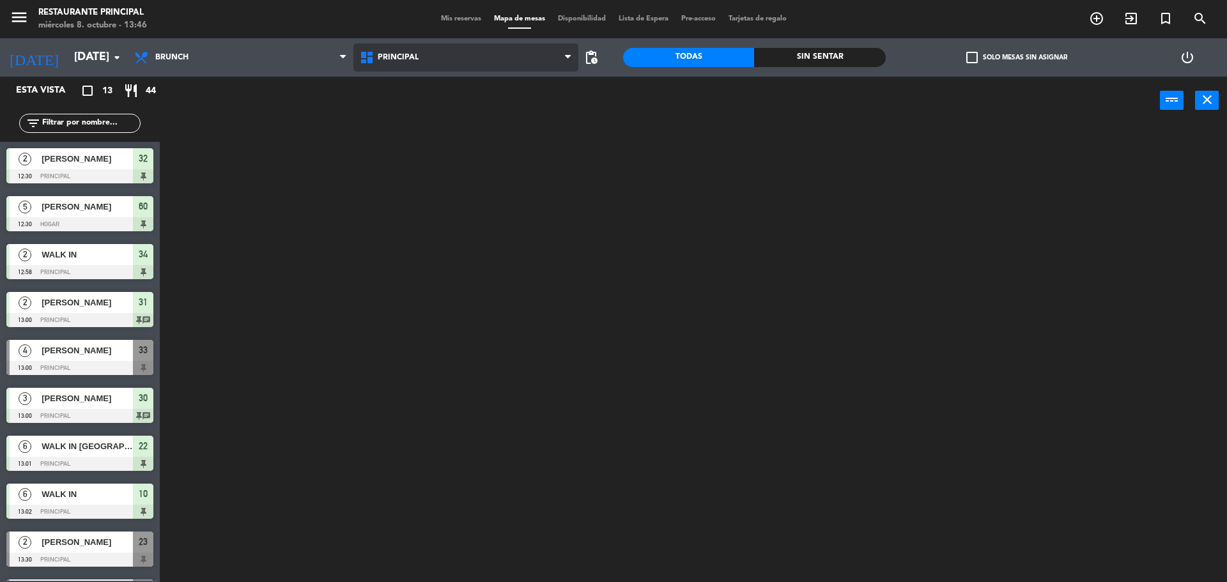
click at [420, 123] on ng-component "menu Restaurante Principal [DATE] 8. octubre - 13:46 Mis reservas Mapa de mesas…" at bounding box center [613, 292] width 1227 height 585
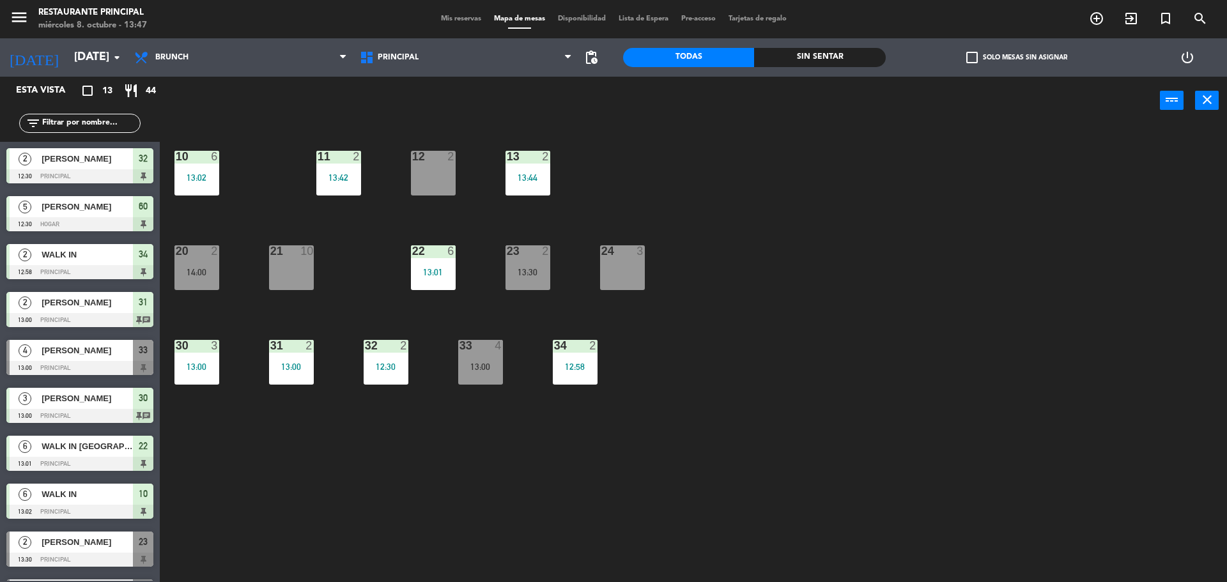
click at [296, 279] on div "21 10" at bounding box center [291, 267] width 45 height 45
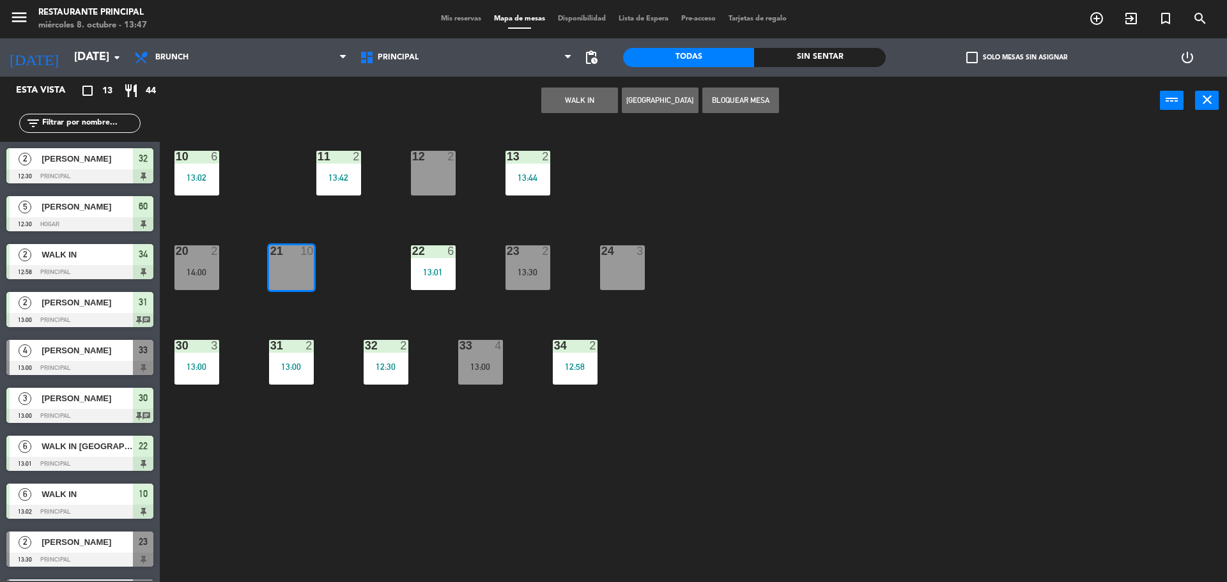
click at [754, 104] on button "Bloquear Mesa" at bounding box center [740, 101] width 77 height 26
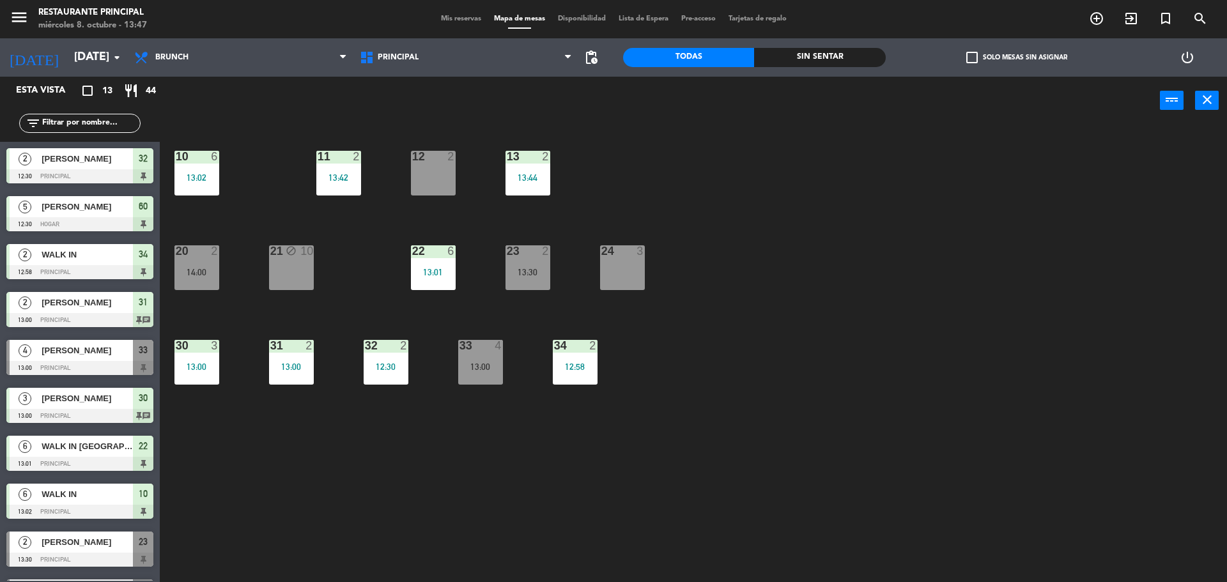
click at [380, 229] on div "10 6 13:02 11 2 13:42 12 2 13 2 13:44 20 2 14:00 21 block 10 22 6 13:01 23 2 13…" at bounding box center [699, 356] width 1055 height 457
click at [673, 176] on div "10 6 13:02 11 2 13:42 12 2 13 2 13:44 20 2 14:00 21 block 10 22 6 13:01 23 2 13…" at bounding box center [699, 356] width 1055 height 457
click at [603, 266] on div "24 3" at bounding box center [622, 267] width 45 height 45
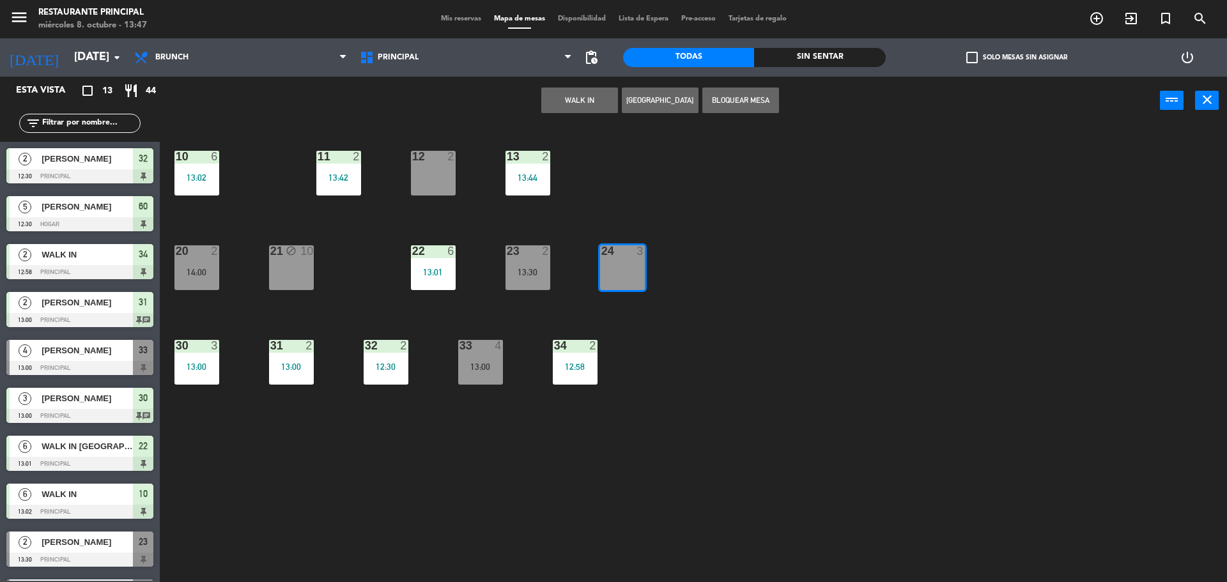
drag, startPoint x: 622, startPoint y: 256, endPoint x: 638, endPoint y: 249, distance: 16.9
click at [622, 256] on div at bounding box center [621, 251] width 21 height 12
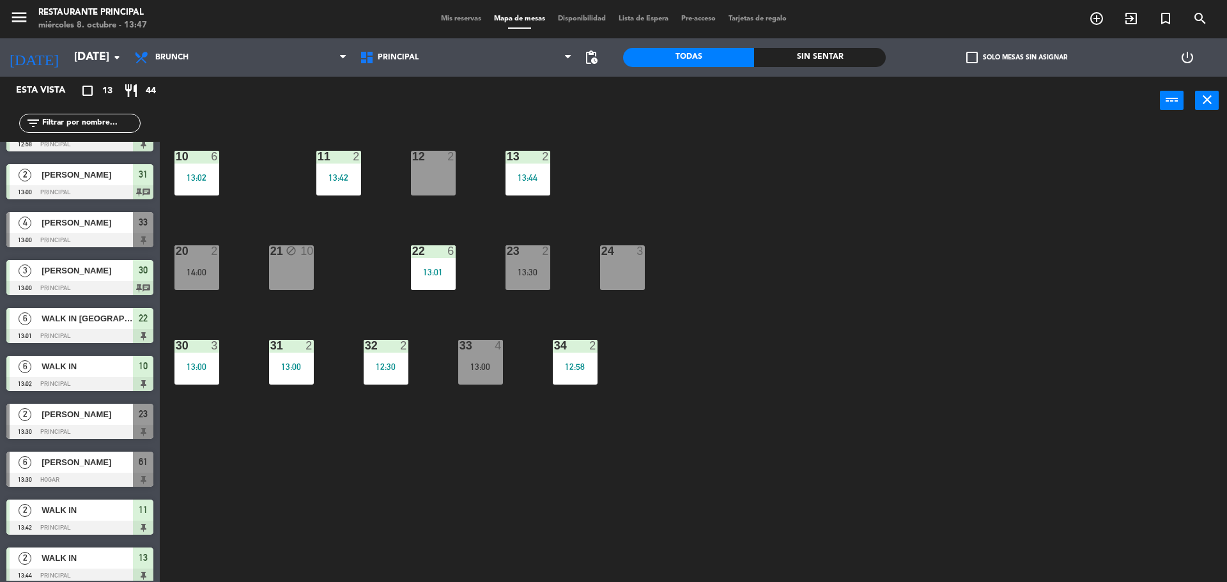
scroll to position [184, 0]
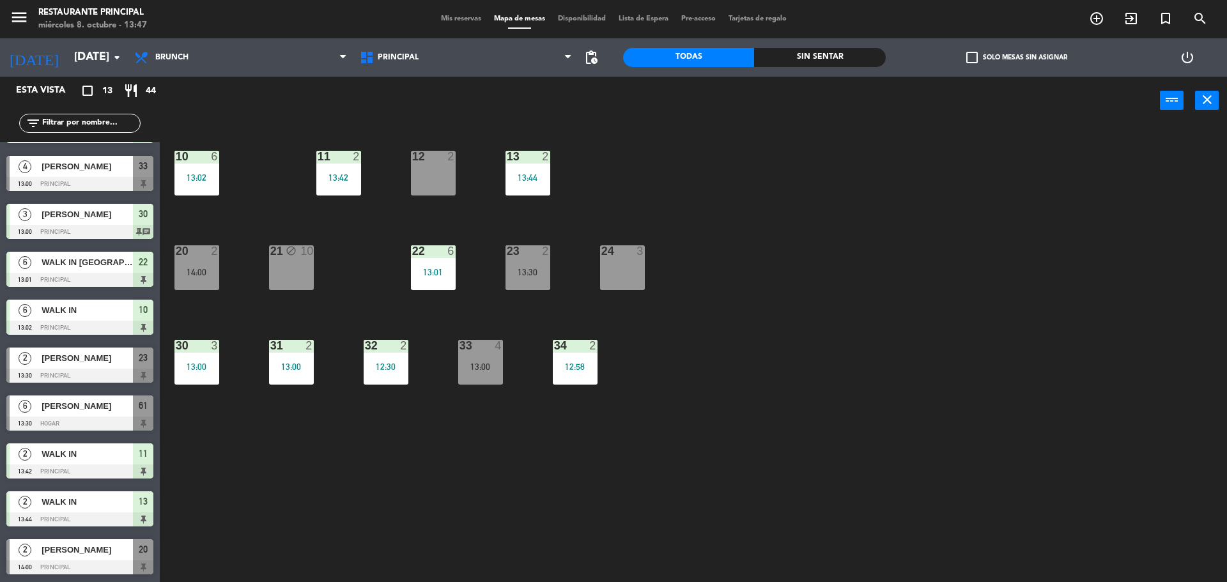
click at [528, 271] on div "13:30" at bounding box center [527, 272] width 45 height 9
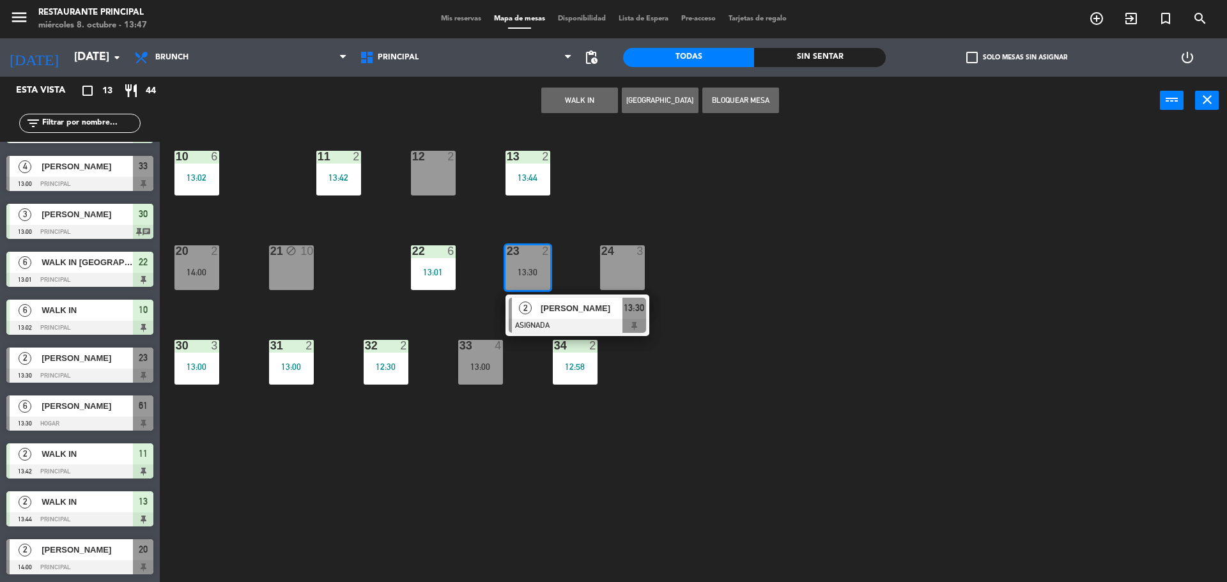
click at [623, 263] on div "24 3" at bounding box center [622, 267] width 45 height 45
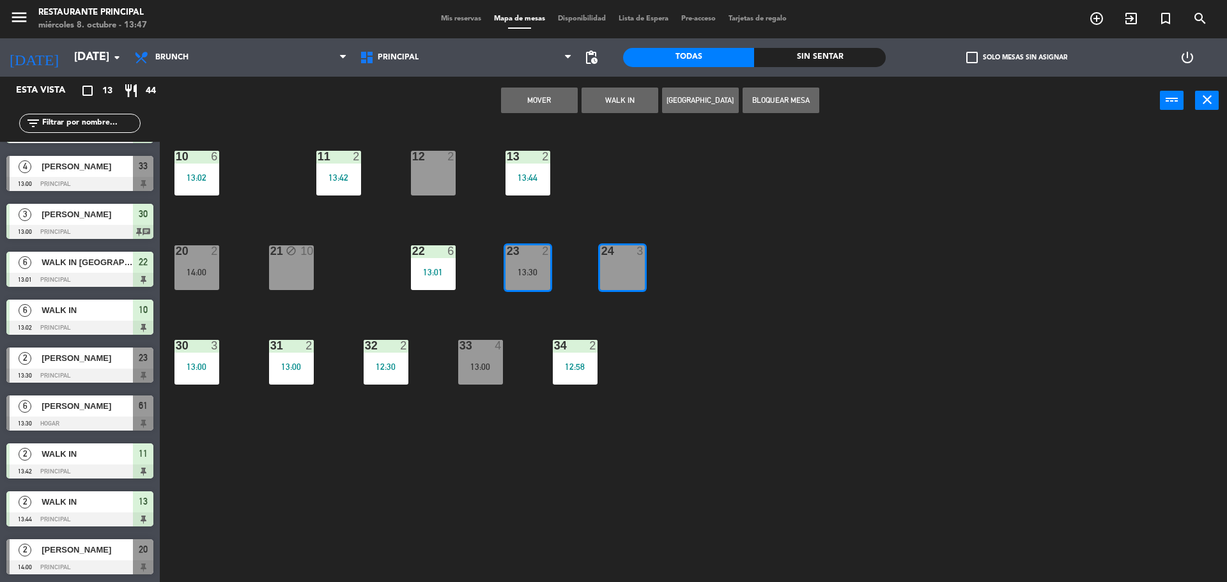
click at [543, 100] on button "Mover" at bounding box center [539, 101] width 77 height 26
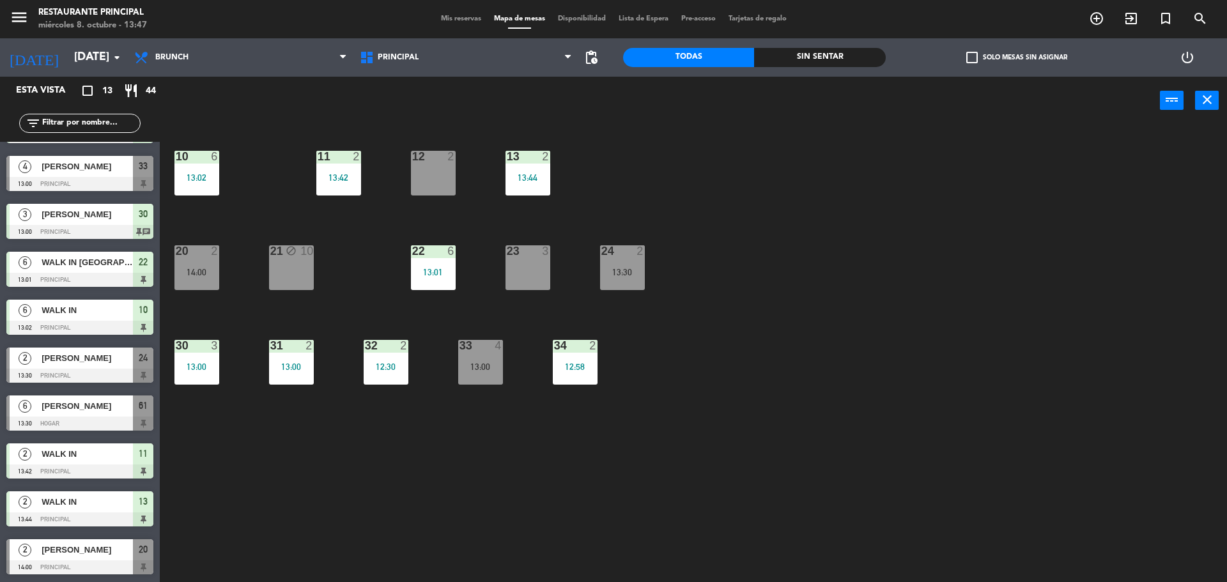
click at [136, 557] on div "20" at bounding box center [143, 549] width 20 height 21
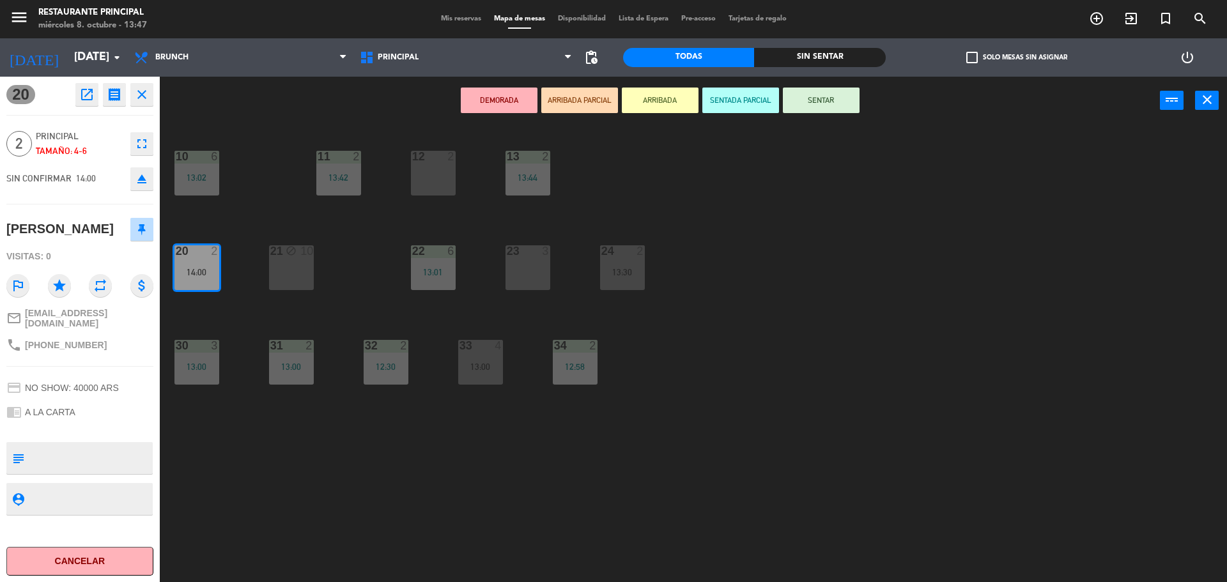
click at [519, 265] on div "23 3" at bounding box center [527, 267] width 45 height 45
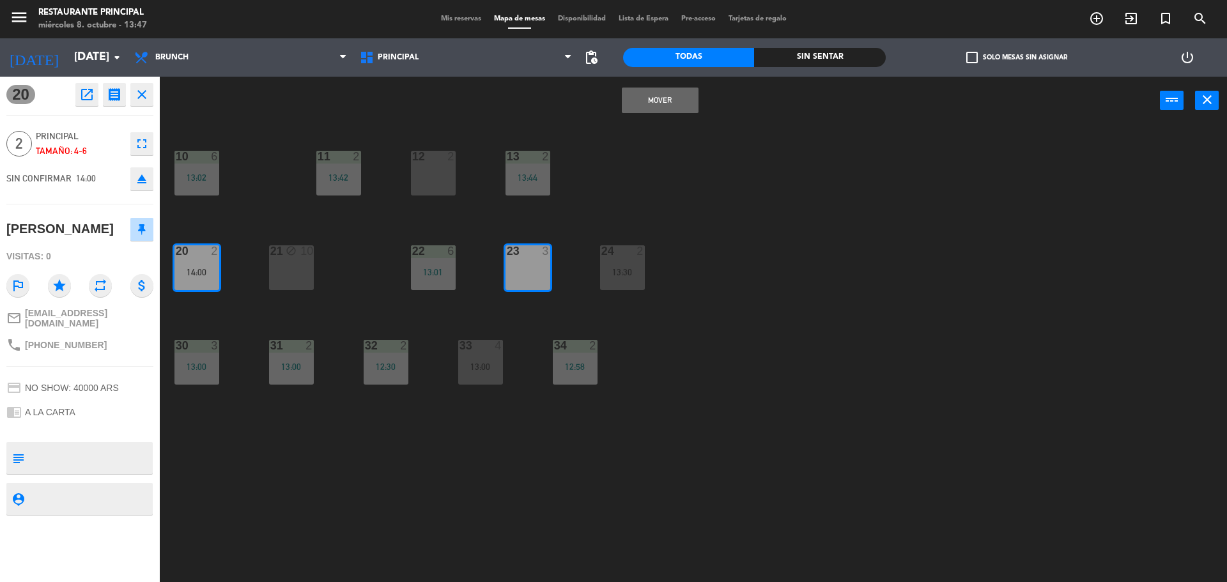
click at [644, 97] on button "Mover" at bounding box center [660, 101] width 77 height 26
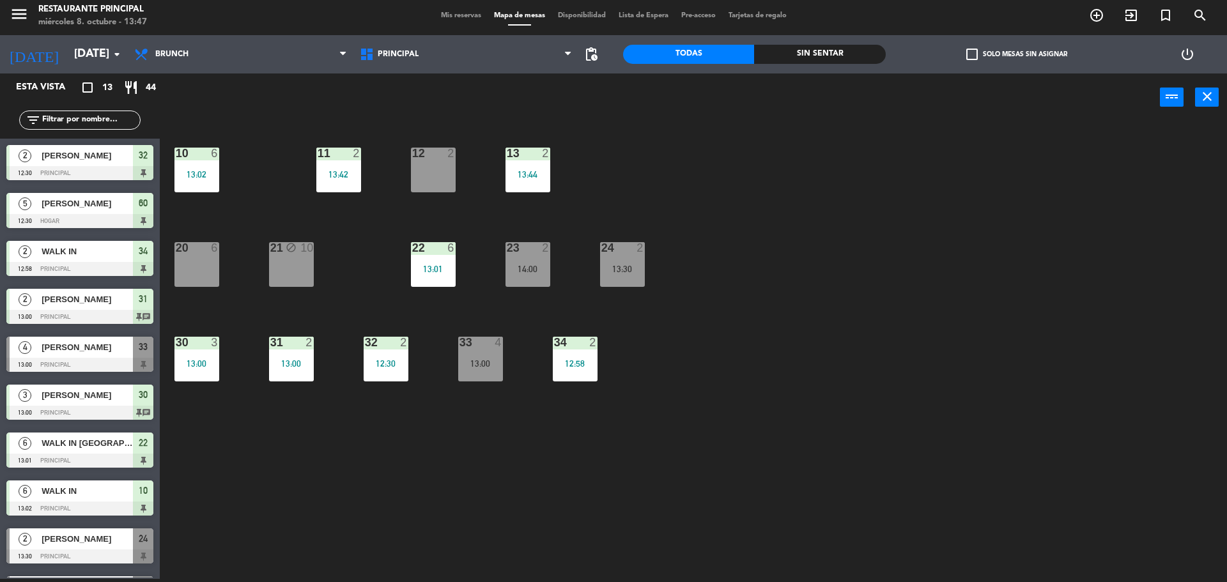
scroll to position [176, 0]
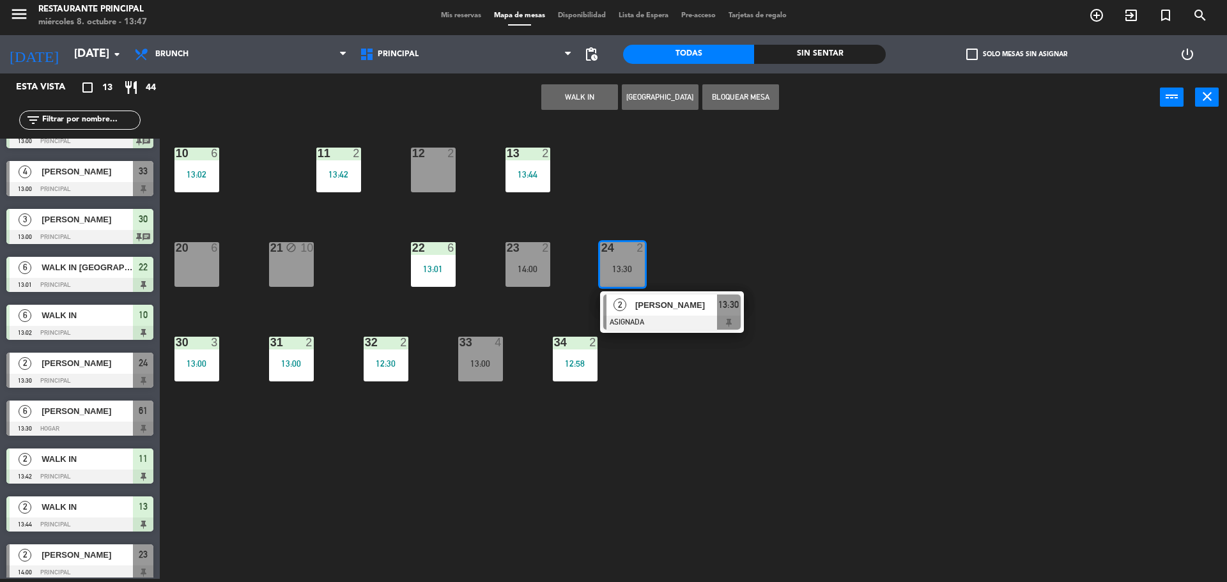
click at [190, 274] on div "20 6" at bounding box center [196, 264] width 45 height 45
click at [528, 91] on button "Mover" at bounding box center [539, 97] width 77 height 26
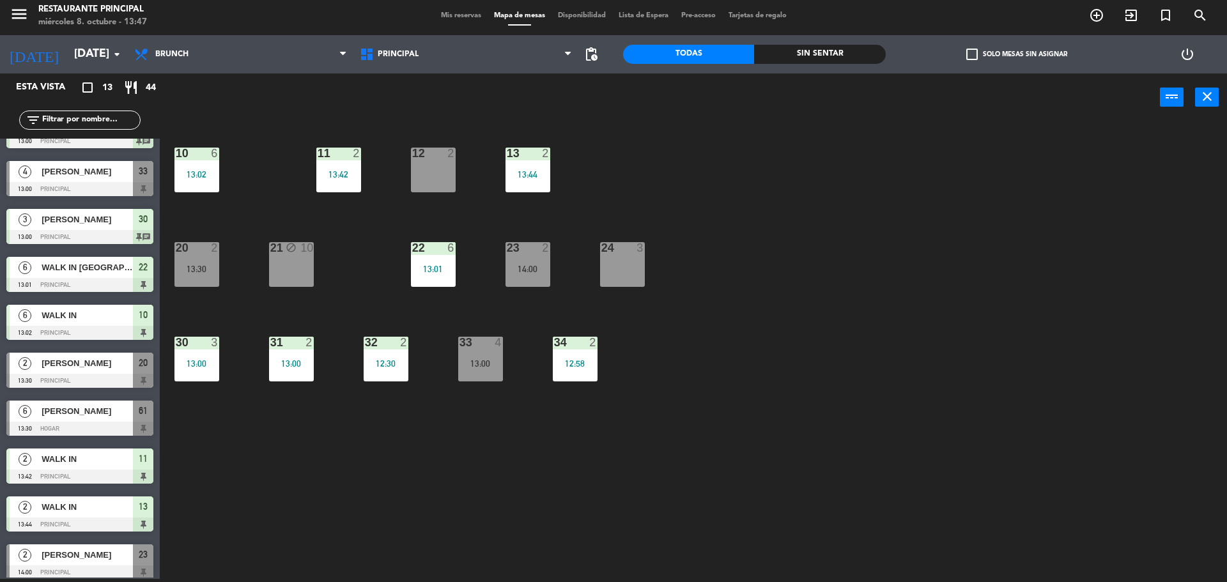
click at [613, 273] on div "24 3" at bounding box center [622, 264] width 45 height 45
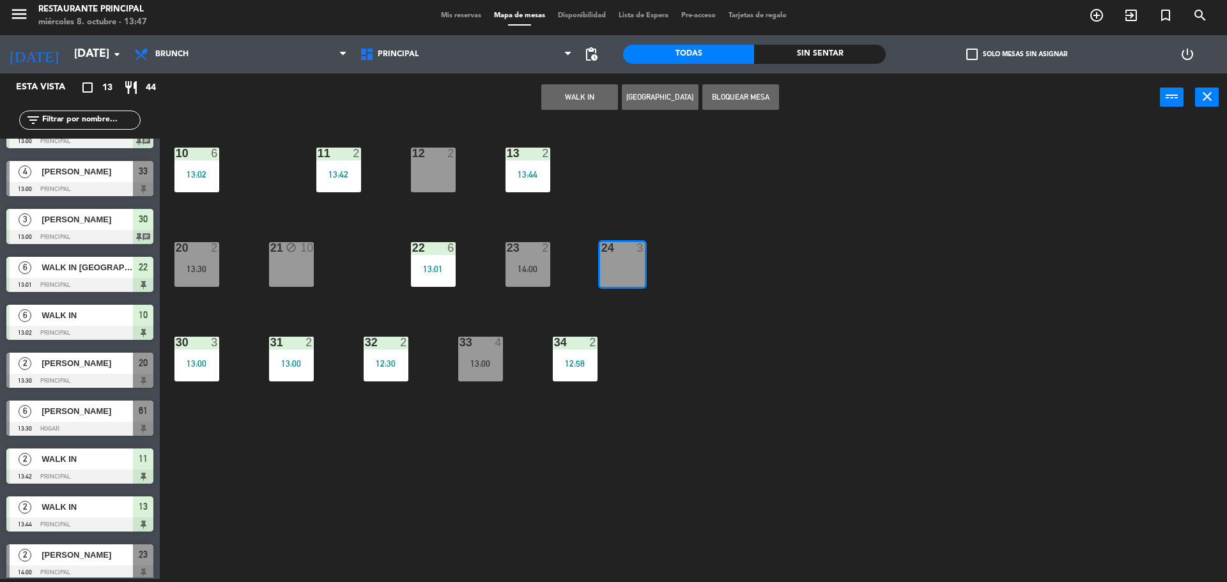
click at [726, 103] on button "Bloquear Mesa" at bounding box center [740, 97] width 77 height 26
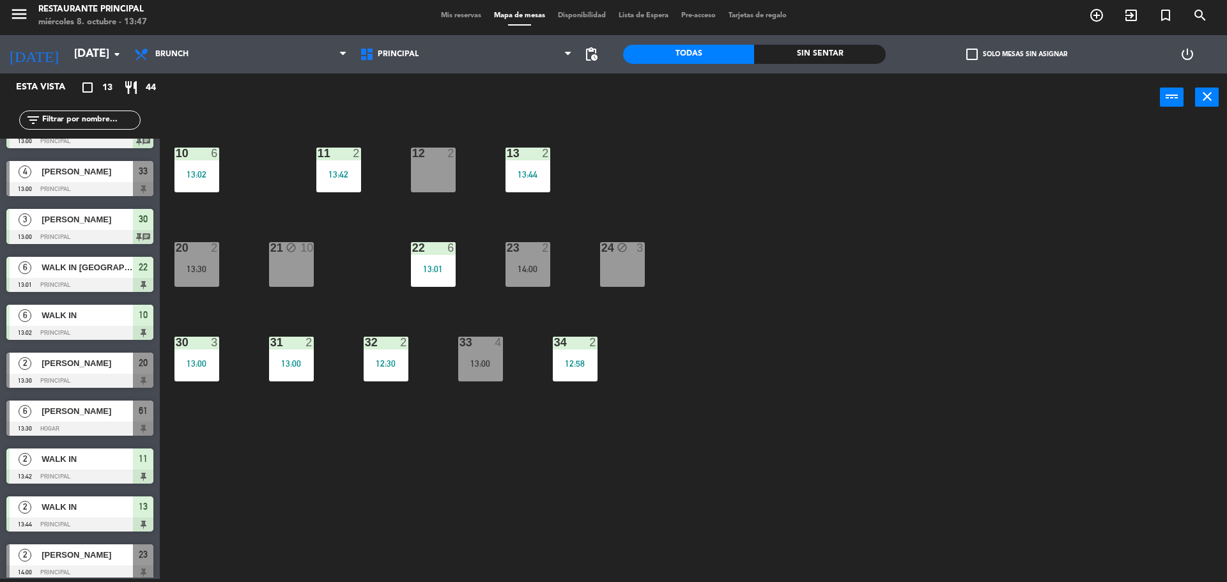
click at [447, 172] on div "12 2" at bounding box center [433, 170] width 45 height 45
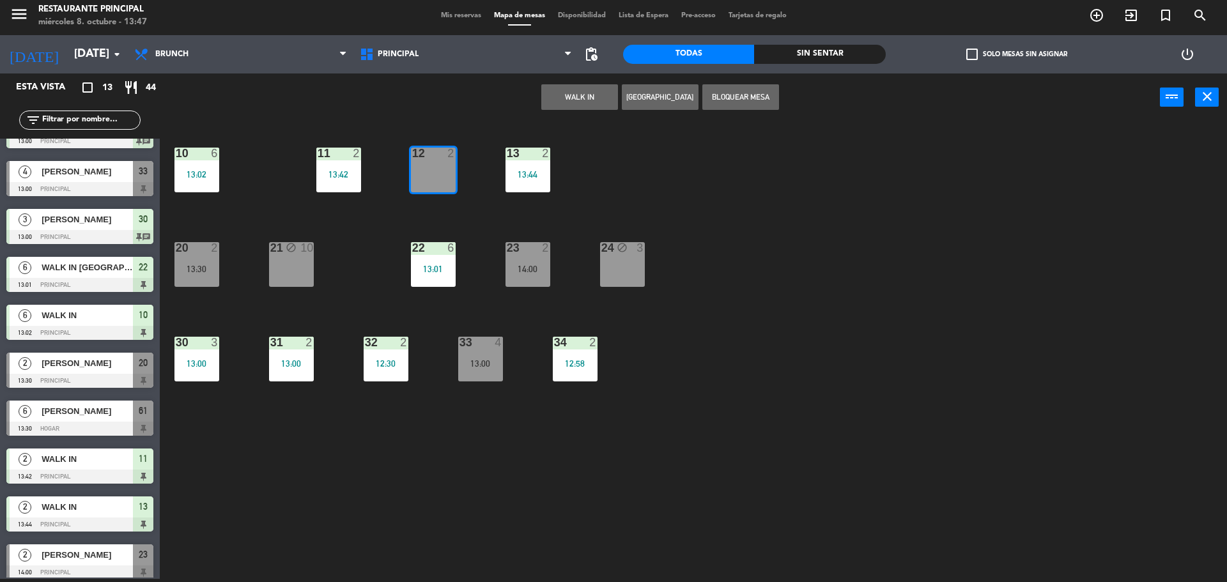
click at [728, 102] on button "Bloquear Mesa" at bounding box center [740, 97] width 77 height 26
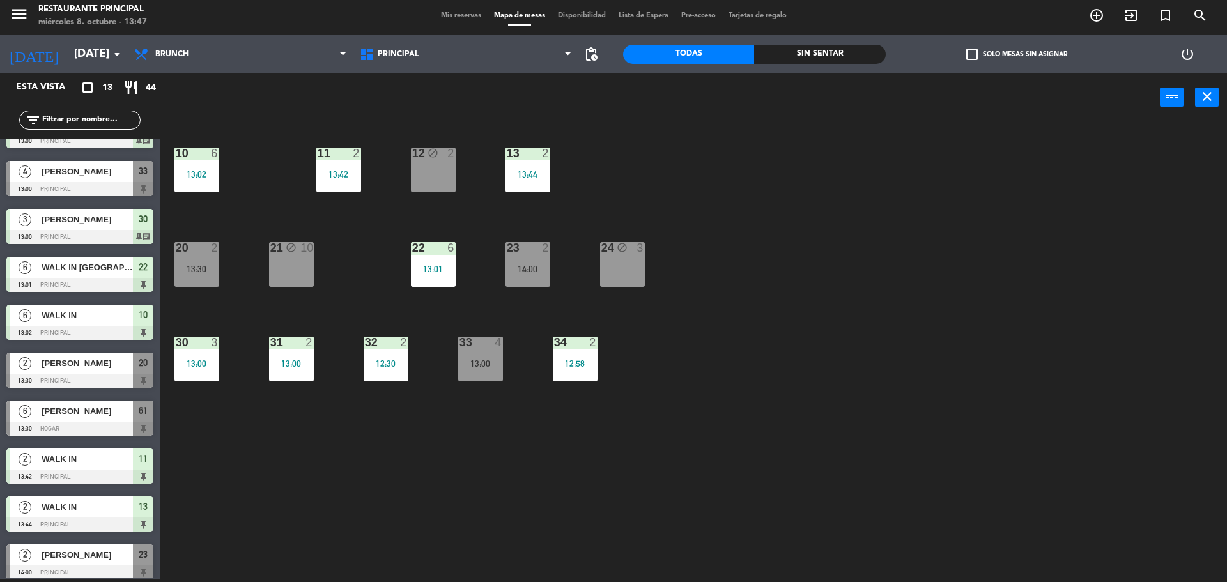
click at [441, 12] on span "Mis reservas" at bounding box center [460, 15] width 53 height 7
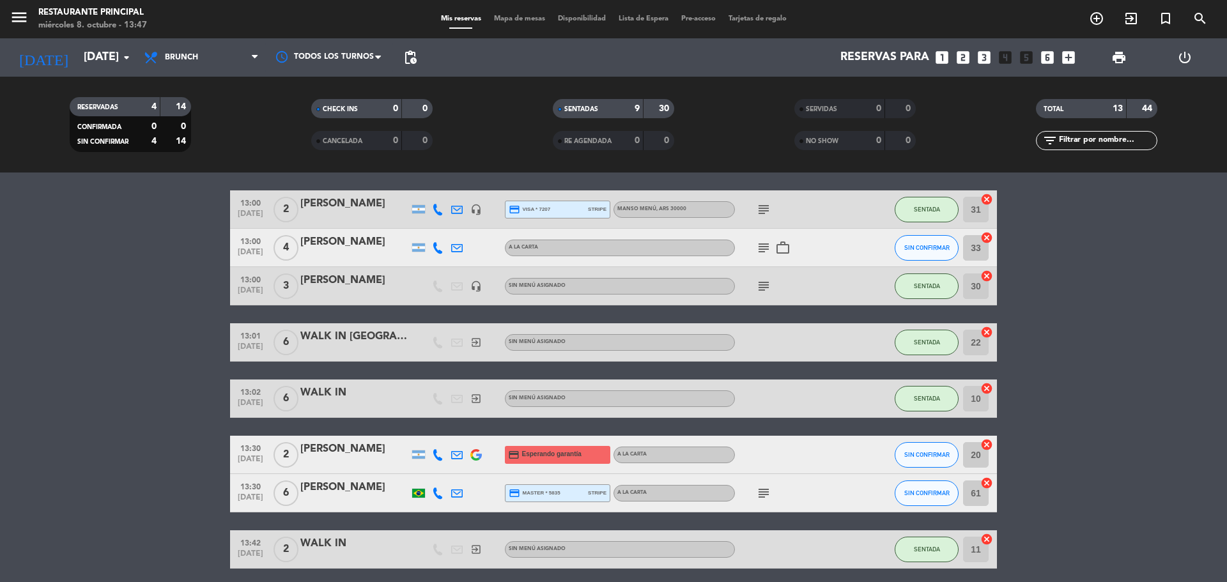
scroll to position [355, 0]
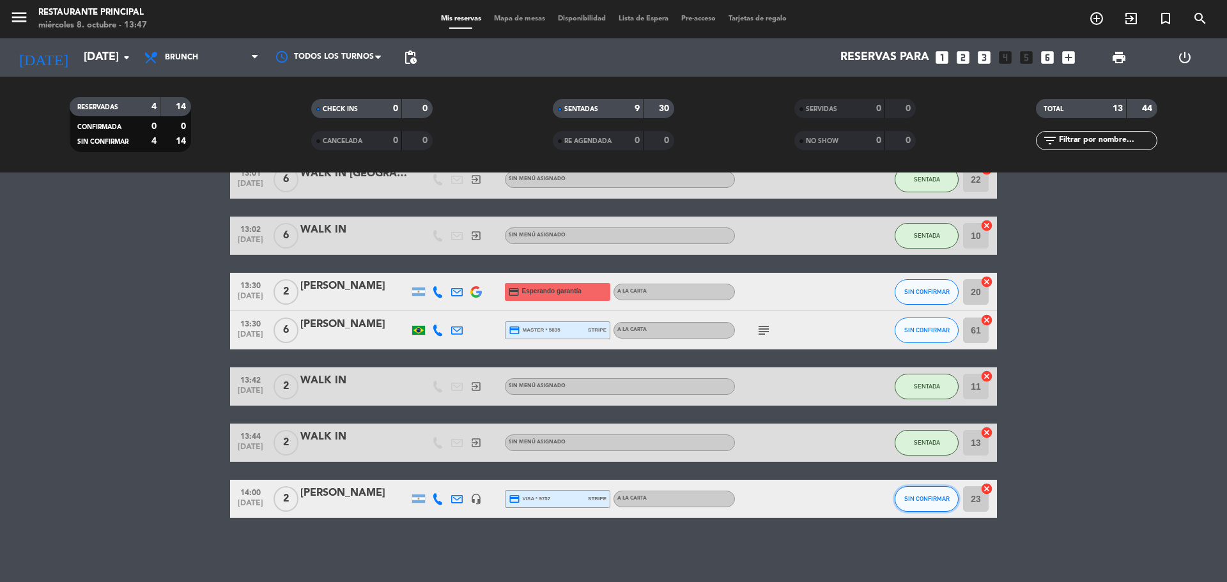
click at [944, 500] on span "SIN CONFIRMAR" at bounding box center [926, 498] width 45 height 7
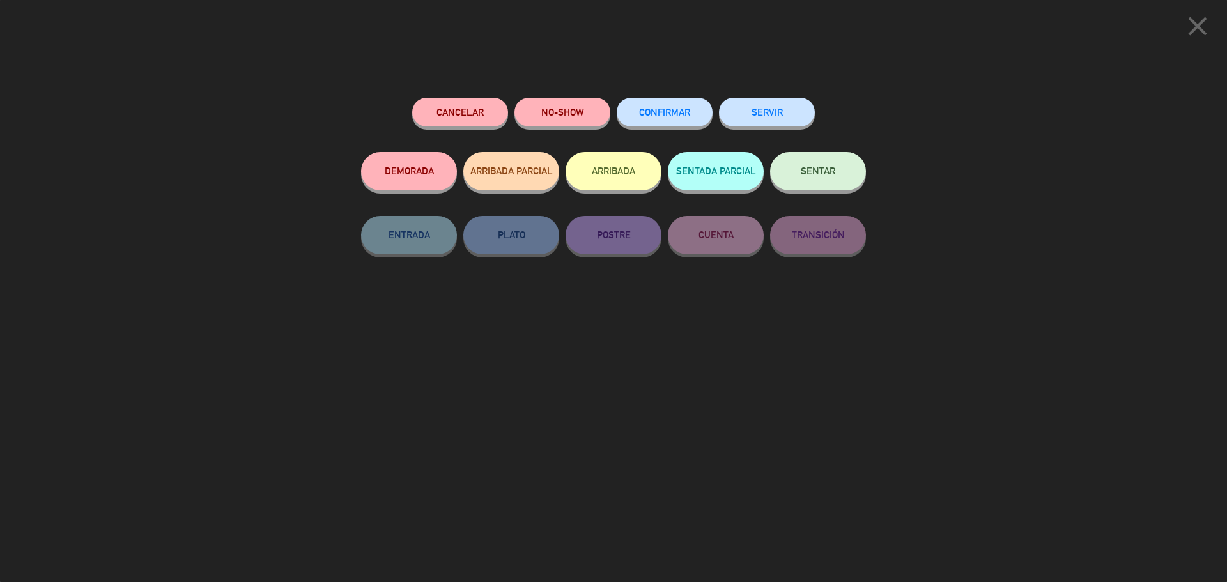
click at [824, 187] on button "SENTAR" at bounding box center [818, 171] width 96 height 38
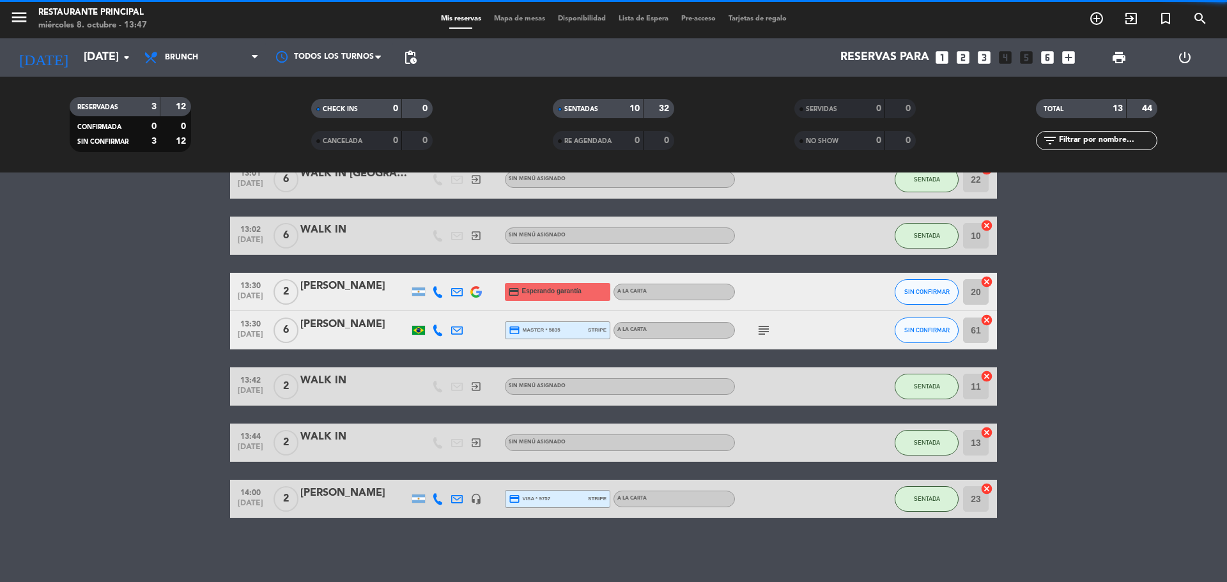
click at [1069, 307] on bookings-row "12:30 [DATE] 2 [PERSON_NAME] A LA CARTA SENTADA 32 cancel 12:30 [DATE] 5 [PERSO…" at bounding box center [613, 198] width 1227 height 642
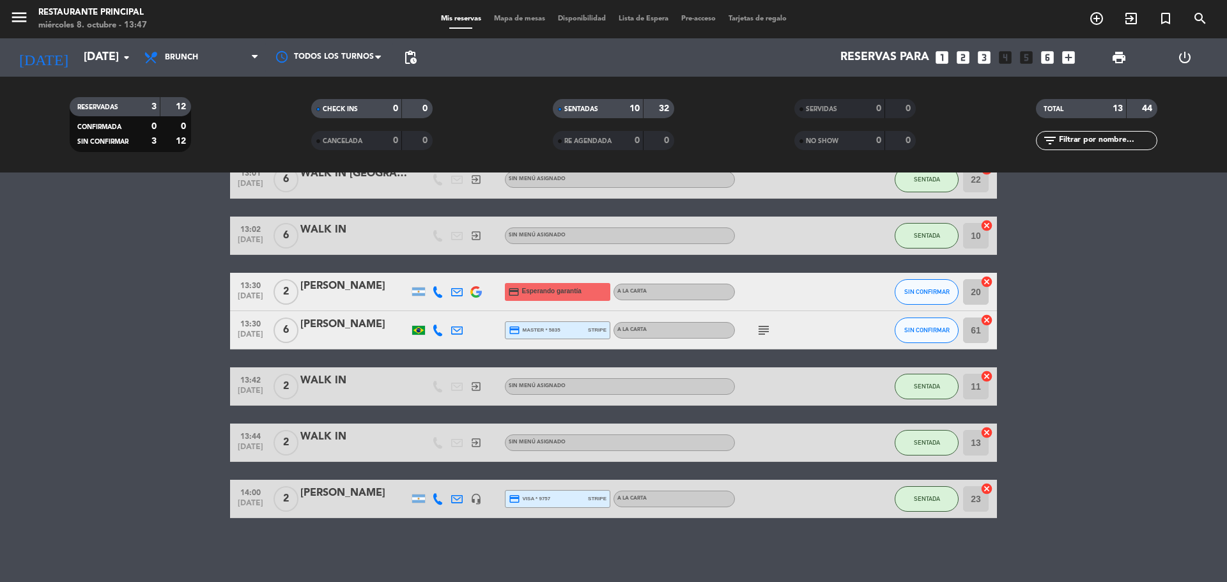
click at [1040, 316] on bookings-row "12:30 [DATE] 2 [PERSON_NAME] A LA CARTA SENTADA 32 cancel 12:30 [DATE] 5 [PERSO…" at bounding box center [613, 198] width 1227 height 642
click at [1027, 346] on bookings-row "12:30 [DATE] 2 [PERSON_NAME] A LA CARTA SENTADA 32 cancel 12:30 [DATE] 5 [PERSO…" at bounding box center [613, 198] width 1227 height 642
click at [760, 329] on icon "subject" at bounding box center [763, 330] width 15 height 15
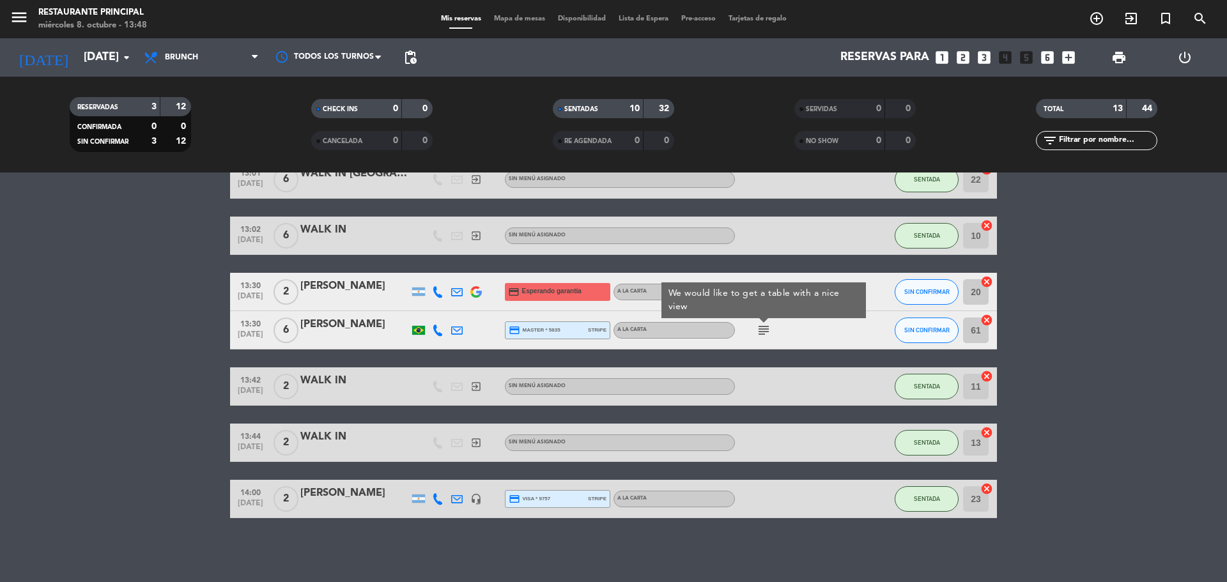
click at [1163, 313] on bookings-row "12:30 [DATE] 2 [PERSON_NAME] A LA CARTA SENTADA 32 cancel 12:30 [DATE] 5 [PERSO…" at bounding box center [613, 198] width 1227 height 642
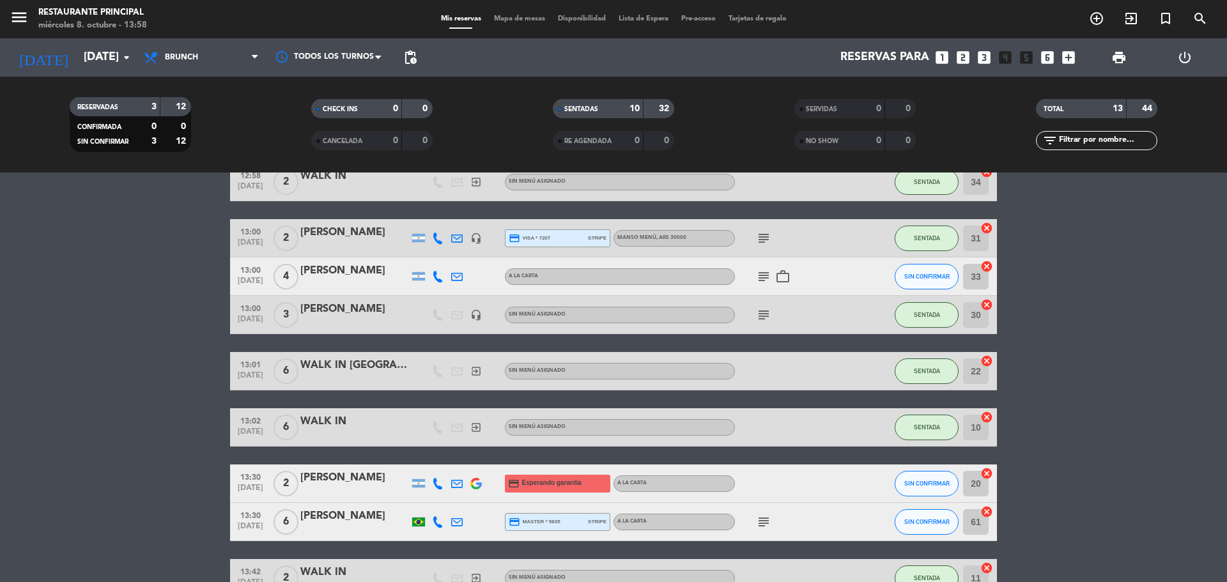
scroll to position [99, 0]
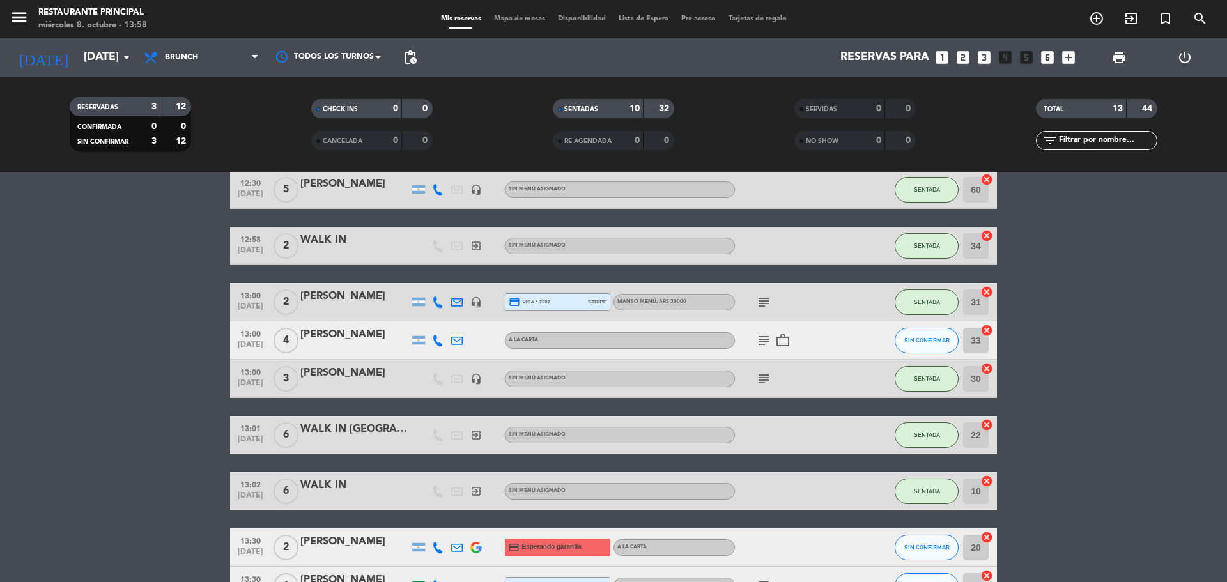
click at [438, 303] on icon at bounding box center [438, 302] width 12 height 12
click at [476, 306] on icon "headset_mic" at bounding box center [476, 302] width 12 height 12
click at [465, 306] on div at bounding box center [456, 302] width 19 height 38
click at [459, 305] on icon at bounding box center [457, 302] width 12 height 12
click at [438, 304] on icon at bounding box center [438, 302] width 12 height 12
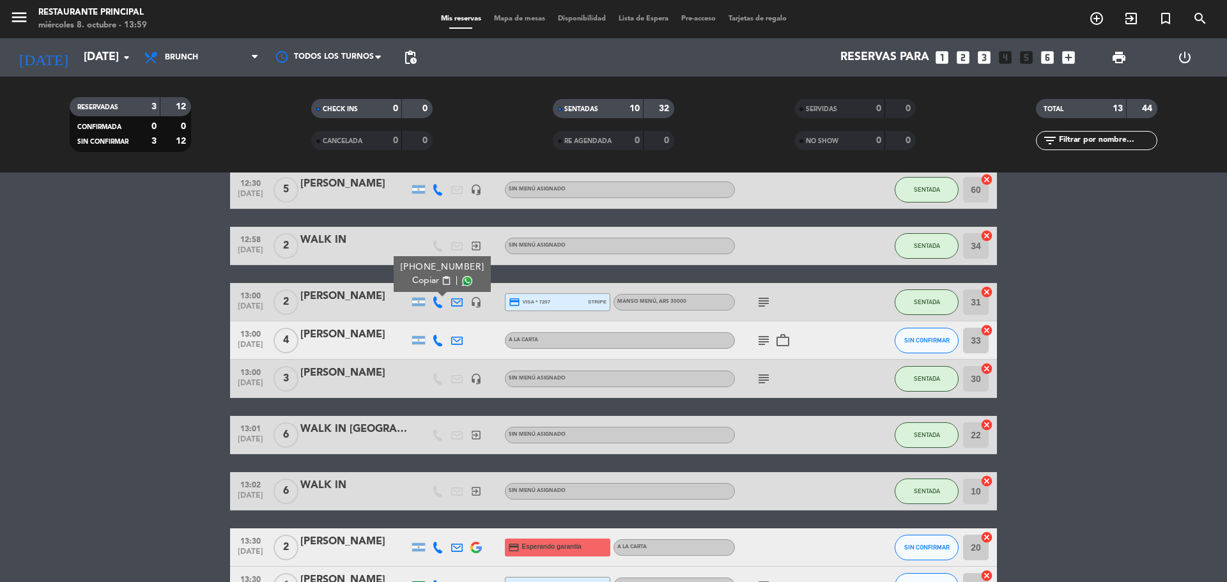
drag, startPoint x: 422, startPoint y: 267, endPoint x: 475, endPoint y: 260, distance: 53.5
click at [475, 260] on div "[PHONE_NUMBER] Copiar content_paste |" at bounding box center [442, 274] width 97 height 36
click at [1160, 258] on bookings-row "12:30 [DATE] 2 [PERSON_NAME] A LA CARTA SENTADA 32 cancel 12:30 [DATE] 5 [PERSO…" at bounding box center [613, 453] width 1227 height 642
click at [769, 305] on icon "subject" at bounding box center [763, 302] width 15 height 15
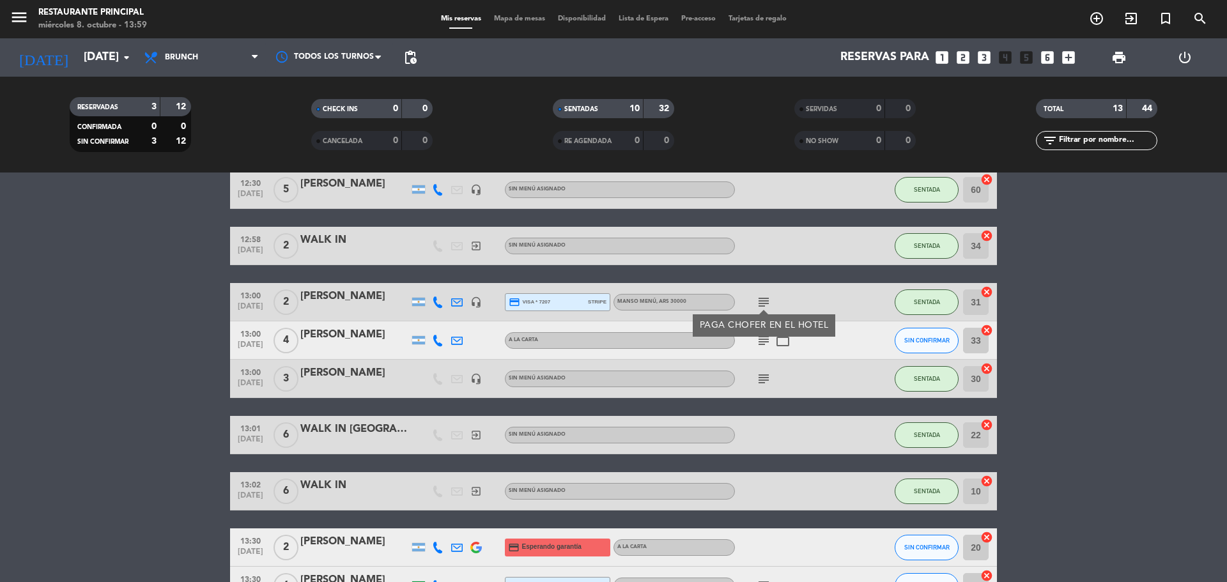
click at [1164, 229] on bookings-row "12:30 [DATE] 2 [PERSON_NAME] A LA CARTA SENTADA 32 cancel 12:30 [DATE] 5 [PERSO…" at bounding box center [613, 453] width 1227 height 642
click at [105, 394] on bookings-row "12:30 [DATE] 2 [PERSON_NAME] A LA CARTA SENTADA 32 cancel 12:30 [DATE] 5 [PERSO…" at bounding box center [613, 453] width 1227 height 642
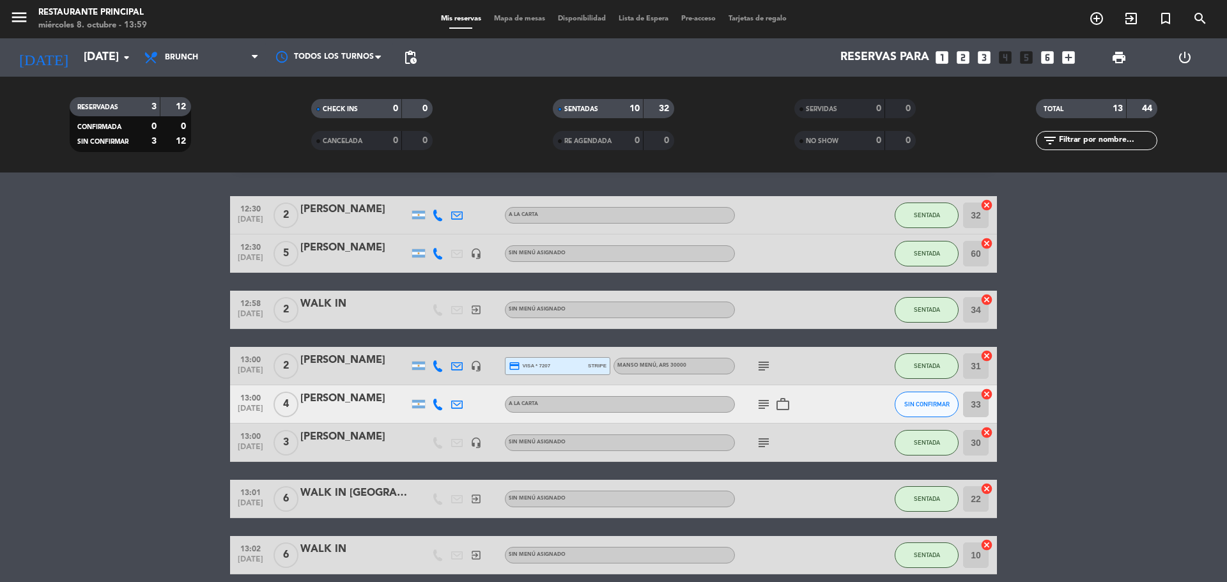
scroll to position [0, 0]
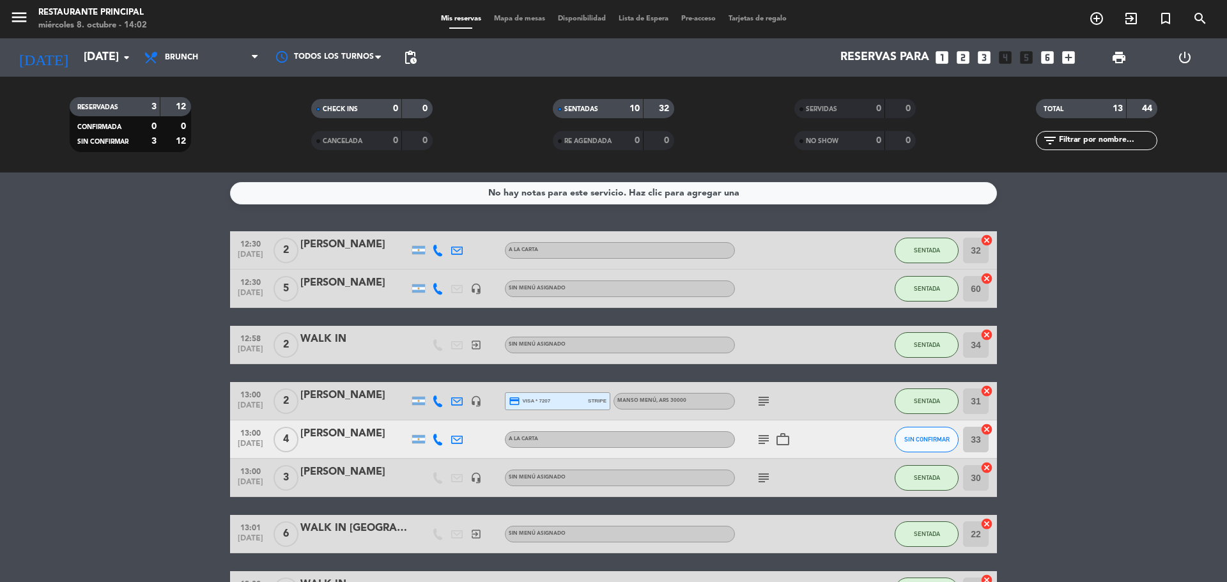
click at [104, 82] on div "RESERVADAS 3 12 CONFIRMADA 0 0 SIN CONFIRMAR 3 12 CHECK INS 0 0 CANCELADA 0 0 S…" at bounding box center [613, 125] width 1227 height 96
click at [108, 65] on input "[DATE]" at bounding box center [151, 58] width 148 height 26
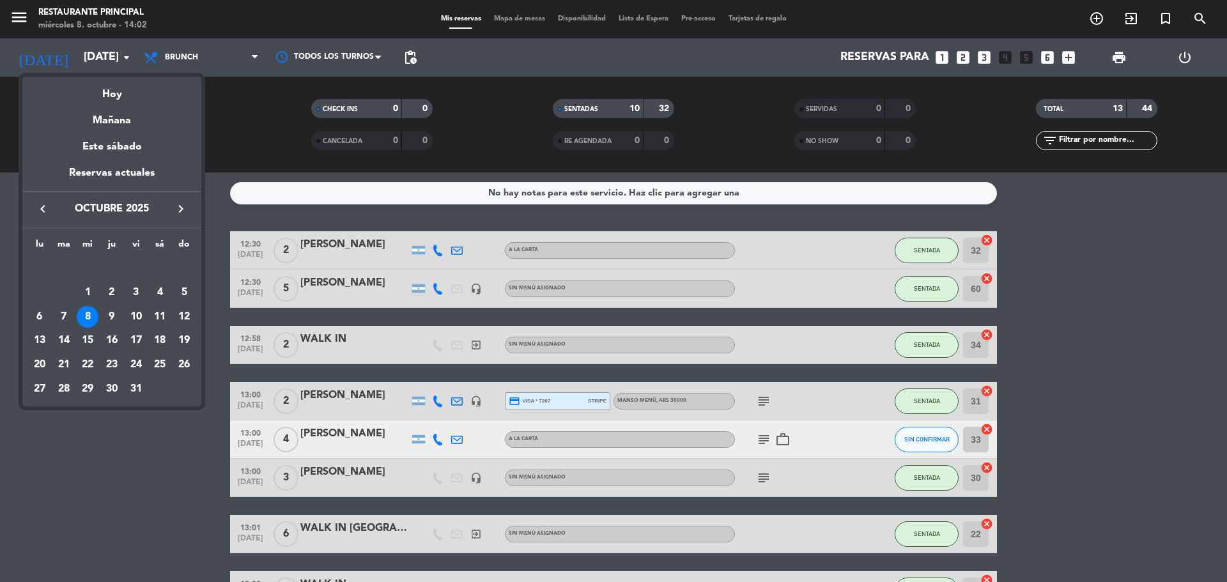
drag, startPoint x: 115, startPoint y: 314, endPoint x: 109, endPoint y: 285, distance: 29.9
click at [114, 314] on div "9" at bounding box center [112, 317] width 22 height 22
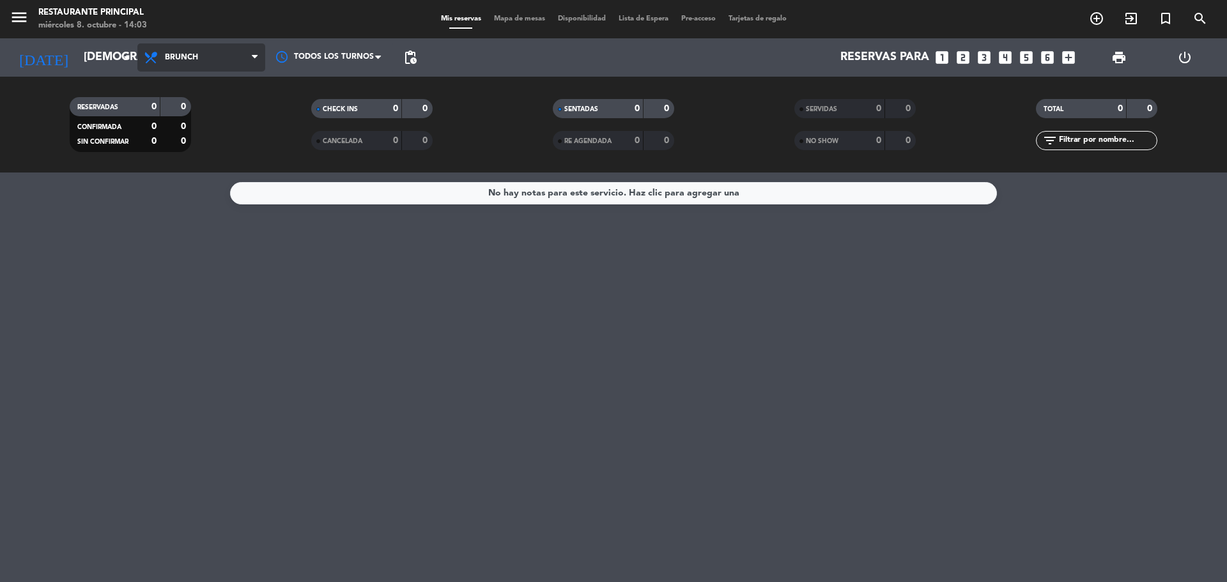
click at [235, 56] on span "Brunch" at bounding box center [201, 57] width 128 height 28
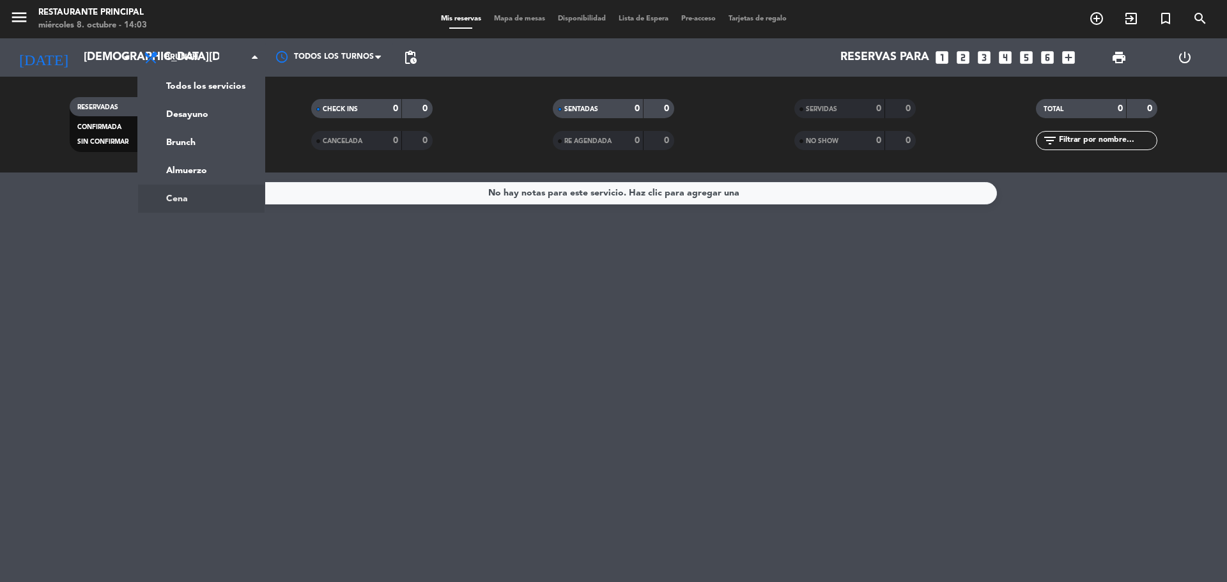
click at [103, 285] on div "No hay notas para este servicio. Haz clic para agregar una" at bounding box center [613, 378] width 1227 height 410
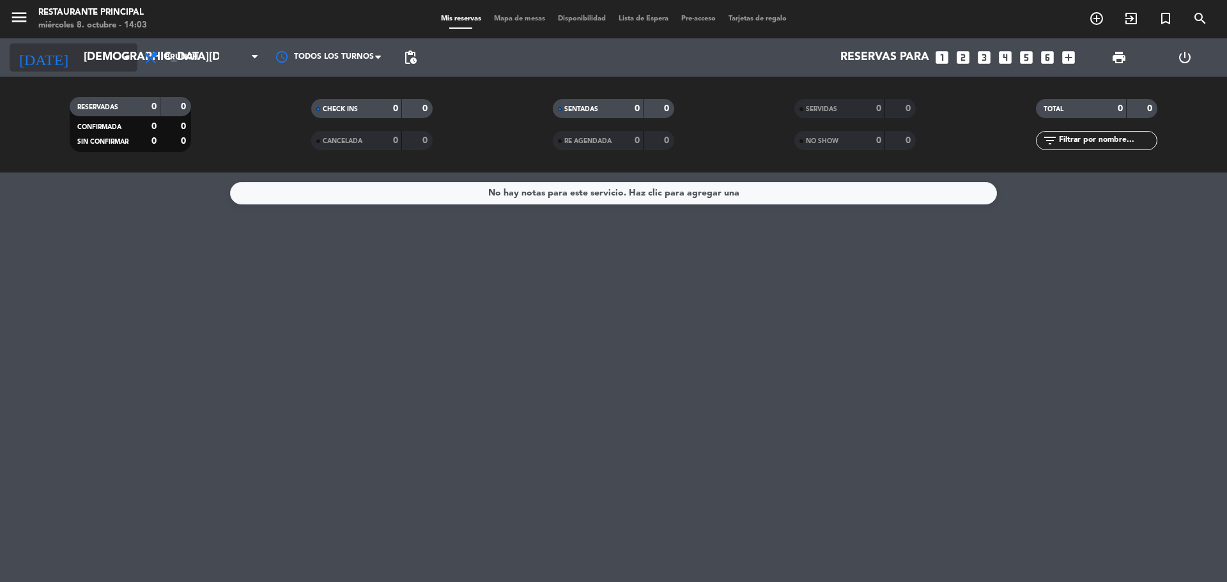
click at [96, 49] on input "[DEMOGRAPHIC_DATA][DATE]" at bounding box center [151, 58] width 148 height 26
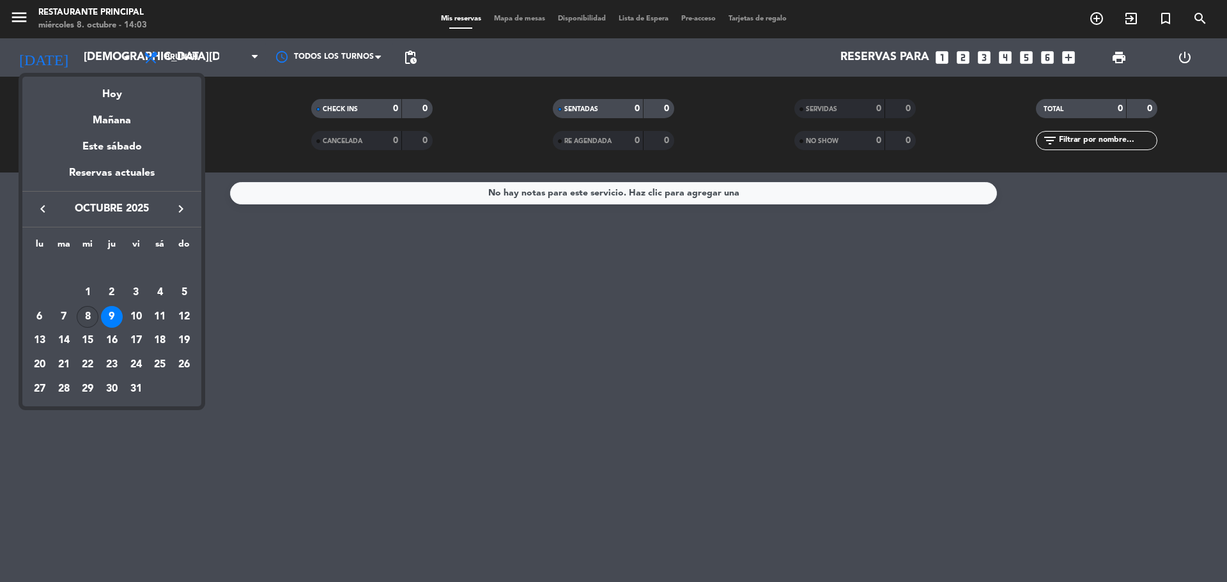
click at [84, 320] on div "8" at bounding box center [88, 317] width 22 height 22
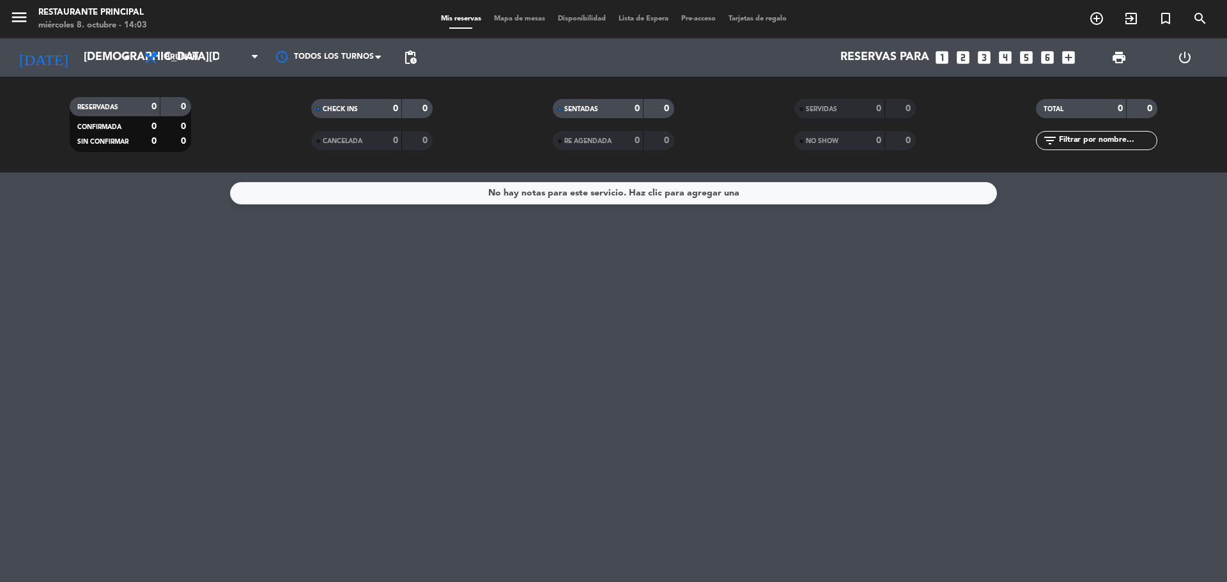
type input "[DATE]"
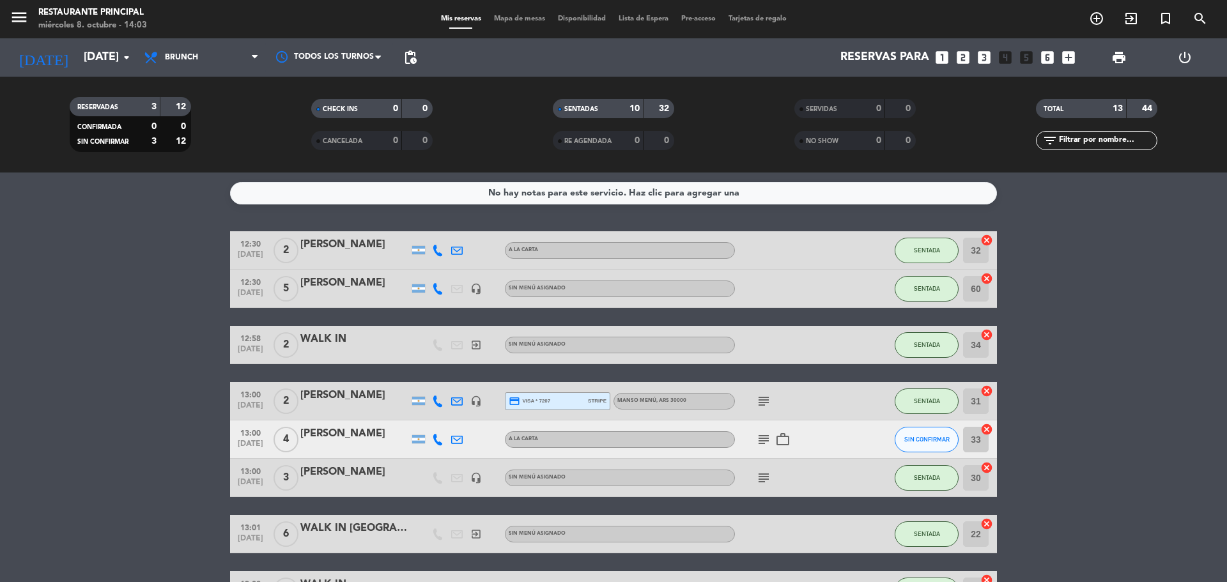
scroll to position [192, 0]
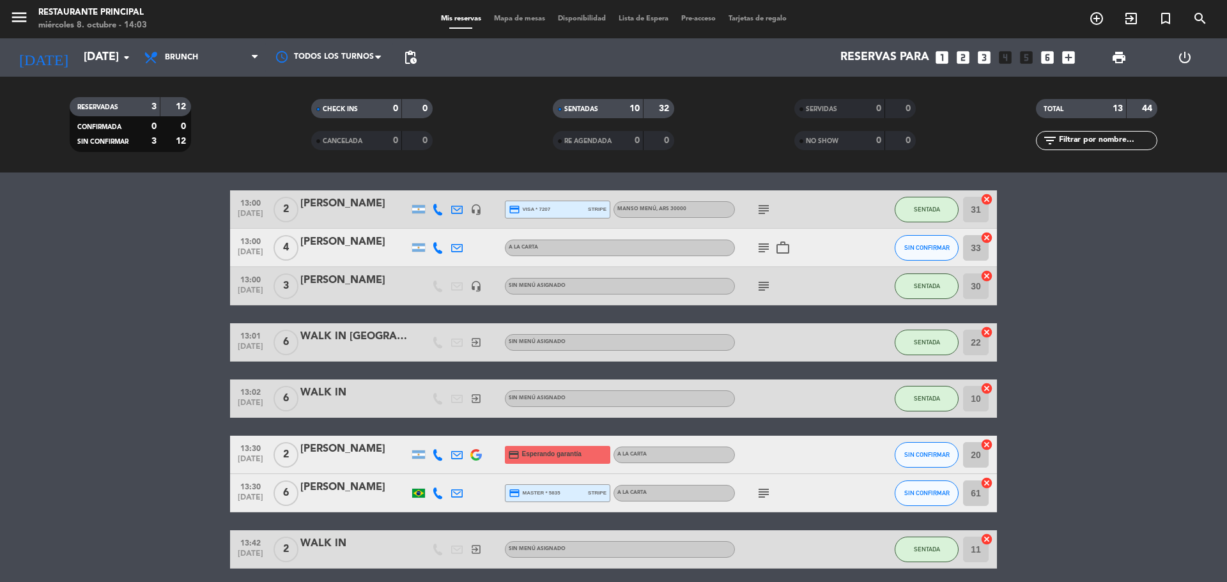
click at [1080, 215] on bookings-row "12:30 [DATE] 2 [PERSON_NAME] A LA CARTA SENTADA 32 cancel 12:30 [DATE] 5 [PERSO…" at bounding box center [613, 361] width 1227 height 642
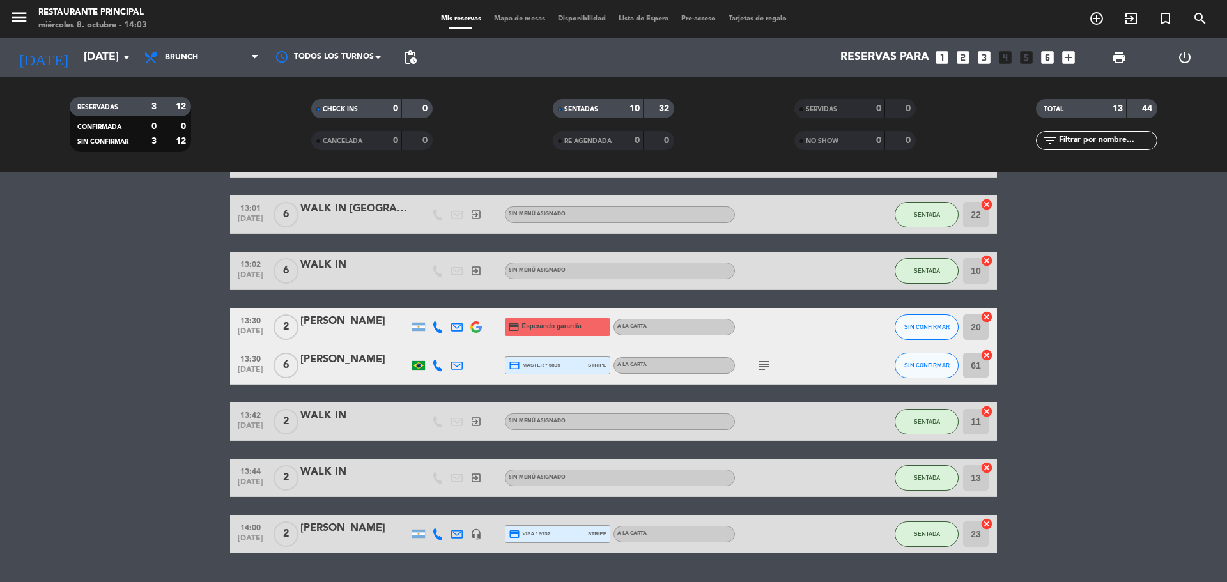
scroll to position [355, 0]
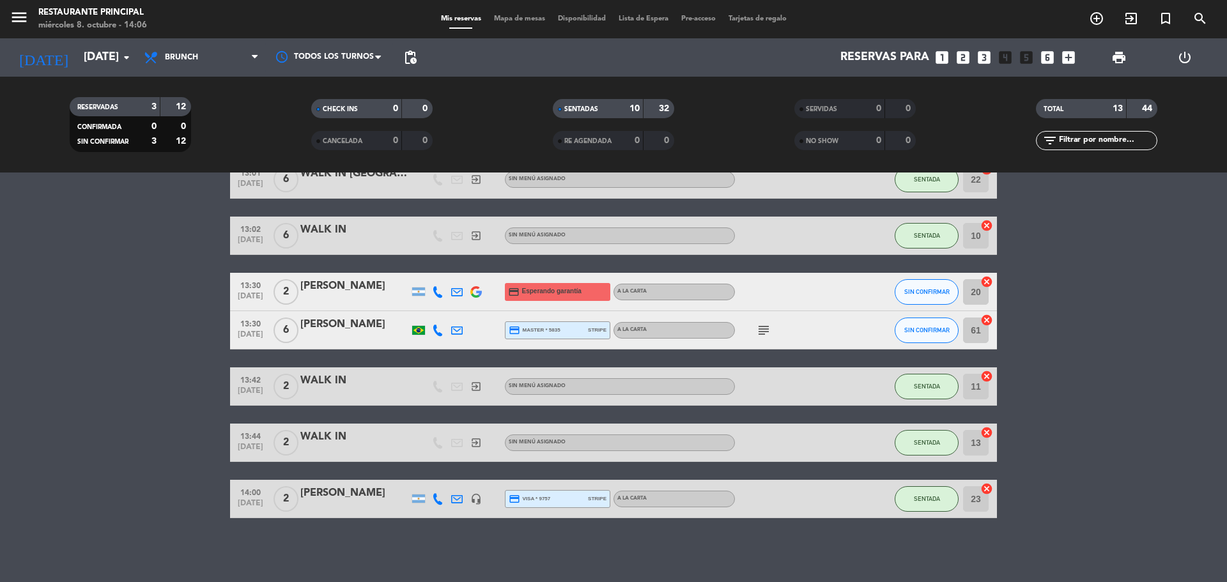
click at [1061, 279] on bookings-row "12:30 [DATE] 2 [PERSON_NAME] A LA CARTA SENTADA 32 cancel 12:30 [DATE] 5 [PERSO…" at bounding box center [613, 198] width 1227 height 642
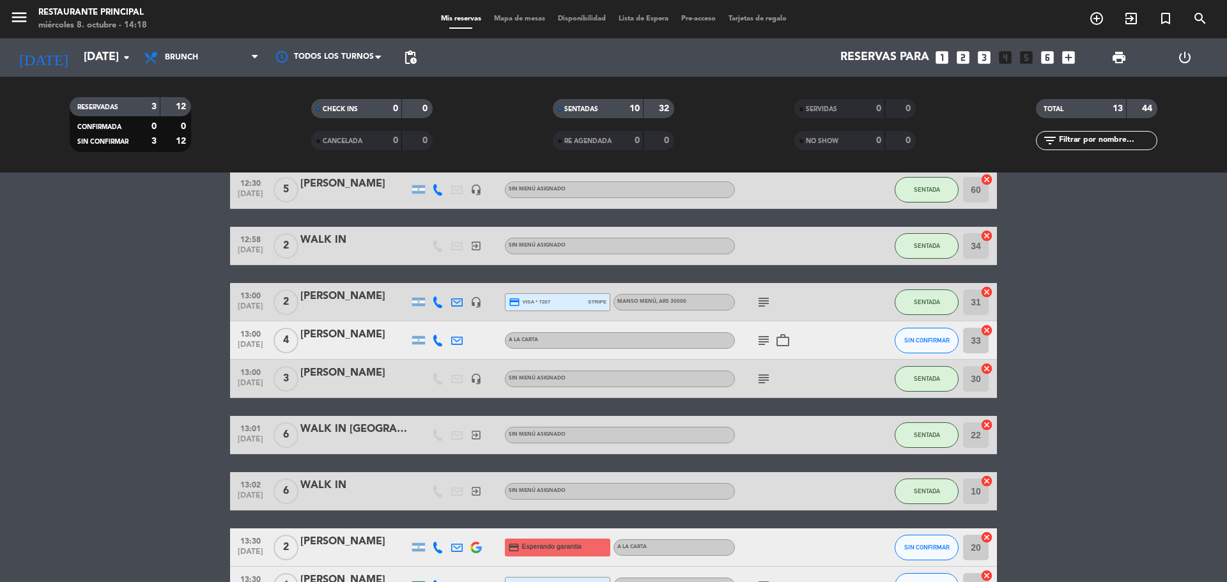
scroll to position [35, 0]
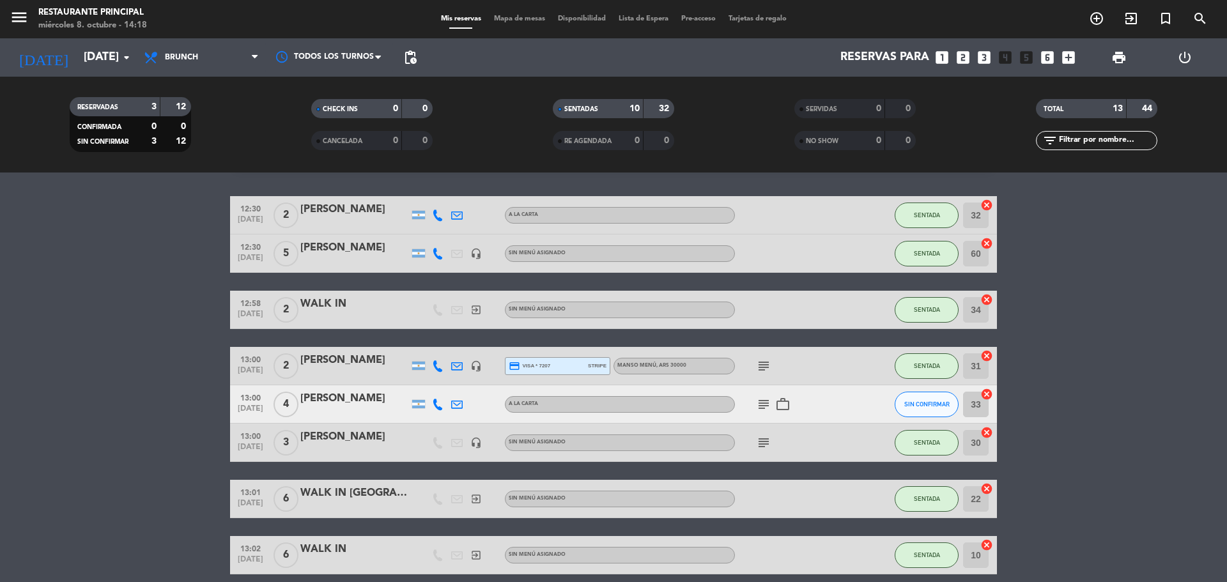
click at [761, 410] on icon "subject" at bounding box center [763, 404] width 15 height 15
click at [1141, 335] on bookings-row "12:30 [DATE] 2 [PERSON_NAME] A LA CARTA SENTADA 32 cancel 12:30 [DATE] 5 [PERSO…" at bounding box center [613, 517] width 1227 height 642
click at [1022, 395] on bookings-row "12:30 [DATE] 2 [PERSON_NAME] A LA CARTA SENTADA 32 cancel 12:30 [DATE] 5 [PERSO…" at bounding box center [613, 517] width 1227 height 642
click at [920, 410] on button "SIN CONFIRMAR" at bounding box center [927, 405] width 64 height 26
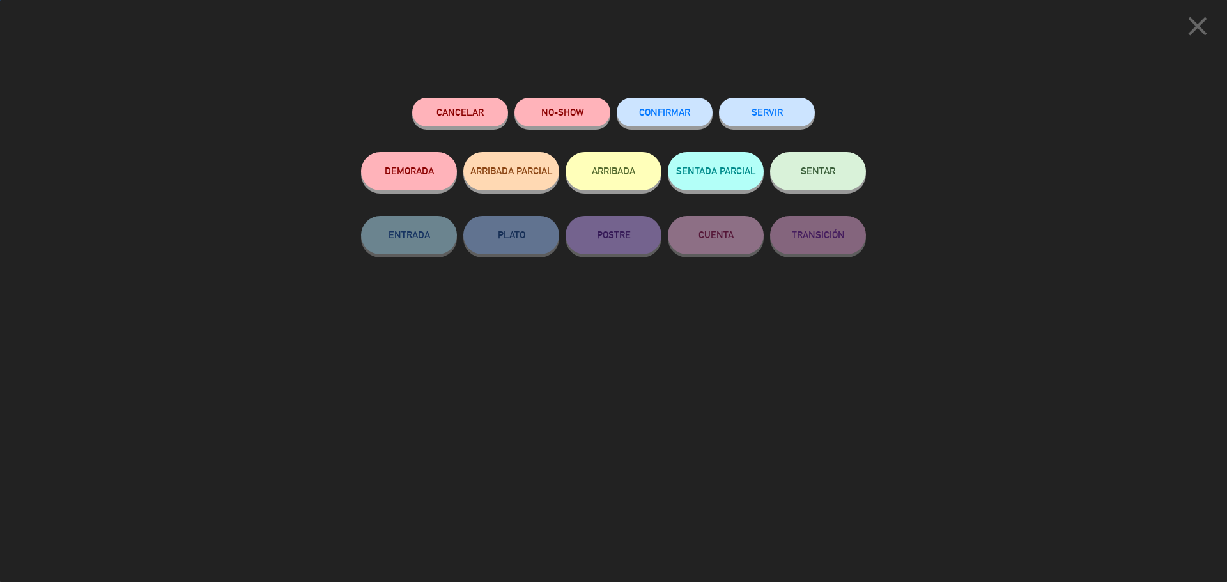
click at [815, 153] on div "SENTAR" at bounding box center [818, 184] width 96 height 64
click at [838, 172] on button "SENTAR" at bounding box center [818, 171] width 96 height 38
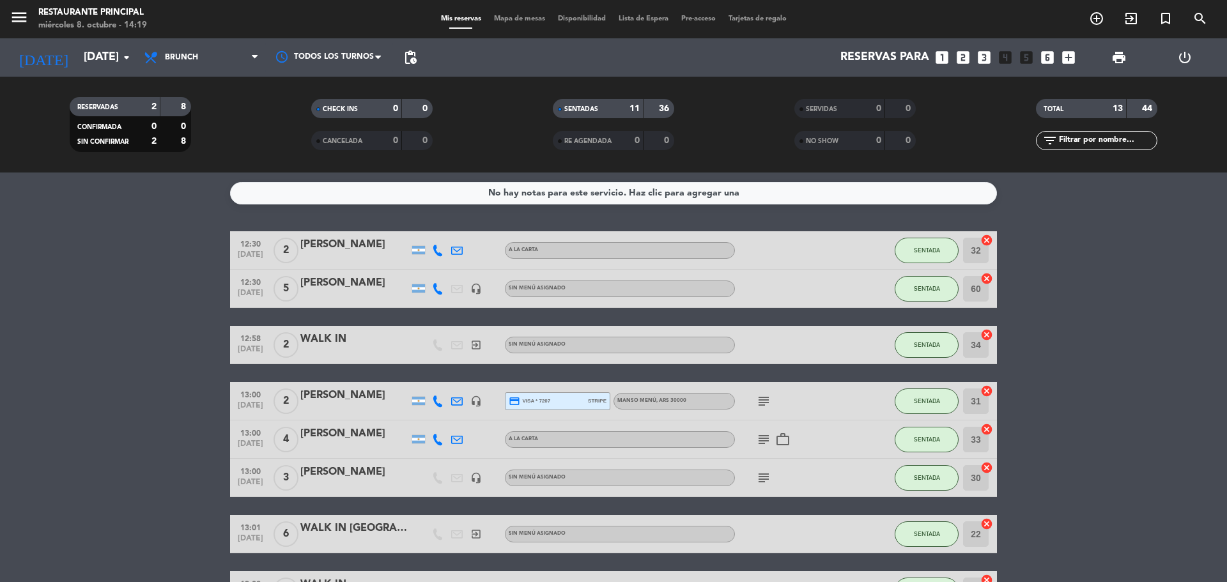
scroll to position [192, 0]
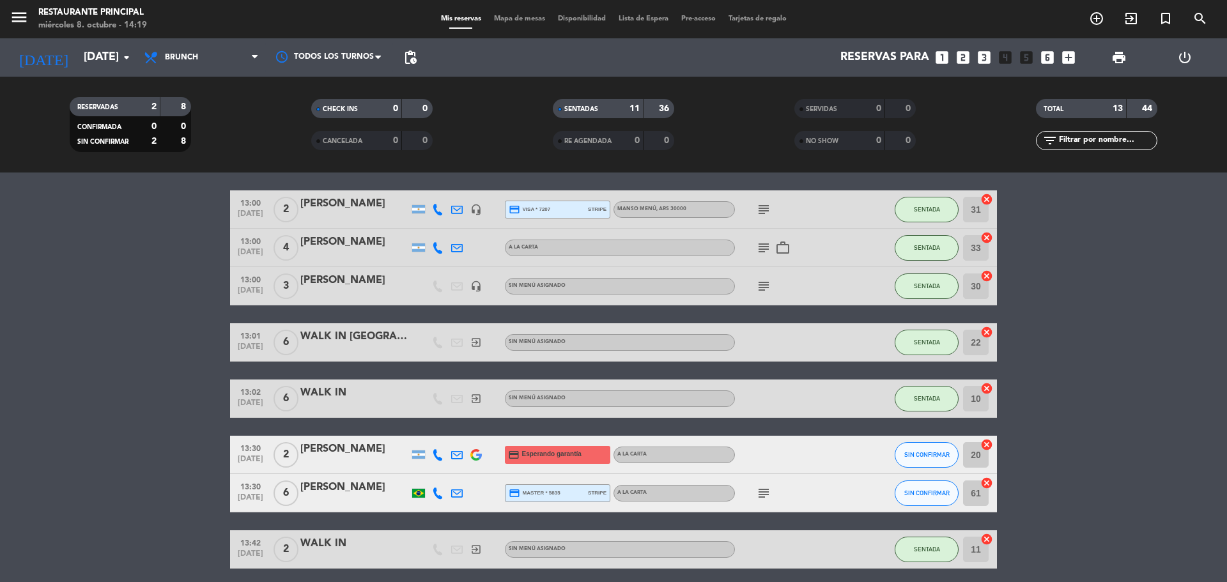
click at [1130, 286] on bookings-row "12:30 [DATE] 2 [PERSON_NAME] A LA CARTA SENTADA 32 cancel 12:30 [DATE] 5 [PERSO…" at bounding box center [613, 361] width 1227 height 642
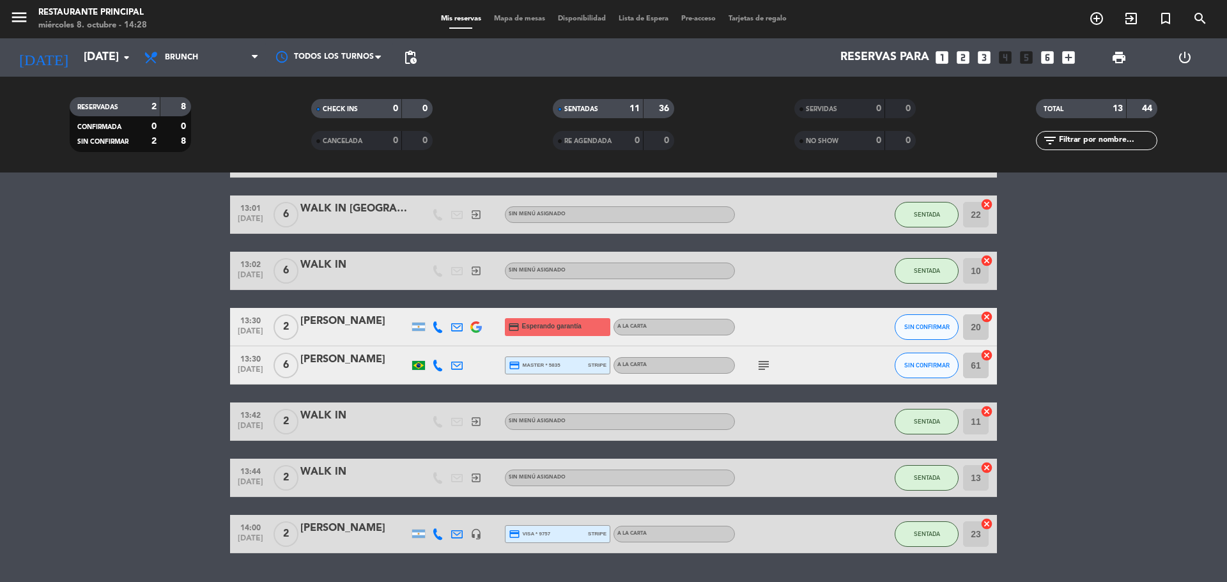
click at [766, 364] on icon "subject" at bounding box center [763, 365] width 15 height 15
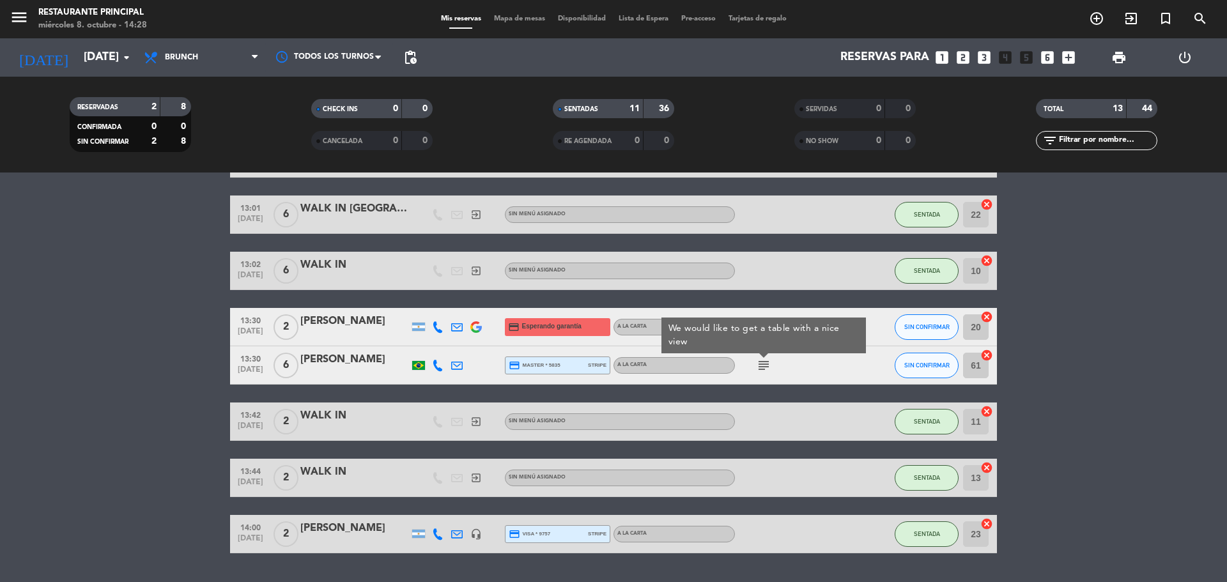
click at [1082, 303] on bookings-row "12:30 [DATE] 2 [PERSON_NAME] A LA CARTA SENTADA 32 cancel 12:30 [DATE] 5 [PERSO…" at bounding box center [613, 233] width 1227 height 642
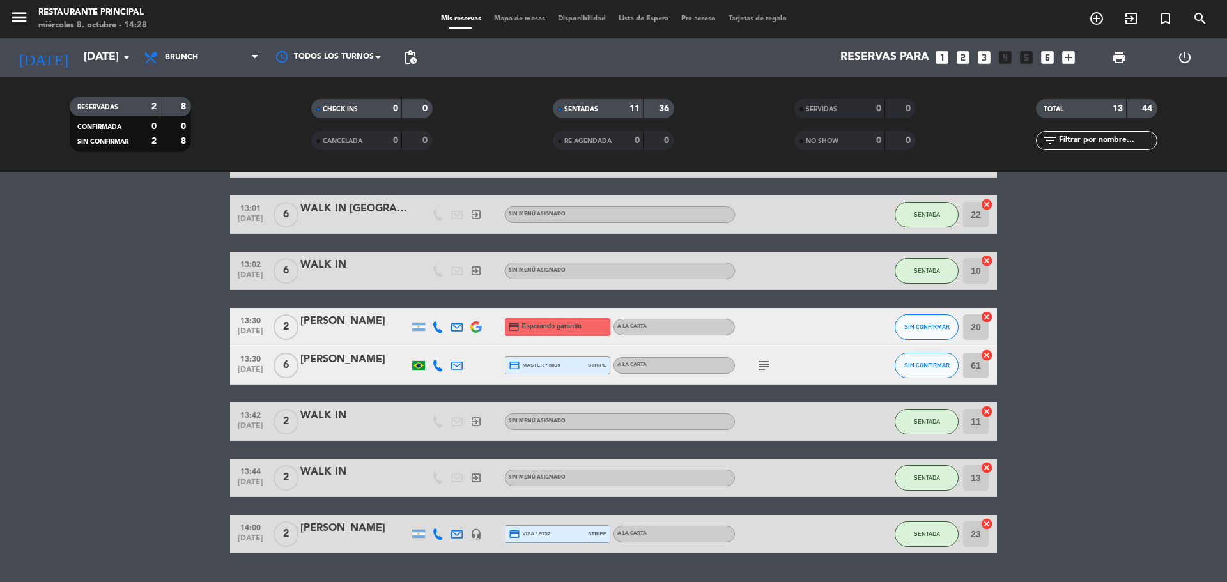
click at [1054, 284] on bookings-row "12:30 [DATE] 2 [PERSON_NAME] A LA CARTA SENTADA 32 cancel 12:30 [DATE] 5 [PERSO…" at bounding box center [613, 233] width 1227 height 642
click at [427, 330] on div at bounding box center [418, 327] width 19 height 38
click at [436, 328] on icon at bounding box center [438, 327] width 12 height 12
click at [1204, 279] on bookings-row "12:30 [DATE] 2 [PERSON_NAME] A LA CARTA SENTADA 32 cancel 12:30 [DATE] 5 [PERSO…" at bounding box center [613, 233] width 1227 height 642
click at [1105, 219] on bookings-row "12:30 [DATE] 2 [PERSON_NAME] A LA CARTA SENTADA 32 cancel 12:30 [DATE] 5 [PERSO…" at bounding box center [613, 233] width 1227 height 642
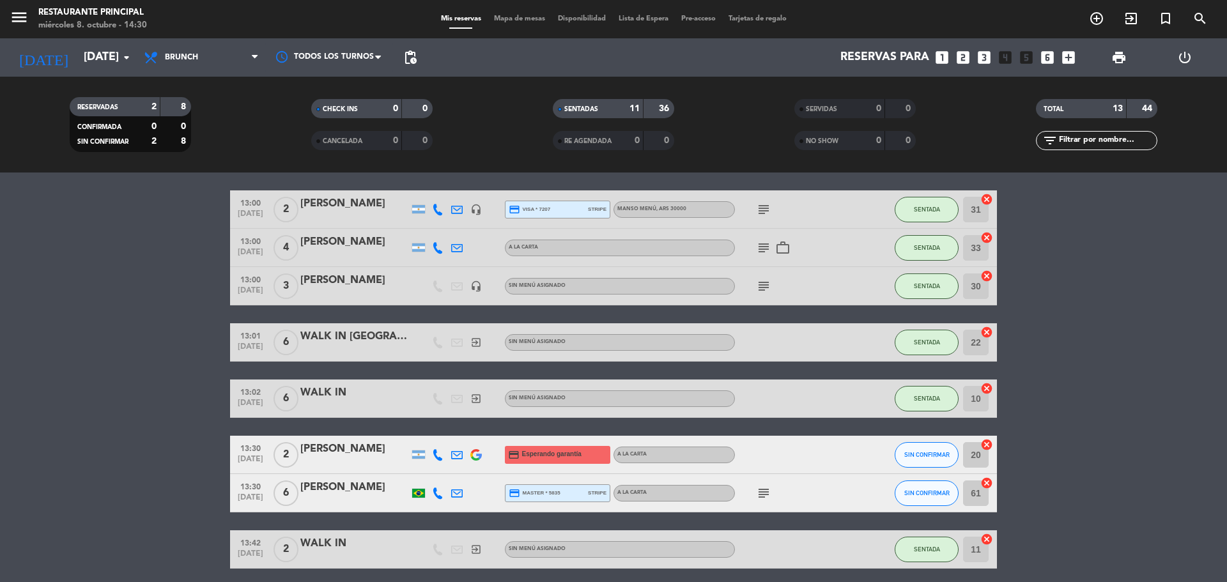
scroll to position [0, 0]
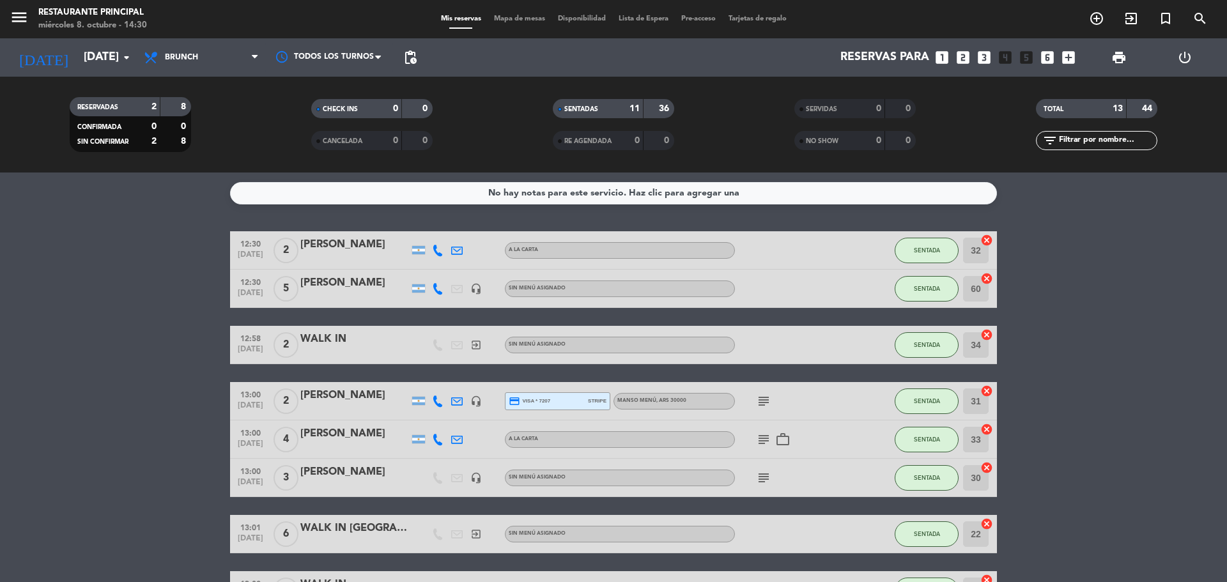
click at [1079, 292] on bookings-row "12:30 [DATE] 2 [PERSON_NAME] A LA CARTA SENTADA 32 cancel 12:30 [DATE] 5 [PERSO…" at bounding box center [613, 552] width 1227 height 642
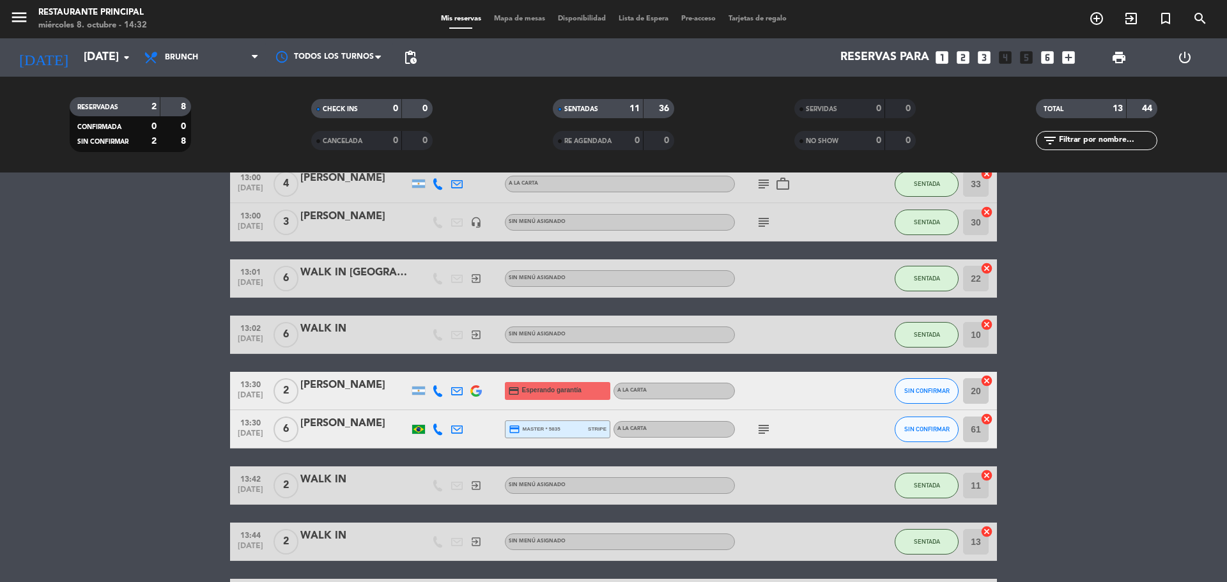
scroll to position [319, 0]
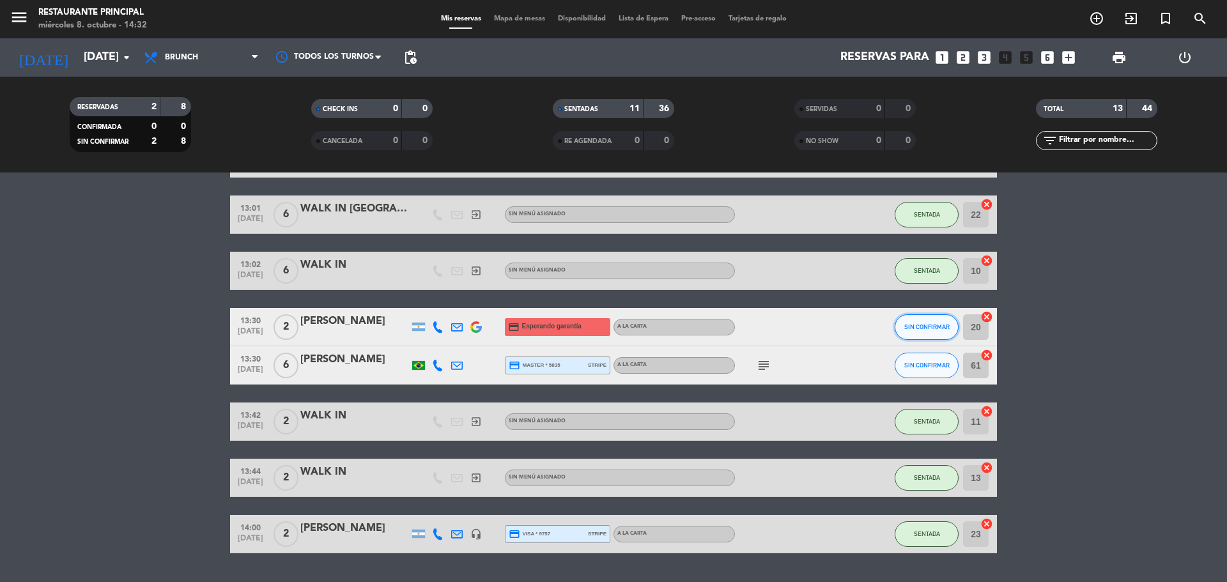
click at [946, 327] on span "SIN CONFIRMAR" at bounding box center [926, 326] width 45 height 7
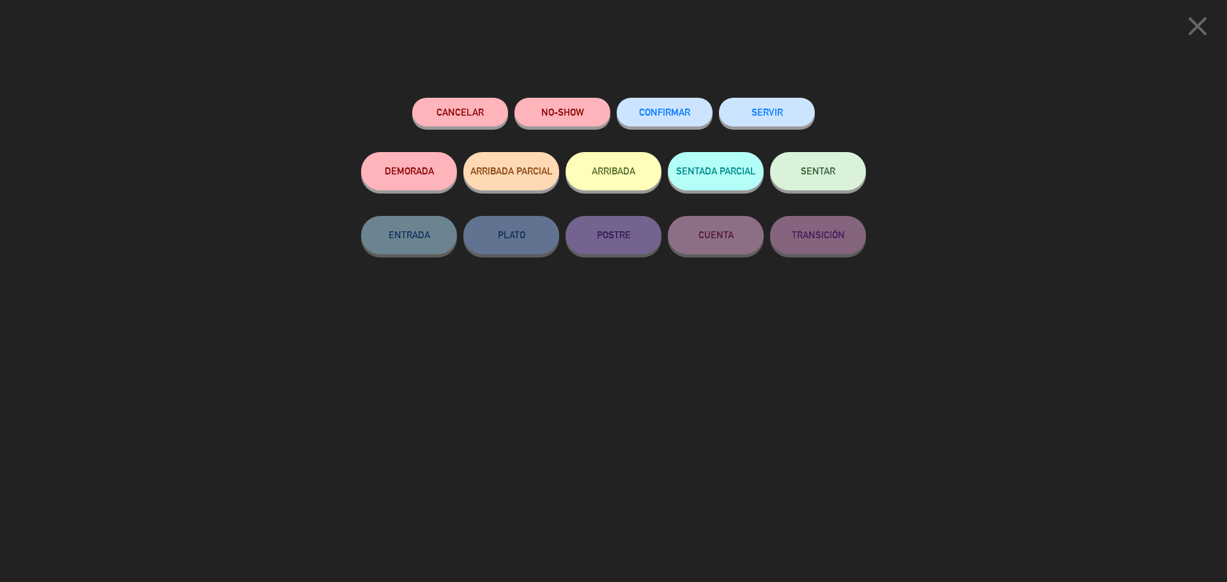
click at [798, 176] on button "SENTAR" at bounding box center [818, 171] width 96 height 38
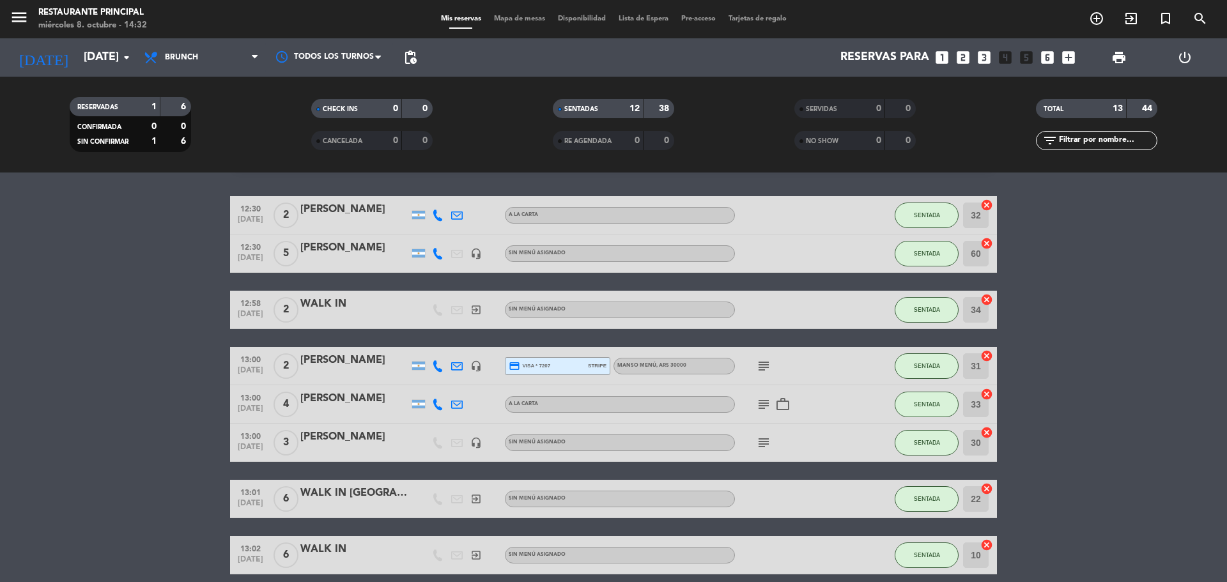
scroll to position [227, 0]
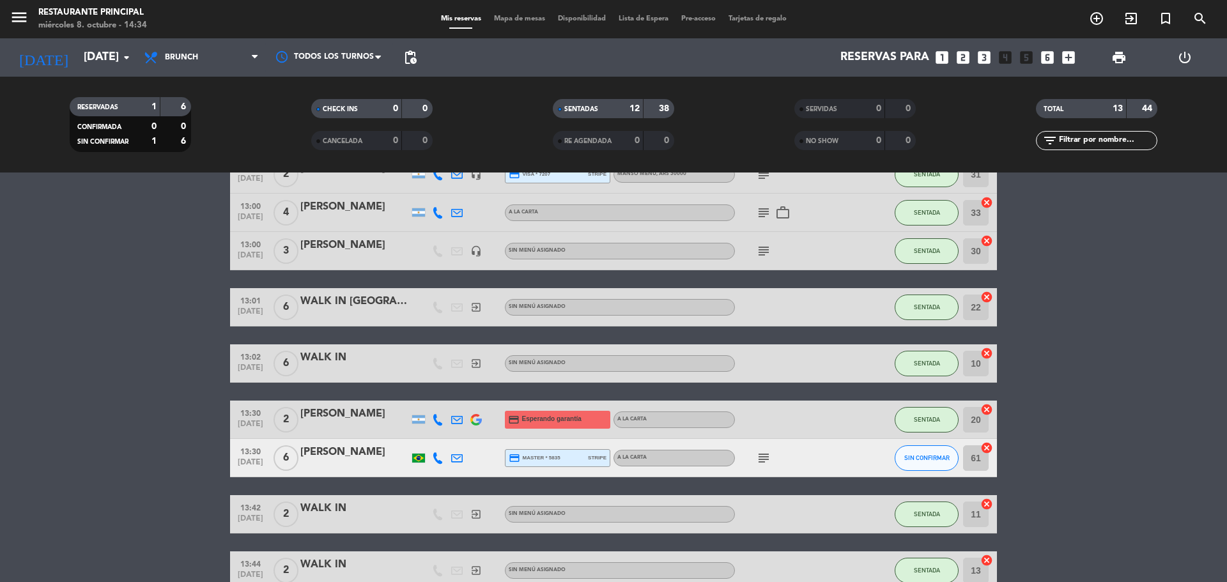
click at [207, 279] on bookings-row "12:30 [DATE] 2 [PERSON_NAME] A LA CARTA SENTADA 32 cancel 12:30 [DATE] 5 [PERSO…" at bounding box center [613, 325] width 1227 height 642
click at [53, 399] on bookings-row "12:30 [DATE] 2 [PERSON_NAME] A LA CARTA SENTADA 32 cancel 12:30 [DATE] 5 [PERSO…" at bounding box center [613, 325] width 1227 height 642
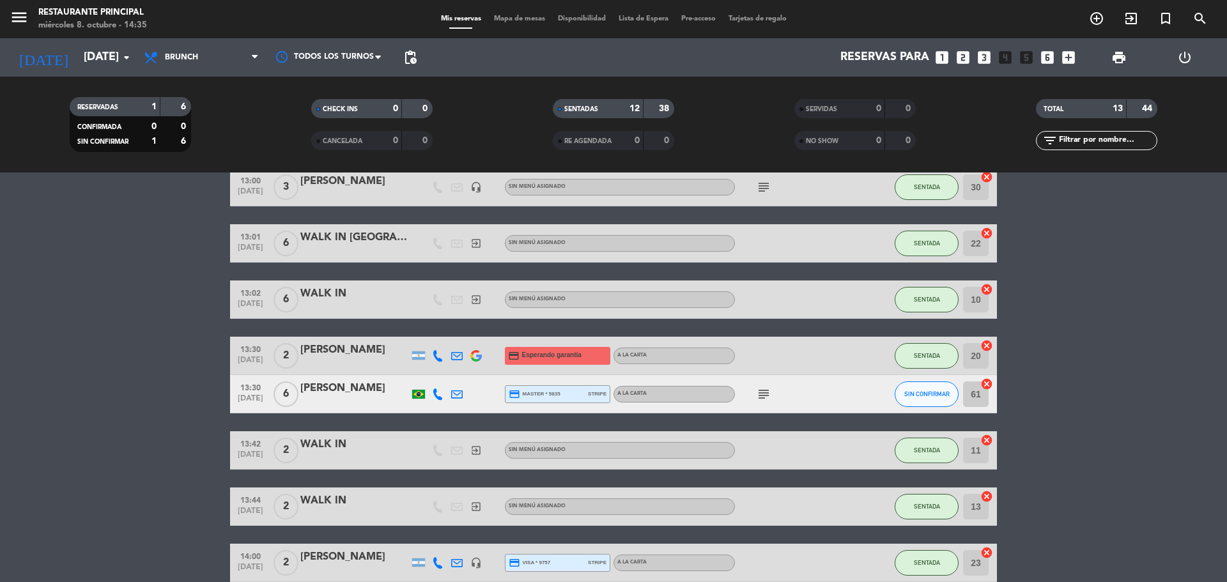
click at [759, 390] on icon "subject" at bounding box center [763, 394] width 15 height 15
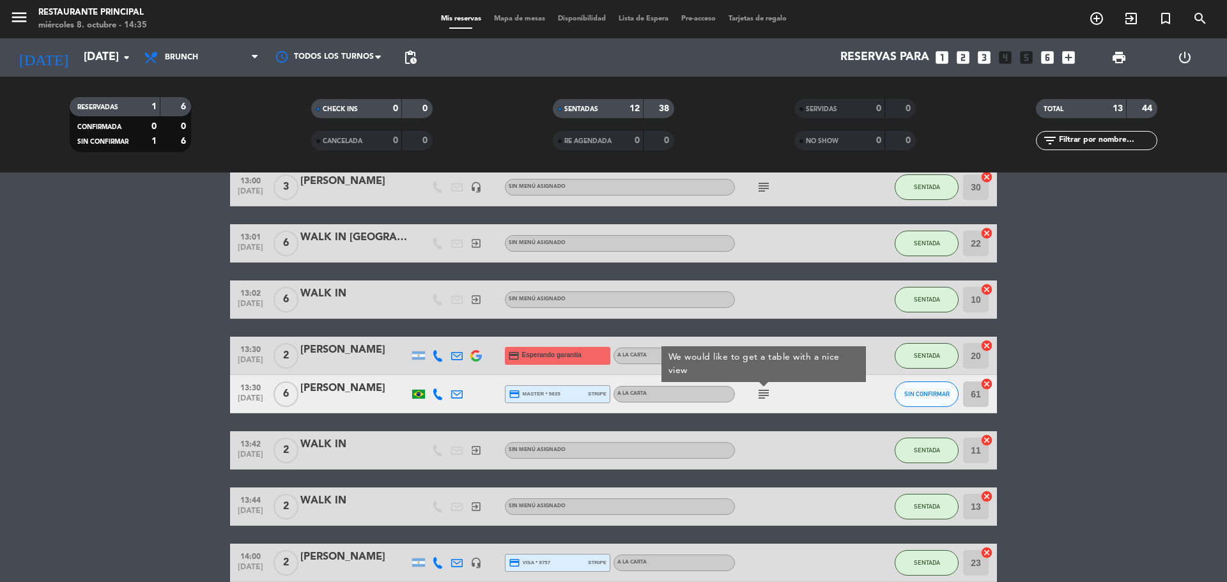
click at [1114, 326] on bookings-row "12:30 [DATE] 2 [PERSON_NAME] A LA CARTA SENTADA 32 cancel 12:30 [DATE] 5 [PERSO…" at bounding box center [613, 262] width 1227 height 642
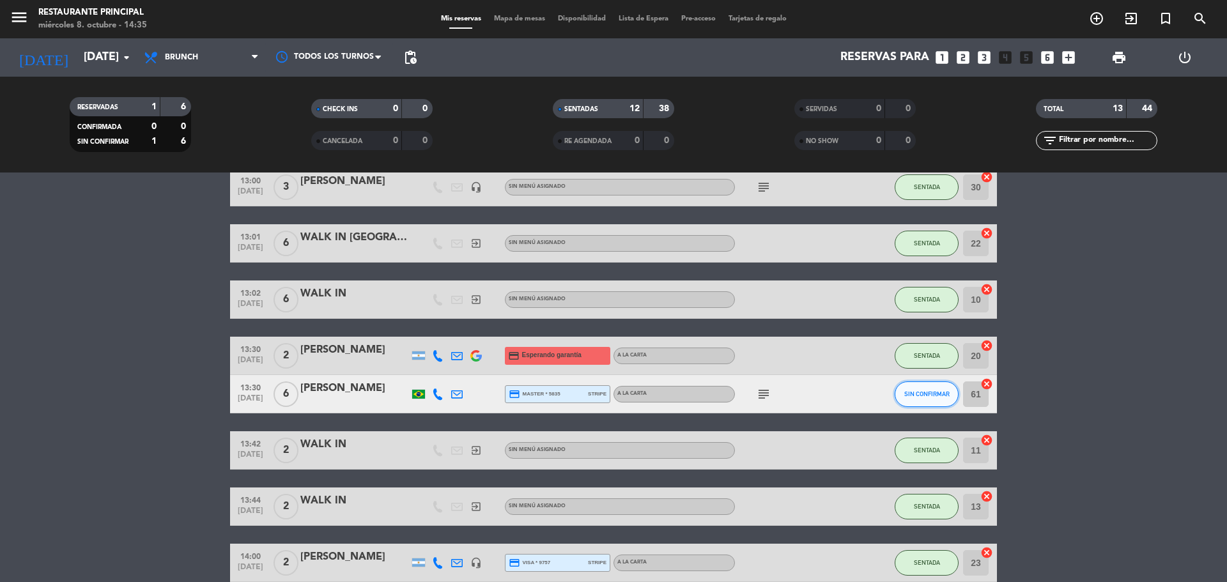
click at [923, 400] on button "SIN CONFIRMAR" at bounding box center [927, 394] width 64 height 26
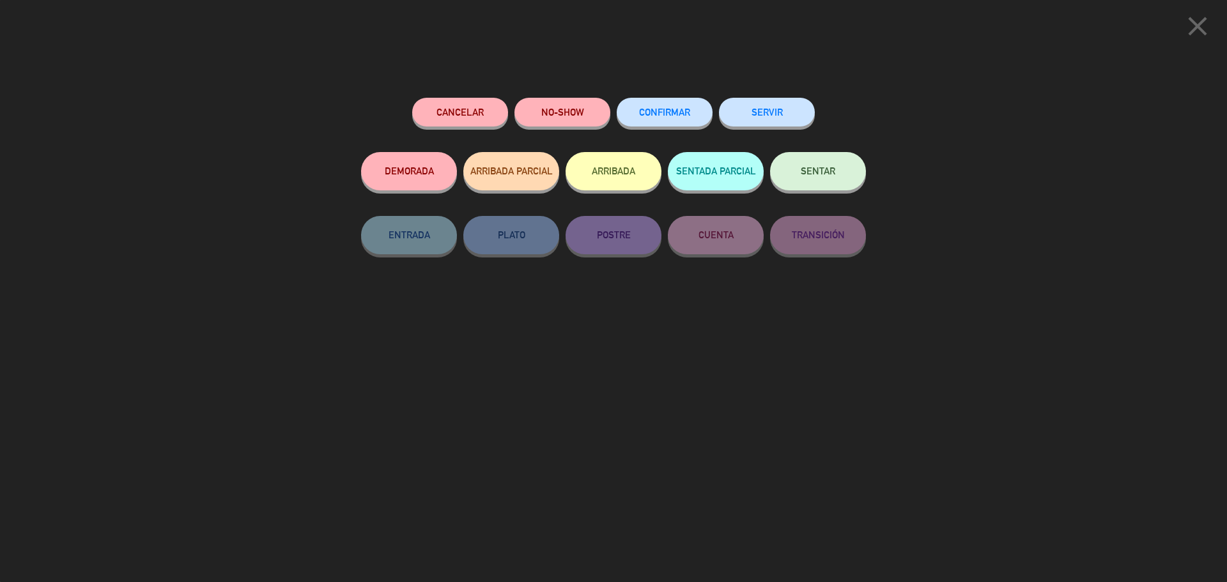
click at [1197, 19] on icon "close" at bounding box center [1197, 26] width 32 height 32
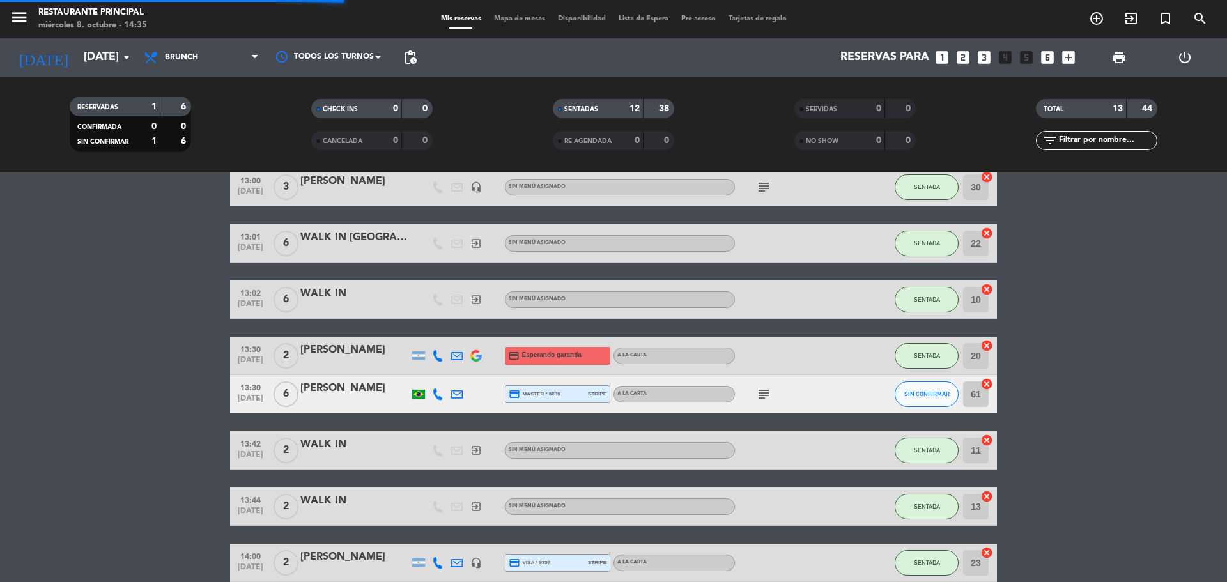
click at [1126, 341] on bookings-row "12:30 [DATE] 2 [PERSON_NAME] A LA CARTA SENTADA 32 cancel 12:30 [DATE] 5 [PERSO…" at bounding box center [613, 262] width 1227 height 642
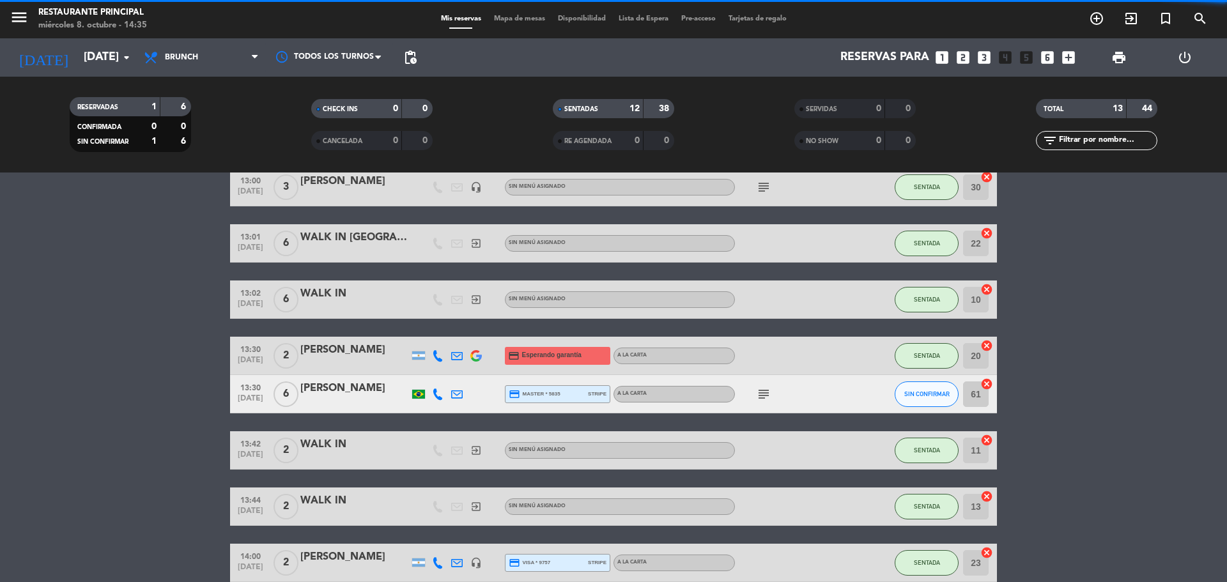
scroll to position [0, 0]
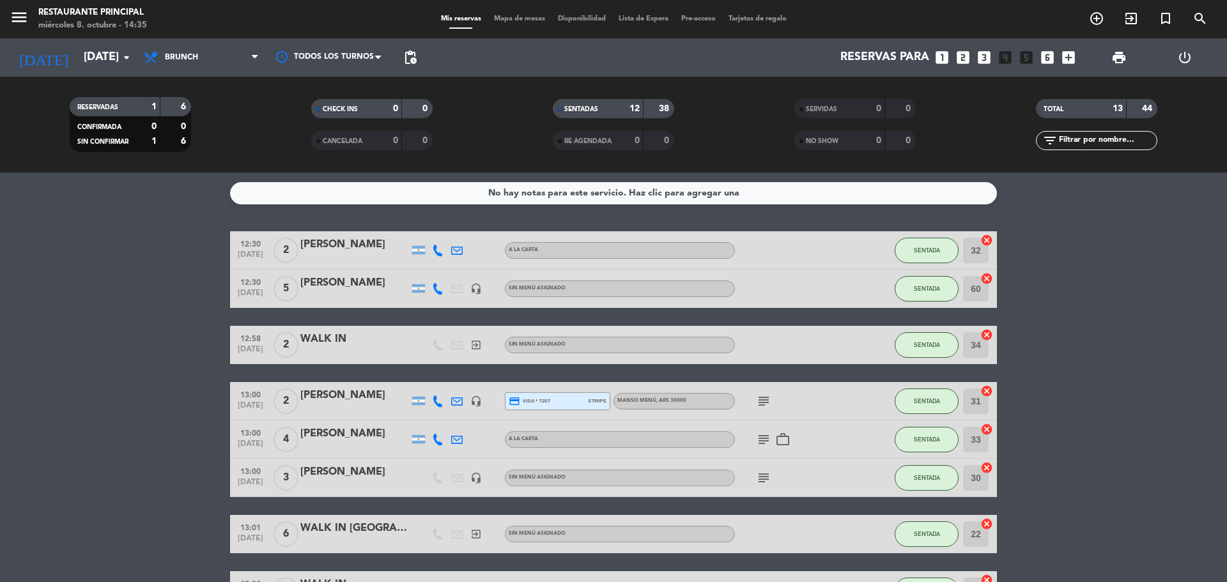
click at [1122, 255] on bookings-row "12:30 [DATE] 2 [PERSON_NAME] A LA CARTA SENTADA 32 cancel 12:30 [DATE] 5 [PERSO…" at bounding box center [613, 552] width 1227 height 642
click at [1186, 312] on bookings-row "12:30 [DATE] 2 [PERSON_NAME] A LA CARTA SENTADA 32 cancel 12:30 [DATE] 5 [PERSO…" at bounding box center [613, 552] width 1227 height 642
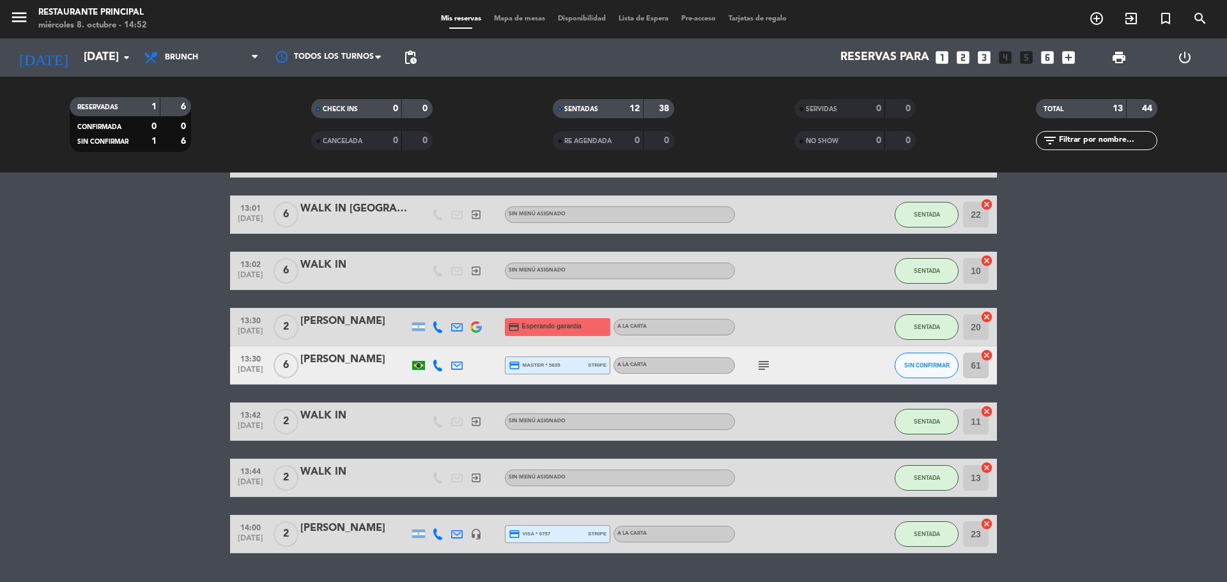
scroll to position [355, 0]
